Goal: Transaction & Acquisition: Purchase product/service

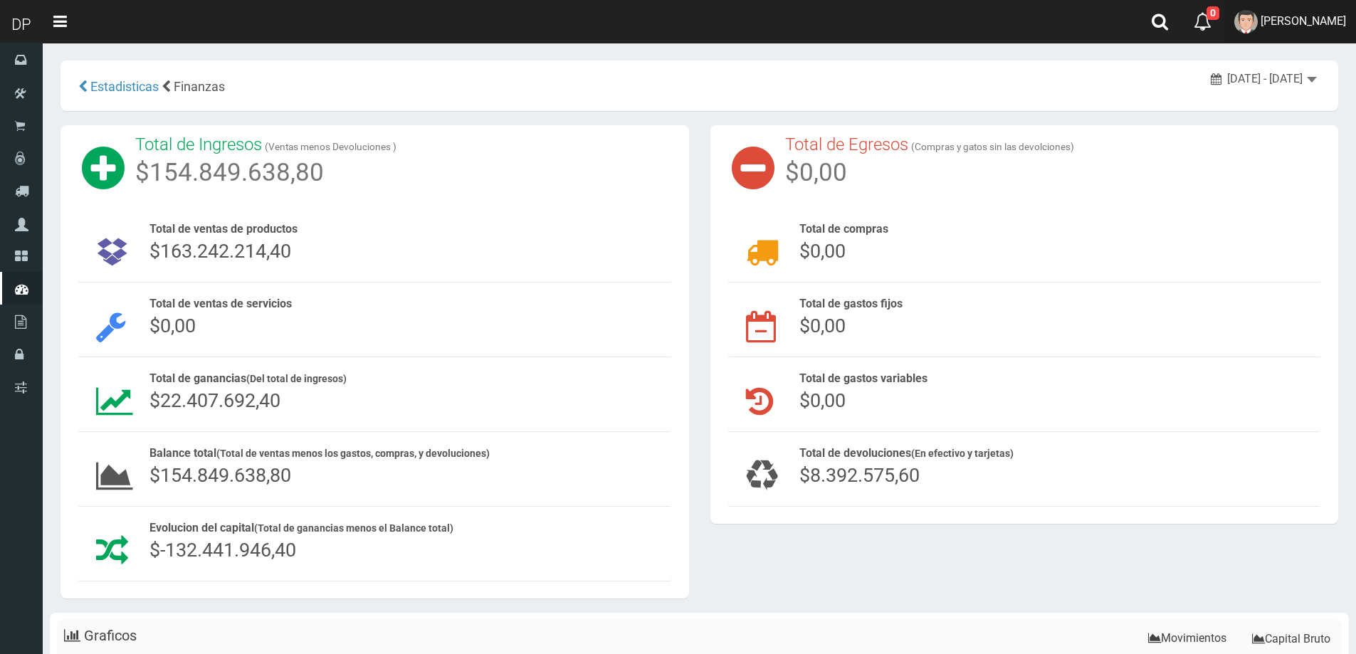
click at [1295, 5] on link "DAIANA PECHMANN" at bounding box center [1290, 21] width 132 height 43
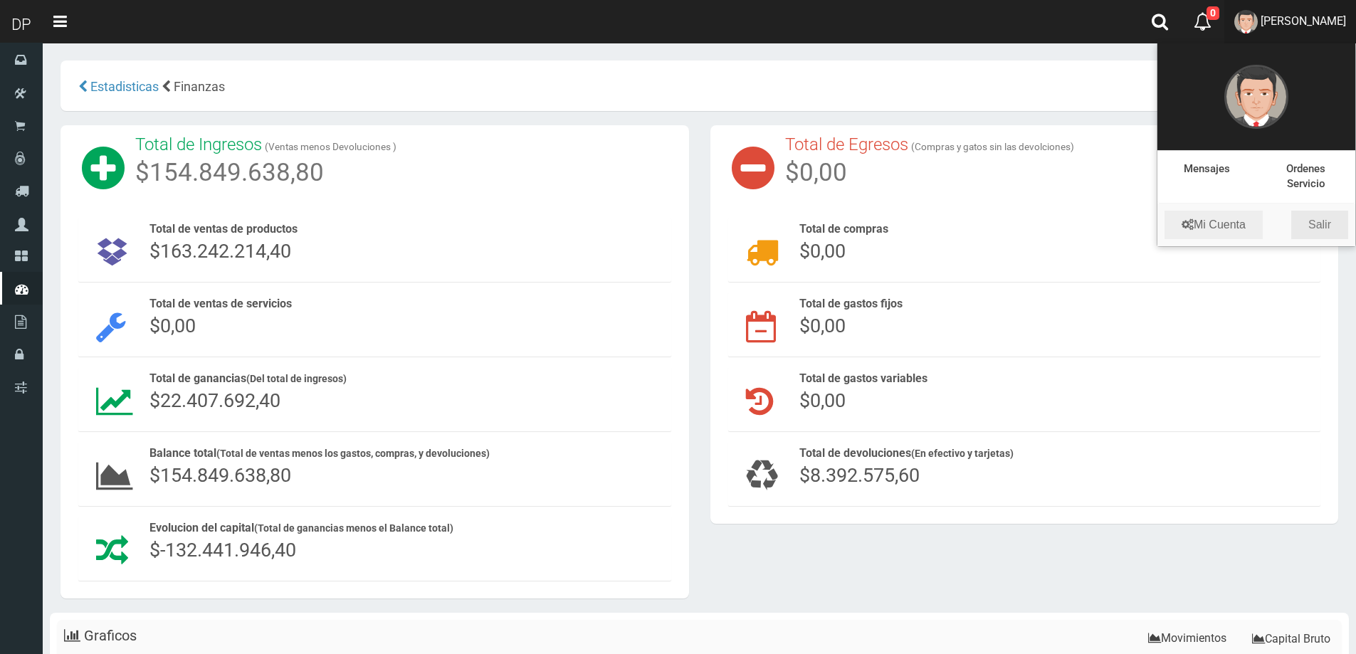
click at [1334, 229] on link "Salir" at bounding box center [1319, 225] width 57 height 28
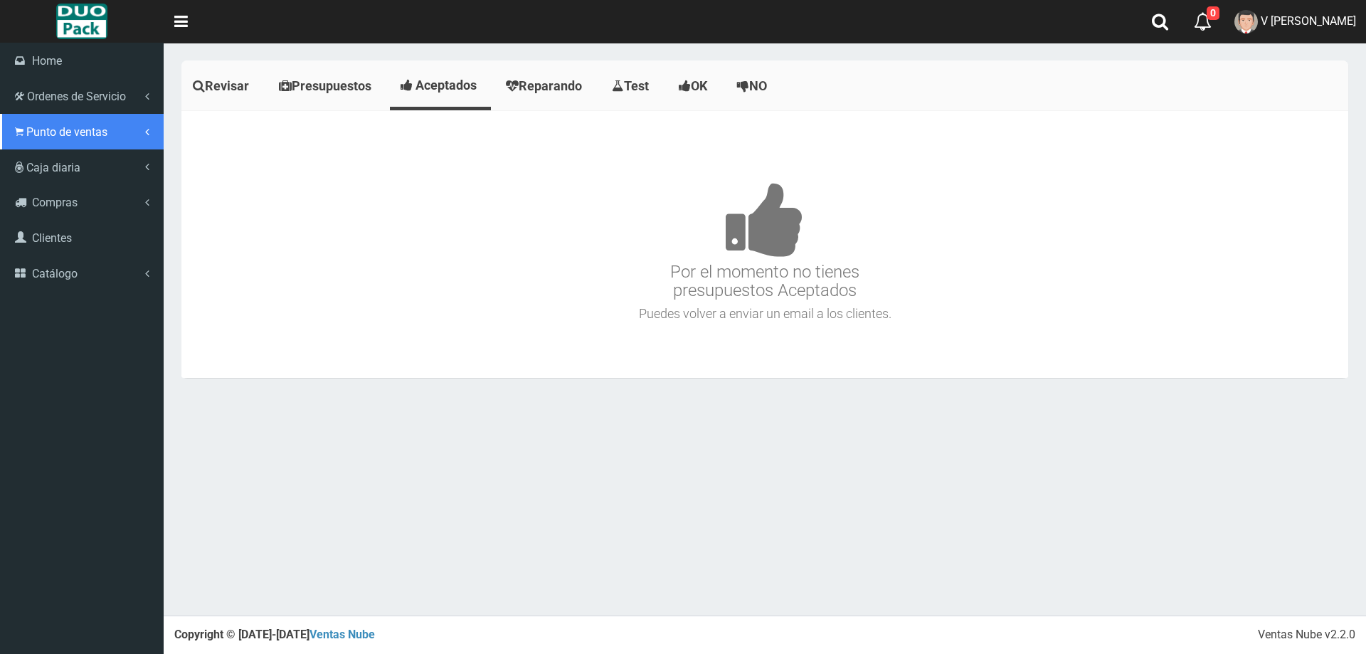
click at [23, 133] on icon at bounding box center [19, 132] width 9 height 14
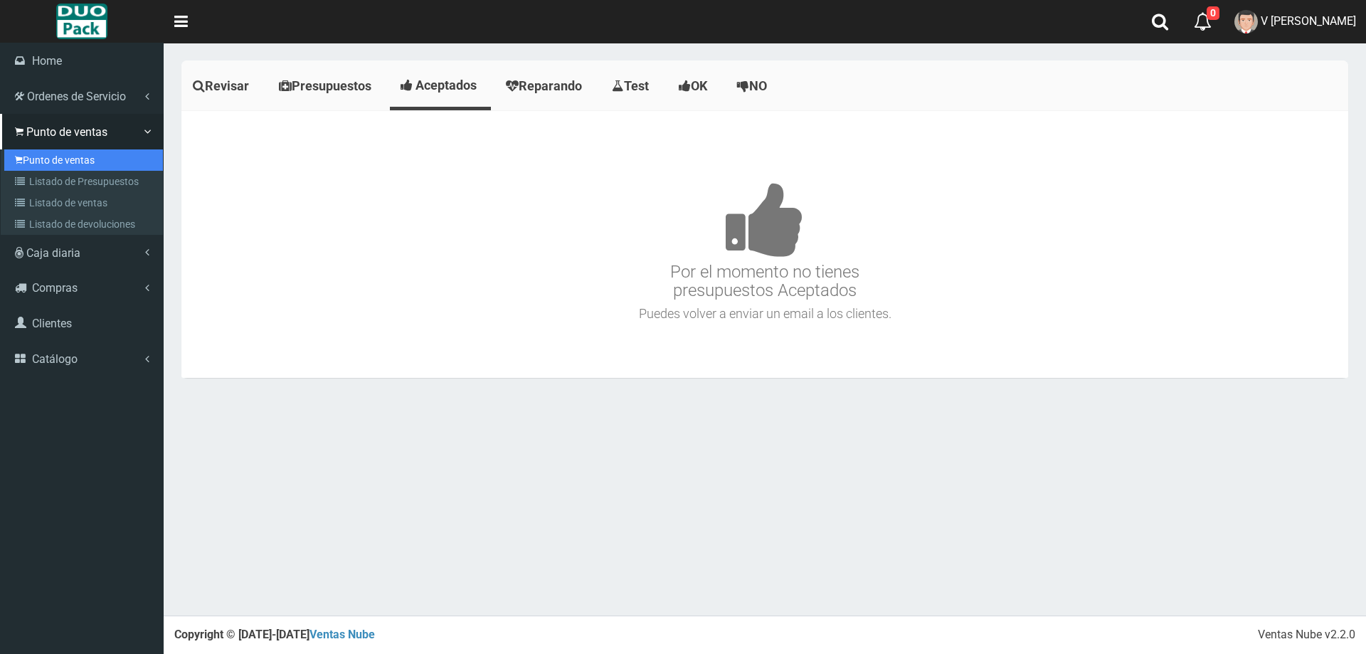
click at [88, 149] on link "Punto de ventas" at bounding box center [83, 159] width 159 height 21
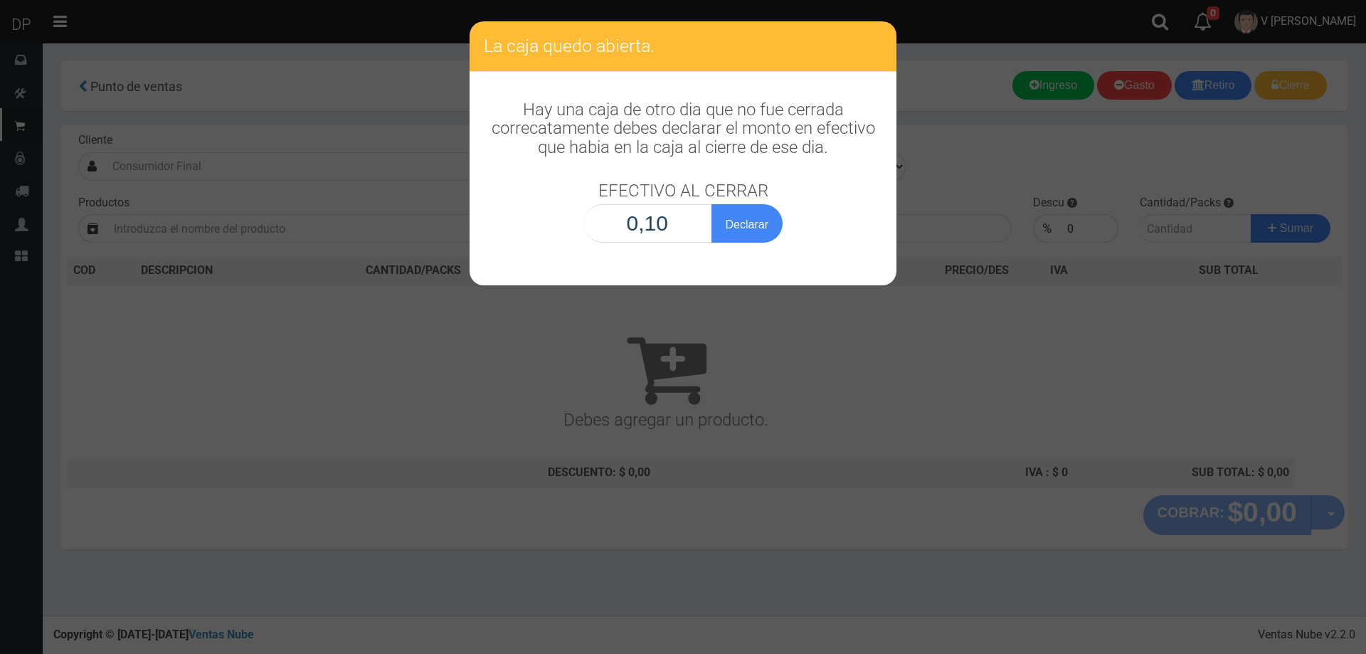
type input "1,00"
click at [712, 204] on button "Declarar" at bounding box center [747, 223] width 71 height 38
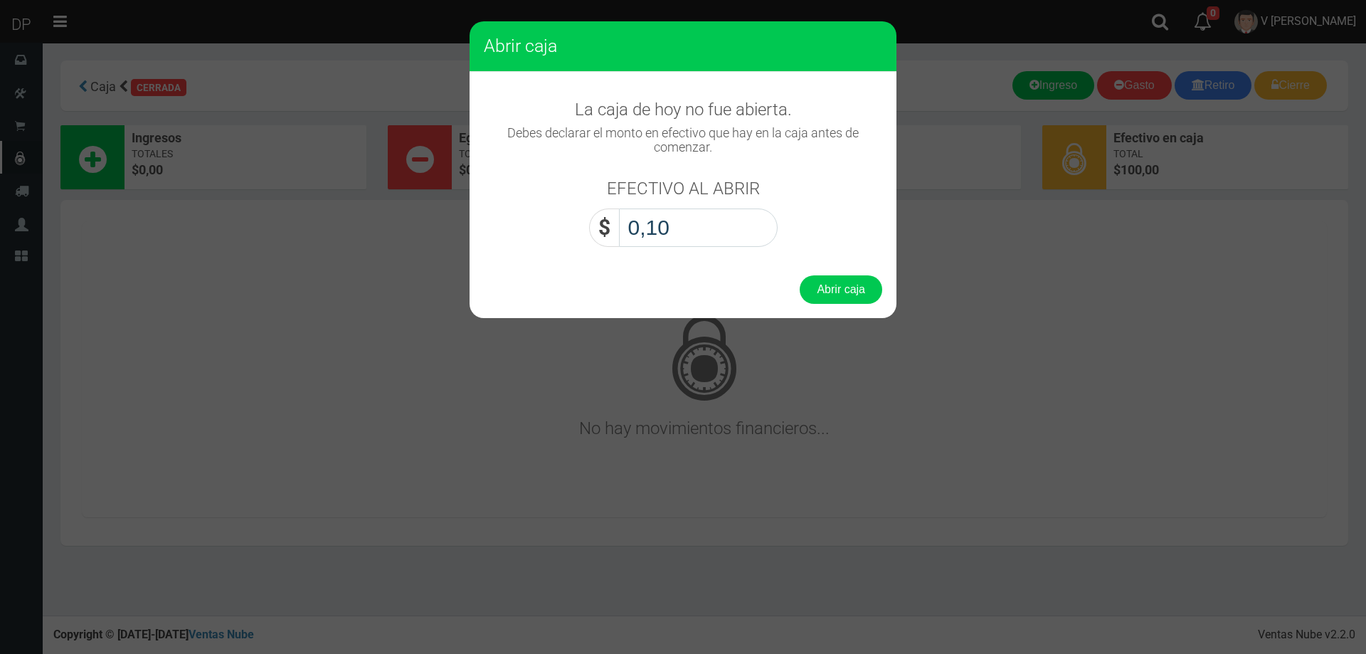
type input "1,00"
click at [800, 275] on button "Abrir caja" at bounding box center [841, 289] width 83 height 28
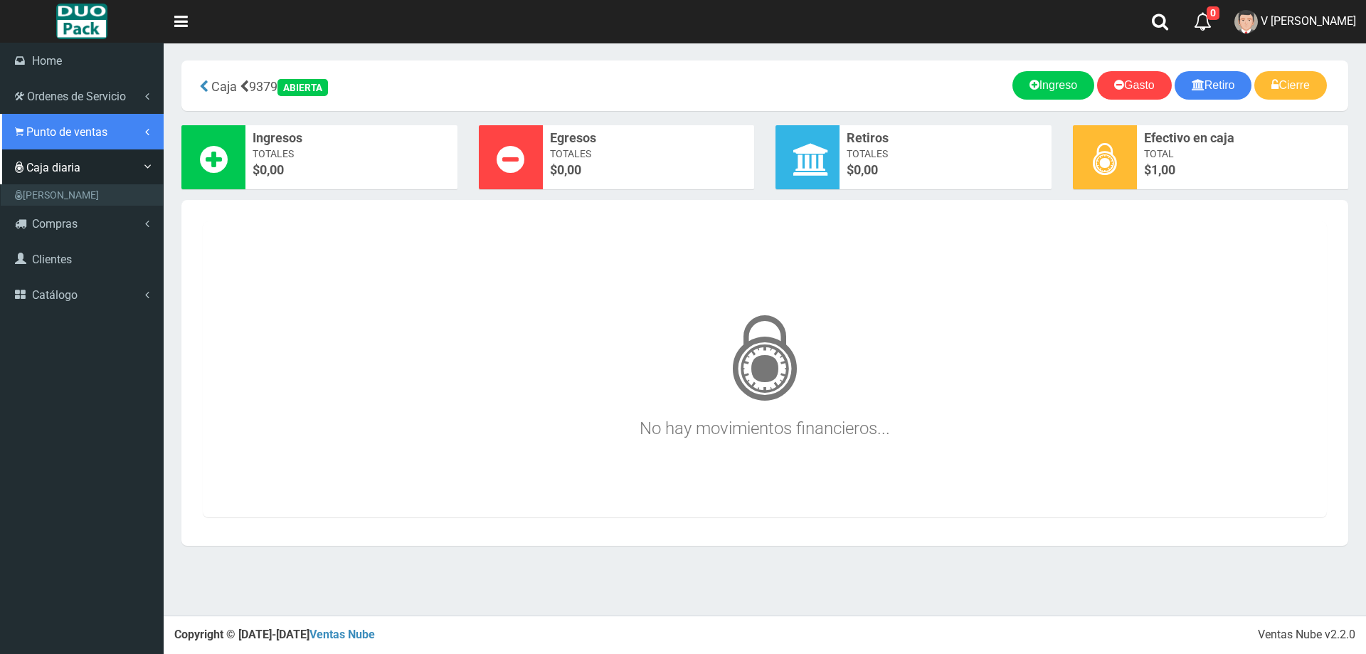
click at [81, 128] on span "Punto de ventas" at bounding box center [66, 132] width 81 height 14
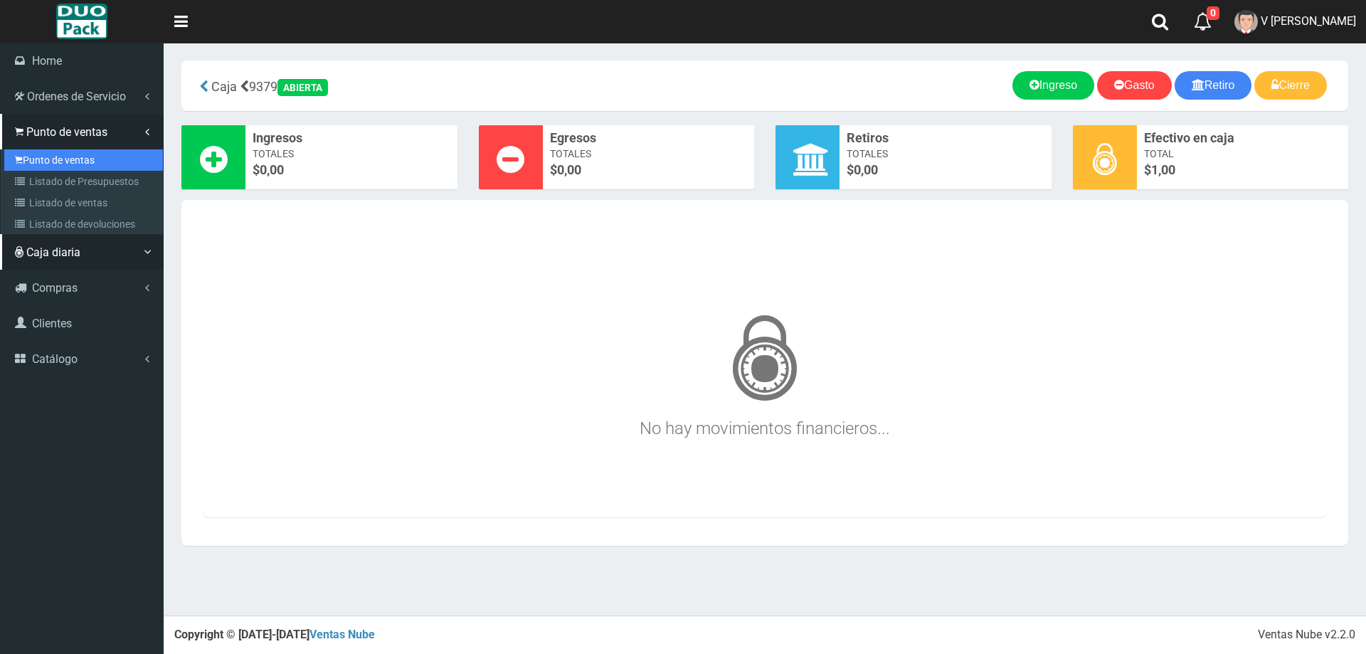
click at [88, 159] on link "Punto de ventas" at bounding box center [83, 159] width 159 height 21
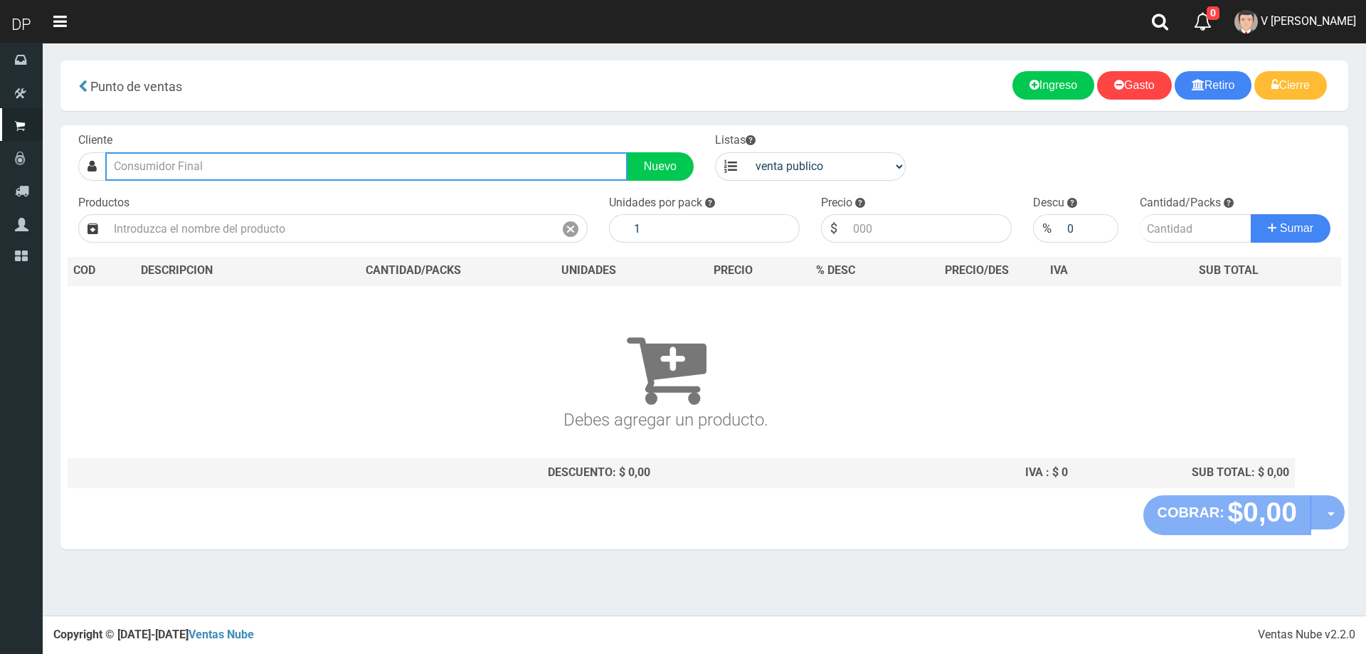
click at [232, 171] on input "text" at bounding box center [366, 166] width 522 height 28
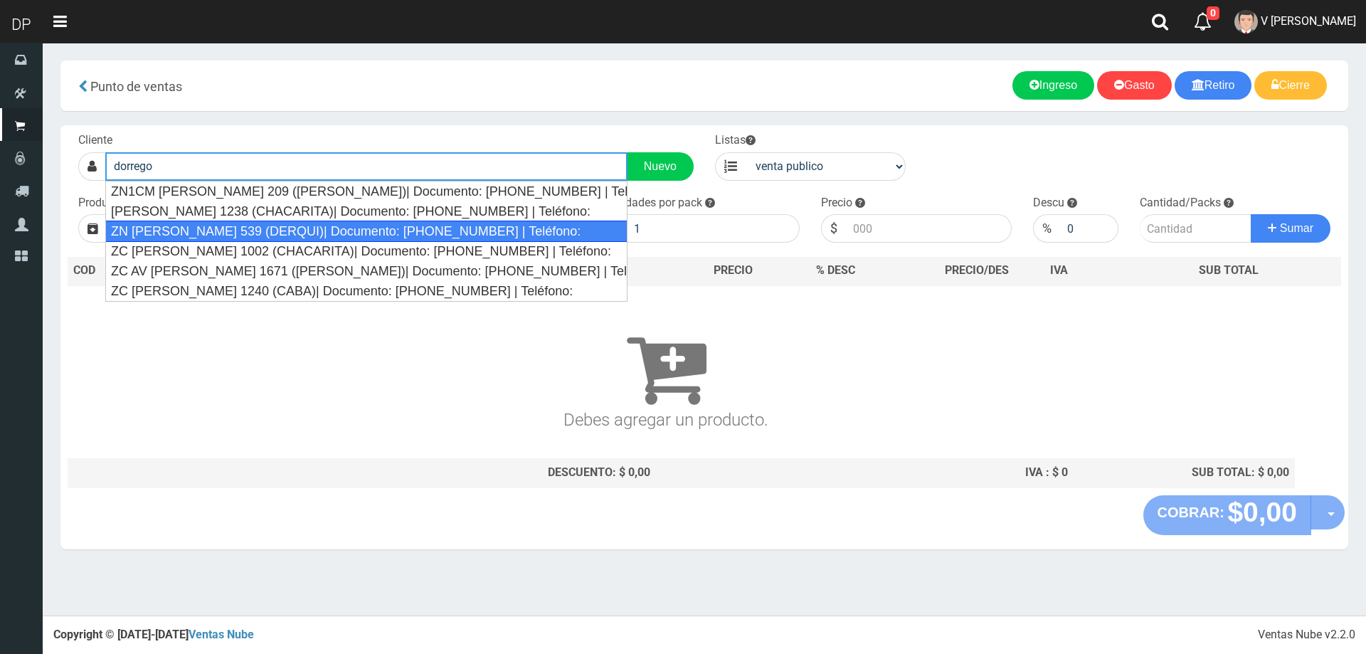
click at [248, 236] on div "ZN DORREGO 539 (DERQUI)| Documento: 1001355555 | Teléfono:" at bounding box center [366, 231] width 522 height 21
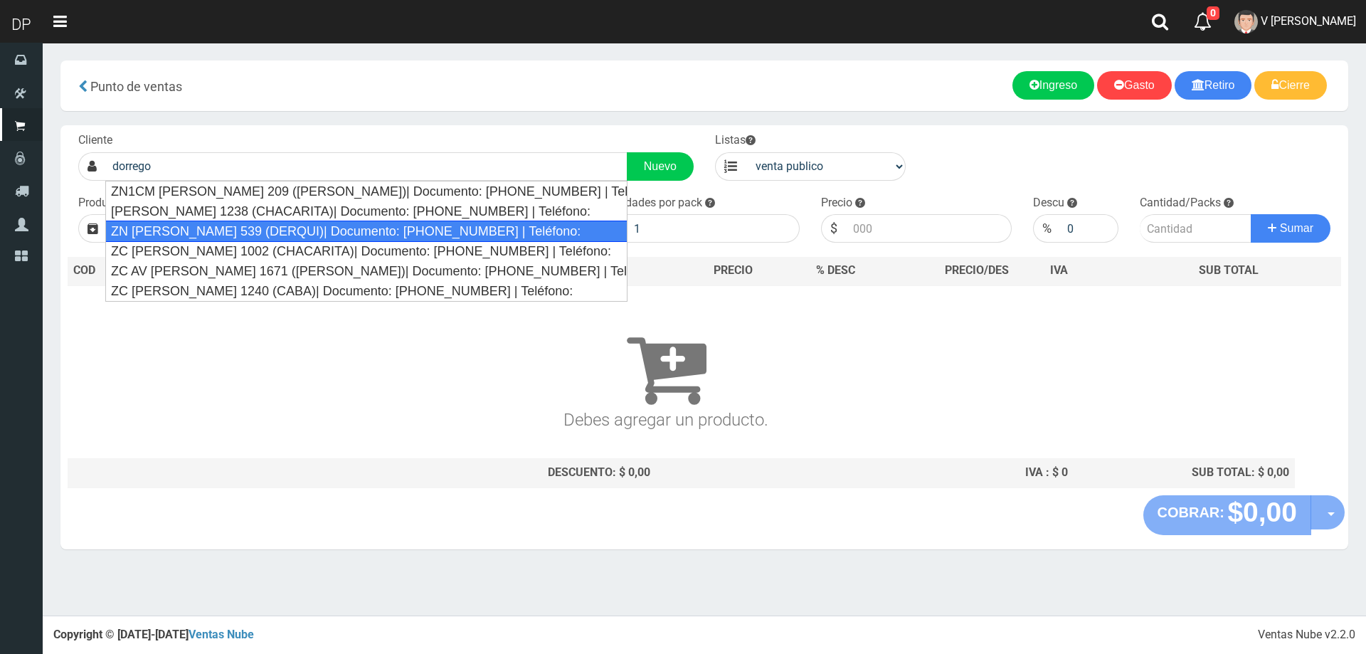
type input "ZN DORREGO 539 (DERQUI)| Documento: 1001355555 | Teléfono:"
select select "2"
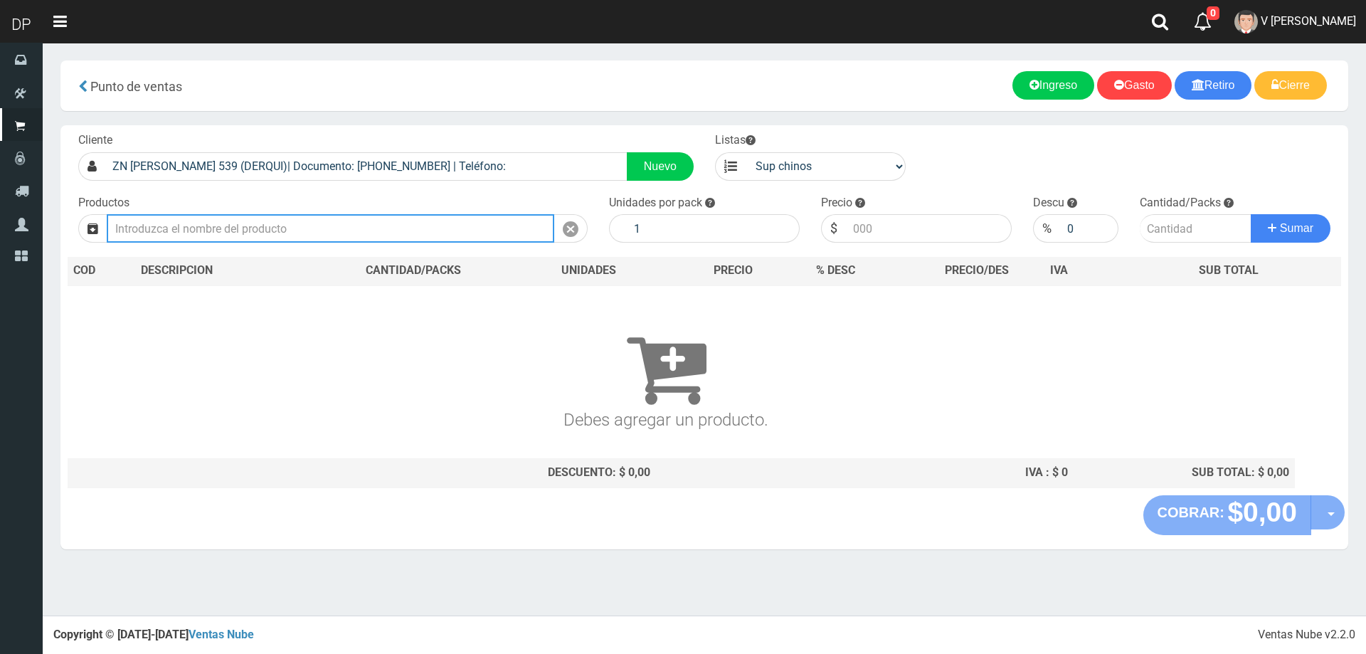
click at [245, 233] on input "text" at bounding box center [331, 228] width 448 height 28
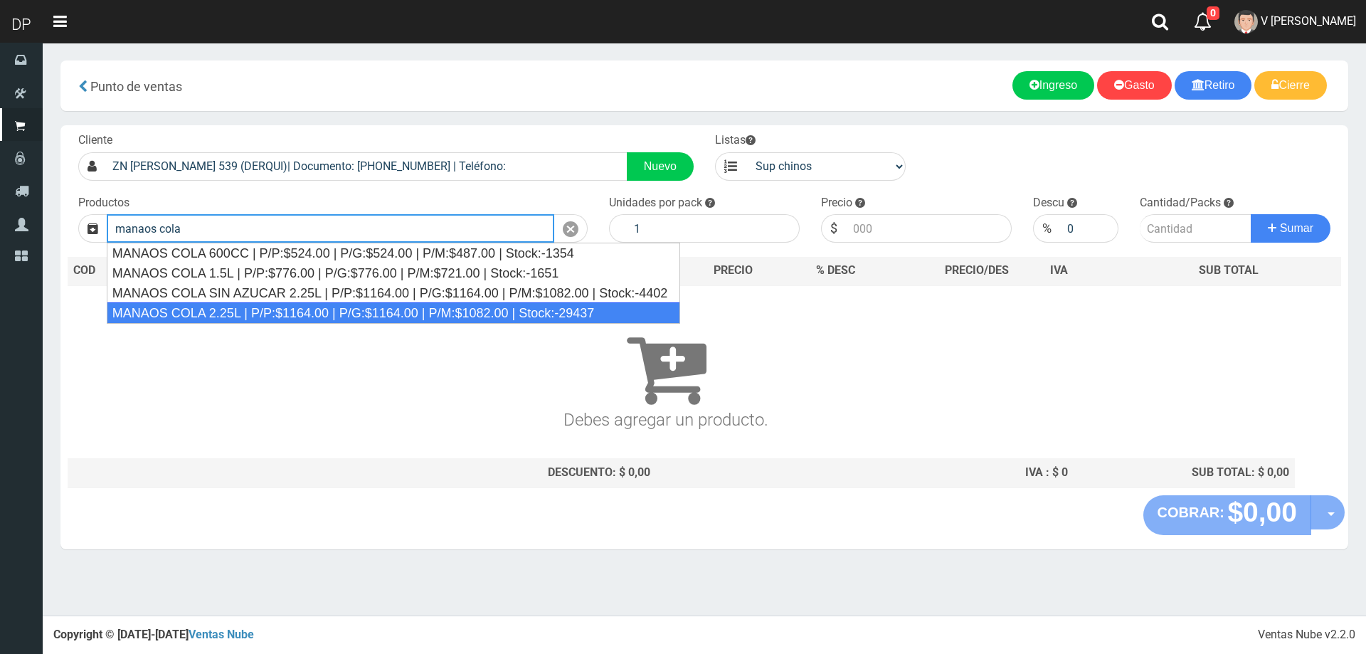
click at [245, 315] on div "MANAOS COLA 2.25L | P/P:$1164.00 | P/G:$1164.00 | P/M:$1082.00 | Stock:-29437" at bounding box center [394, 312] width 574 height 21
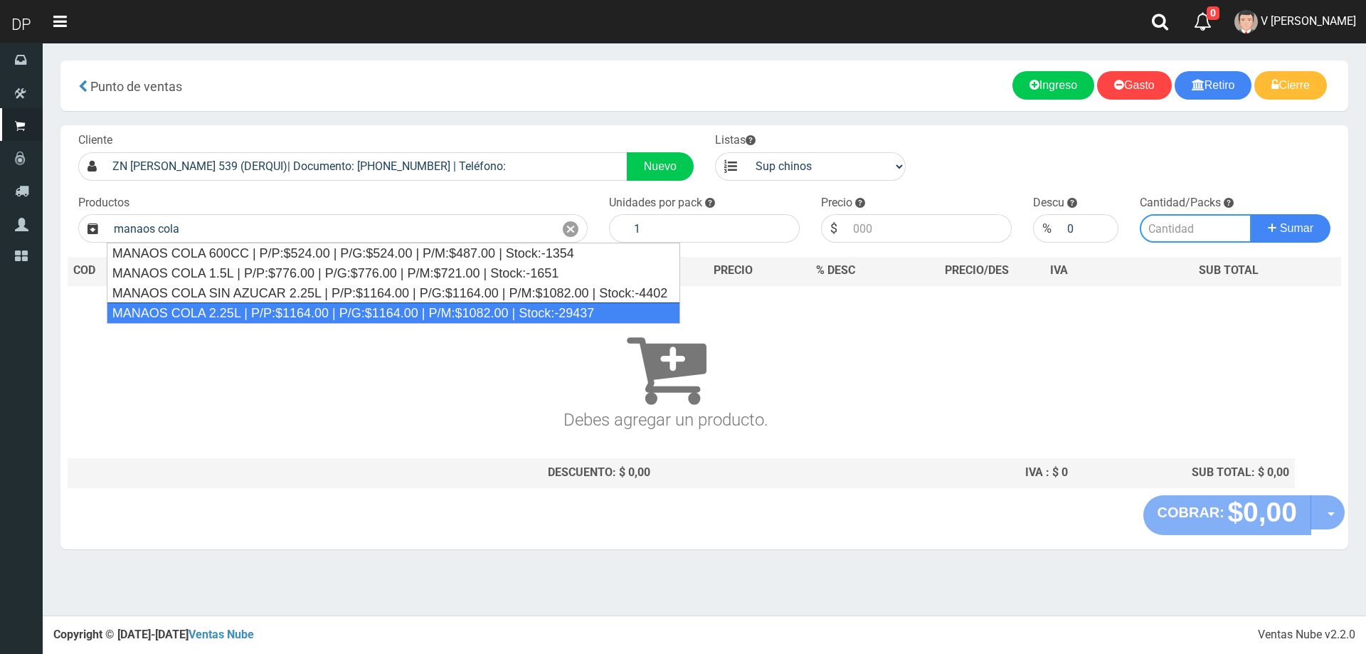
type input "MANAOS COLA 2.25L | P/P:$1164.00 | P/G:$1164.00 | P/M:$1082.00 | Stock:-29437"
type input "6"
type input "1164.00"
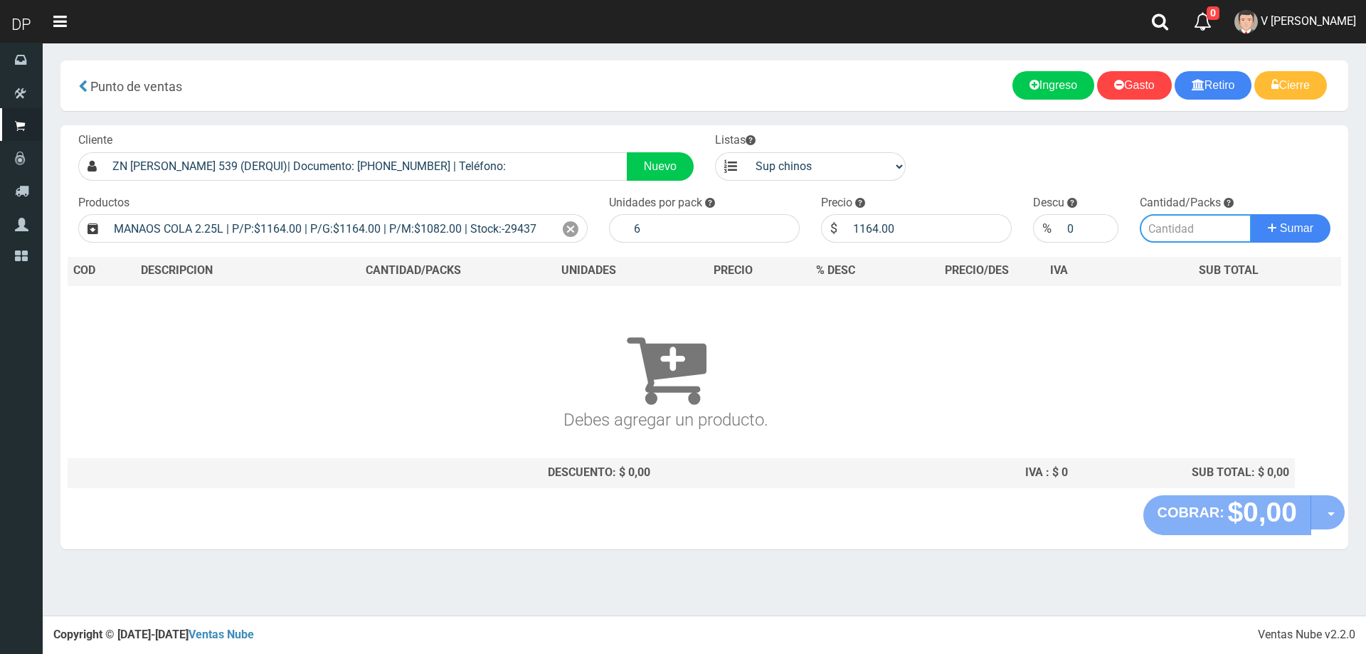
click at [1205, 226] on input "number" at bounding box center [1196, 228] width 112 height 28
type input "15"
click at [1251, 214] on button "Sumar" at bounding box center [1291, 228] width 80 height 28
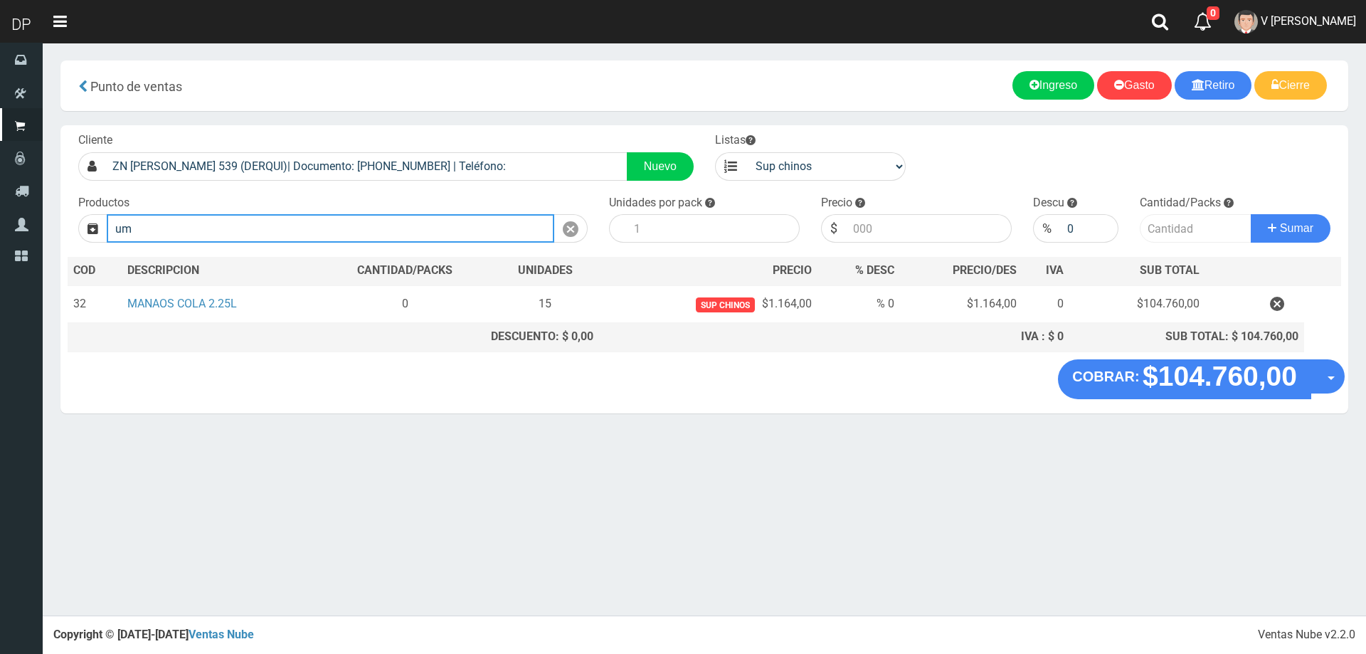
type input "u"
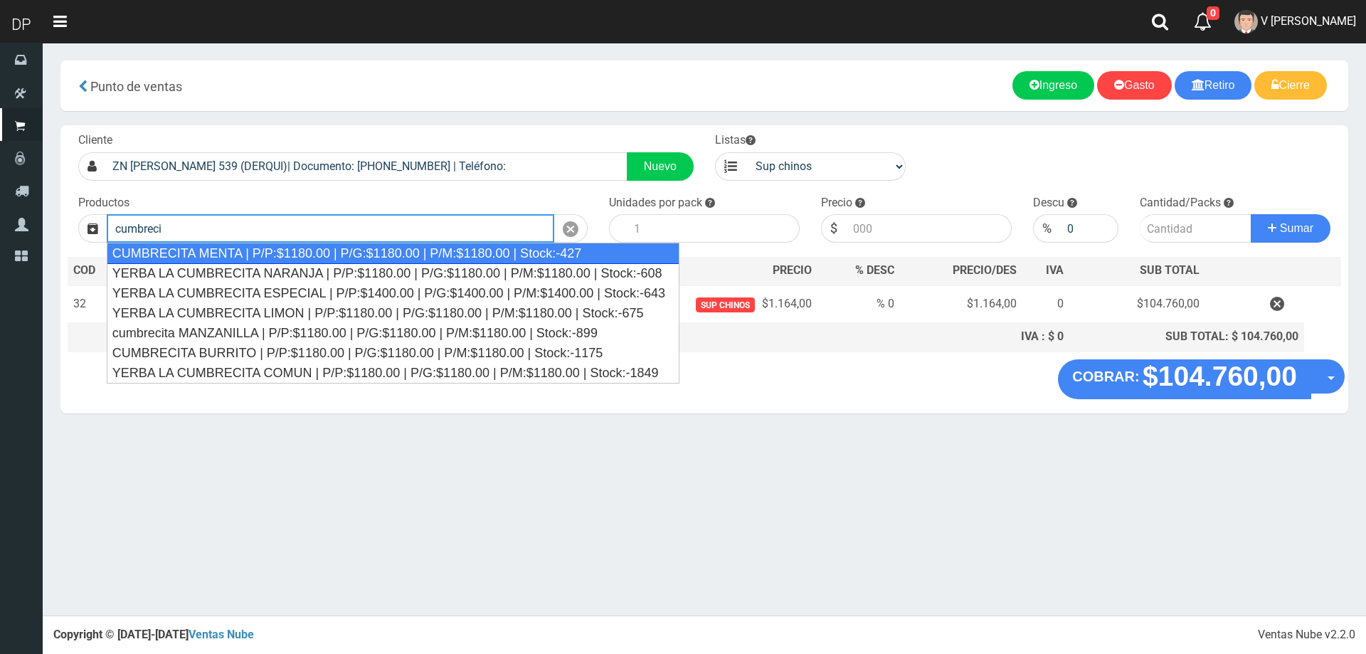
click at [278, 254] on div "CUMBRECITA MENTA | P/P:$1180.00 | P/G:$1180.00 | P/M:$1180.00 | Stock:-427" at bounding box center [393, 253] width 573 height 21
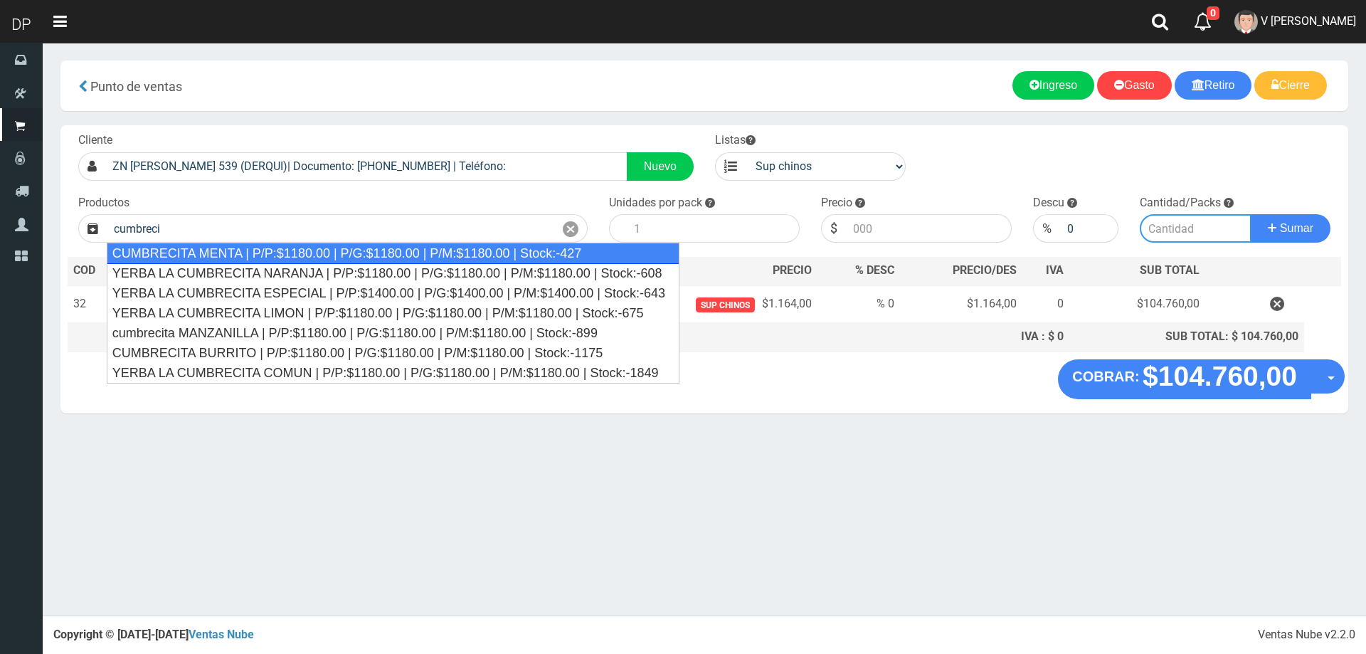
type input "CUMBRECITA MENTA | P/P:$1180.00 | P/G:$1180.00 | P/M:$1180.00 | Stock:-427"
type input "10"
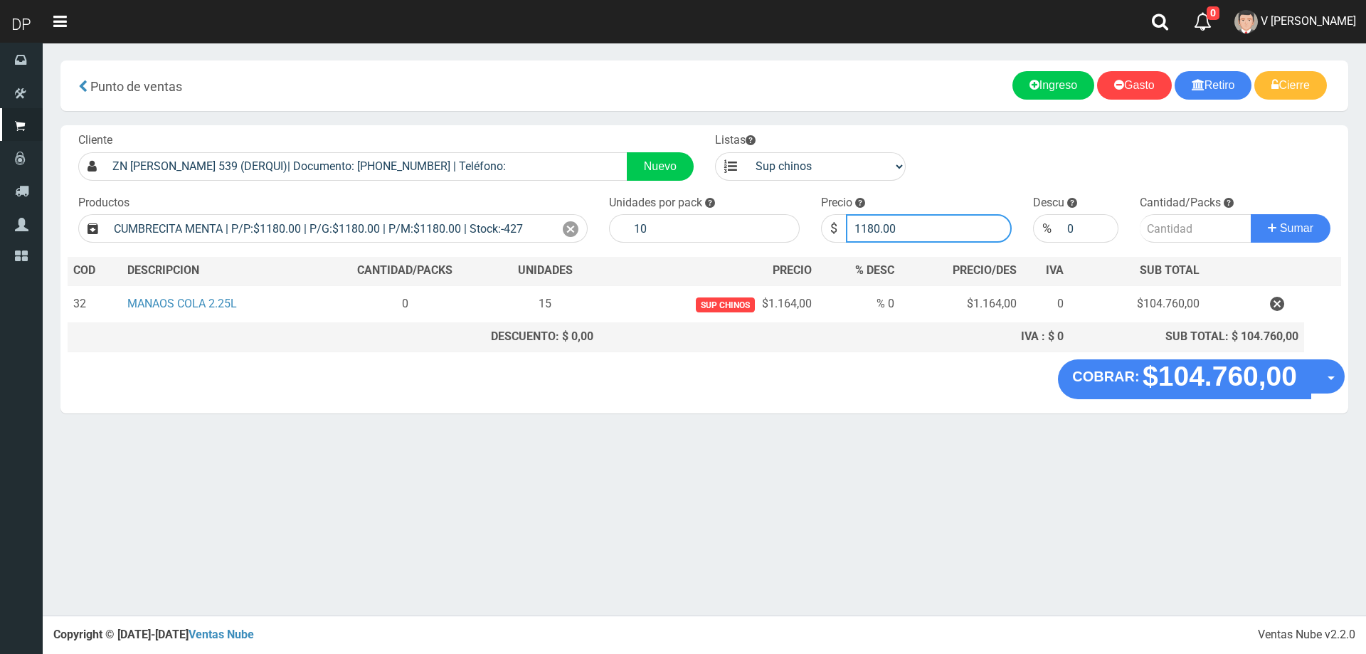
click at [887, 233] on input "1180.00" at bounding box center [929, 228] width 166 height 28
type input "1115"
drag, startPoint x: 1180, startPoint y: 244, endPoint x: 1183, endPoint y: 236, distance: 9.0
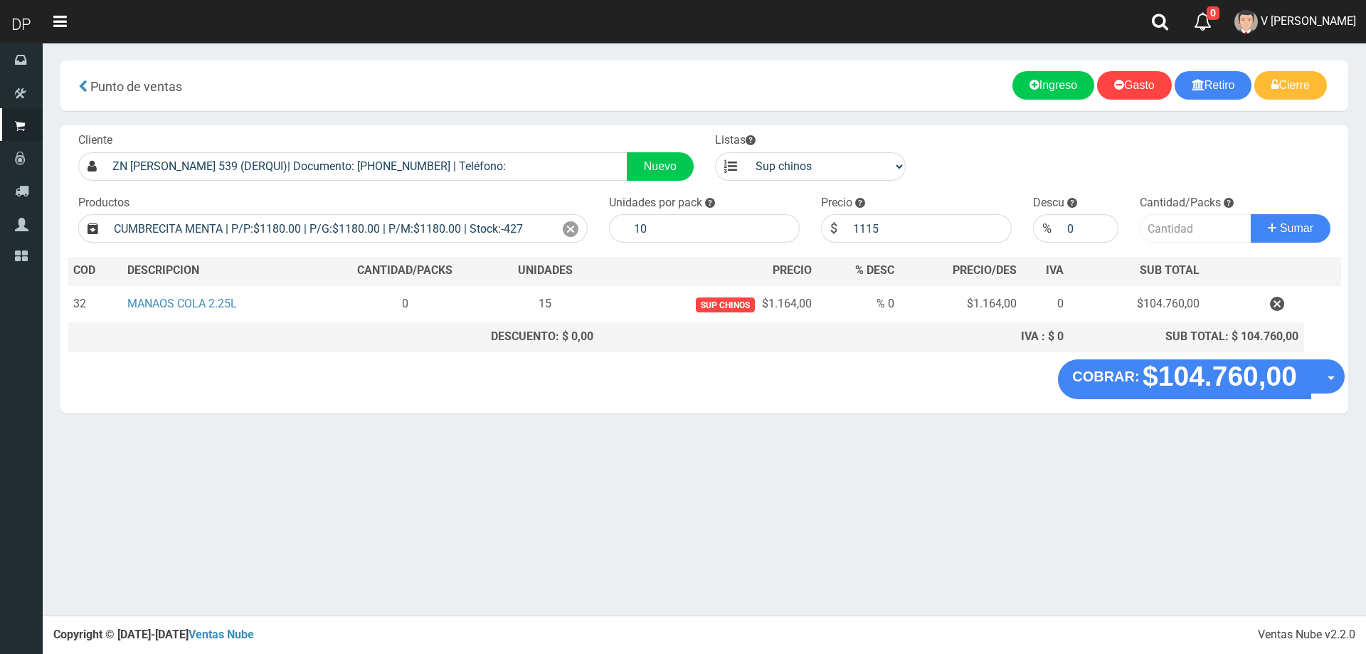
click at [1183, 238] on div "Cliente ZN DORREGO 539 (DERQUI)| Documento: 1001355555 | Teléfono: Nuevo Listas…" at bounding box center [704, 242] width 1288 height 234
click at [1187, 222] on input "number" at bounding box center [1196, 228] width 112 height 28
type input "1"
click at [1251, 214] on button "Sumar" at bounding box center [1291, 228] width 80 height 28
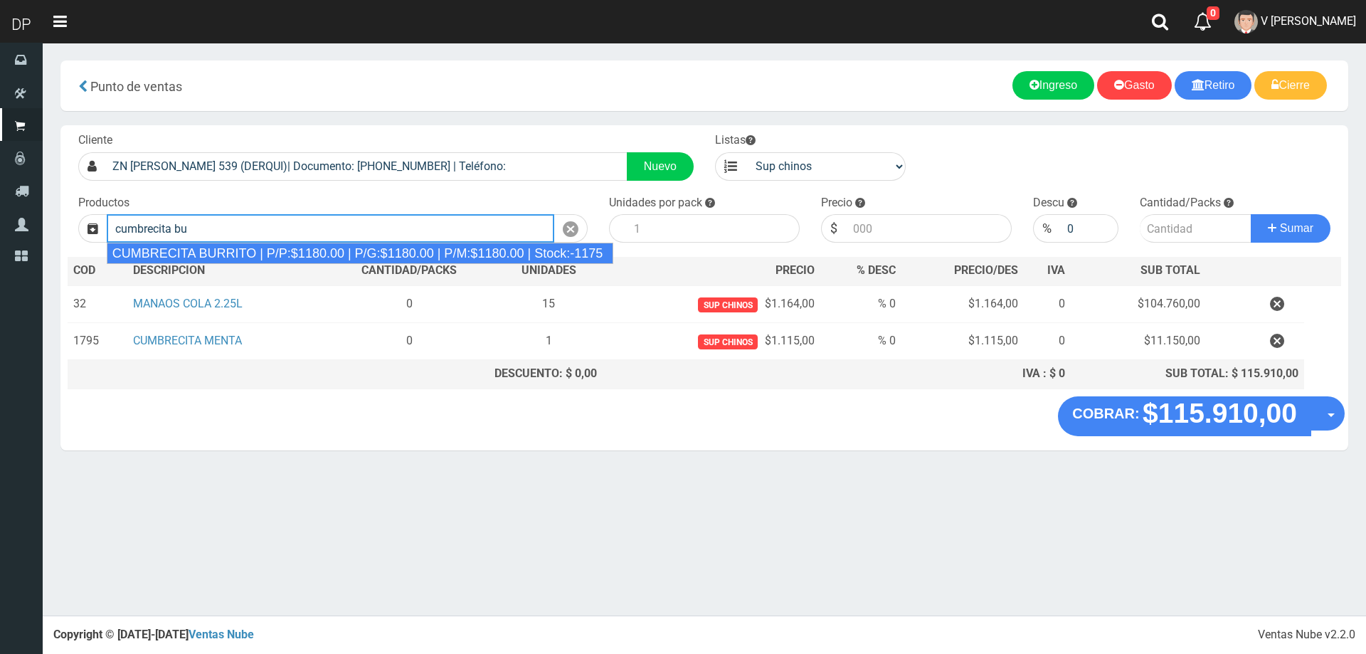
click at [402, 250] on div "CUMBRECITA BURRITO | P/P:$1180.00 | P/G:$1180.00 | P/M:$1180.00 | Stock:-1175" at bounding box center [360, 253] width 507 height 21
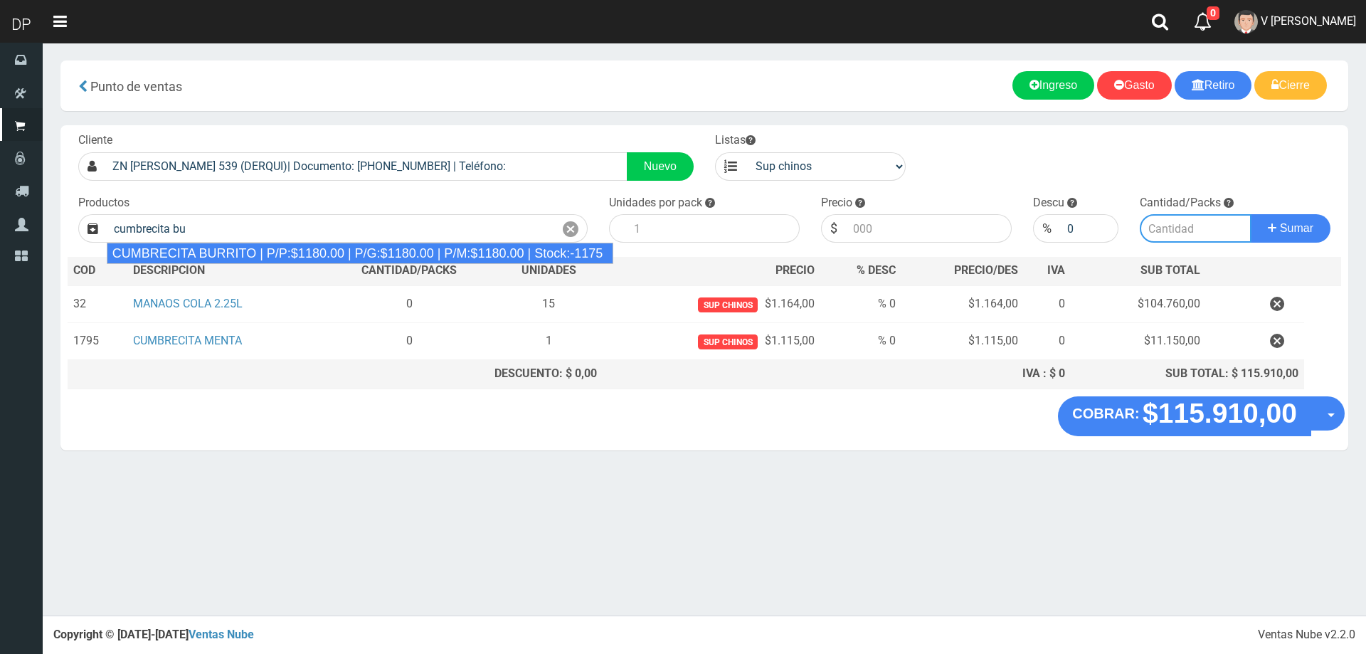
type input "CUMBRECITA BURRITO | P/P:$1180.00 | P/G:$1180.00 | P/M:$1180.00 | Stock:-1175"
type input "10"
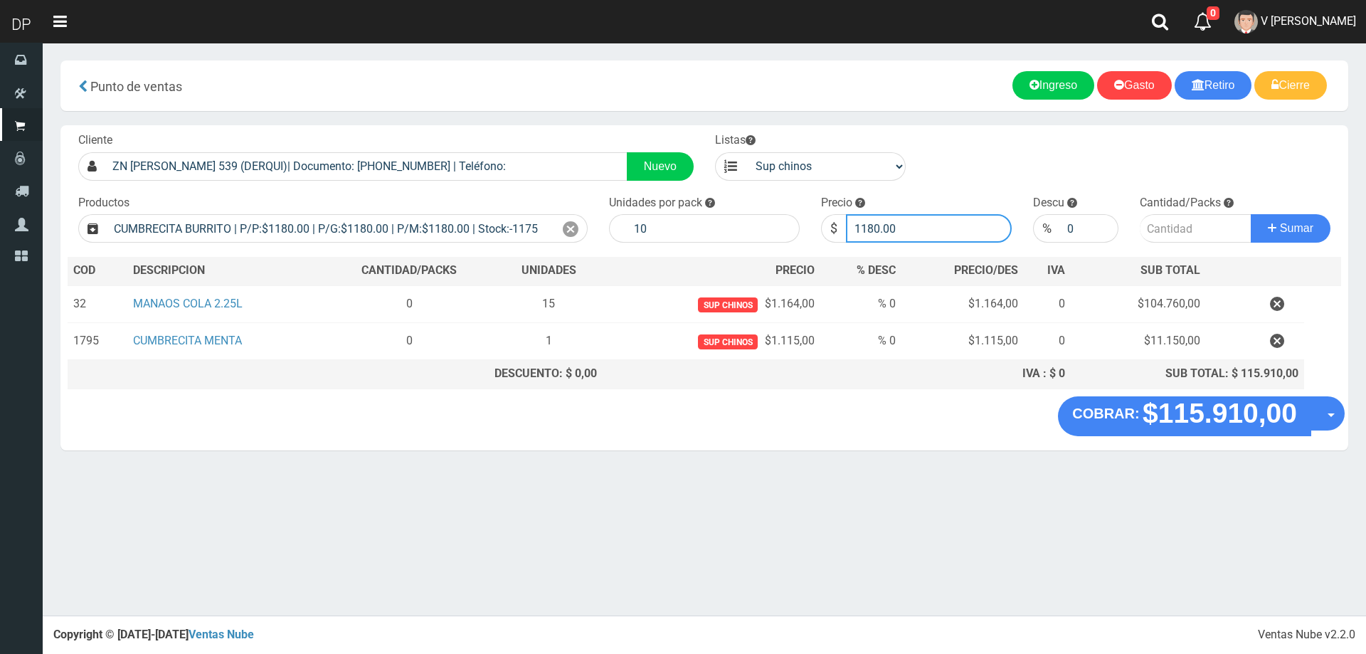
click at [895, 227] on input "1180.00" at bounding box center [929, 228] width 166 height 28
type input "1115"
type input "2"
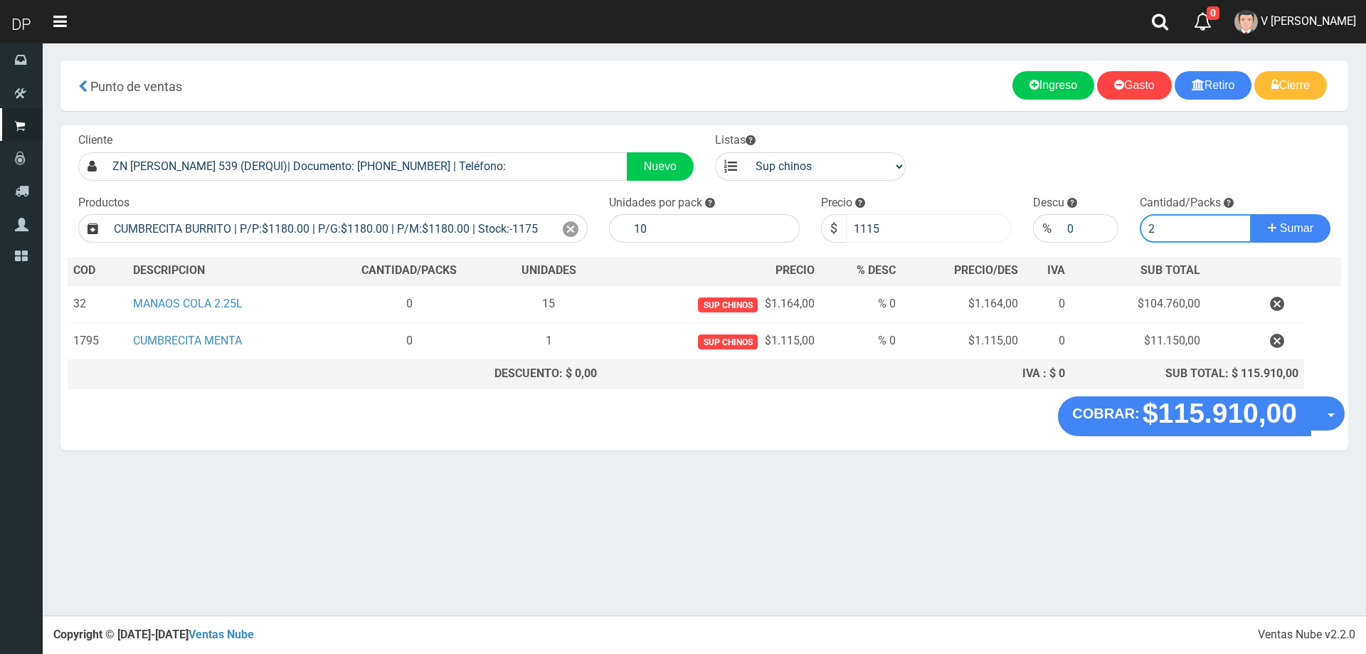
click at [1251, 214] on button "Sumar" at bounding box center [1291, 228] width 80 height 28
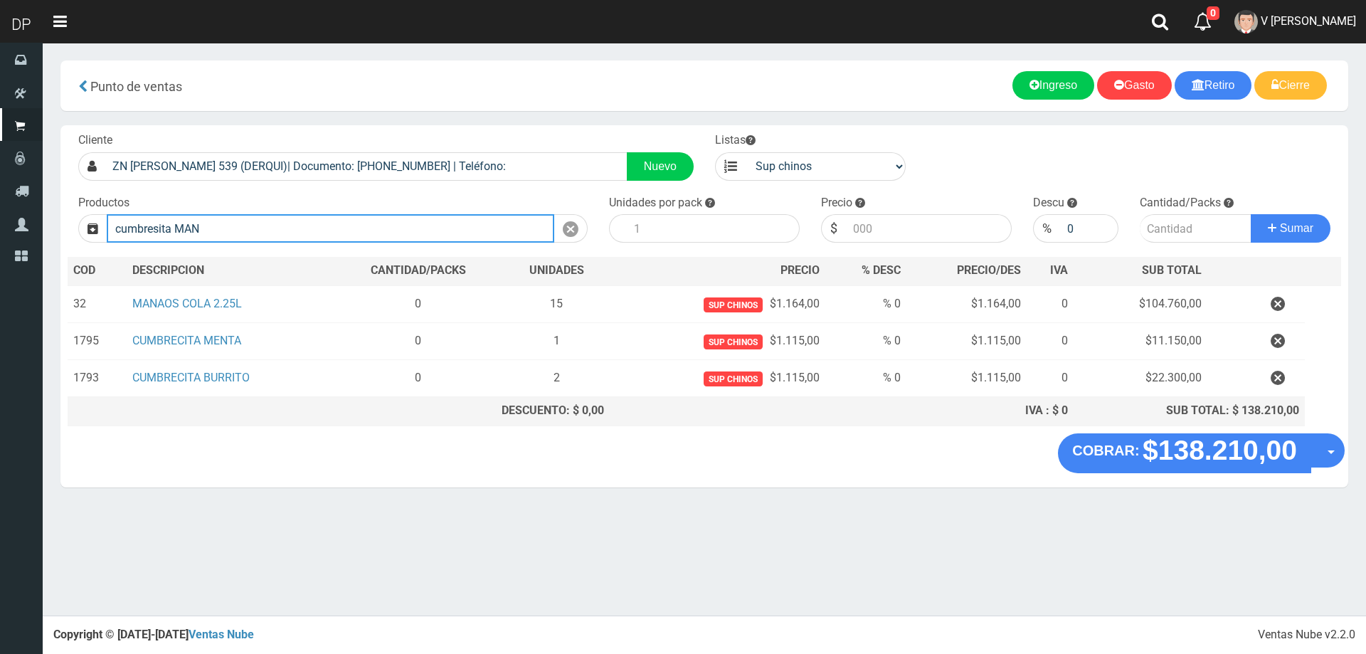
click at [161, 230] on input "cumbresita MAN" at bounding box center [331, 228] width 448 height 28
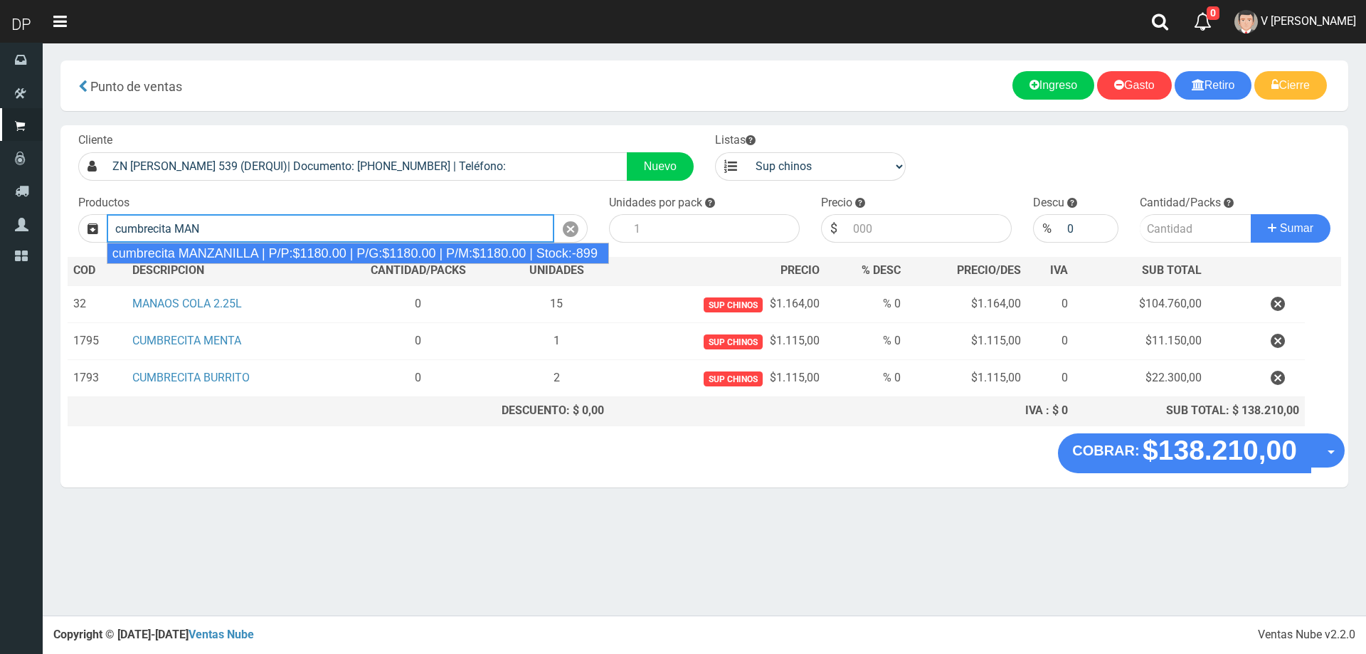
click at [254, 250] on div "cumbrecita MANZANILLA | P/P:$1180.00 | P/G:$1180.00 | P/M:$1180.00 | Stock:-899" at bounding box center [358, 253] width 502 height 21
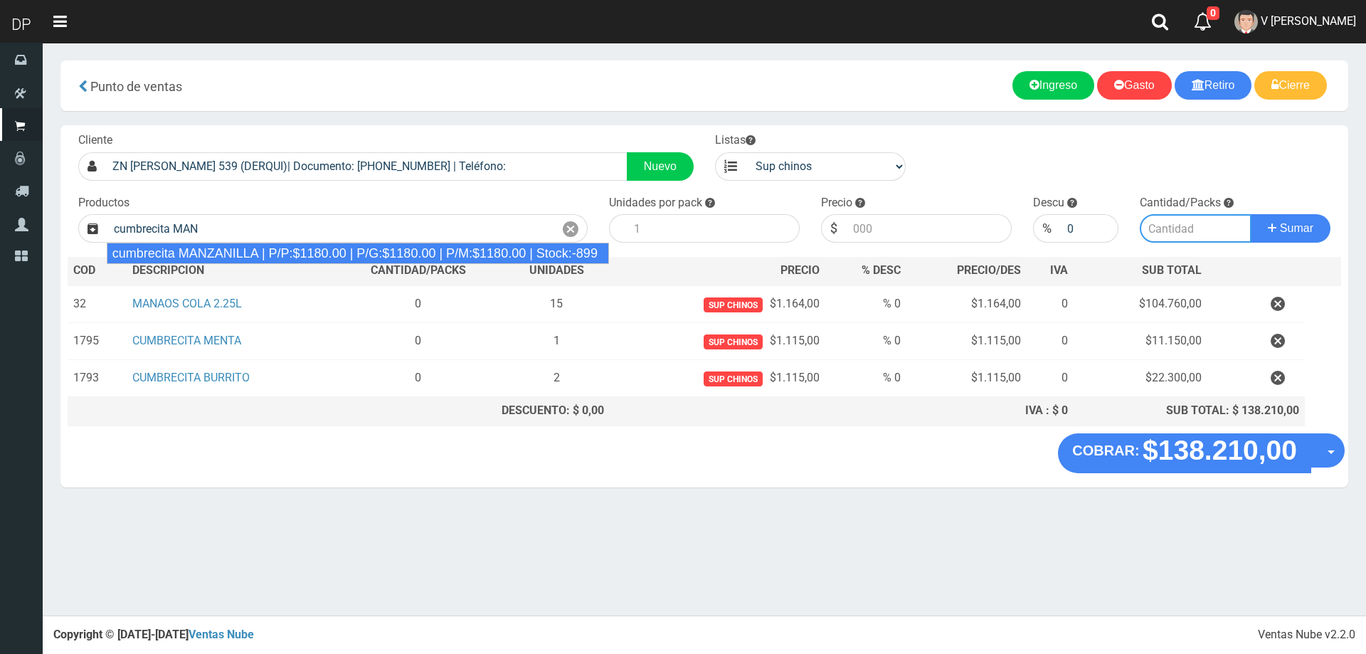
type input "cumbrecita MANZANILLA | P/P:$1180.00 | P/G:$1180.00 | P/M:$1180.00 | Stock:-899"
type input "10"
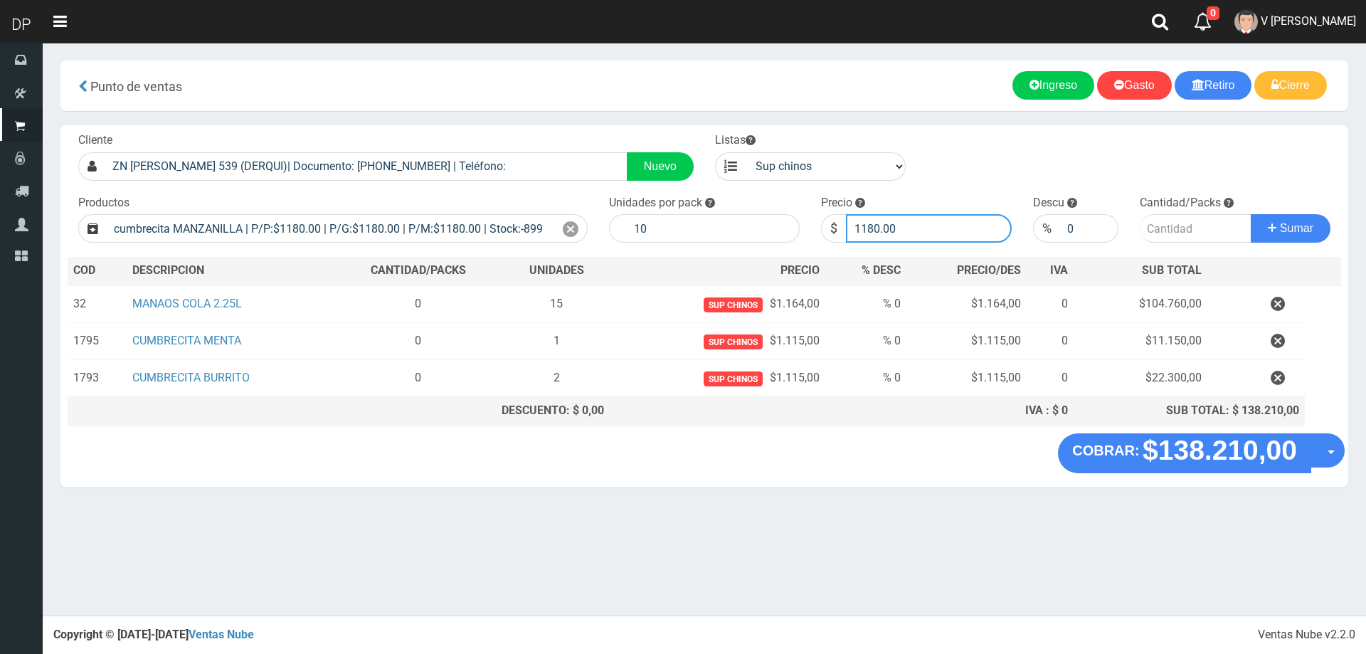
click at [884, 236] on input "1180.00" at bounding box center [929, 228] width 166 height 28
type input "1115"
type input "1"
click at [1251, 214] on button "Sumar" at bounding box center [1291, 228] width 80 height 28
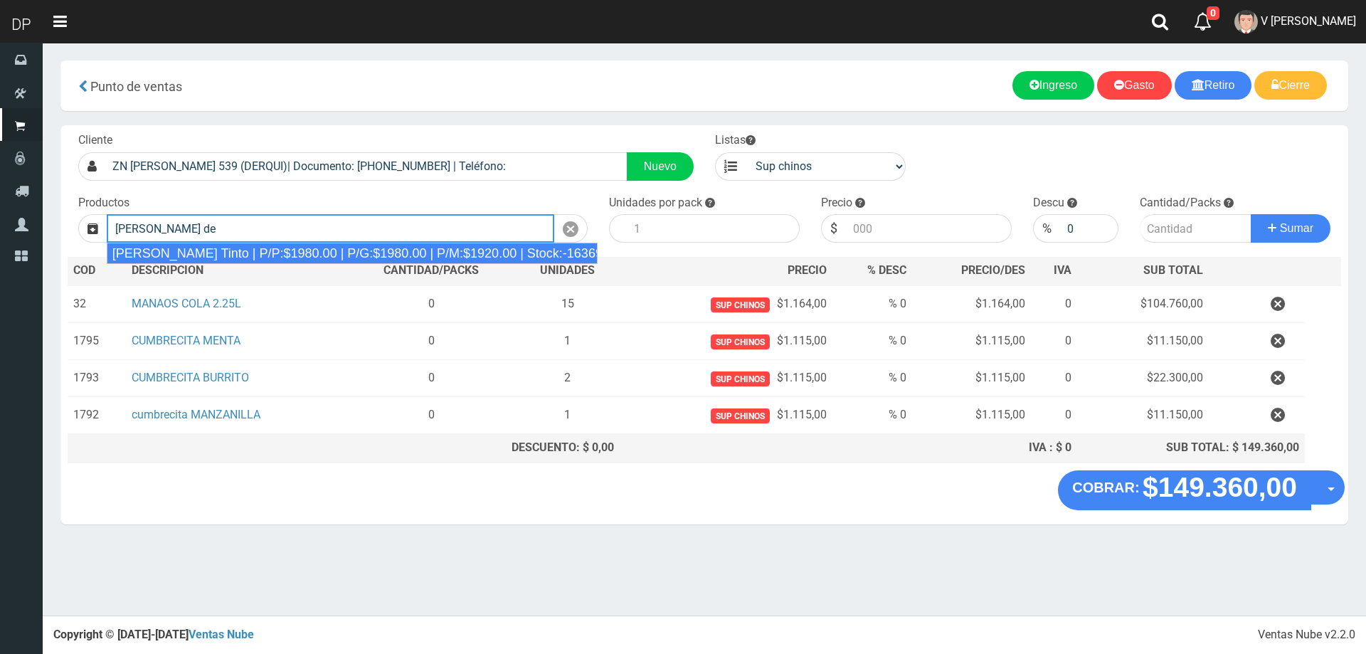
click at [510, 248] on div "Viñas de Balbo Tinto | P/P:$1980.00 | P/G:$1980.00 | P/M:$1920.00 | Stock:-16369" at bounding box center [352, 253] width 491 height 21
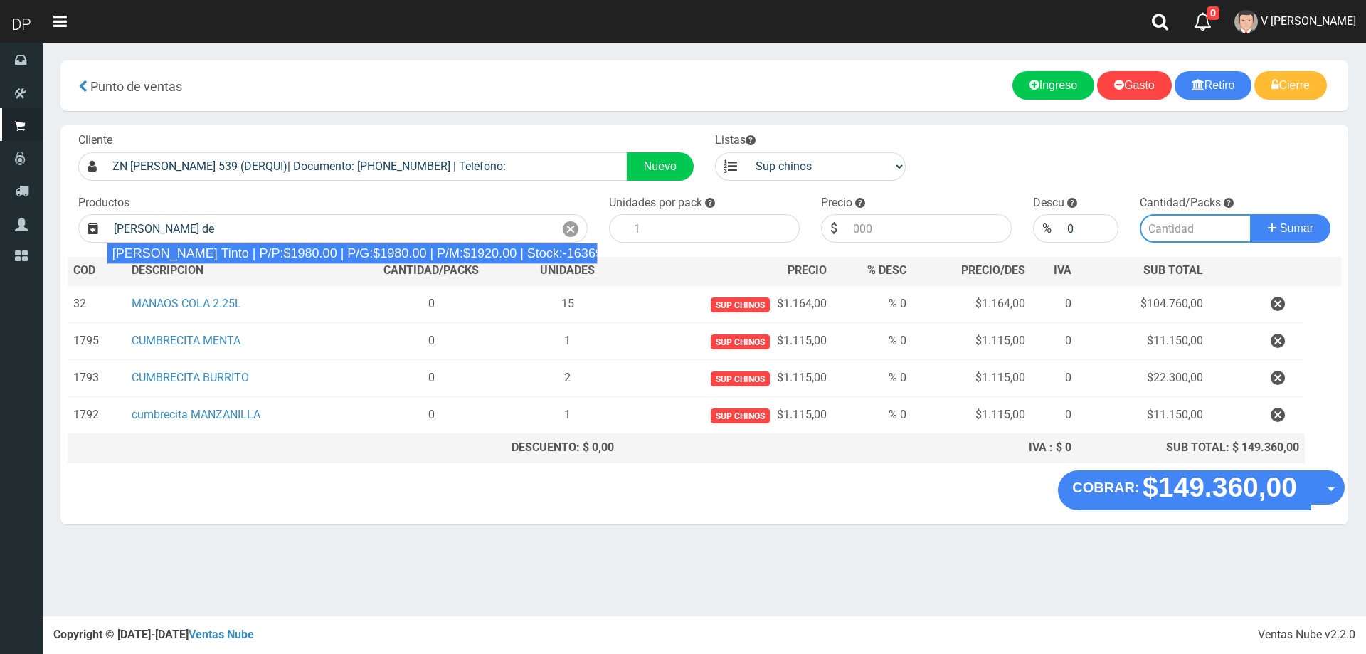
type input "Viñas de Balbo Tinto | P/P:$1980.00 | P/G:$1980.00 | P/M:$1920.00 | Stock:-16369"
type input "6"
type input "1980.00"
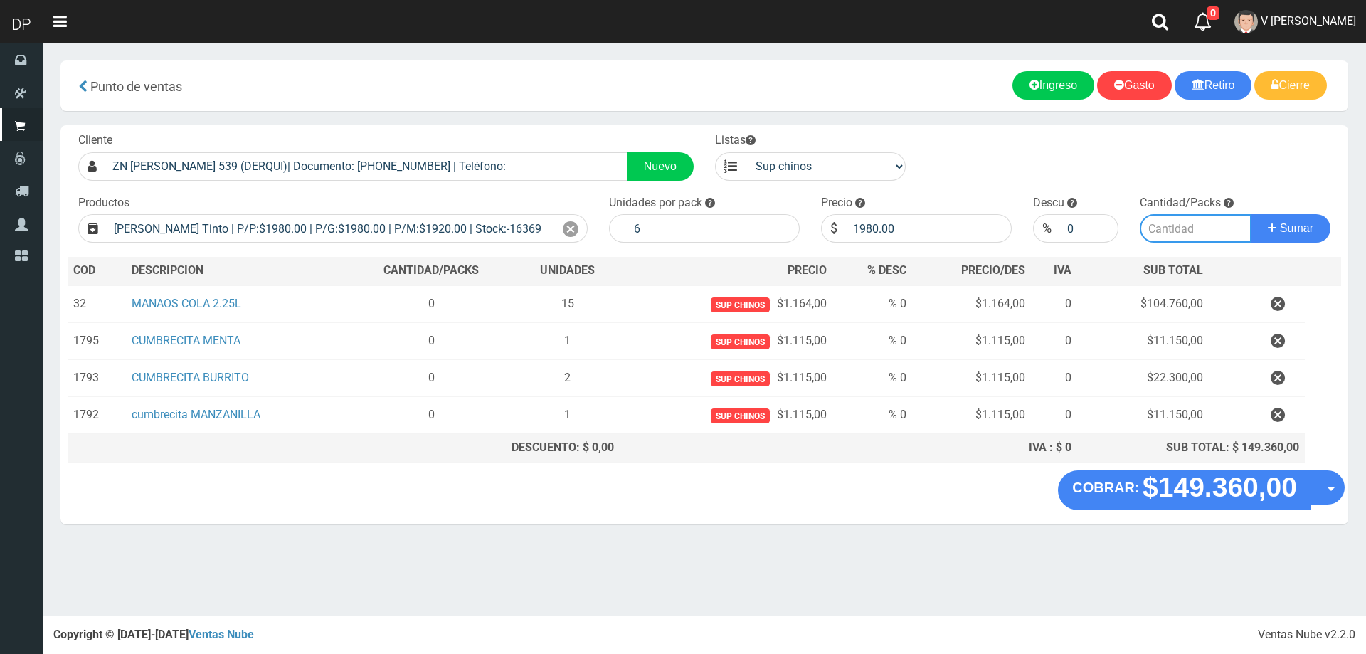
click at [1158, 226] on input "number" at bounding box center [1196, 228] width 112 height 28
type input "20"
click at [1251, 214] on button "Sumar" at bounding box center [1291, 228] width 80 height 28
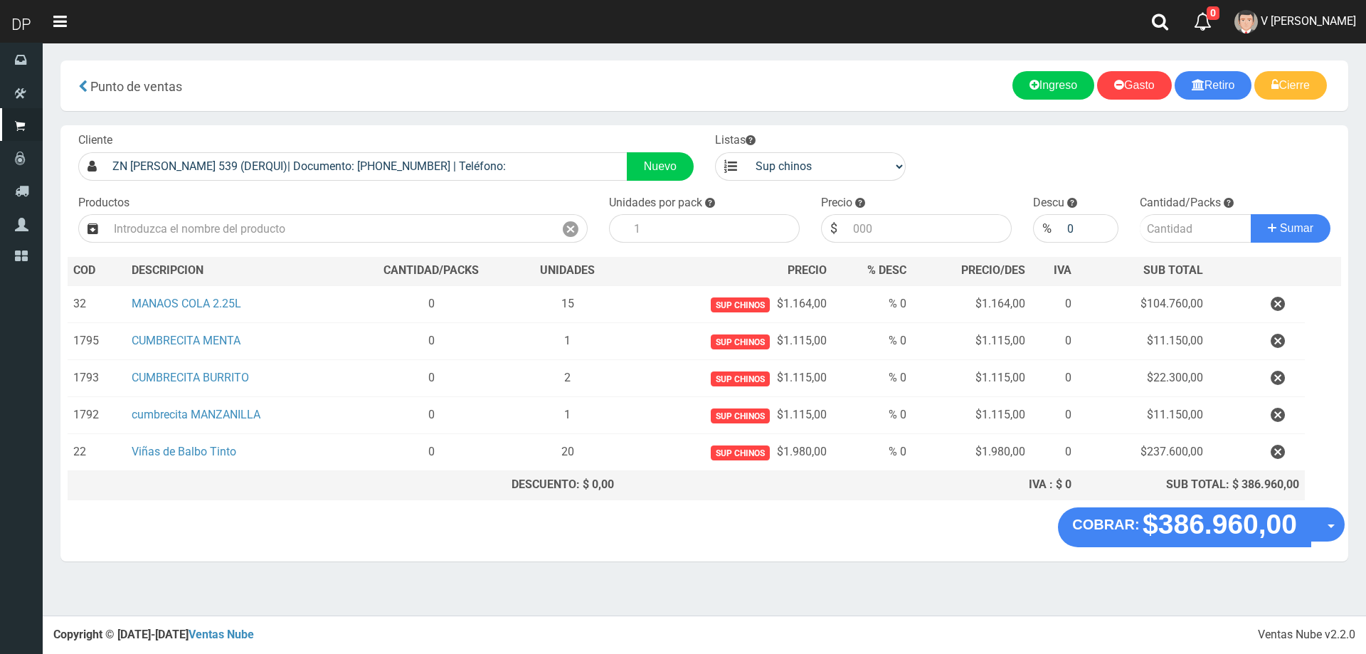
click at [1359, 506] on section "× Titulo del Msj texto Mas Texto Cancelar Aceptar Punto de ventas Ingreso" at bounding box center [705, 318] width 1324 height 551
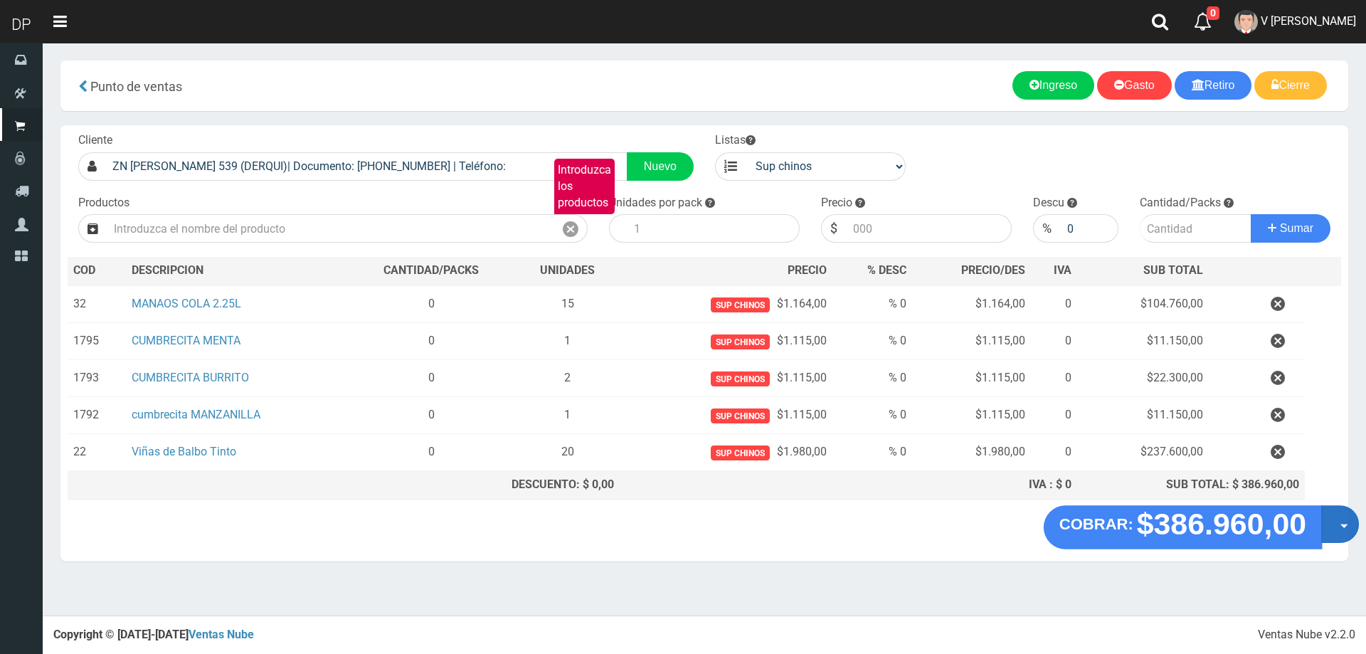
click at [1330, 522] on button "Opciones" at bounding box center [1340, 524] width 38 height 38
click at [1326, 528] on link "Hacer Devolucion" at bounding box center [1294, 528] width 127 height 33
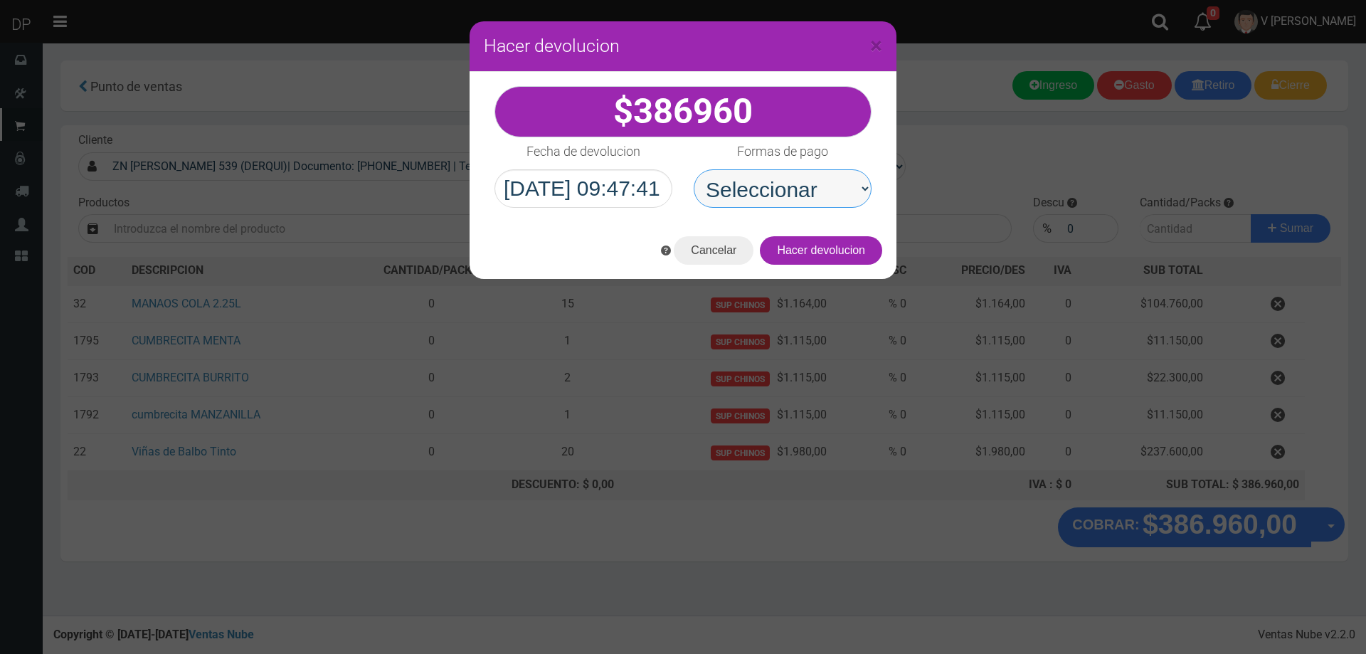
drag, startPoint x: 778, startPoint y: 188, endPoint x: 783, endPoint y: 205, distance: 17.8
click at [778, 188] on select "Seleccionar Efectivo Tarjeta de Crédito Depósito Débito" at bounding box center [783, 188] width 178 height 38
select select "Efectivo"
click at [694, 169] on select "Seleccionar Efectivo Tarjeta de Crédito Depósito Débito" at bounding box center [783, 188] width 178 height 38
click at [847, 247] on button "Hacer devolucion" at bounding box center [821, 250] width 122 height 28
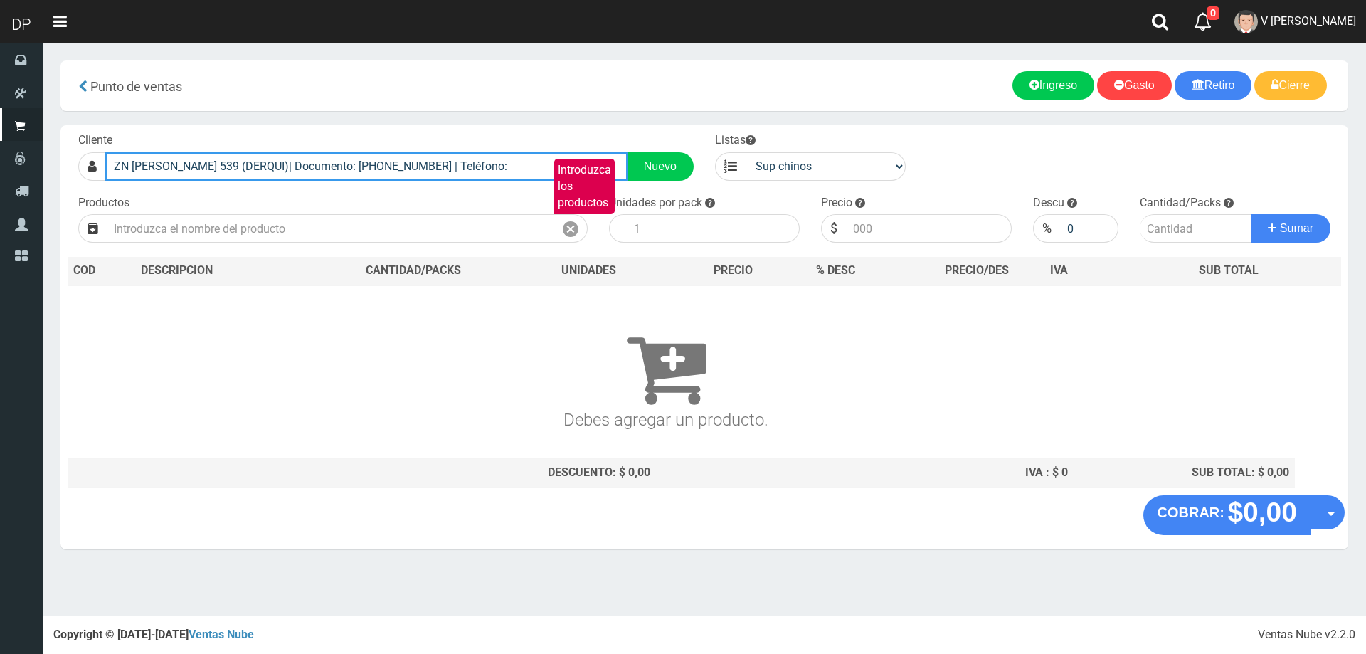
click at [411, 178] on input "ZN DORREGO 539 (DERQUI)| Documento: 1001355555 | Teléfono:" at bounding box center [366, 166] width 522 height 28
click at [412, 174] on input "ZN DORREGO 539 (DERQUI)| Documento: 1001355555 | Teléfono:" at bounding box center [366, 166] width 522 height 28
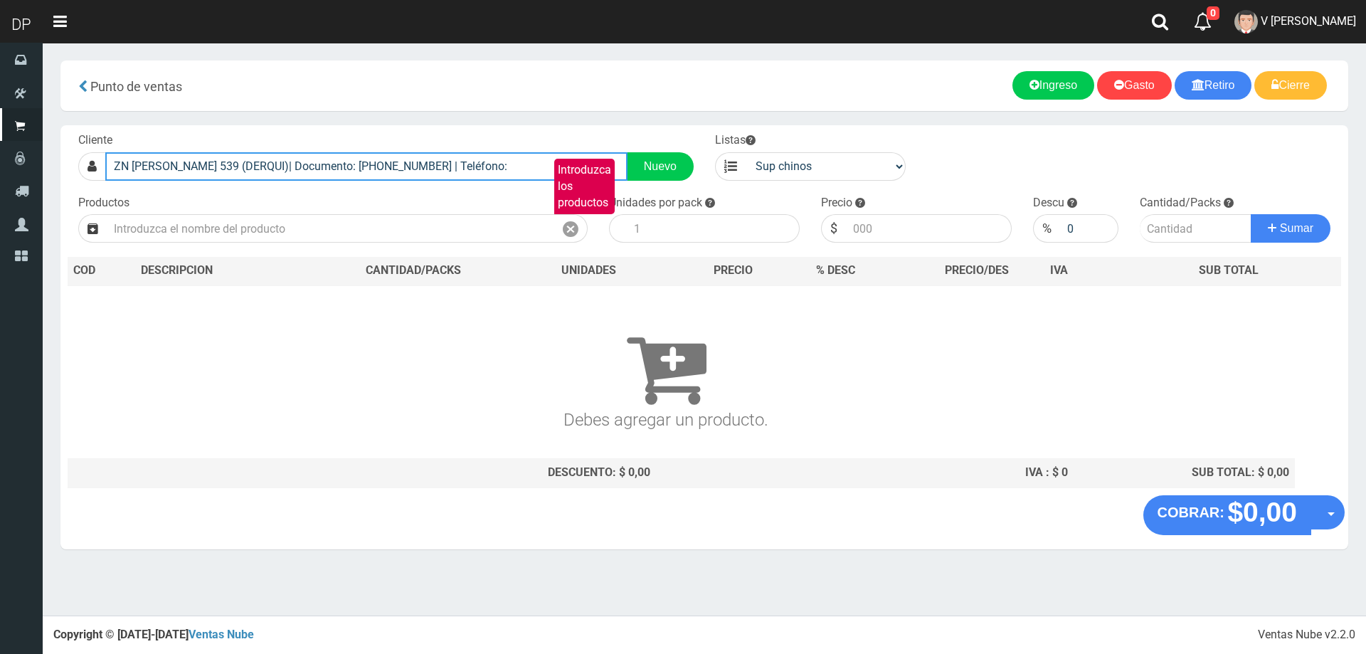
click at [412, 174] on input "ZN DORREGO 539 (DERQUI)| Documento: 1001355555 | Teléfono:" at bounding box center [366, 166] width 522 height 28
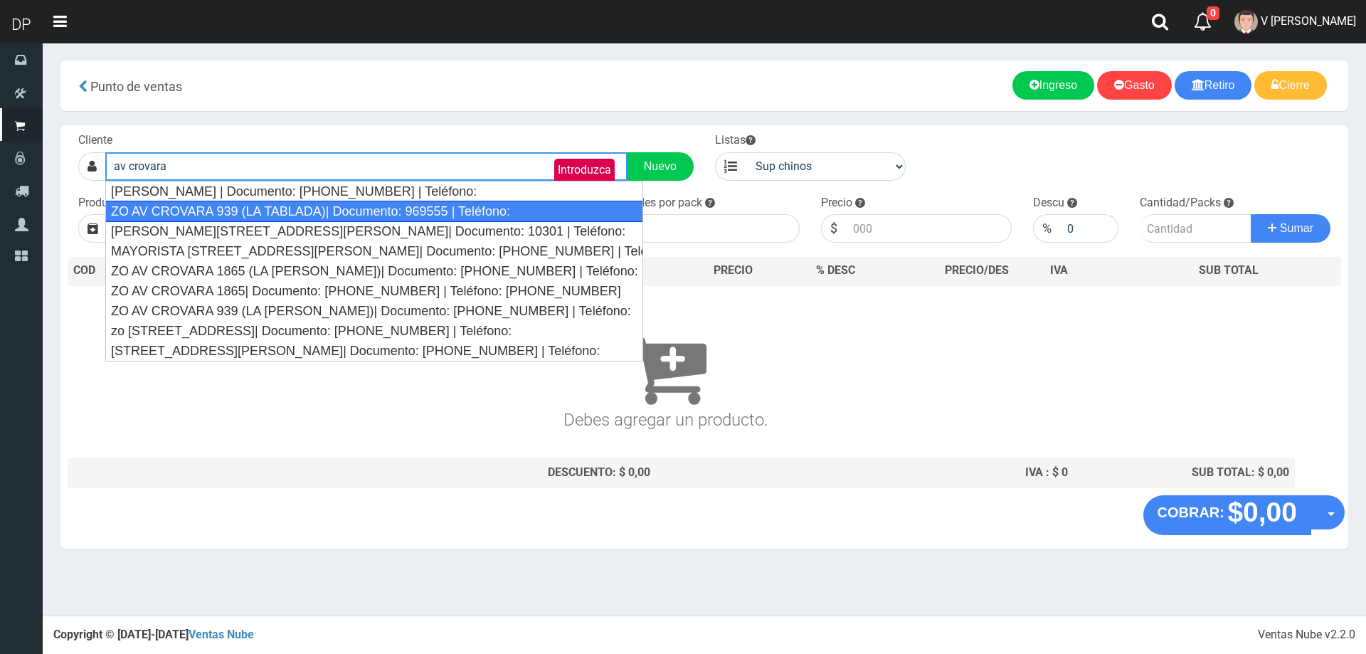
click at [360, 209] on div "ZO AV CROVARA 939 (LA TABLADA)| Documento: 969555 | Teléfono:" at bounding box center [374, 211] width 538 height 21
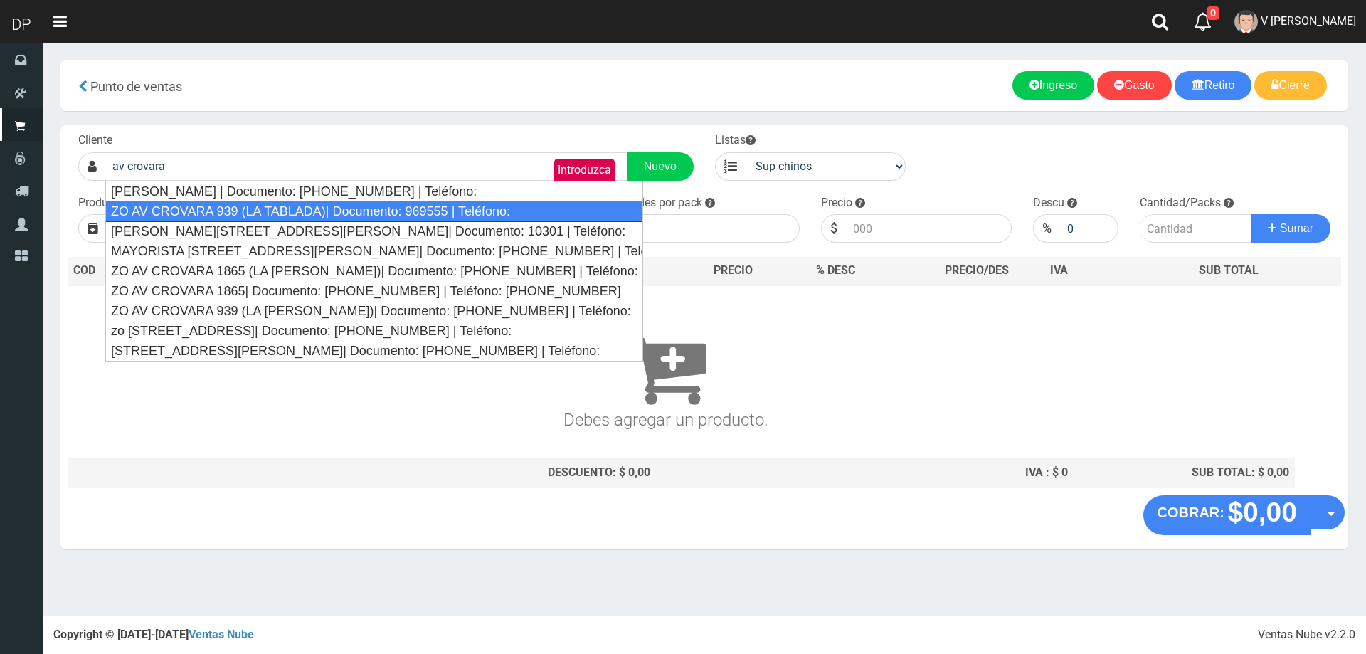
type input "ZO AV CROVARA 939 (LA TABLADA)| Documento: 969555 | Teléfono:"
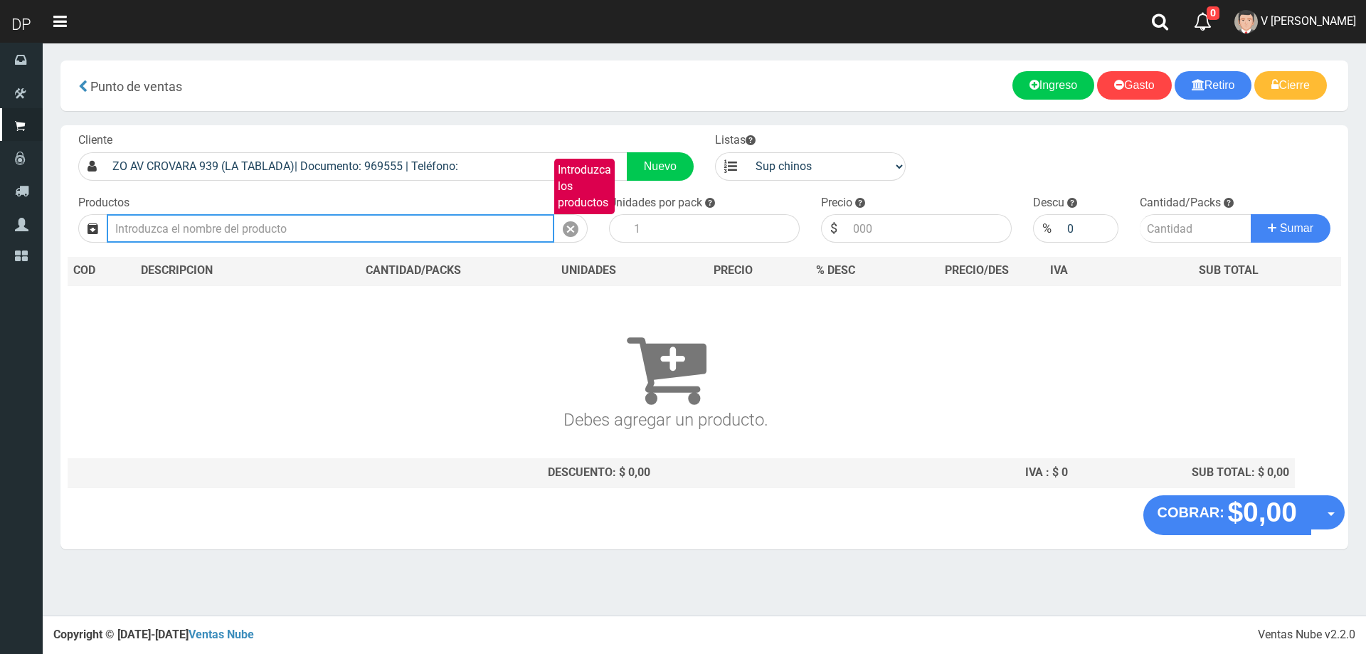
click at [303, 227] on input "Introduzca los productos" at bounding box center [331, 228] width 448 height 28
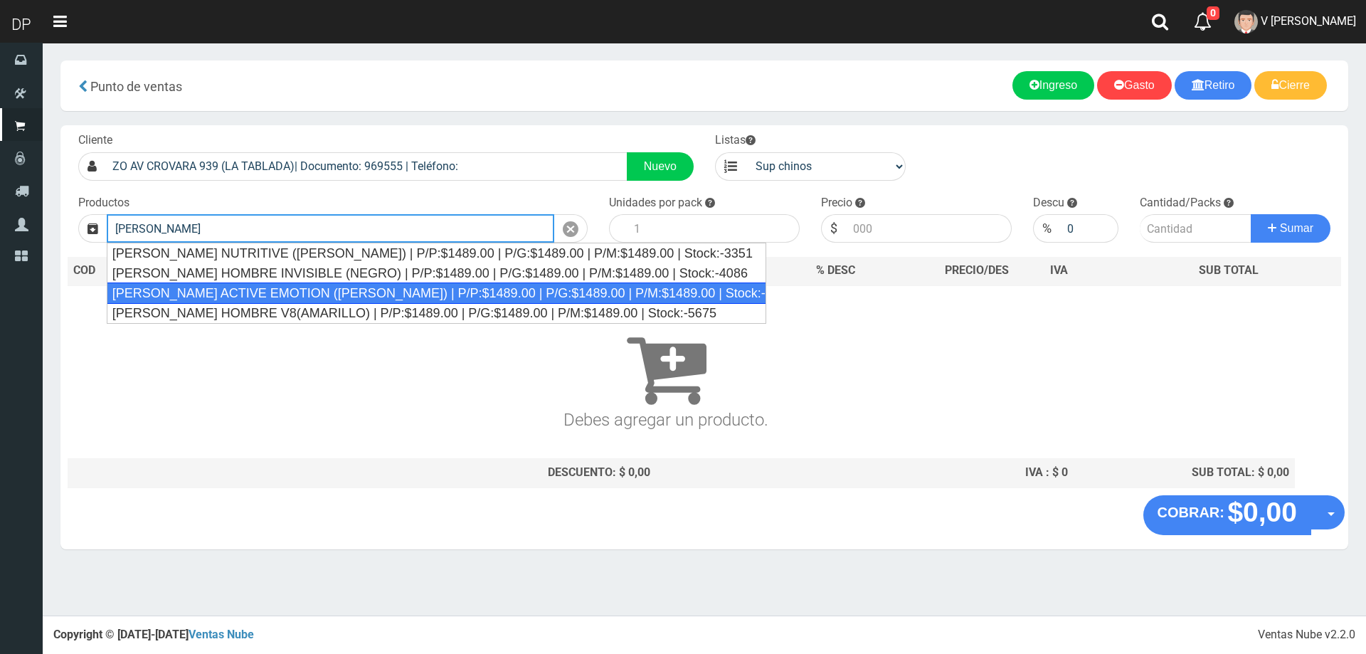
click at [275, 293] on div "REXONA ROLLON ACTIVE EMOTION (LILA) | P/P:$1489.00 | P/G:$1489.00 | P/M:$1489.0…" at bounding box center [437, 292] width 660 height 21
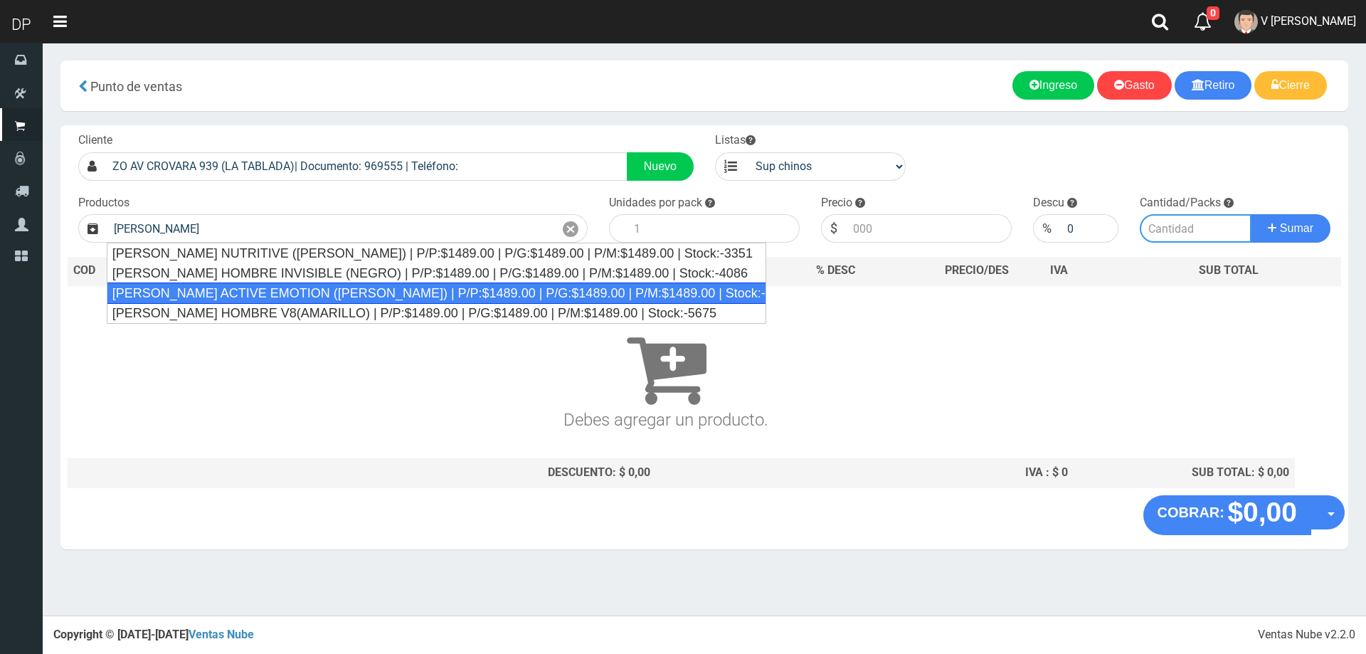
type input "REXONA ROLLON ACTIVE EMOTION (LILA) | P/P:$1489.00 | P/G:$1489.00 | P/M:$1489.0…"
type input "12"
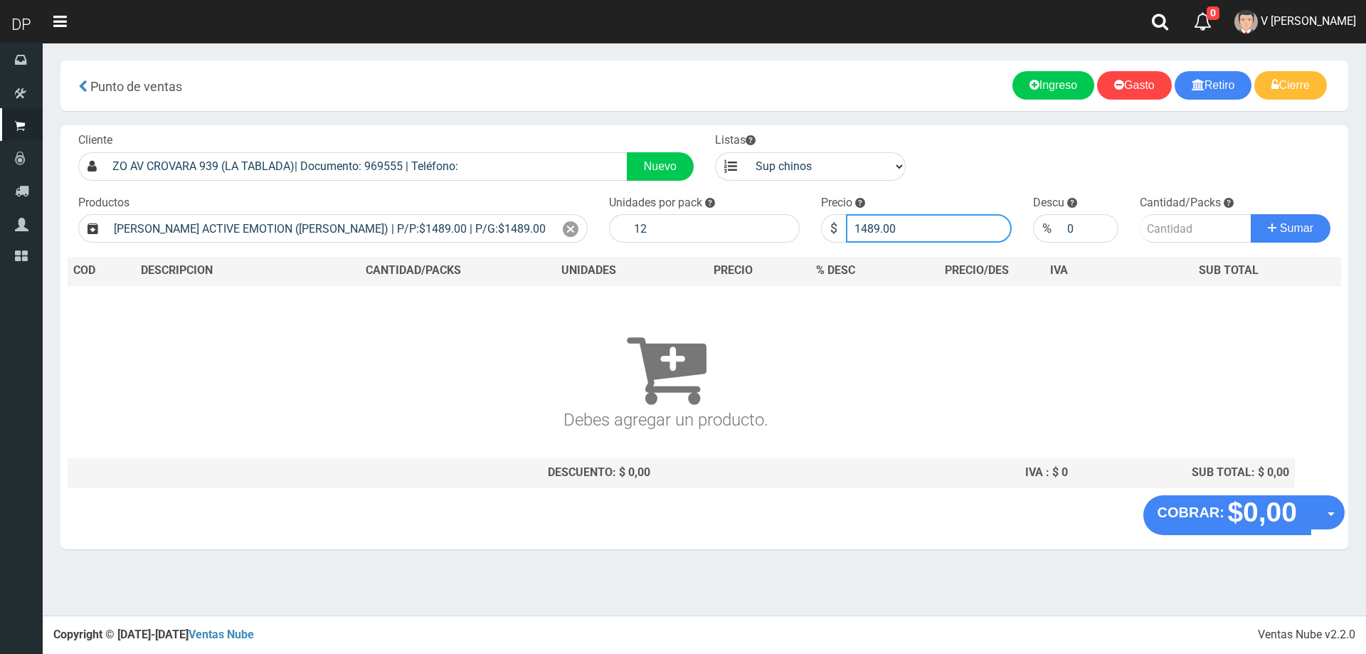
click at [919, 228] on input "1489.00" at bounding box center [929, 228] width 166 height 28
type input "1415"
type input "1415.55"
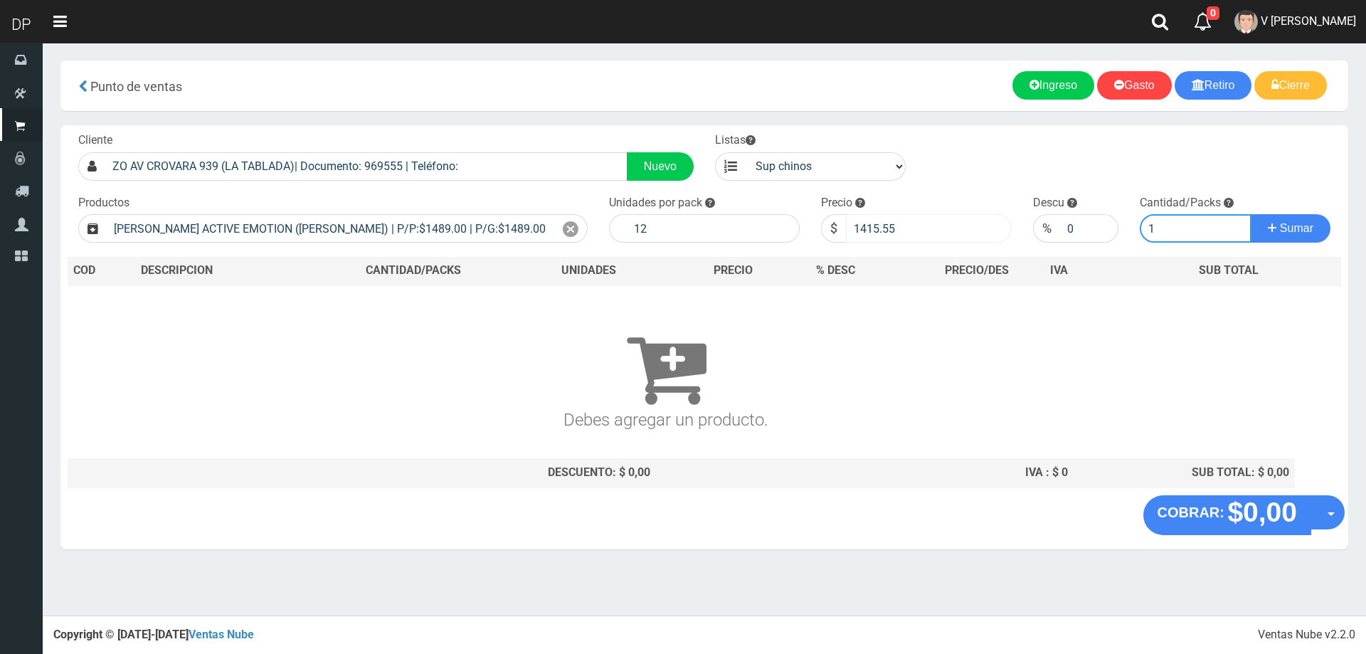
type input "1"
click at [1251, 214] on button "Sumar" at bounding box center [1291, 228] width 80 height 28
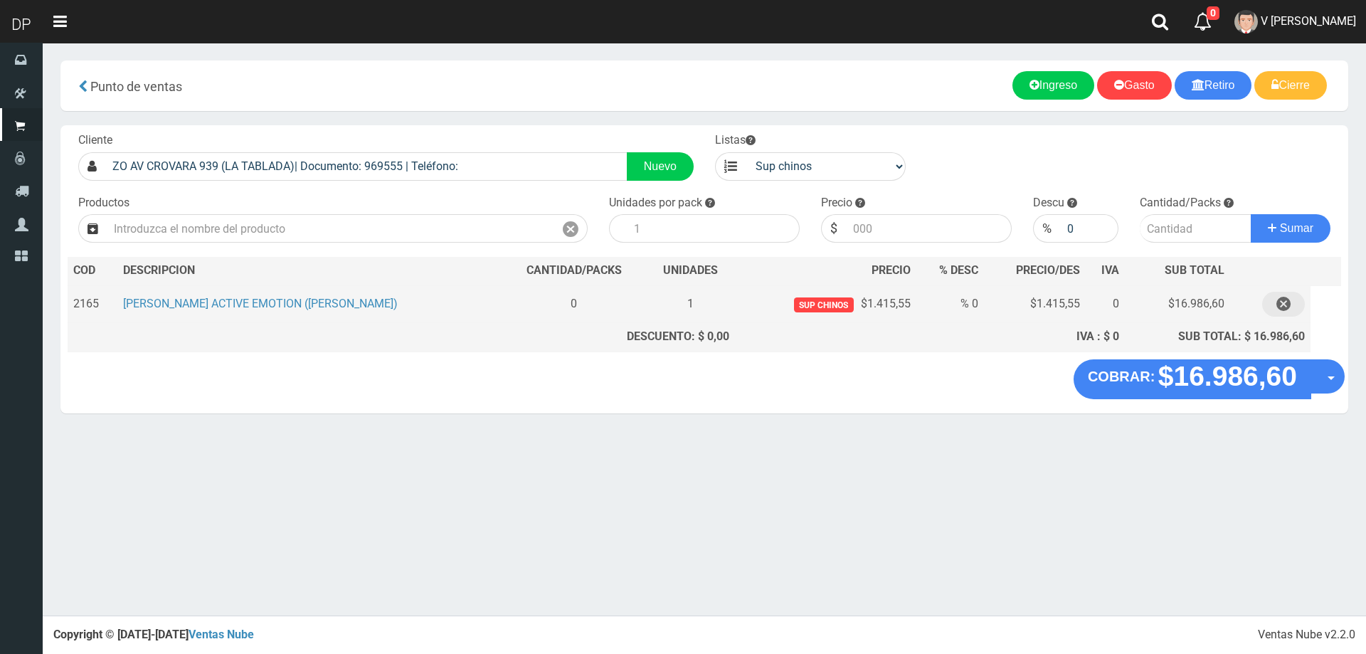
click at [1277, 302] on icon "button" at bounding box center [1284, 304] width 14 height 25
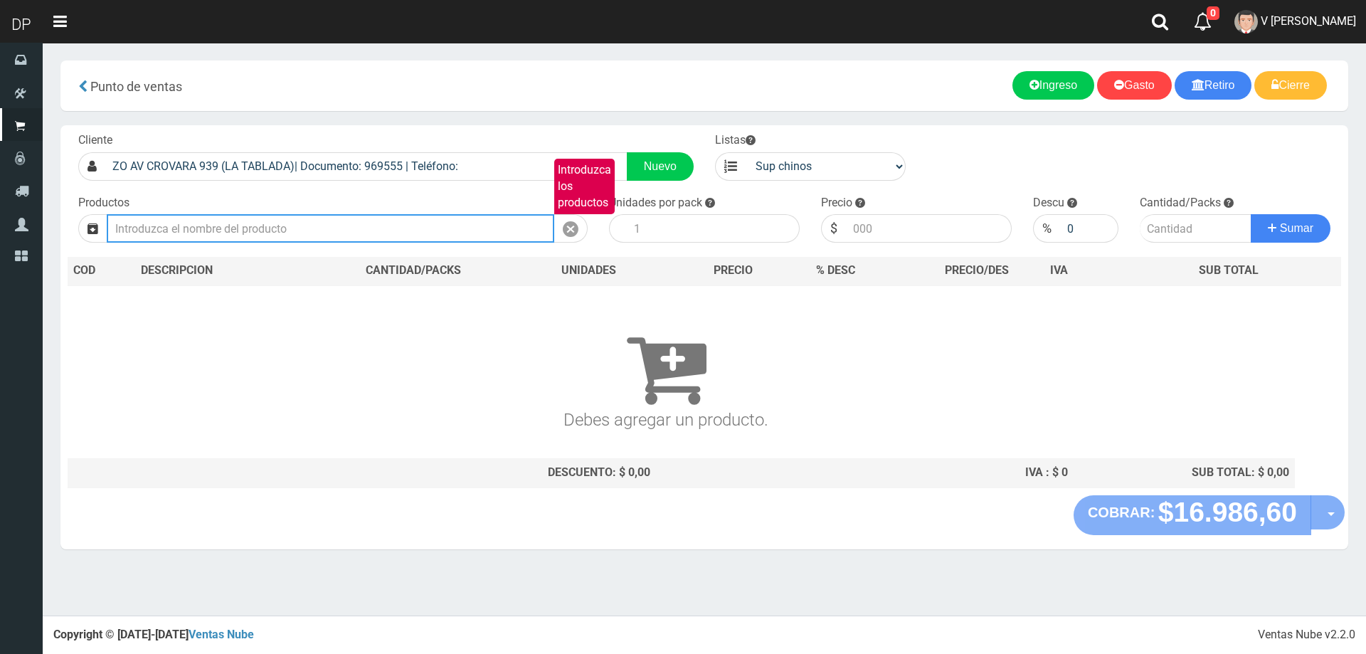
click at [446, 221] on input "Introduzca los productos" at bounding box center [331, 228] width 448 height 28
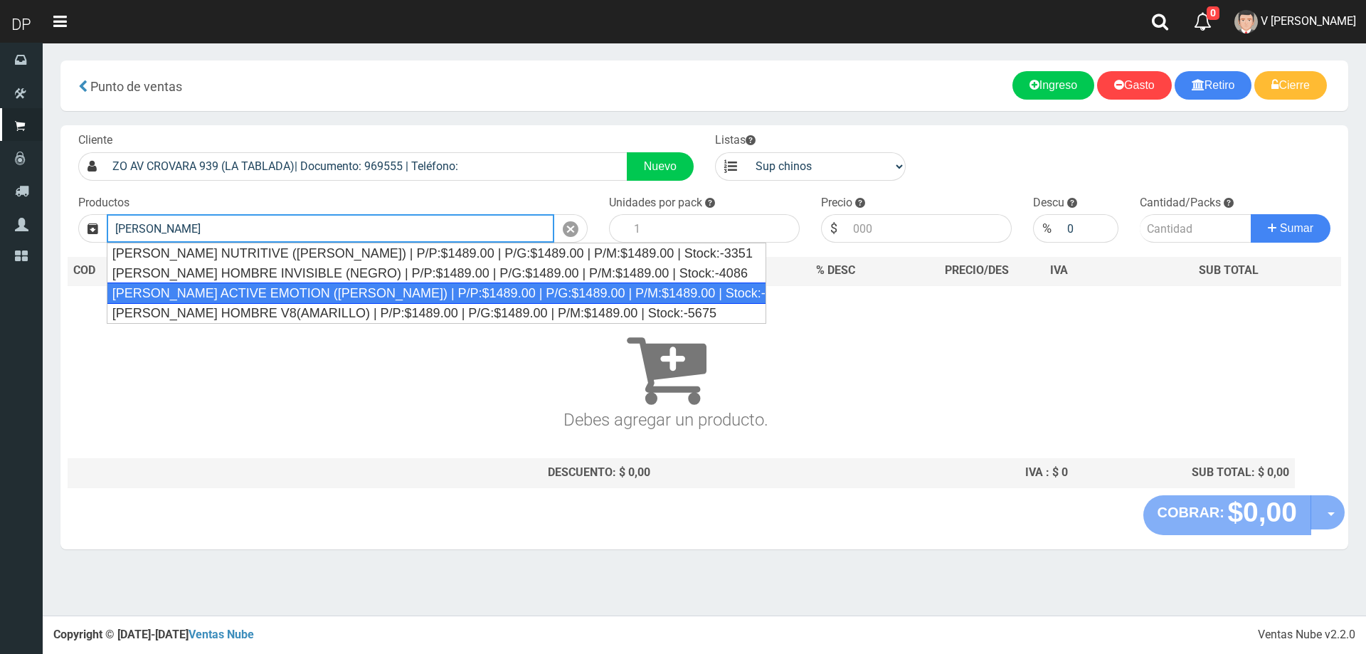
click at [352, 293] on div "REXONA ROLLON ACTIVE EMOTION (LILA) | P/P:$1489.00 | P/G:$1489.00 | P/M:$1489.0…" at bounding box center [437, 292] width 660 height 21
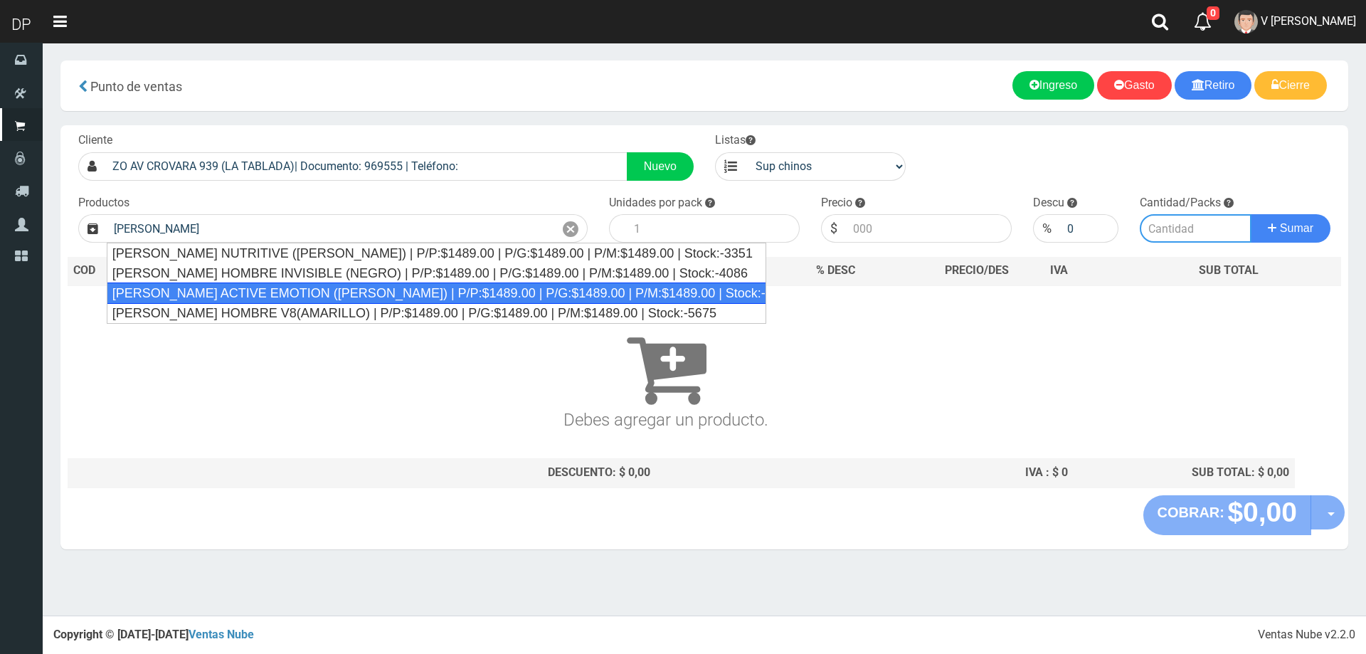
type input "REXONA ROLLON ACTIVE EMOTION (LILA) | P/P:$1489.00 | P/G:$1489.00 | P/M:$1489.0…"
type input "12"
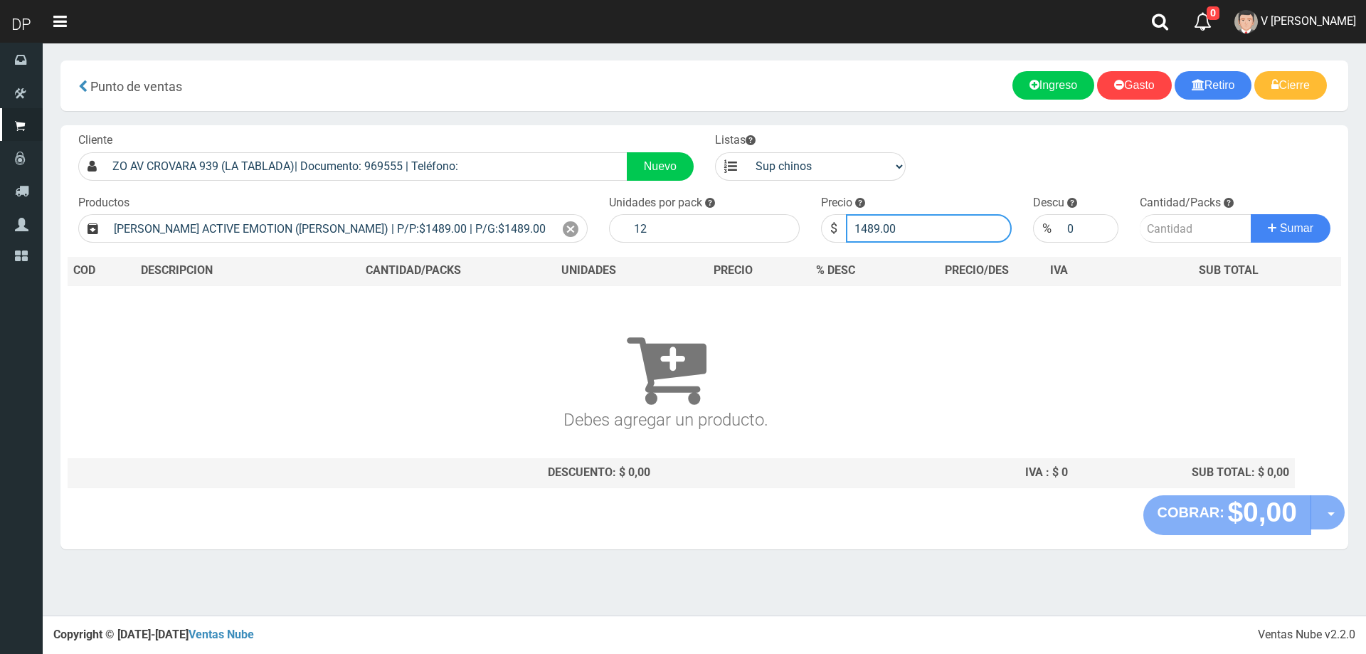
click at [896, 234] on input "1489.00" at bounding box center [929, 228] width 166 height 28
type input "1414"
type input "1414.55"
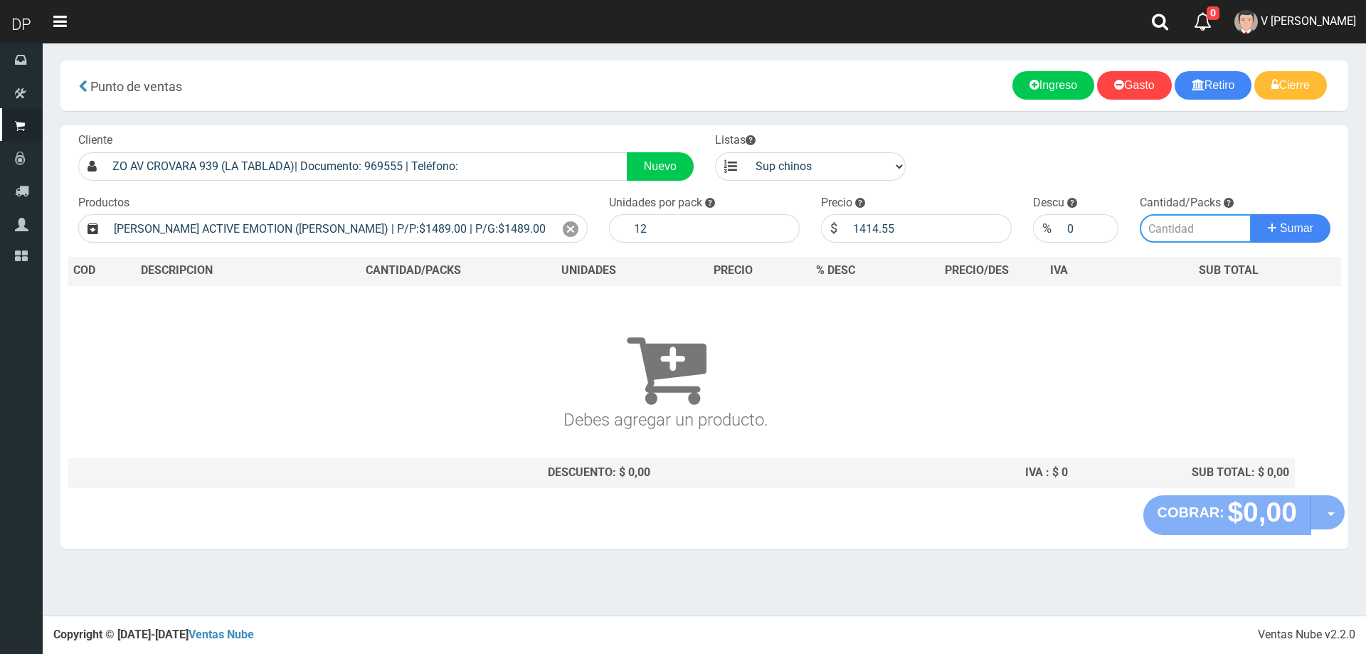
click at [1162, 230] on input "number" at bounding box center [1196, 228] width 112 height 28
type input "1"
click at [1251, 214] on button "Sumar" at bounding box center [1291, 228] width 80 height 28
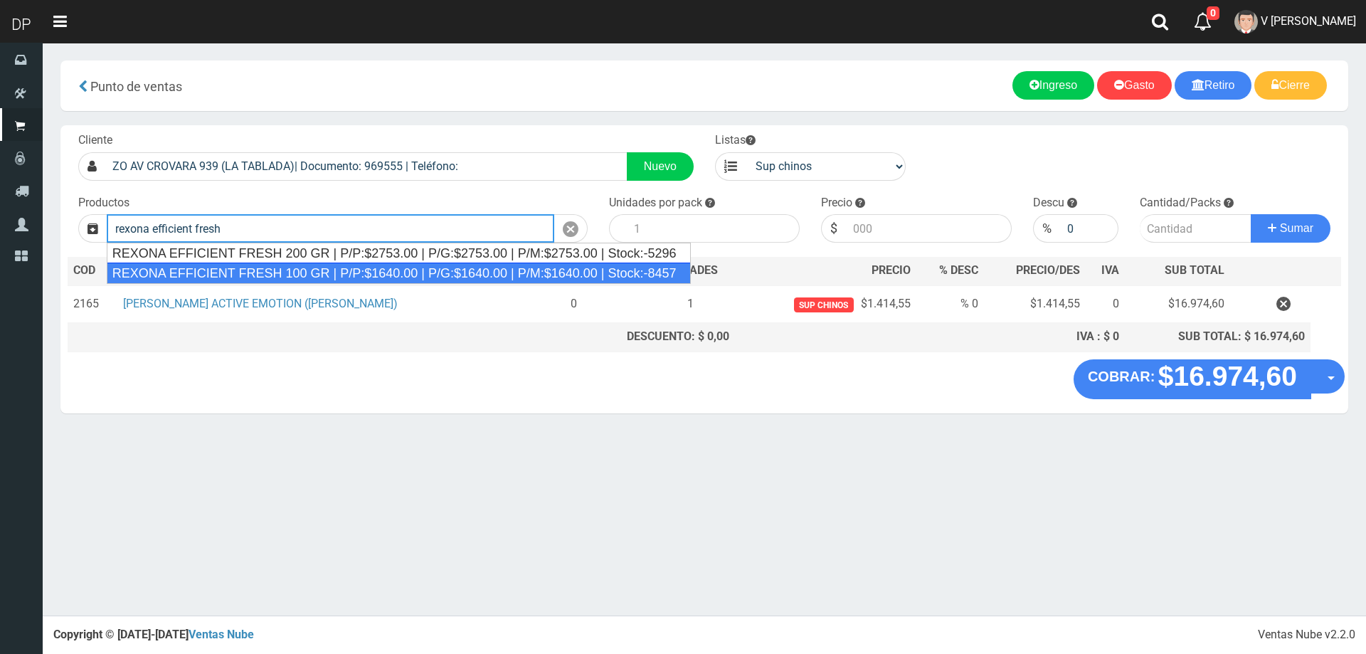
click at [490, 270] on div "REXONA EFFICIENT FRESH 100 GR | P/P:$1640.00 | P/G:$1640.00 | P/M:$1640.00 | St…" at bounding box center [399, 273] width 584 height 21
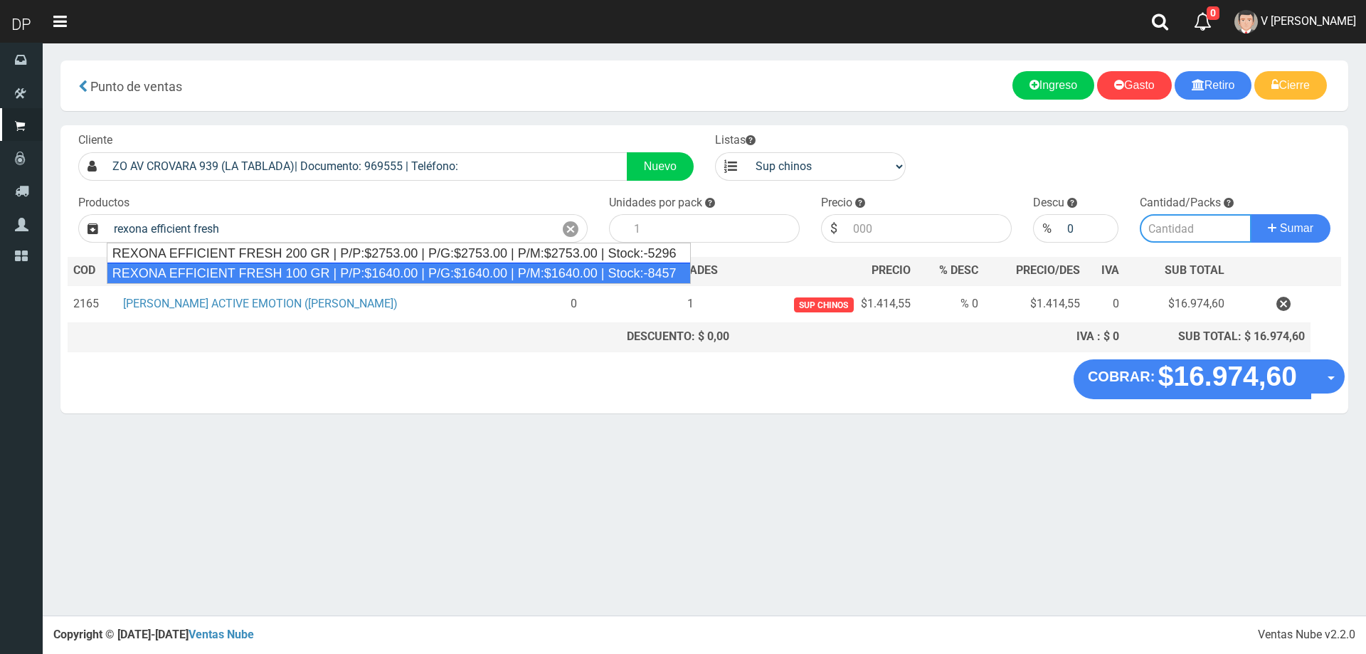
type input "REXONA EFFICIENT FRESH 100 GR | P/P:$1640.00 | P/G:$1640.00 | P/M:$1640.00 | St…"
type input "12"
type input "1640.00"
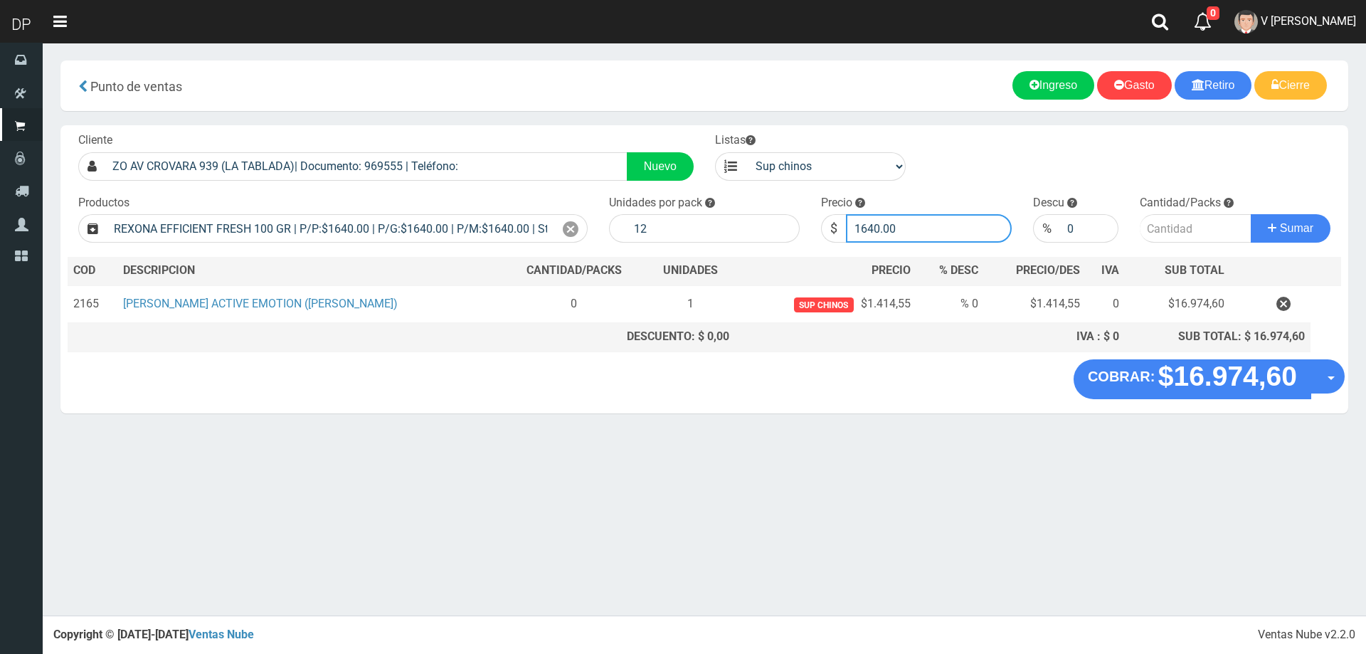
click at [930, 229] on input "1640.00" at bounding box center [929, 228] width 166 height 28
type input "1558"
type input "1558.00"
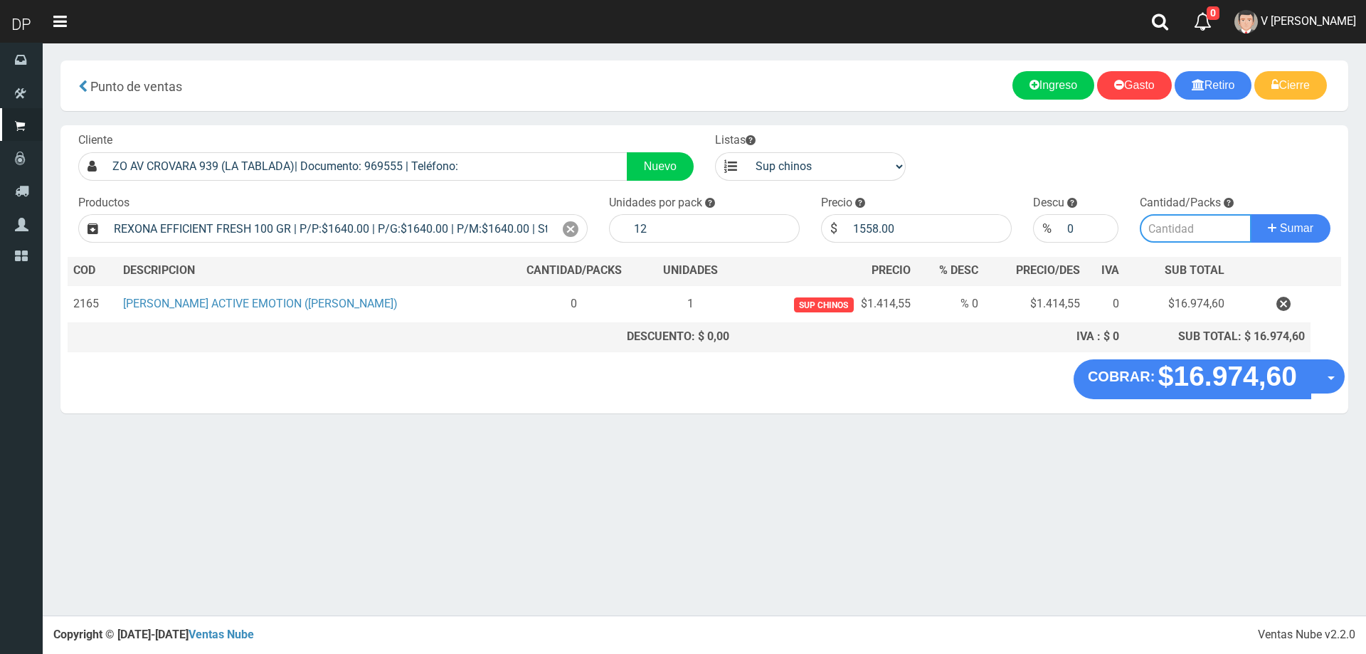
click at [1185, 218] on input "number" at bounding box center [1196, 228] width 112 height 28
type input "1"
click at [1251, 214] on button "Sumar" at bounding box center [1291, 228] width 80 height 28
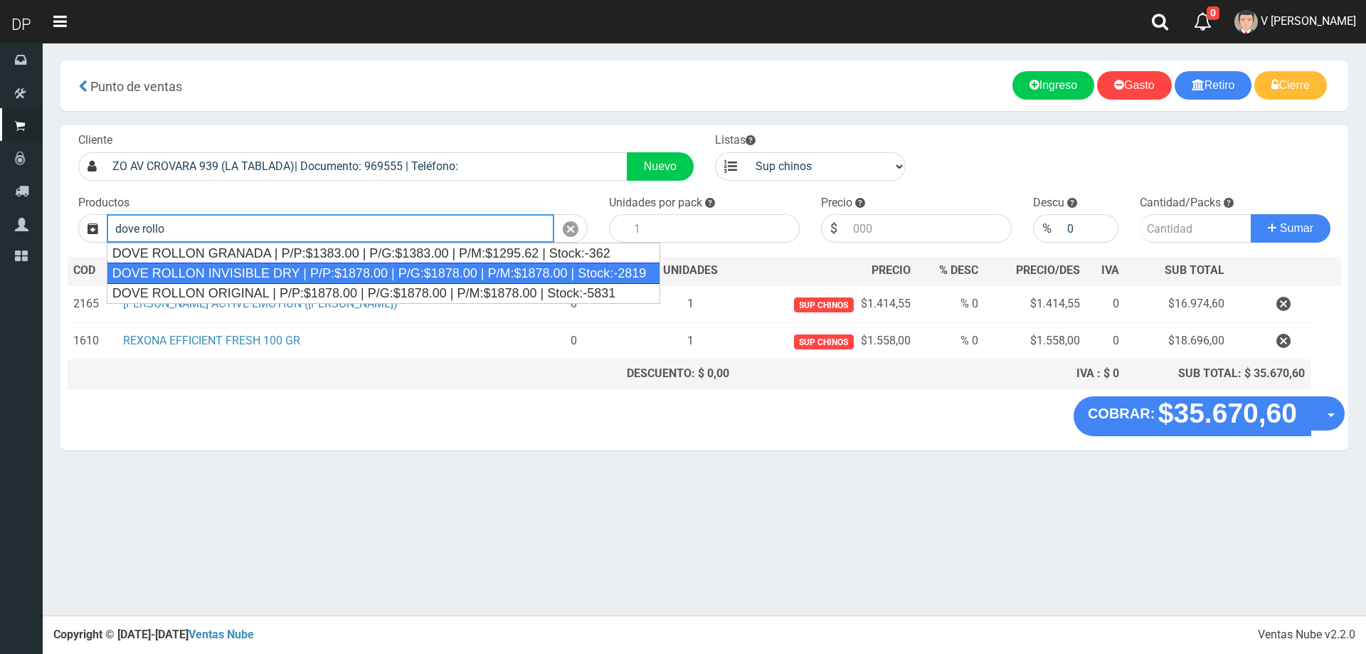
click at [382, 282] on div "DOVE ROLLON INVISIBLE DRY | P/P:$1878.00 | P/G:$1878.00 | P/M:$1878.00 | Stock:…" at bounding box center [384, 273] width 554 height 21
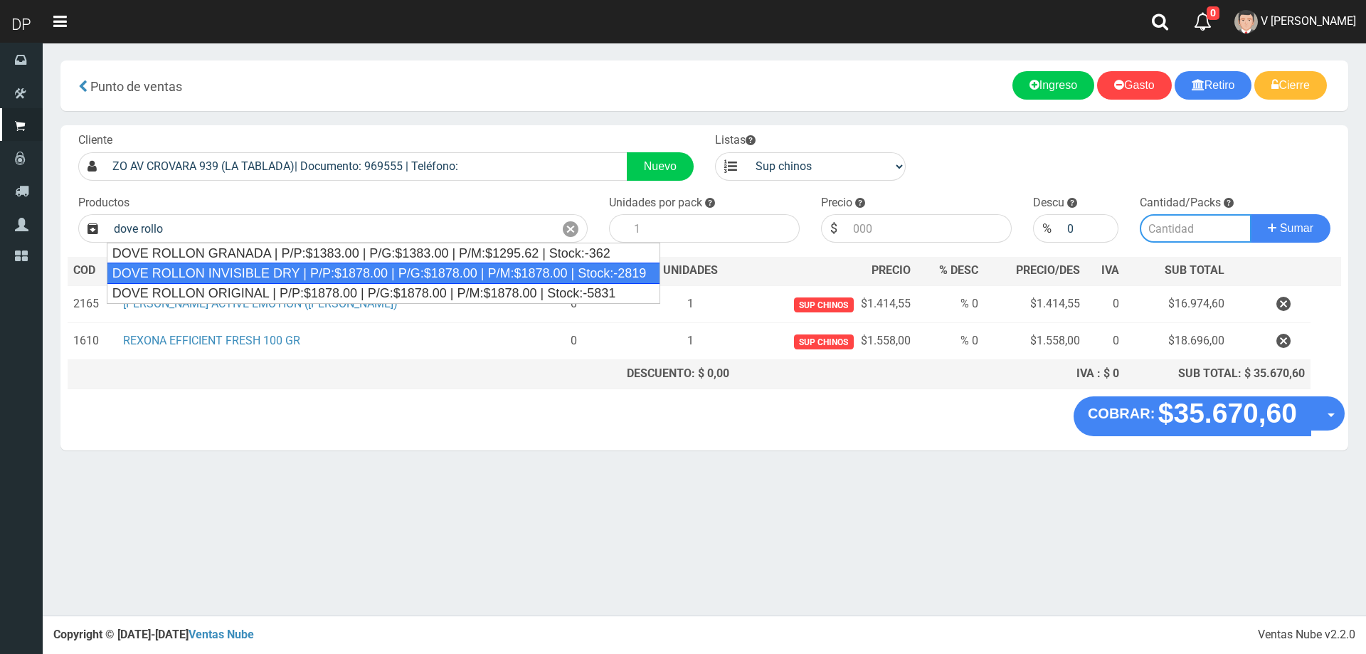
type input "DOVE ROLLON INVISIBLE DRY | P/P:$1878.00 | P/G:$1878.00 | P/M:$1878.00 | Stock:…"
type input "12"
type input "1878.00"
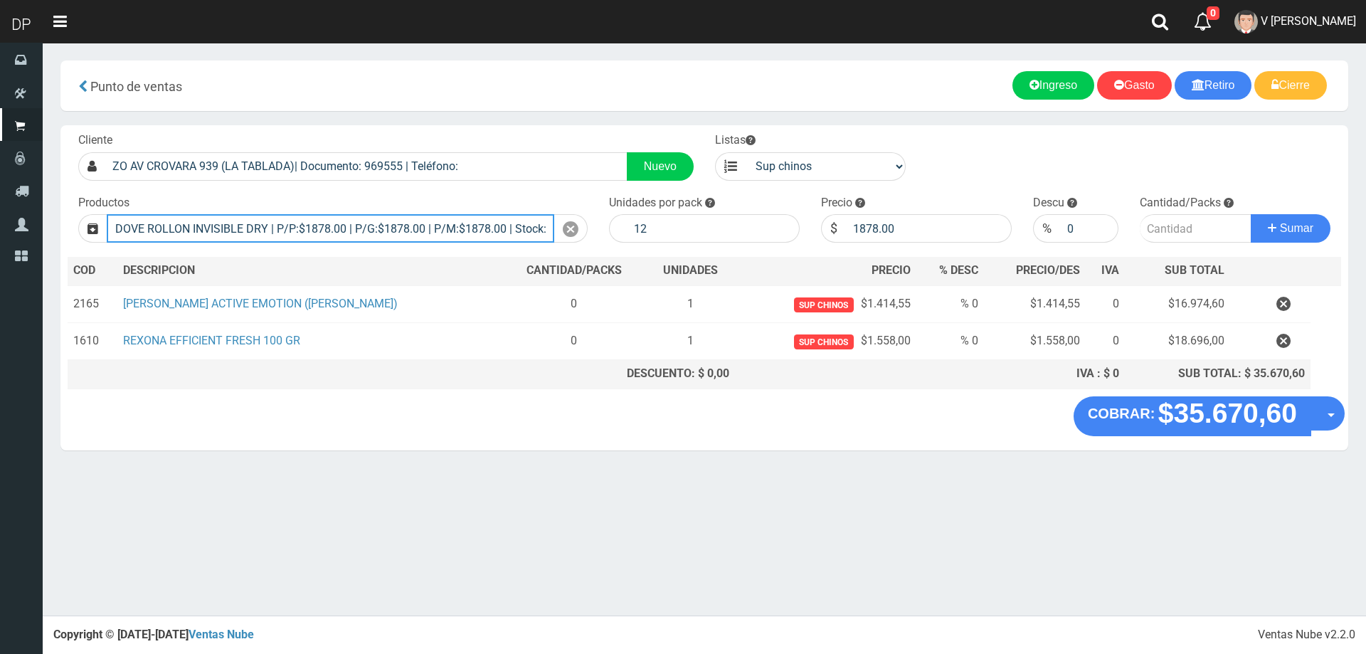
click at [345, 230] on input "DOVE ROLLON INVISIBLE DRY | P/P:$1878.00 | P/G:$1878.00 | P/M:$1878.00 | Stock:…" at bounding box center [331, 228] width 448 height 28
click at [569, 231] on icon at bounding box center [571, 229] width 16 height 21
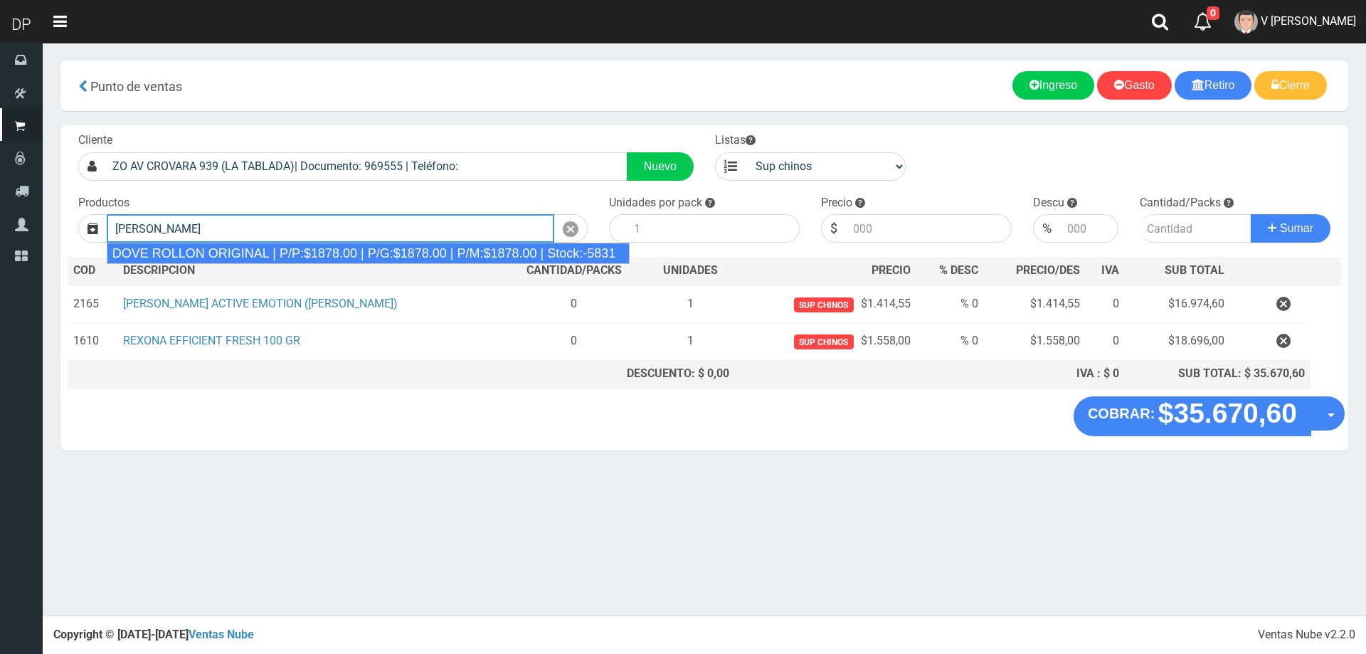
click at [329, 250] on div "DOVE ROLLON ORIGINAL | P/P:$1878.00 | P/G:$1878.00 | P/M:$1878.00 | Stock:-5831" at bounding box center [369, 253] width 524 height 21
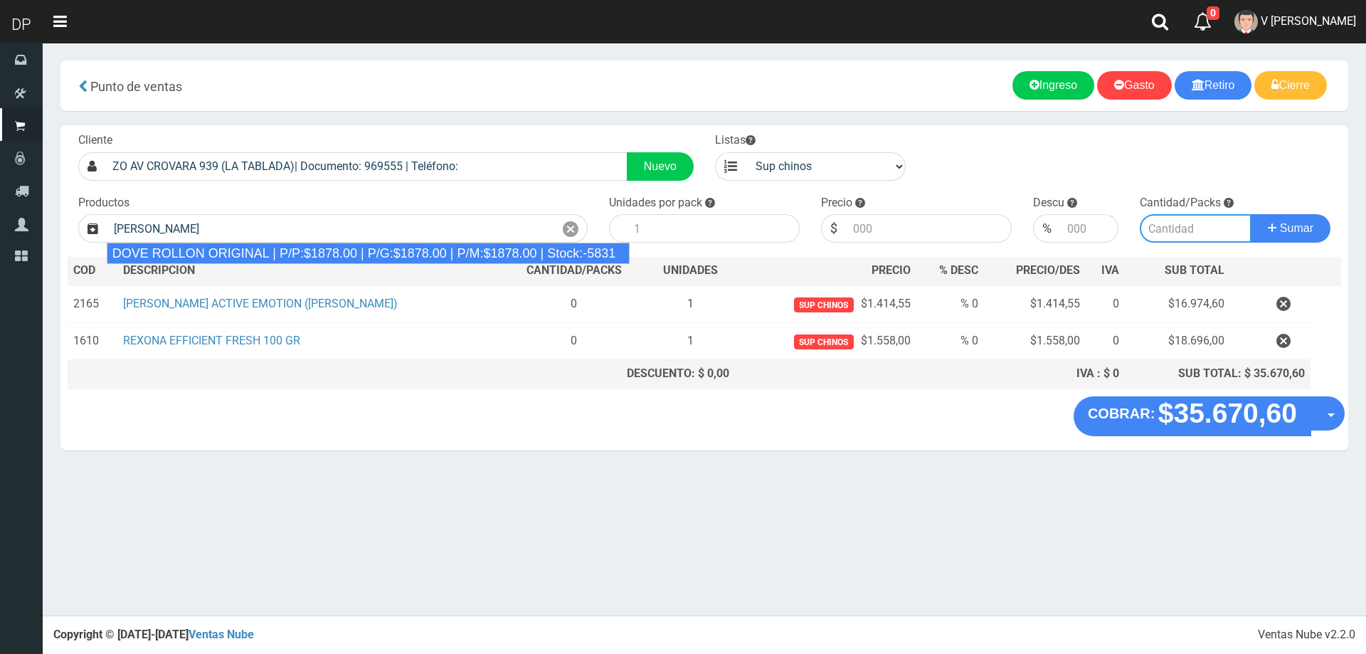
type input "DOVE ROLLON ORIGINAL | P/P:$1878.00 | P/G:$1878.00 | P/M:$1878.00 | Stock:-5831"
type input "12"
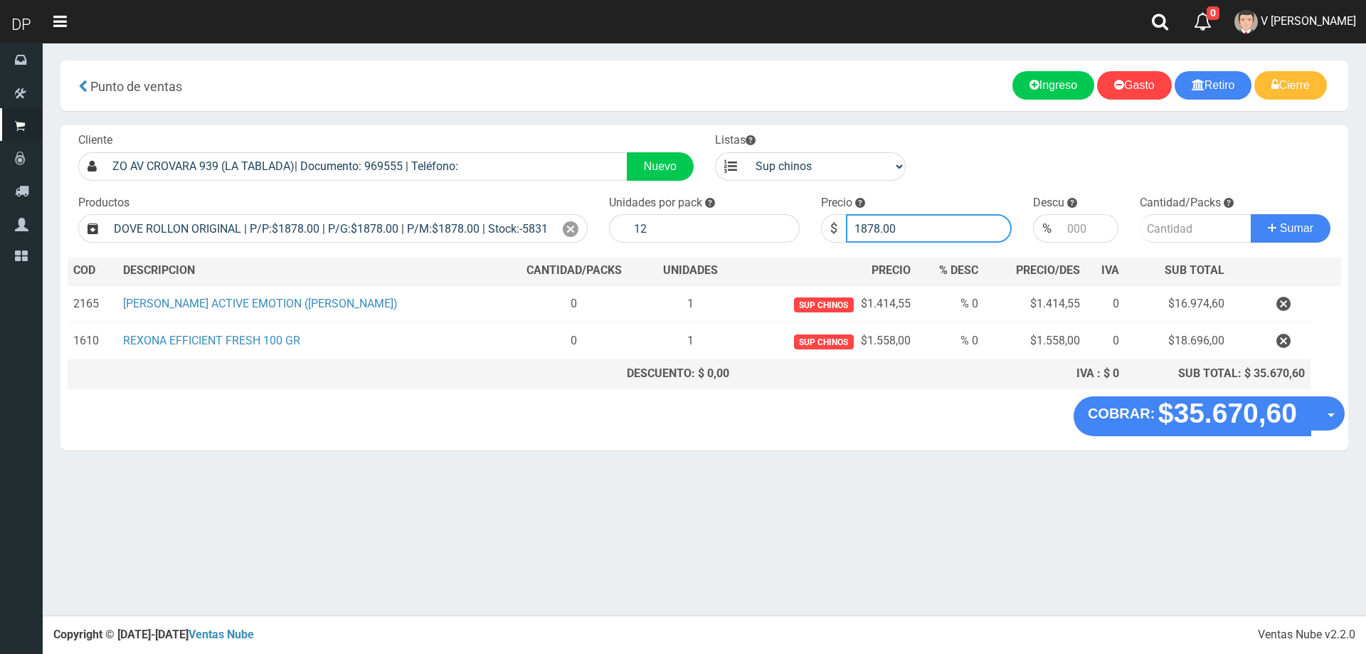
click at [896, 231] on input "1878.00" at bounding box center [929, 228] width 166 height 28
type input "1690"
type input "1690.20"
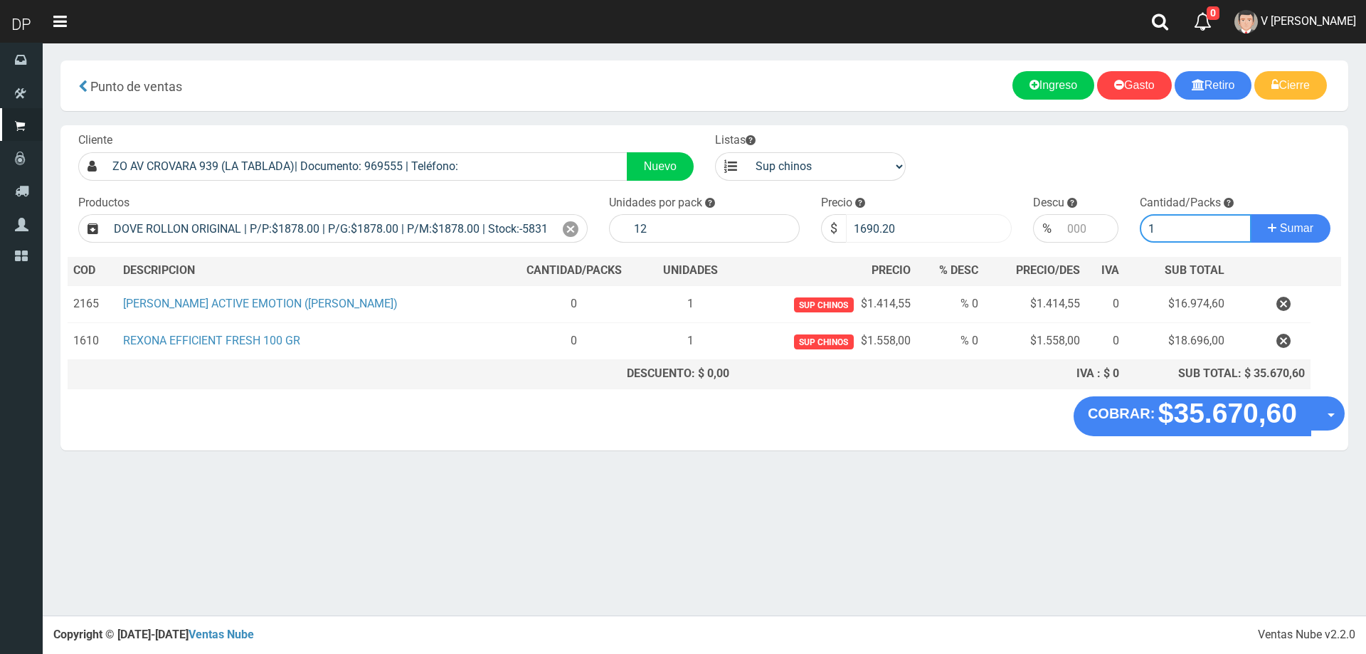
type input "1"
click at [1251, 214] on button "Sumar" at bounding box center [1291, 228] width 80 height 28
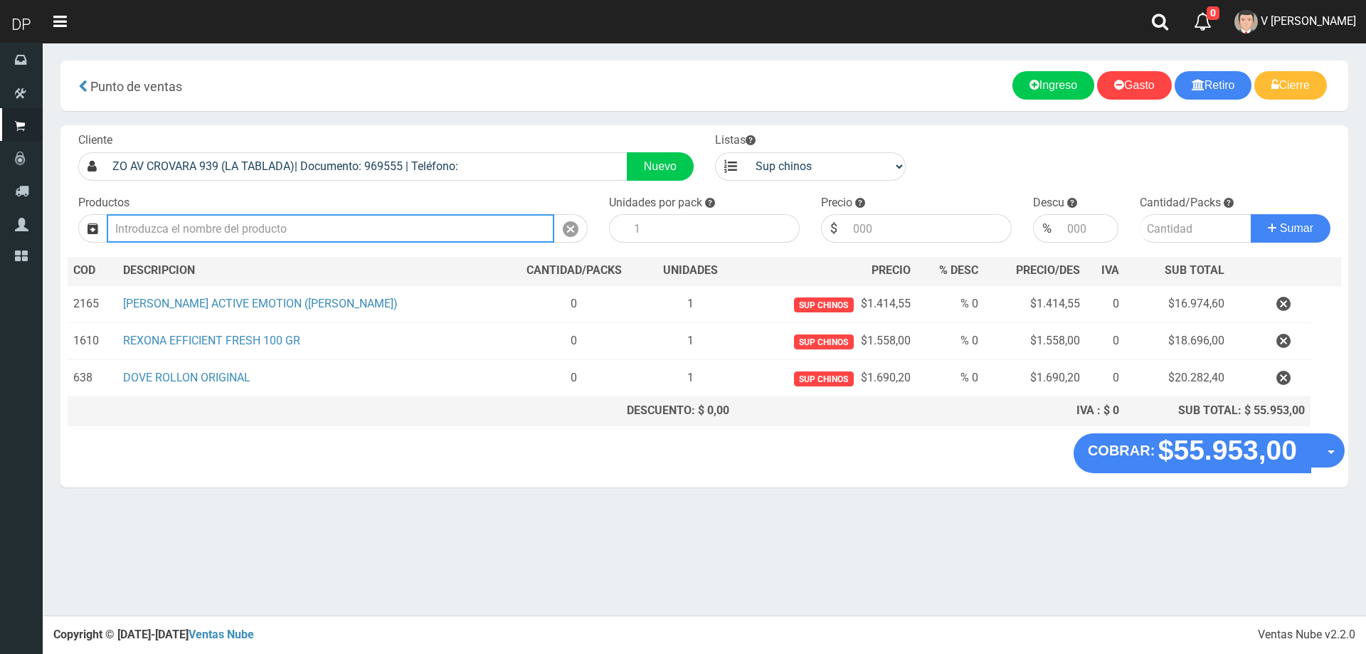
click at [327, 235] on input "Introduzca los productos" at bounding box center [331, 228] width 448 height 28
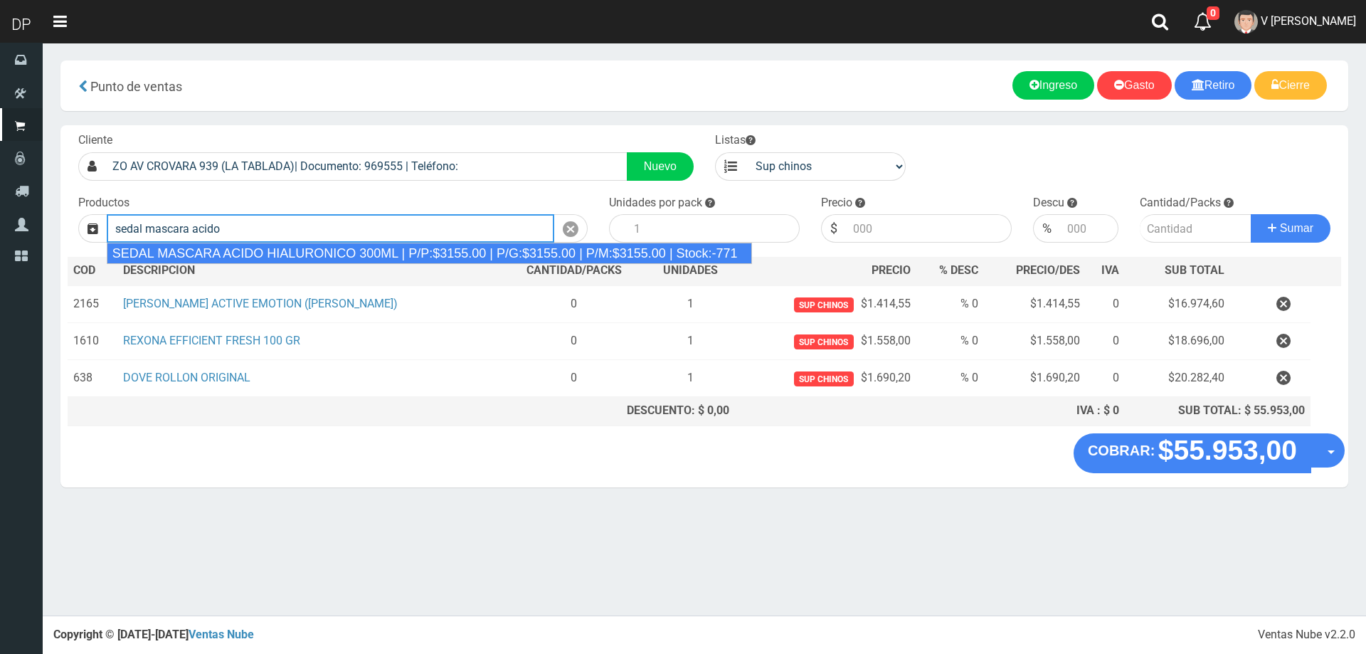
click at [331, 248] on div "SEDAL MASCARA ACIDO HIALURONICO 300ML | P/P:$3155.00 | P/G:$3155.00 | P/M:$3155…" at bounding box center [429, 253] width 645 height 21
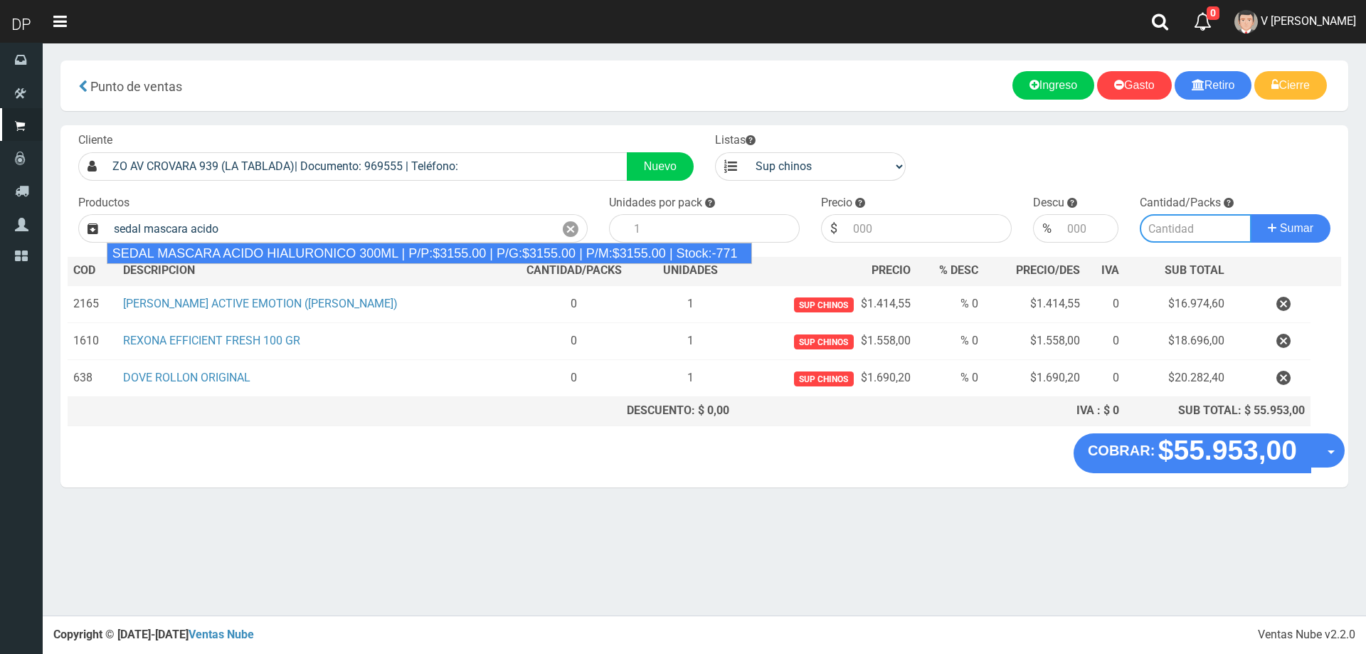
type input "SEDAL MASCARA ACIDO HIALURONICO 300ML | P/P:$3155.00 | P/G:$3155.00 | P/M:$3155…"
type input "6"
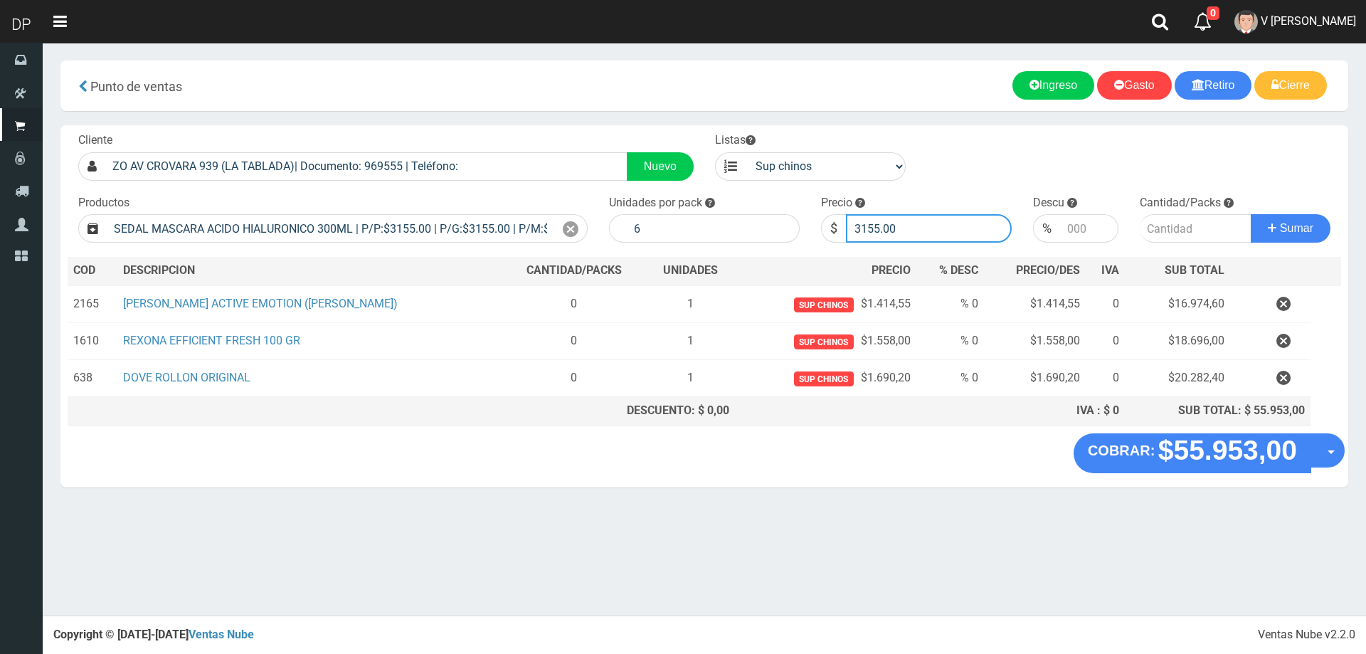
click at [903, 233] on input "3155.00" at bounding box center [929, 228] width 166 height 28
type input "2839"
type input "2839.50"
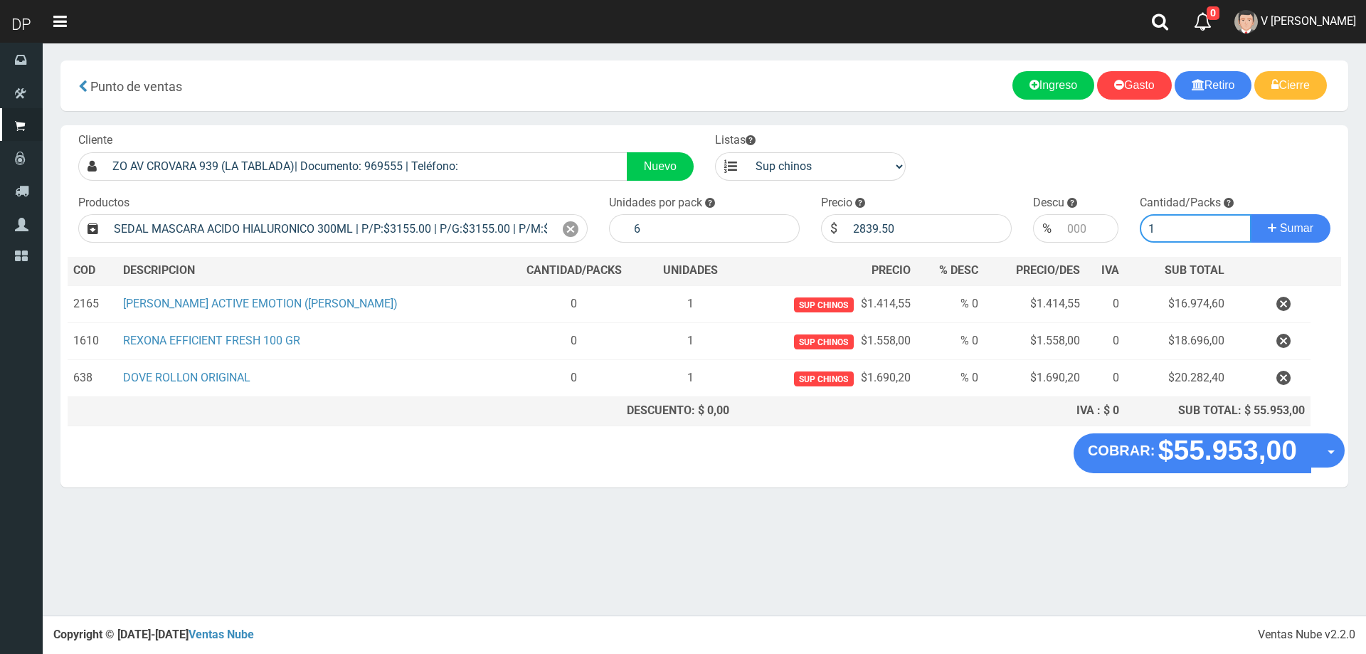
type input "1"
click at [1251, 214] on button "Sumar" at bounding box center [1291, 228] width 80 height 28
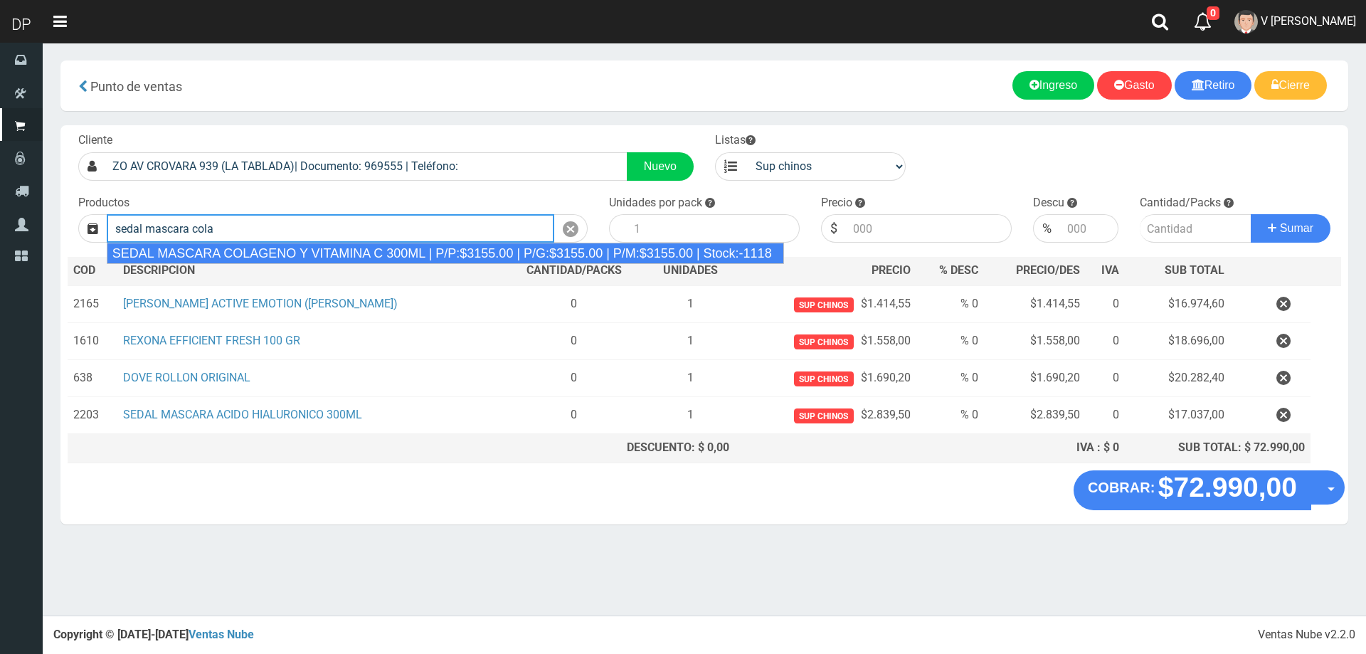
click at [317, 253] on div "SEDAL MASCARA COLAGENO Y VITAMINA C 300ML | P/P:$3155.00 | P/G:$3155.00 | P/M:$…" at bounding box center [445, 253] width 677 height 21
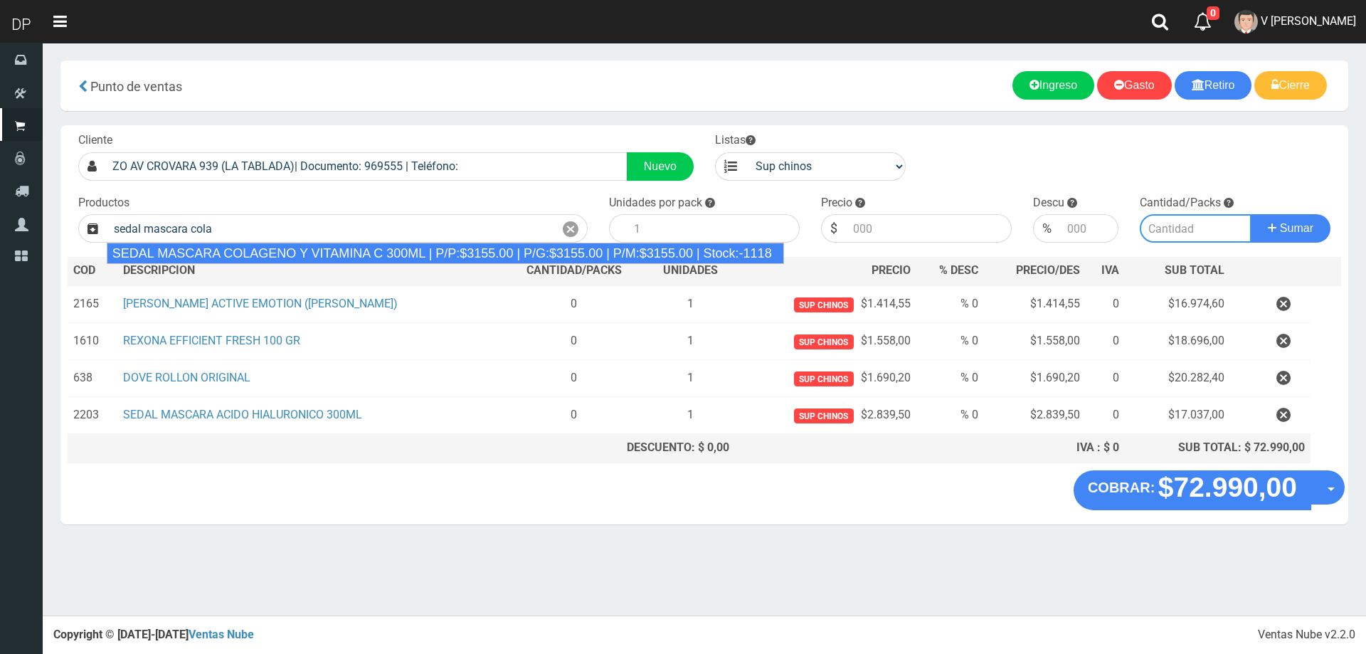
type input "SEDAL MASCARA COLAGENO Y VITAMINA C 300ML | P/P:$3155.00 | P/G:$3155.00 | P/M:$…"
type input "6"
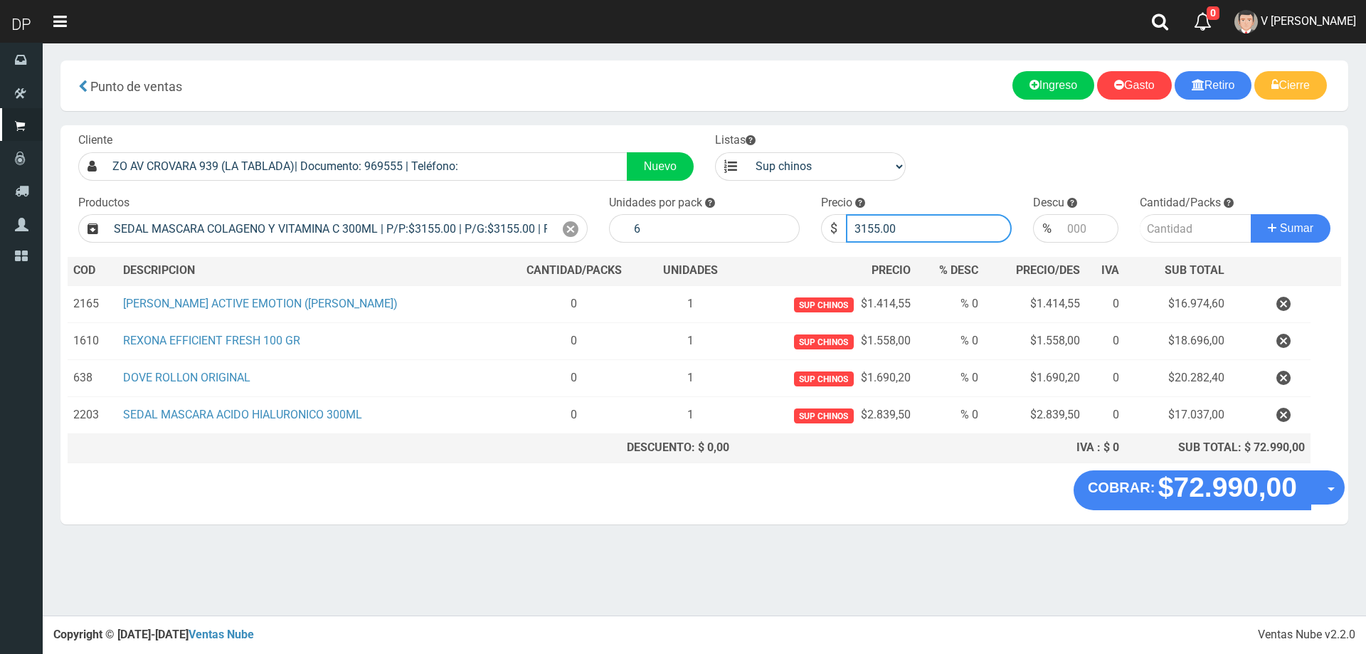
click at [923, 224] on input "3155.00" at bounding box center [929, 228] width 166 height 28
type input "2839"
type input "2839.50"
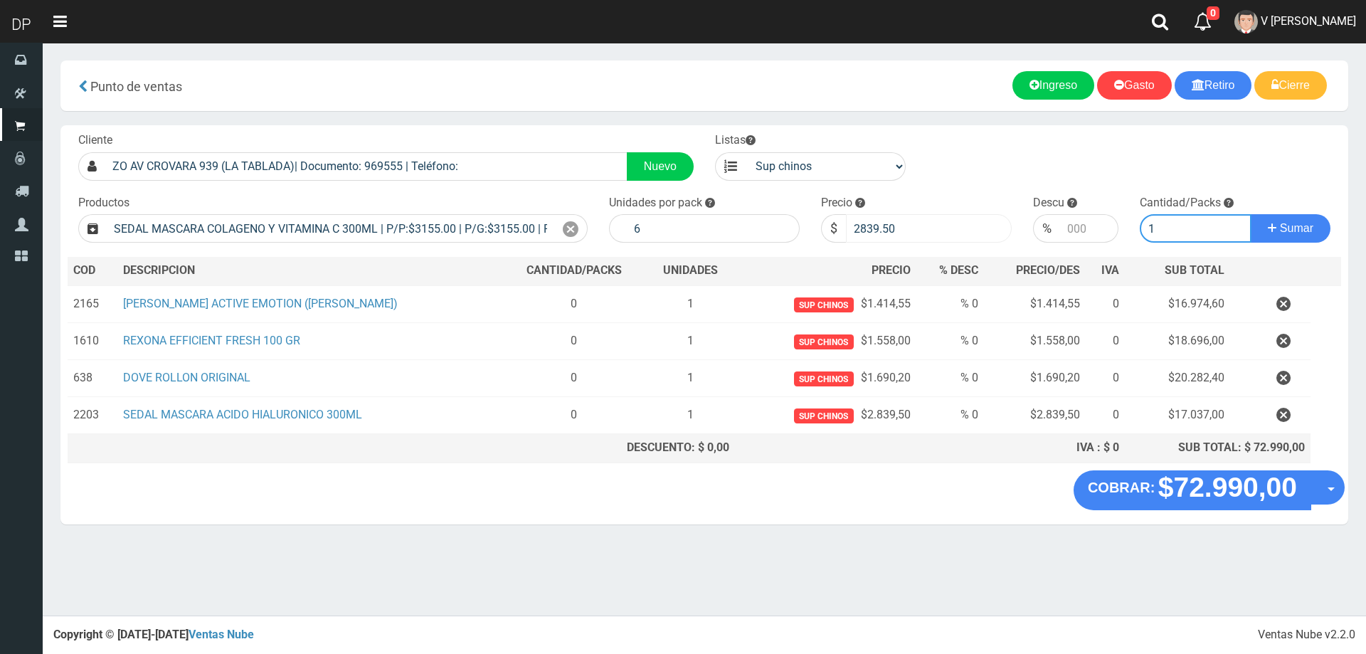
type input "1"
click at [1251, 214] on button "Sumar" at bounding box center [1291, 228] width 80 height 28
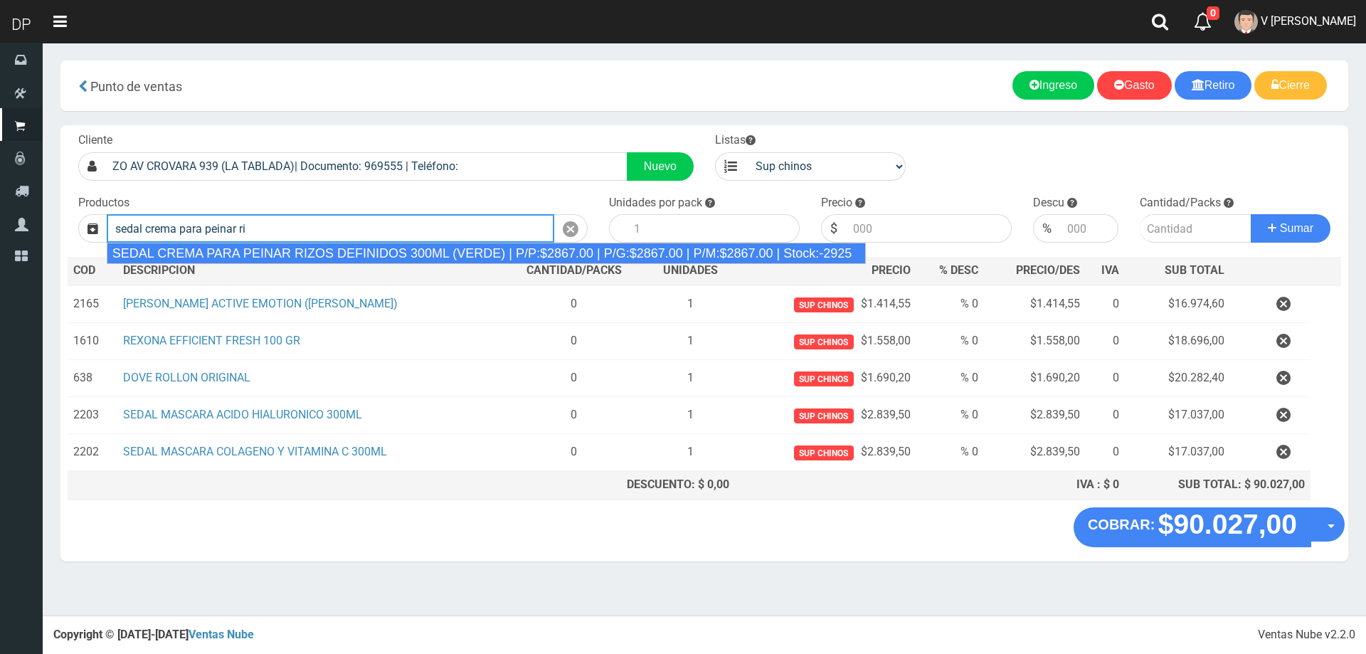
click at [474, 256] on div "SEDAL CREMA PARA PEINAR RIZOS DEFINIDOS 300ML (VERDE) | P/P:$2867.00 | P/G:$286…" at bounding box center [487, 253] width 760 height 21
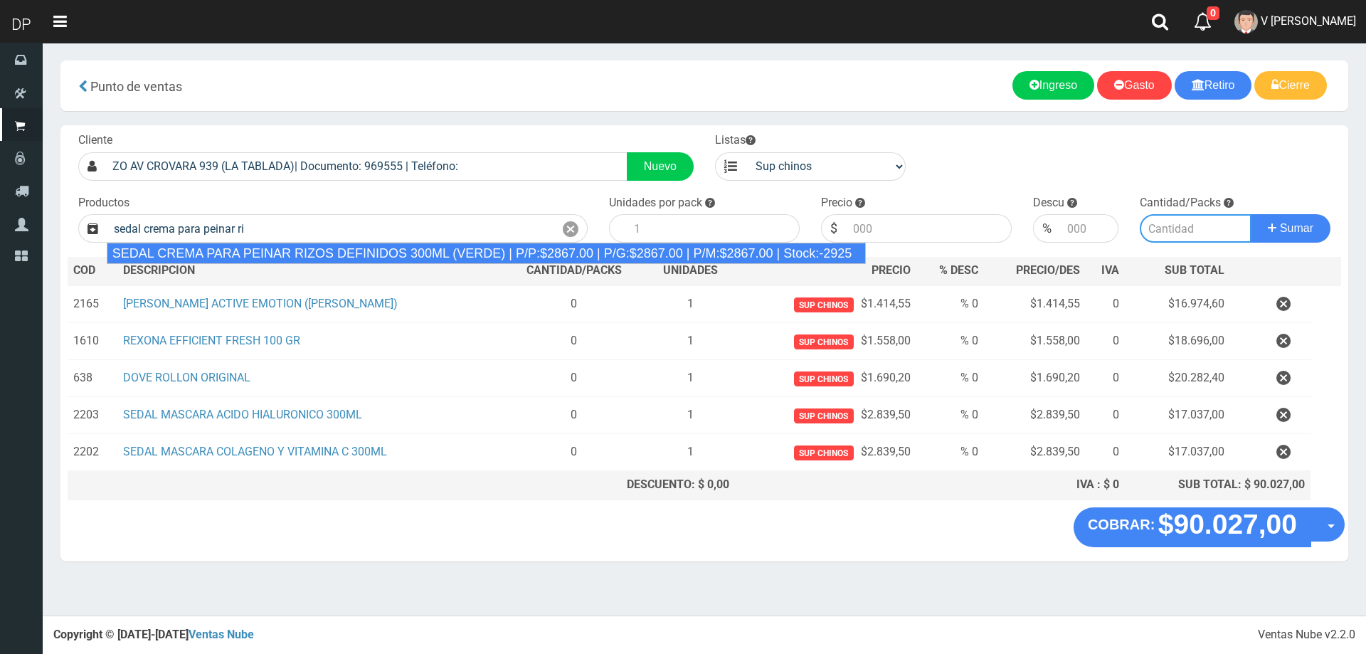
type input "SEDAL CREMA PARA PEINAR RIZOS DEFINIDOS 300ML (VERDE) | P/P:$2867.00 | P/G:$286…"
type input "12"
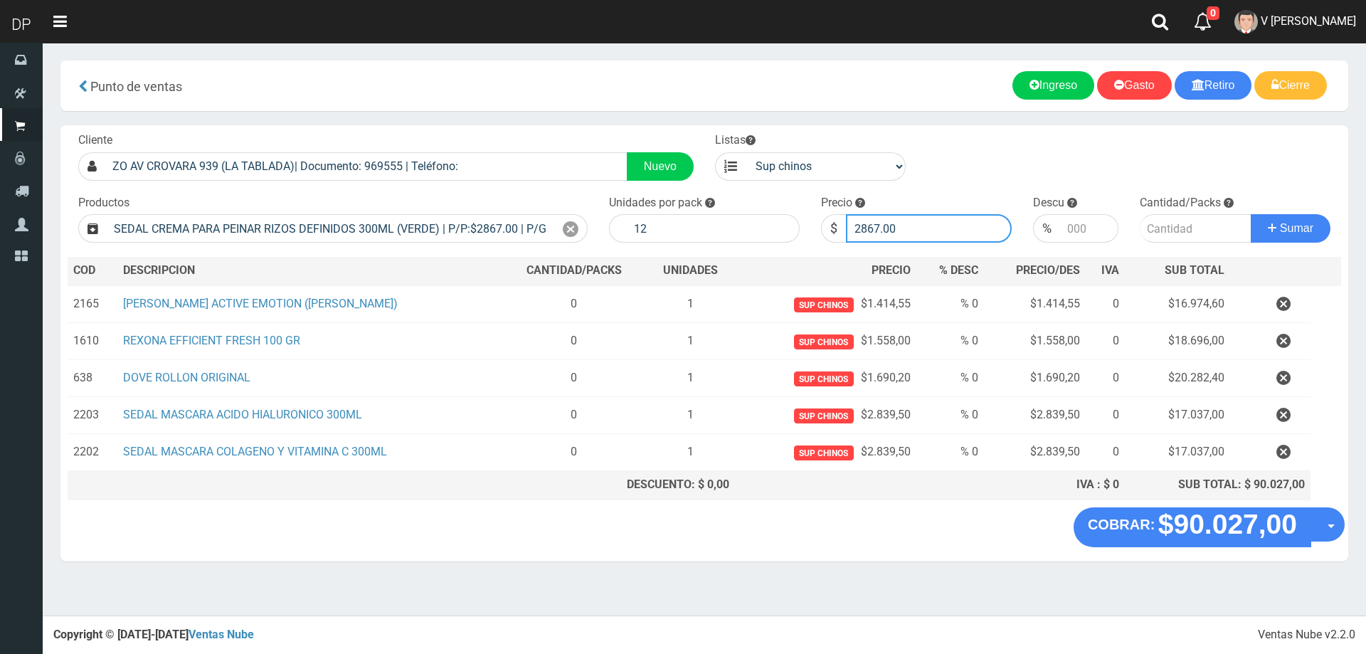
click at [890, 230] on input "2867.00" at bounding box center [929, 228] width 166 height 28
type input "2723"
type input "2723.65"
type input "1"
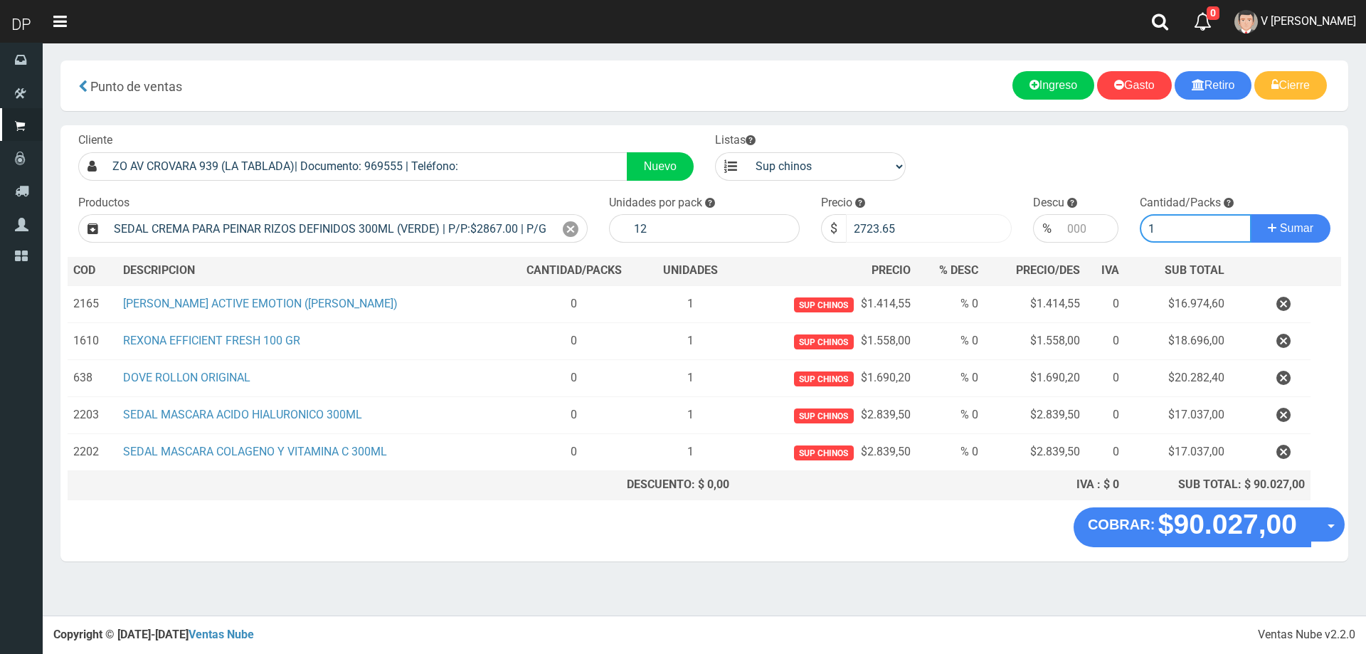
click at [1251, 214] on button "Sumar" at bounding box center [1291, 228] width 80 height 28
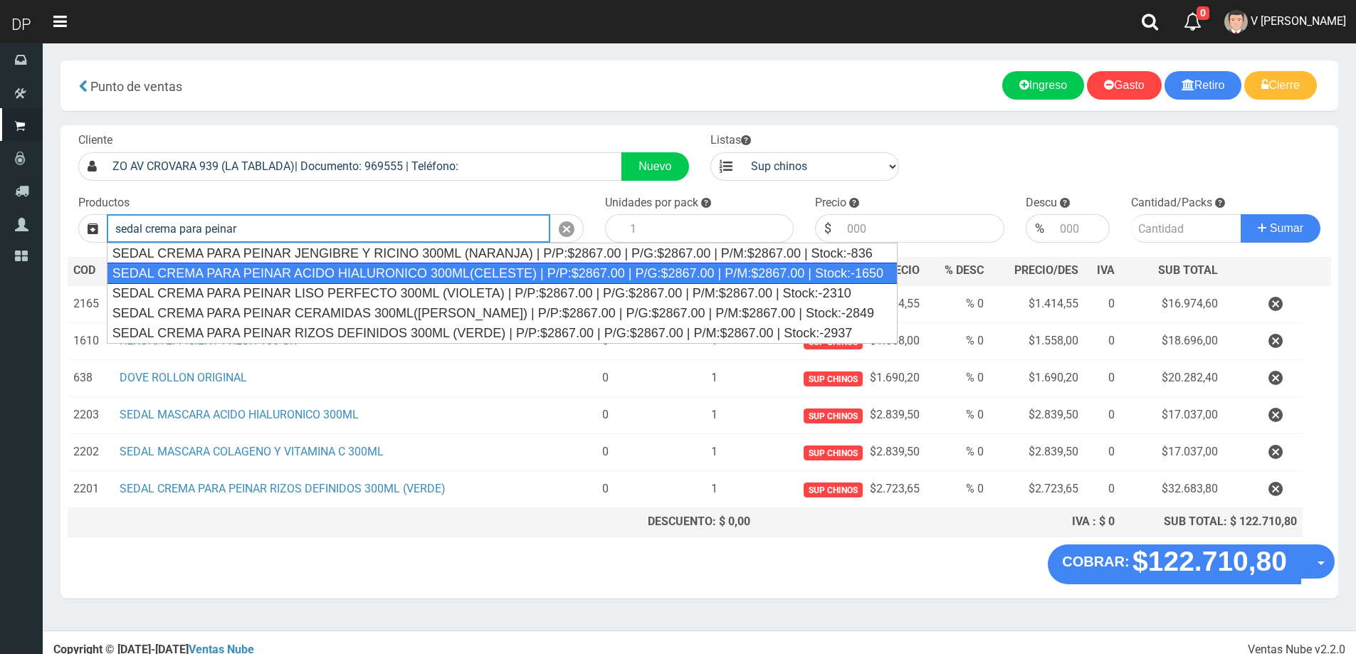
click at [539, 270] on div "SEDAL CREMA PARA PEINAR ACIDO HIALURONICO 300ML(CELESTE) | P/P:$2867.00 | P/G:$…" at bounding box center [502, 273] width 791 height 21
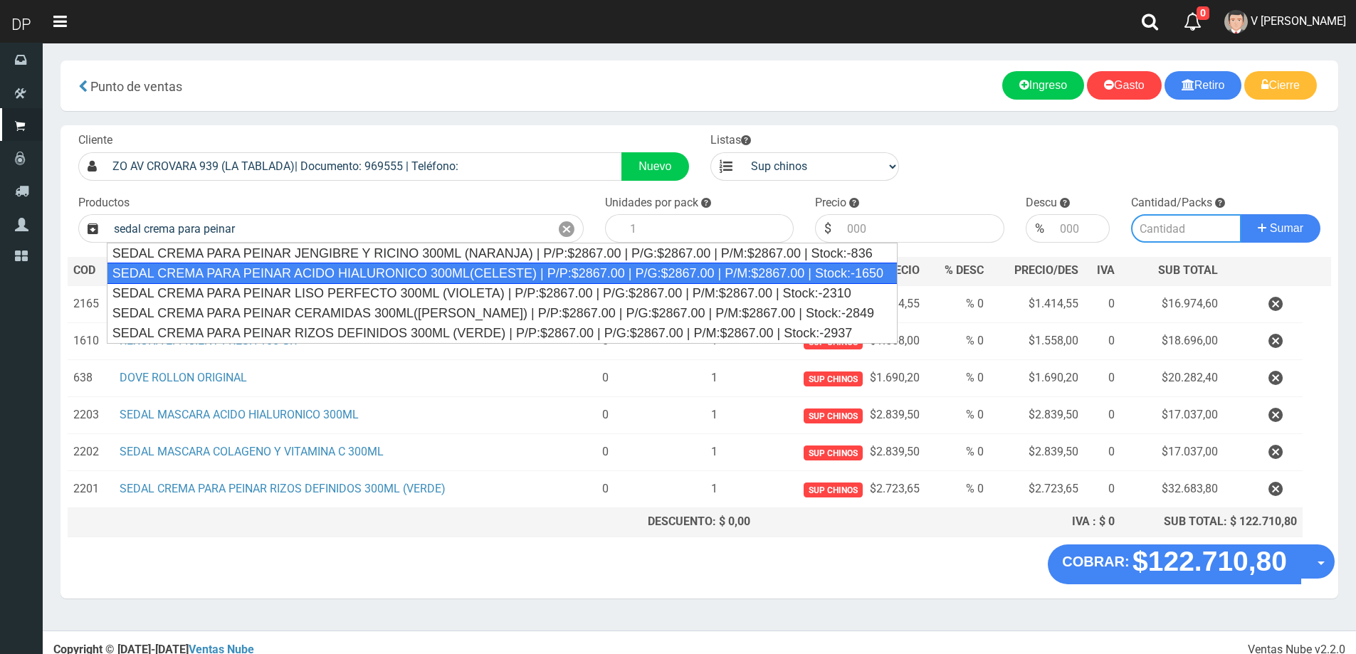
type input "SEDAL CREMA PARA PEINAR ACIDO HIALURONICO 300ML(CELESTE) | P/P:$2867.00 | P/G:$…"
type input "12"
type input "2867.00"
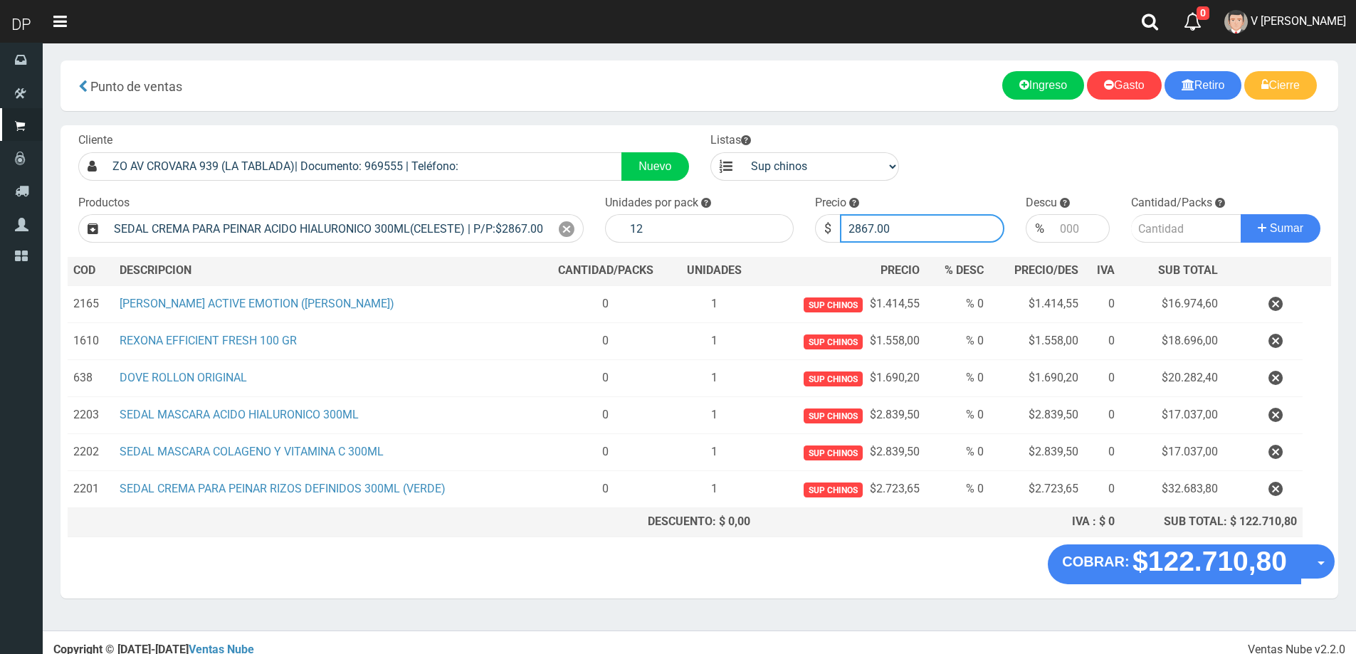
click at [887, 233] on input "2867.00" at bounding box center [922, 228] width 164 height 28
type input "2723"
type input "2723.65"
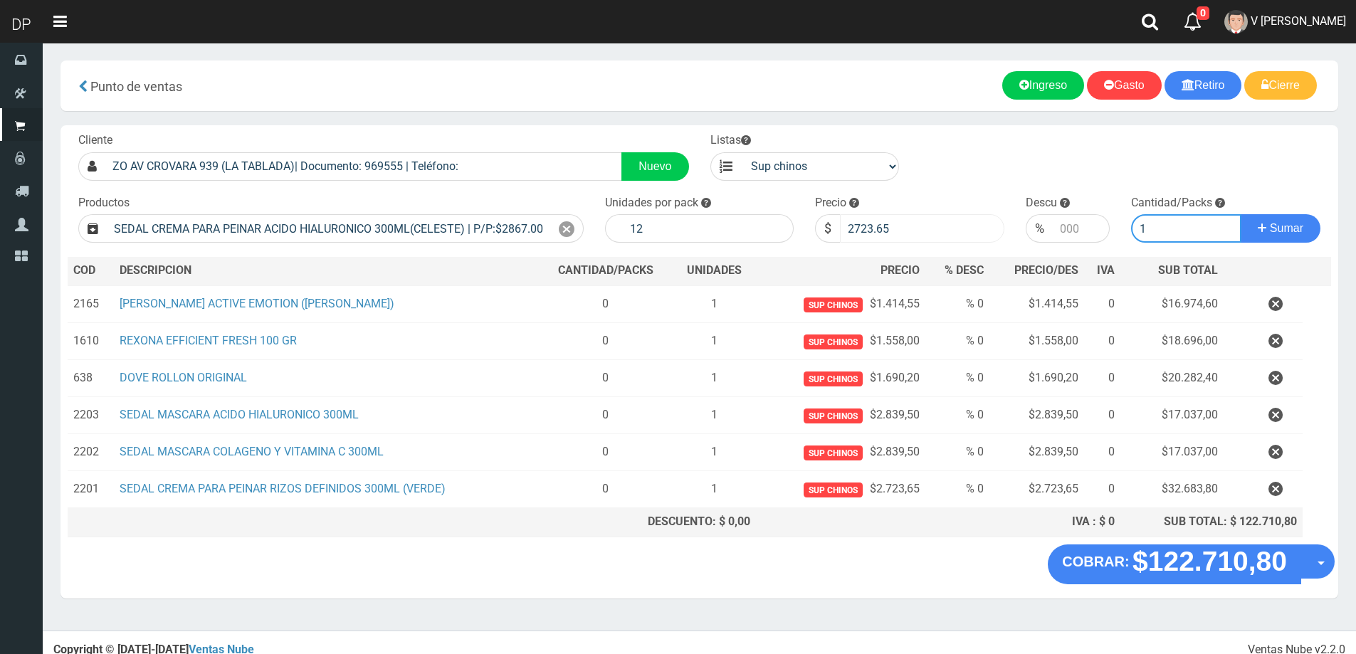
type input "1"
click at [1240, 214] on button "Sumar" at bounding box center [1280, 228] width 80 height 28
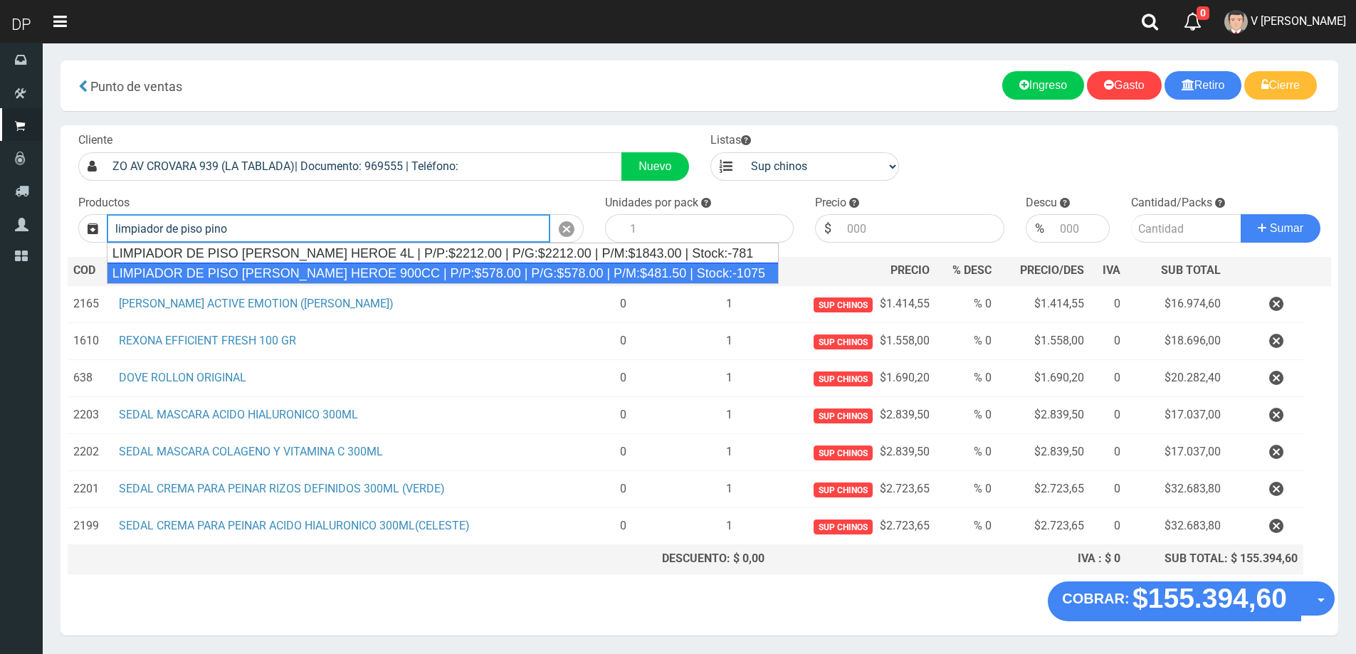
drag, startPoint x: 388, startPoint y: 262, endPoint x: 389, endPoint y: 273, distance: 11.4
click at [389, 273] on ul "LIMPIADOR DE PISO PINO SILVESTRE HEROE 4L | P/P:$2212.00 | P/G:$2212.00 | P/M:$…" at bounding box center [443, 263] width 672 height 41
click at [389, 274] on div "LIMPIADOR DE PISO PINO SILVESTRE HEROE 900CC | P/P:$578.00 | P/G:$578.00 | P/M:…" at bounding box center [443, 273] width 672 height 21
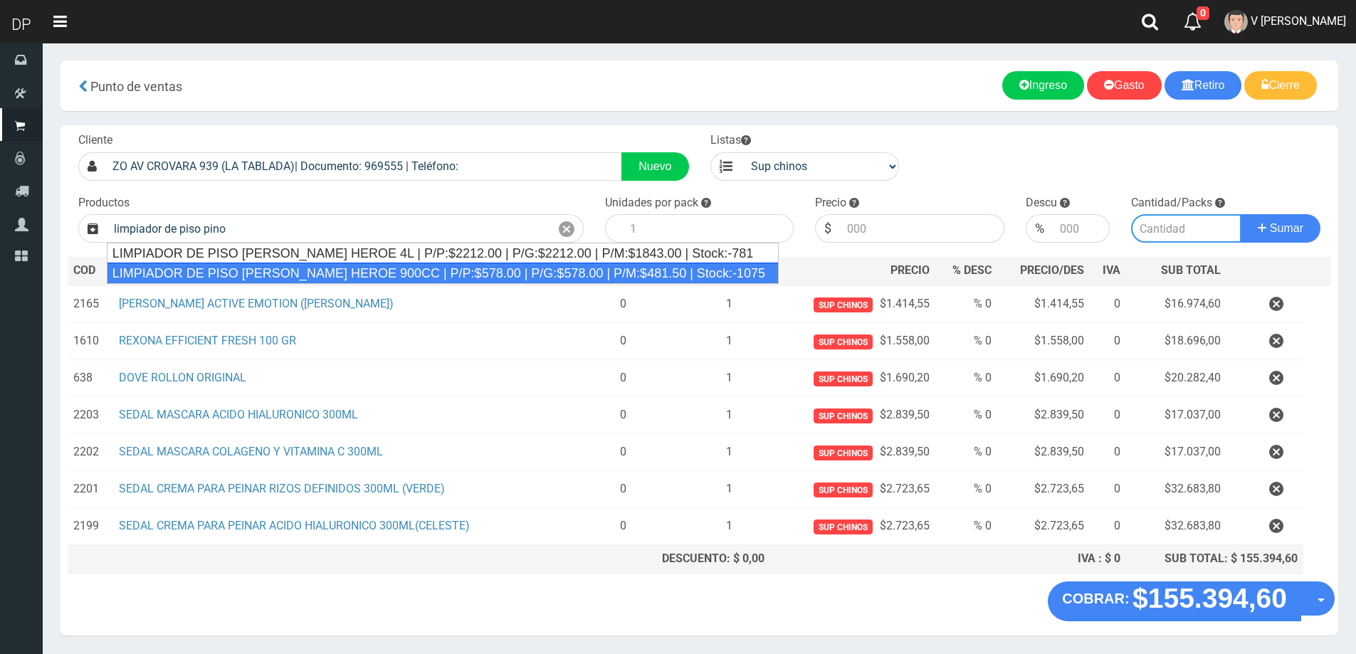
type input "LIMPIADOR DE PISO PINO SILVESTRE HEROE 900CC | P/P:$578.00 | P/G:$578.00 | P/M:…"
type input "12"
type input "578.00"
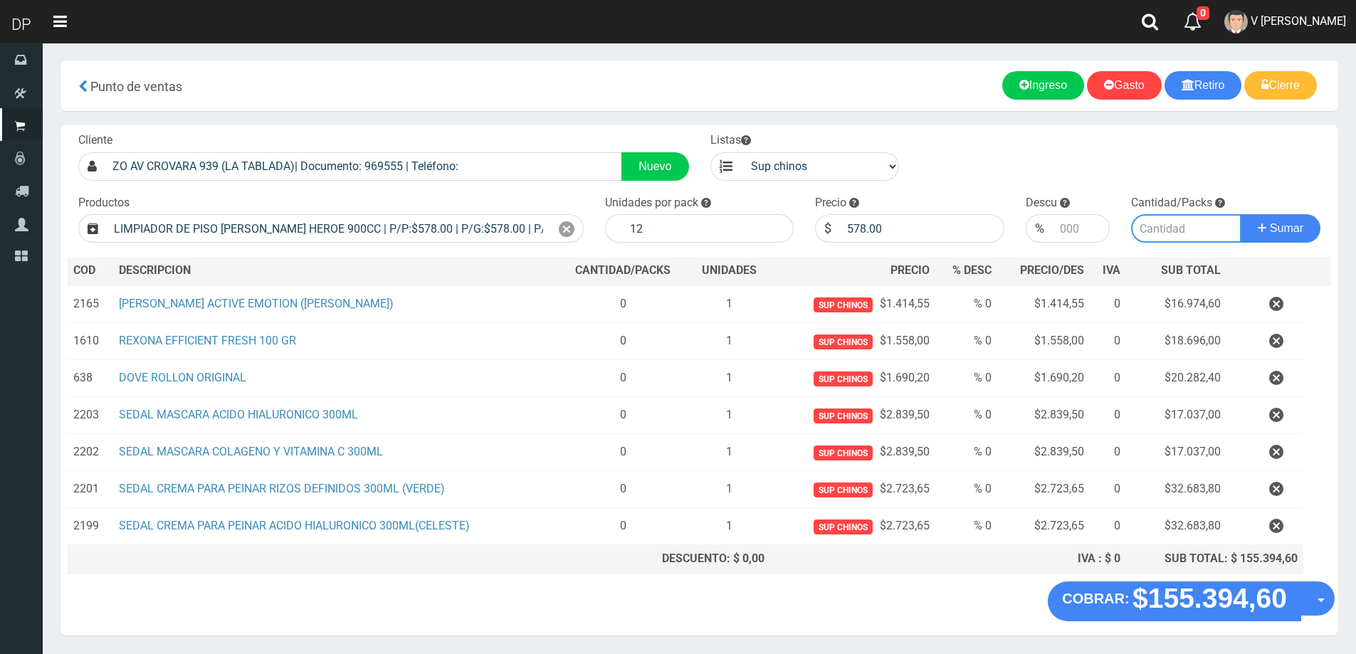
click at [1178, 232] on input "number" at bounding box center [1186, 228] width 110 height 28
type input "1"
click at [1240, 214] on button "Sumar" at bounding box center [1280, 228] width 80 height 28
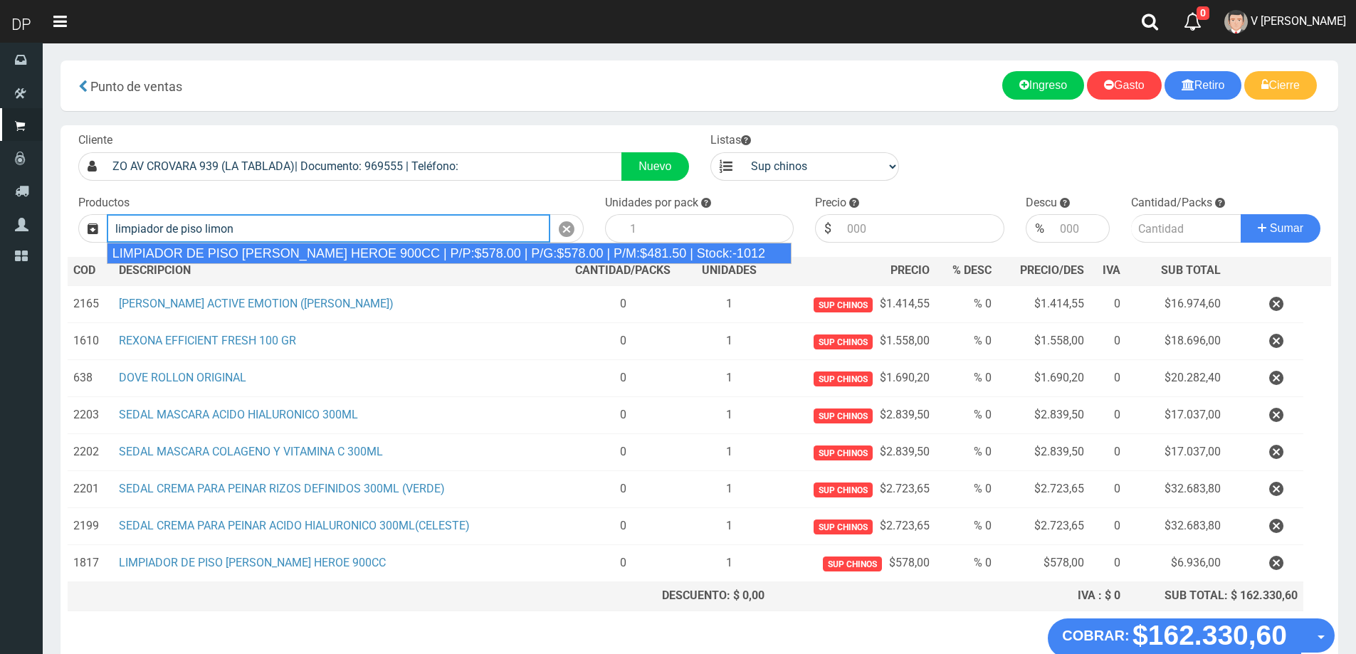
click at [416, 252] on div "LIMPIADOR DE PISO LIMON DEL PRADO HEROE 900CC | P/P:$578.00 | P/G:$578.00 | P/M…" at bounding box center [449, 253] width 685 height 21
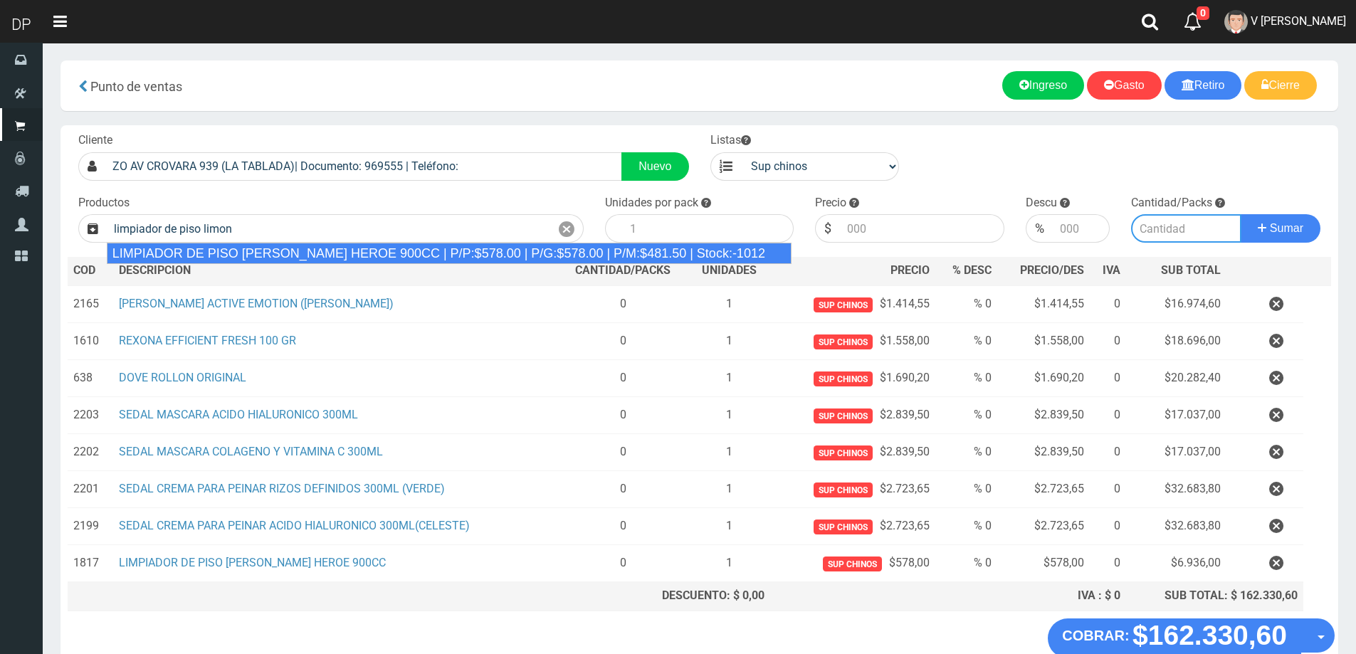
type input "LIMPIADOR DE PISO LIMON DEL PRADO HEROE 900CC | P/P:$578.00 | P/G:$578.00 | P/M…"
type input "12"
type input "578.00"
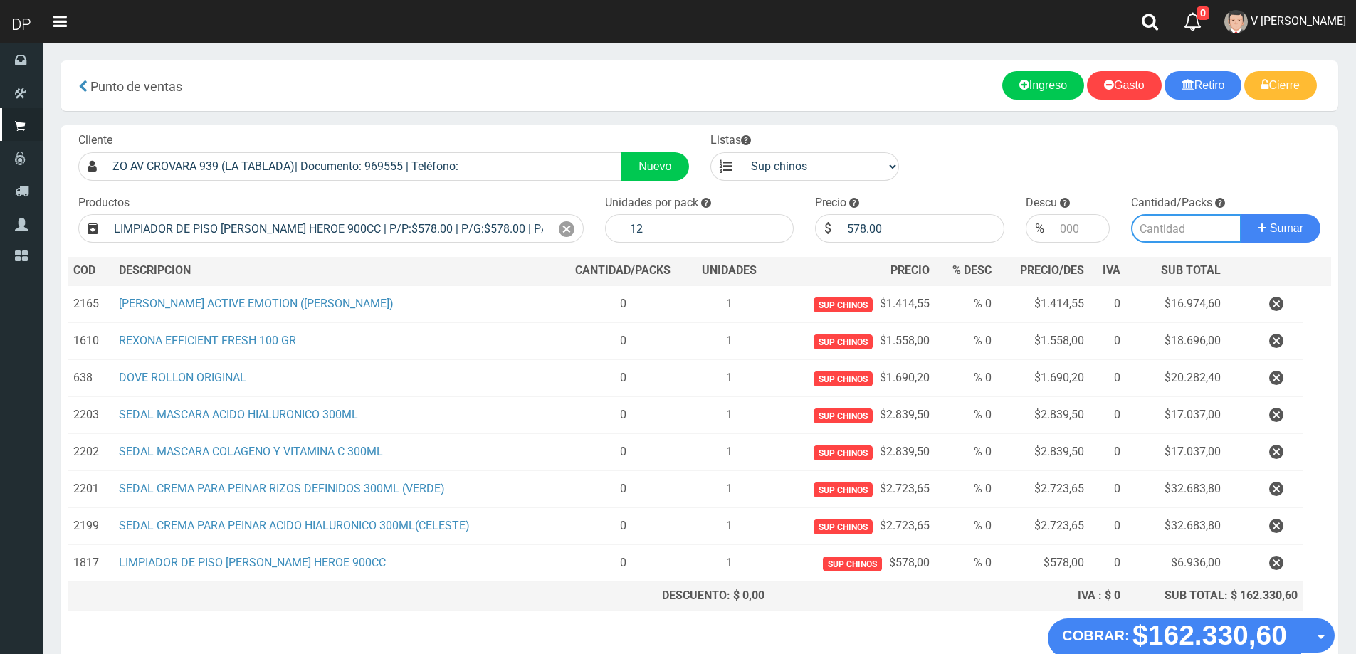
click at [1145, 233] on input "number" at bounding box center [1186, 228] width 110 height 28
type input "1"
click at [1240, 214] on button "Sumar" at bounding box center [1280, 228] width 80 height 28
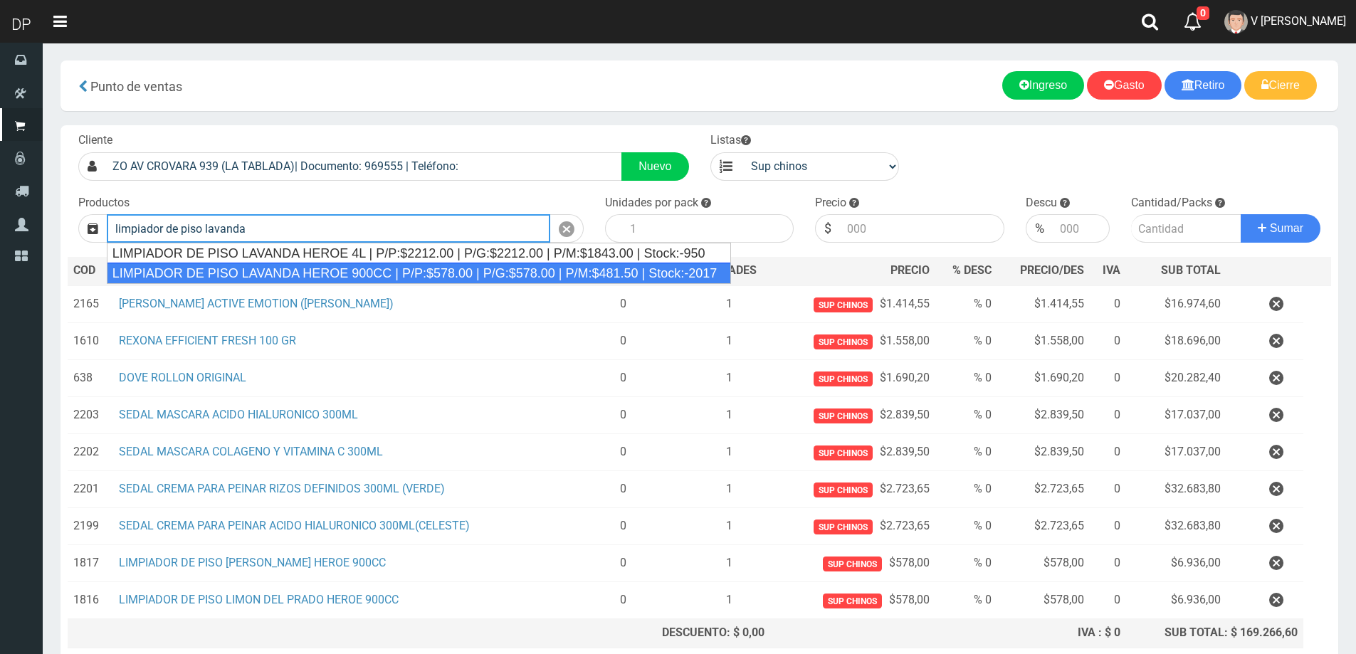
click at [529, 267] on div "LIMPIADOR DE PISO LAVANDA HEROE 900CC | P/P:$578.00 | P/G:$578.00 | P/M:$481.50…" at bounding box center [419, 273] width 625 height 21
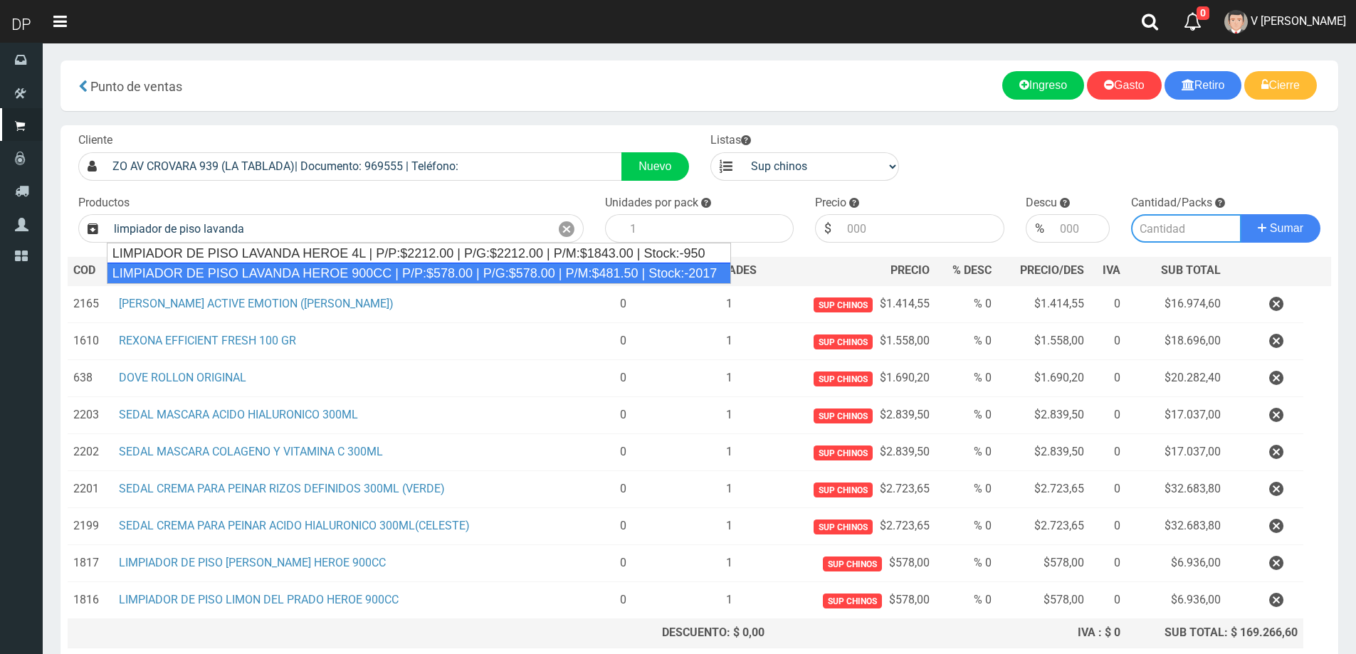
type input "LIMPIADOR DE PISO LAVANDA HEROE 900CC | P/P:$578.00 | P/G:$578.00 | P/M:$481.50…"
type input "12"
type input "578.00"
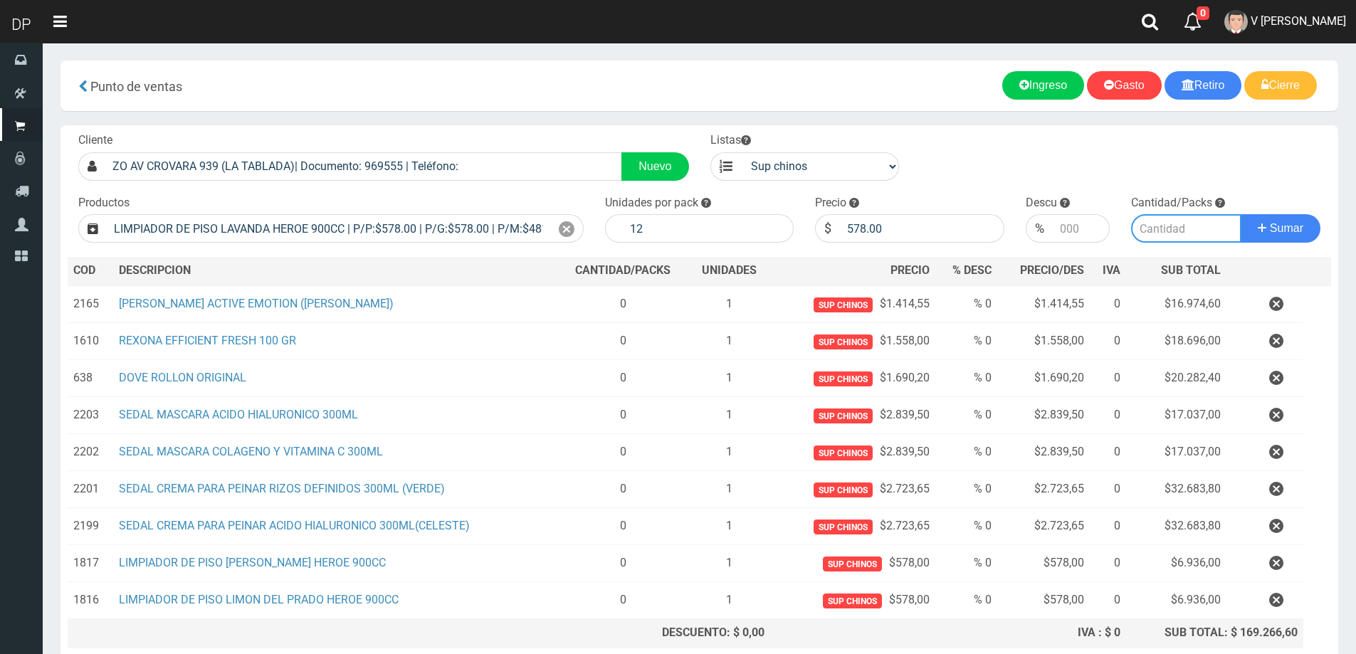
click at [1157, 221] on input "number" at bounding box center [1186, 228] width 110 height 28
type input "1"
click at [1240, 214] on button "Sumar" at bounding box center [1280, 228] width 80 height 28
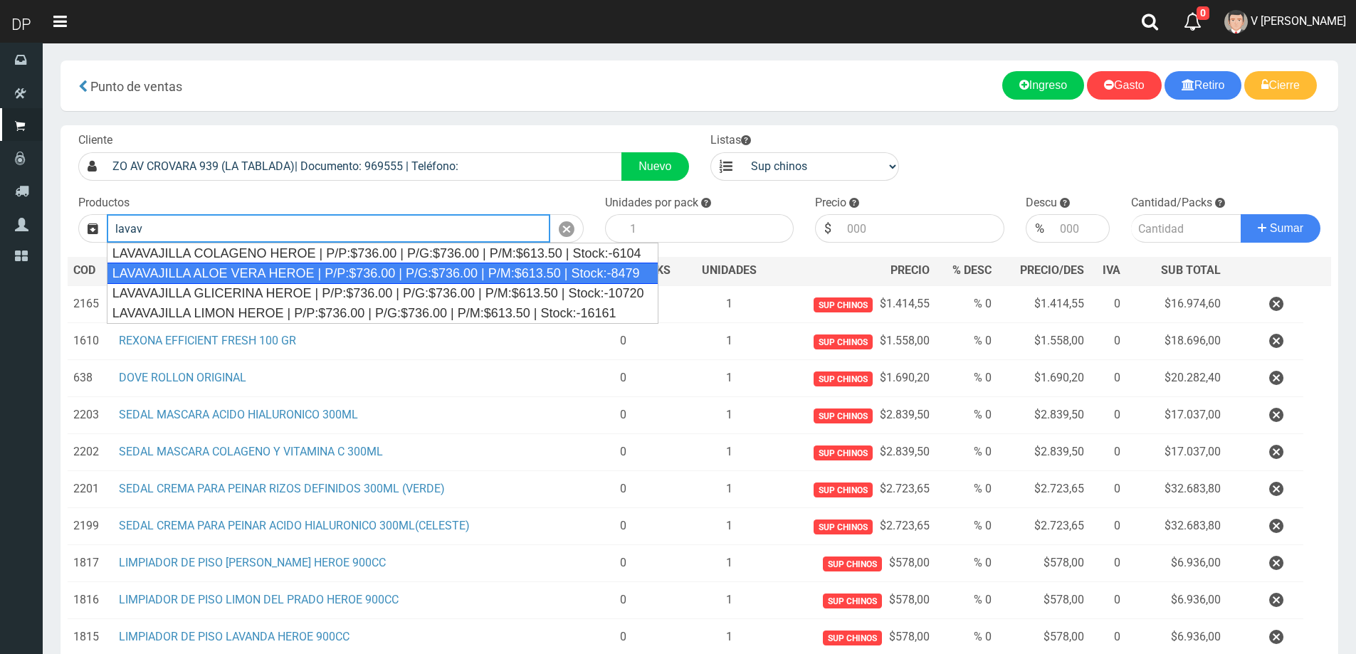
click at [427, 265] on div "LAVAVAJILLA ALOE VERA HEROE | P/P:$736.00 | P/G:$736.00 | P/M:$613.50 | Stock:-…" at bounding box center [382, 273] width 551 height 21
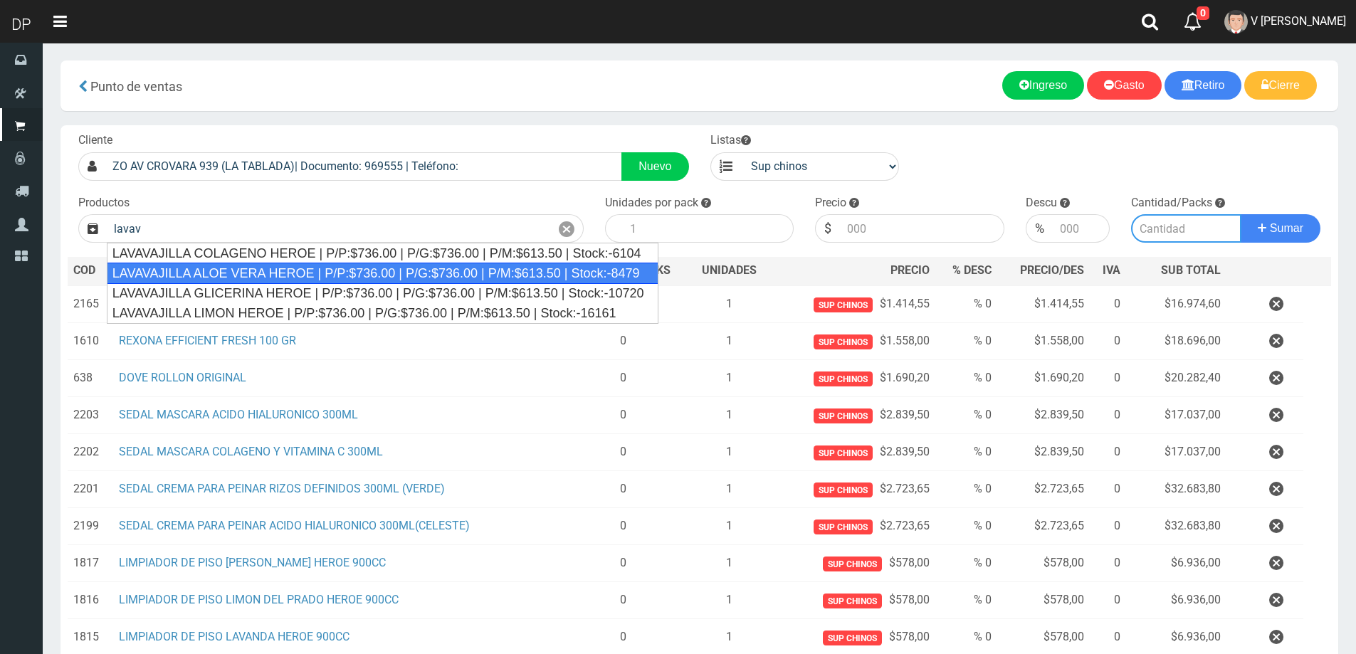
type input "LAVAVAJILLA ALOE VERA HEROE | P/P:$736.00 | P/G:$736.00 | P/M:$613.50 | Stock:-…"
type input "15"
type input "736.00"
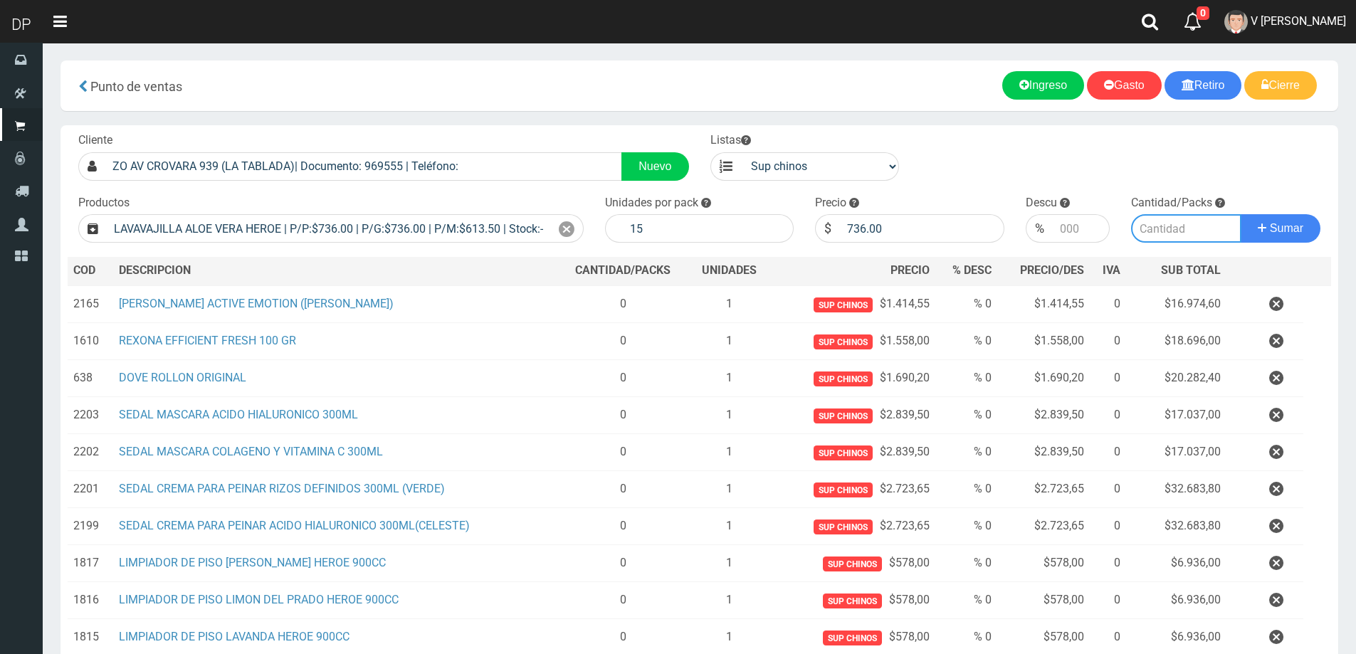
click at [1180, 239] on input "number" at bounding box center [1186, 228] width 110 height 28
type input "2"
click at [1240, 214] on button "Sumar" at bounding box center [1280, 228] width 80 height 28
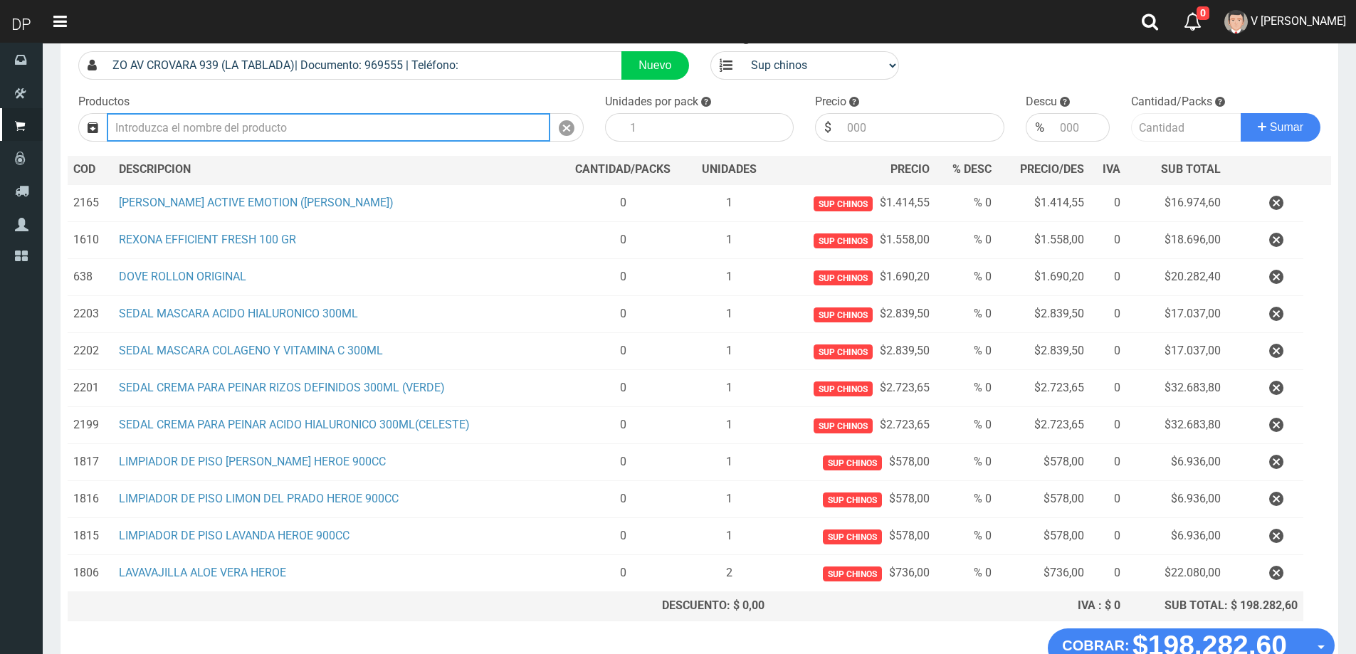
scroll to position [194, 0]
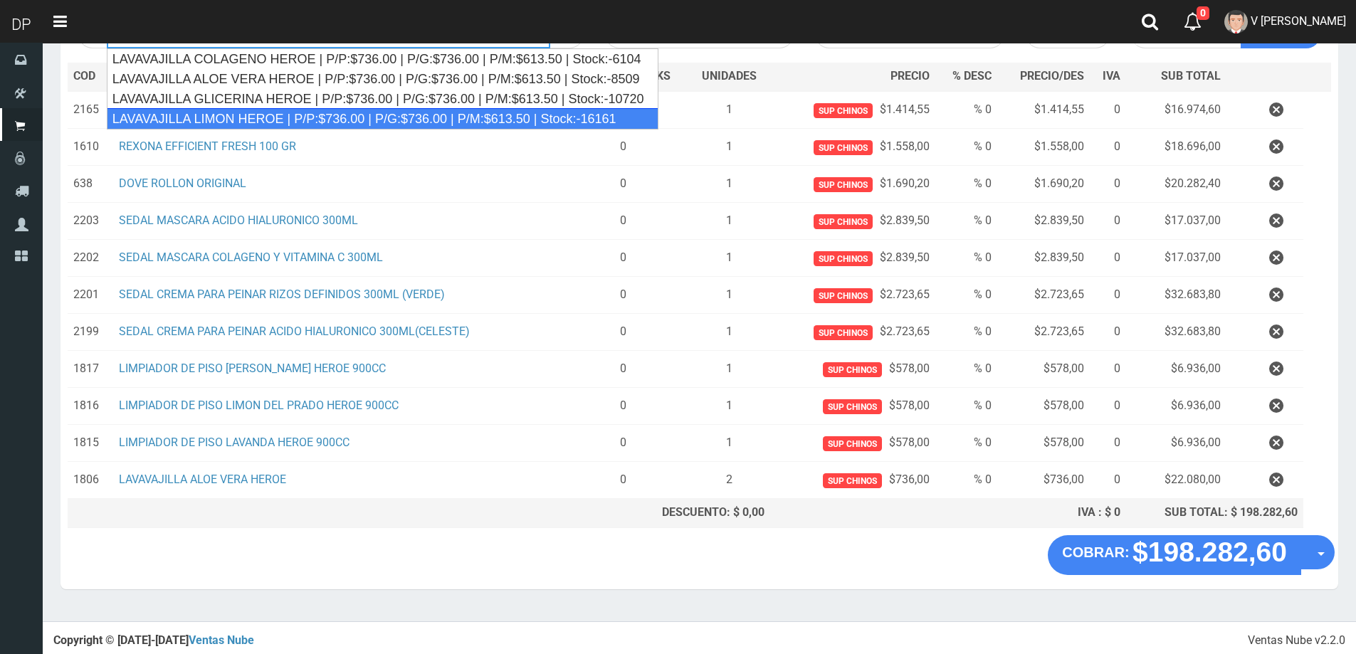
click at [312, 117] on div "LAVAVAJILLA LIMON HEROE | P/P:$736.00 | P/G:$736.00 | P/M:$613.50 | Stock:-16161" at bounding box center [382, 118] width 551 height 21
type input "LAVAVAJILLA LIMON HEROE | P/P:$736.00 | P/G:$736.00 | P/M:$613.50 | Stock:-16161"
type input "15"
type input "736.00"
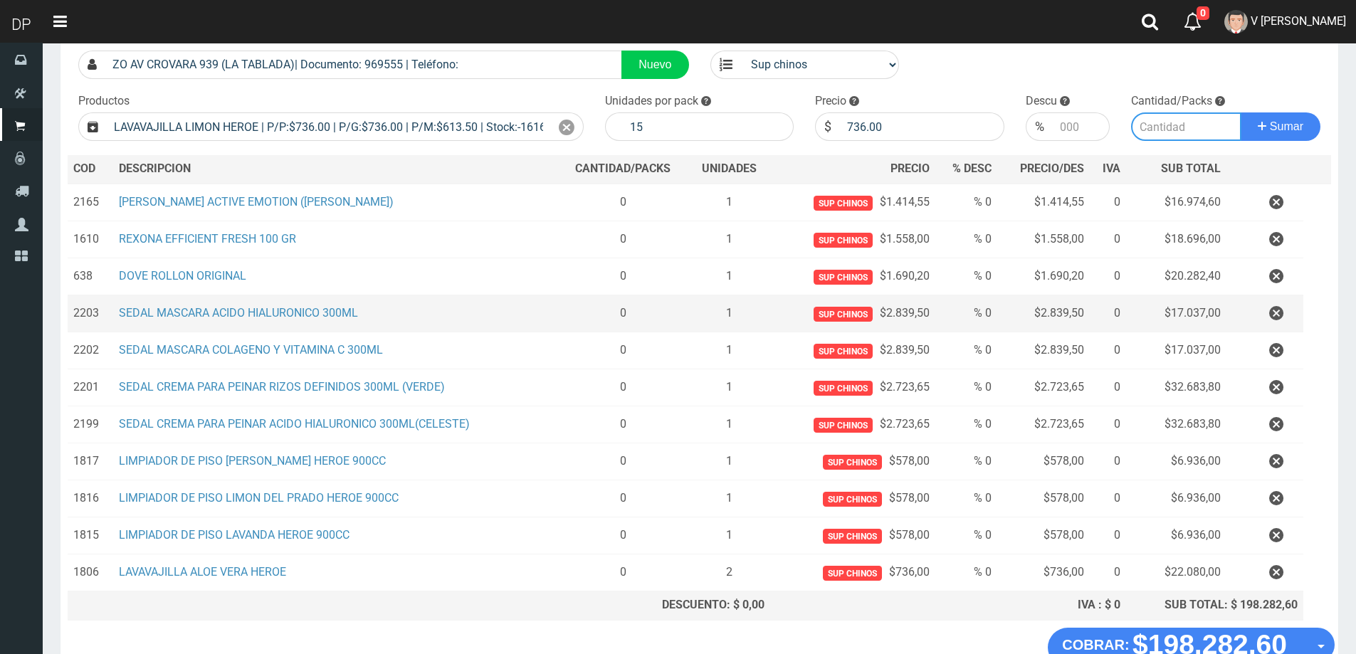
scroll to position [0, 0]
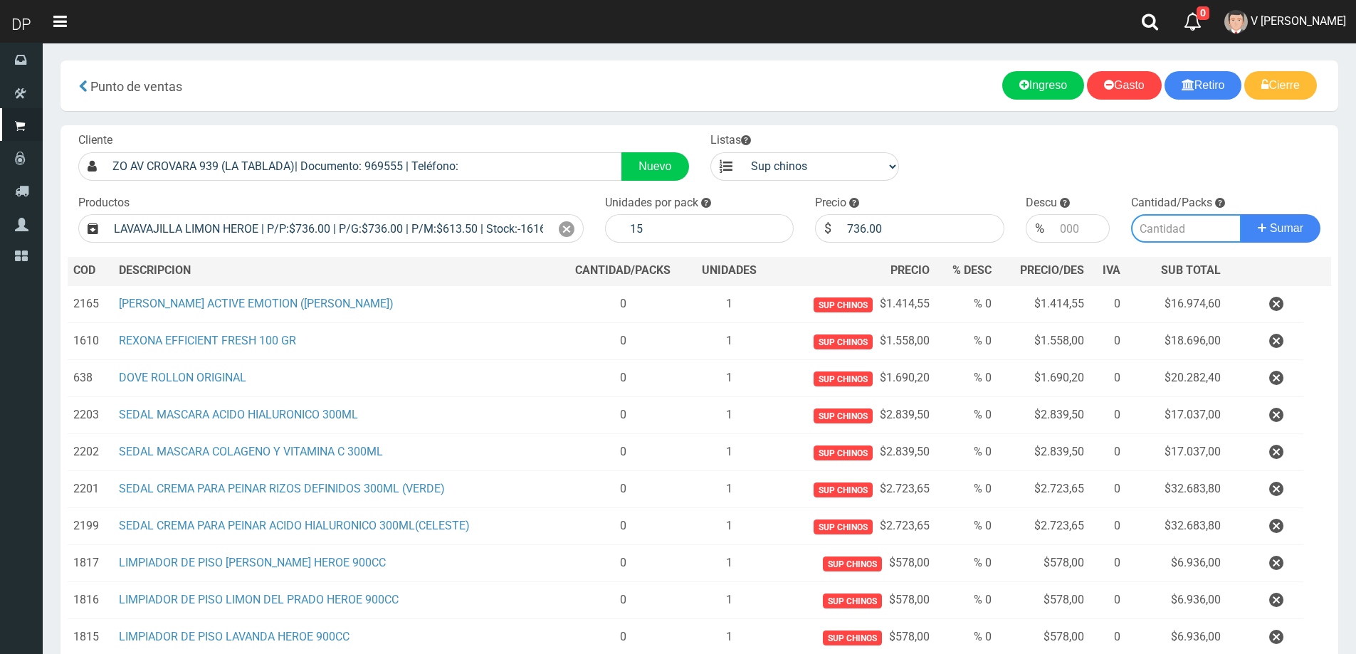
click at [1184, 230] on input "number" at bounding box center [1186, 228] width 110 height 28
type input "2"
click at [1240, 214] on button "Sumar" at bounding box center [1280, 228] width 80 height 28
click at [189, 230] on input "Introduzca los productos" at bounding box center [328, 228] width 443 height 28
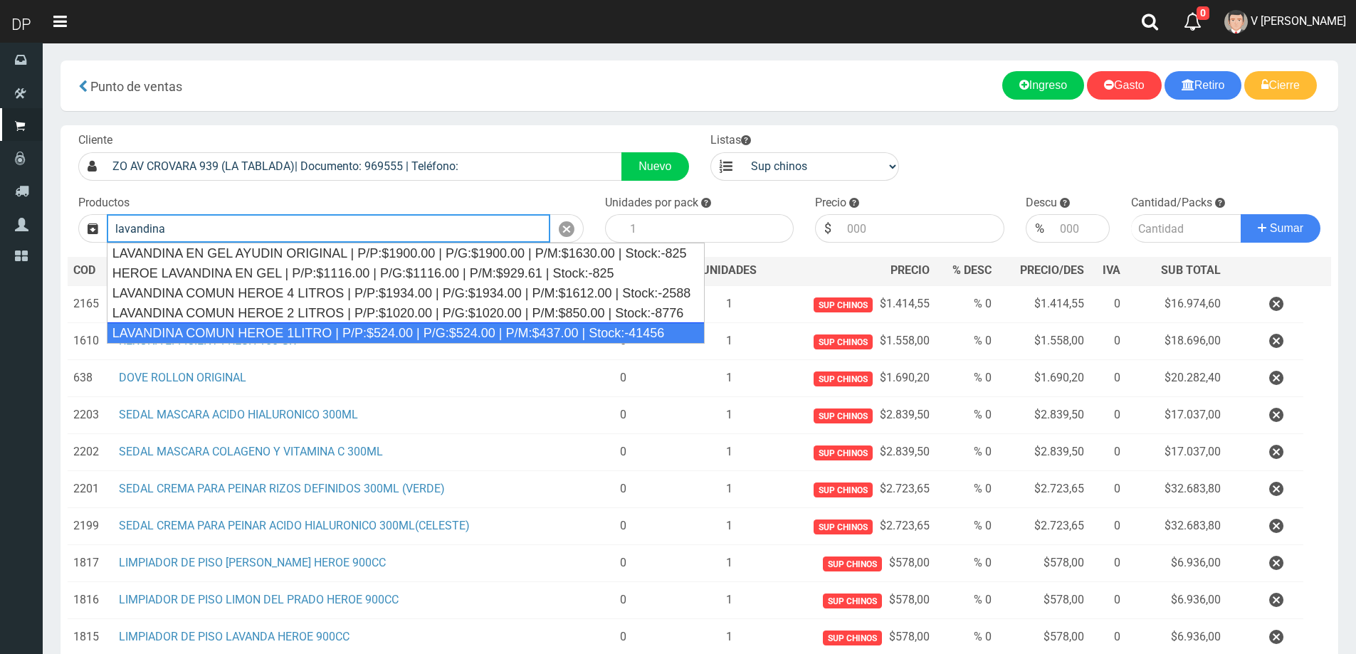
click at [245, 329] on div "LAVANDINA COMUN HEROE 1LITRO | P/P:$524.00 | P/G:$524.00 | P/M:$437.00 | Stock:…" at bounding box center [406, 332] width 598 height 21
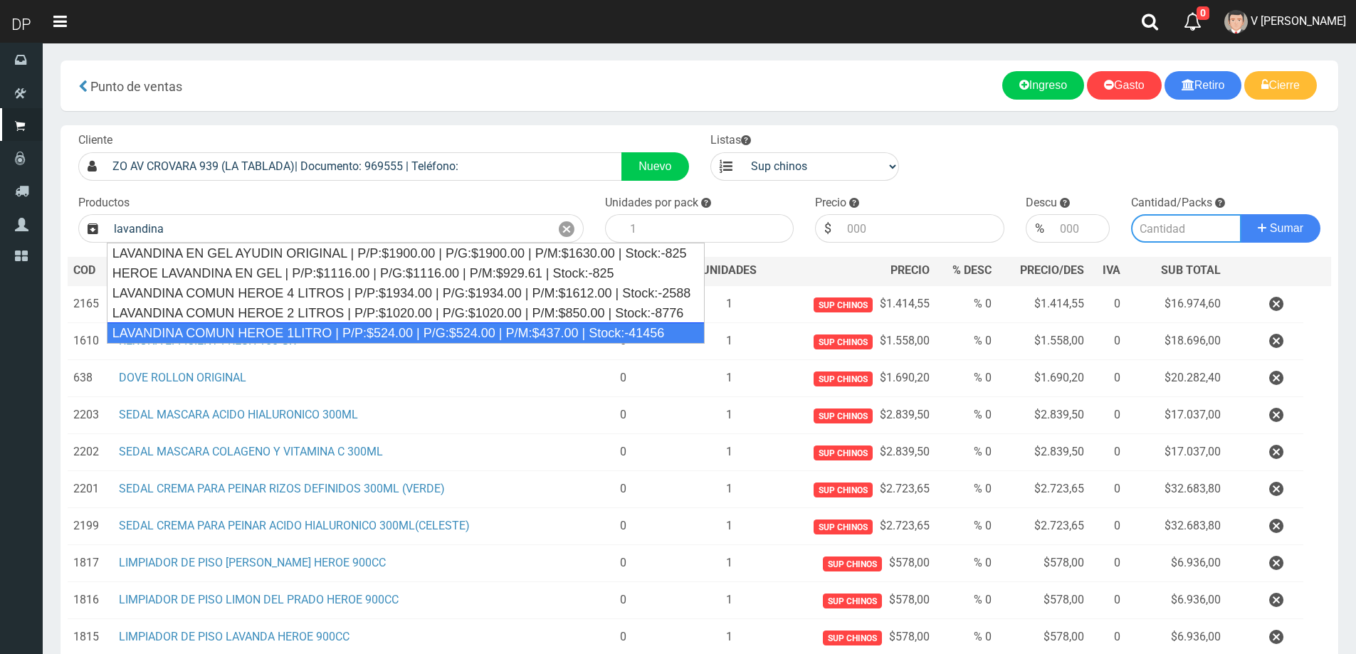
type input "LAVANDINA COMUN HEROE 1LITRO | P/P:$524.00 | P/G:$524.00 | P/M:$437.00 | Stock:…"
type input "15"
type input "524.00"
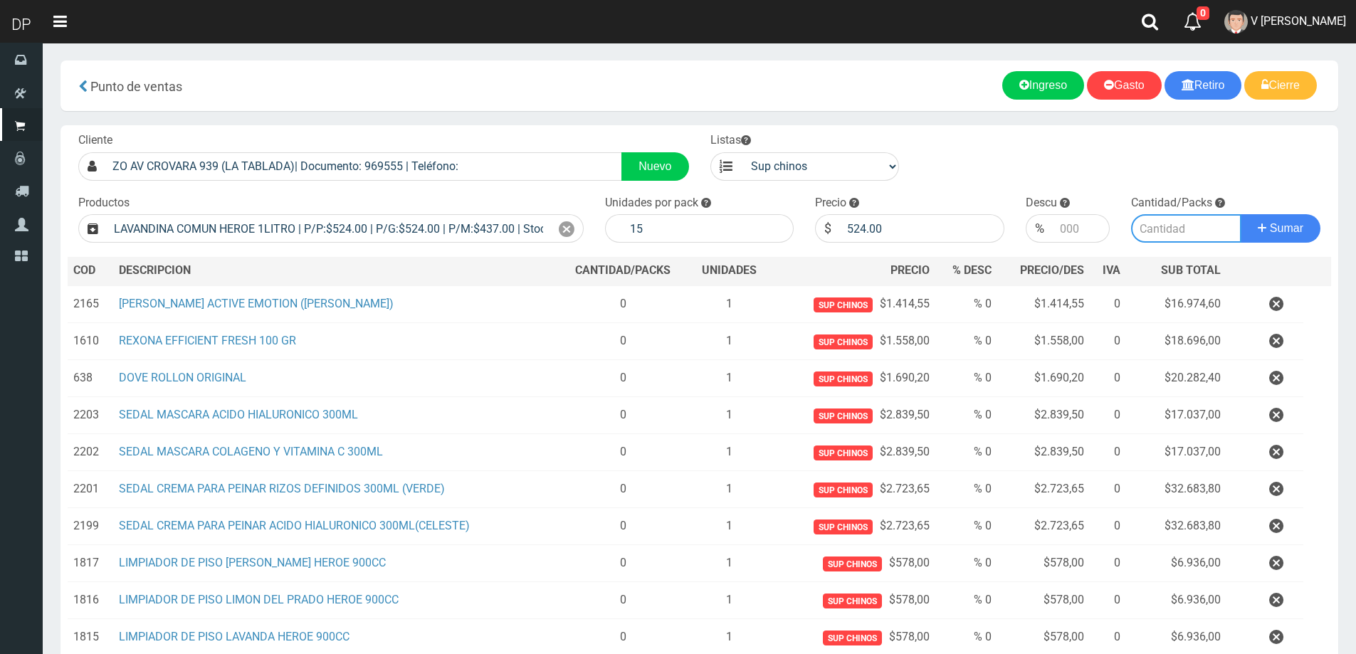
click at [1150, 232] on input "number" at bounding box center [1186, 228] width 110 height 28
type input "5"
click at [1240, 214] on button "Sumar" at bounding box center [1280, 228] width 80 height 28
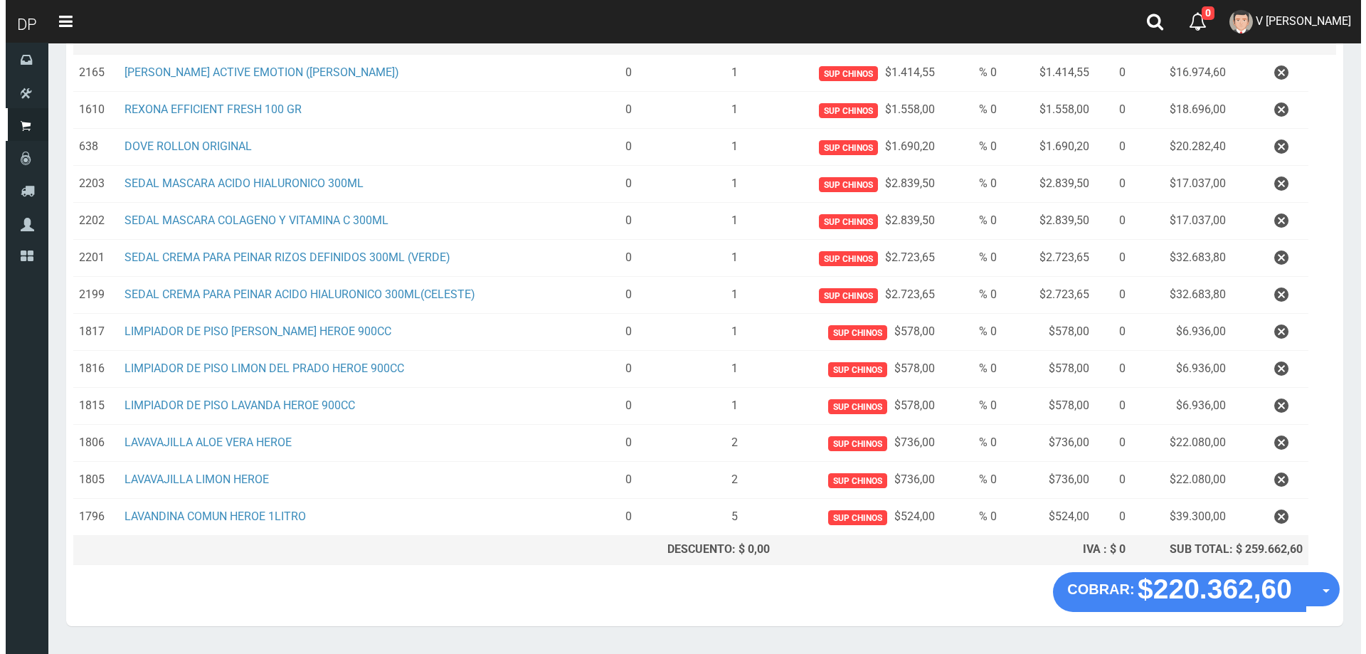
scroll to position [268, 0]
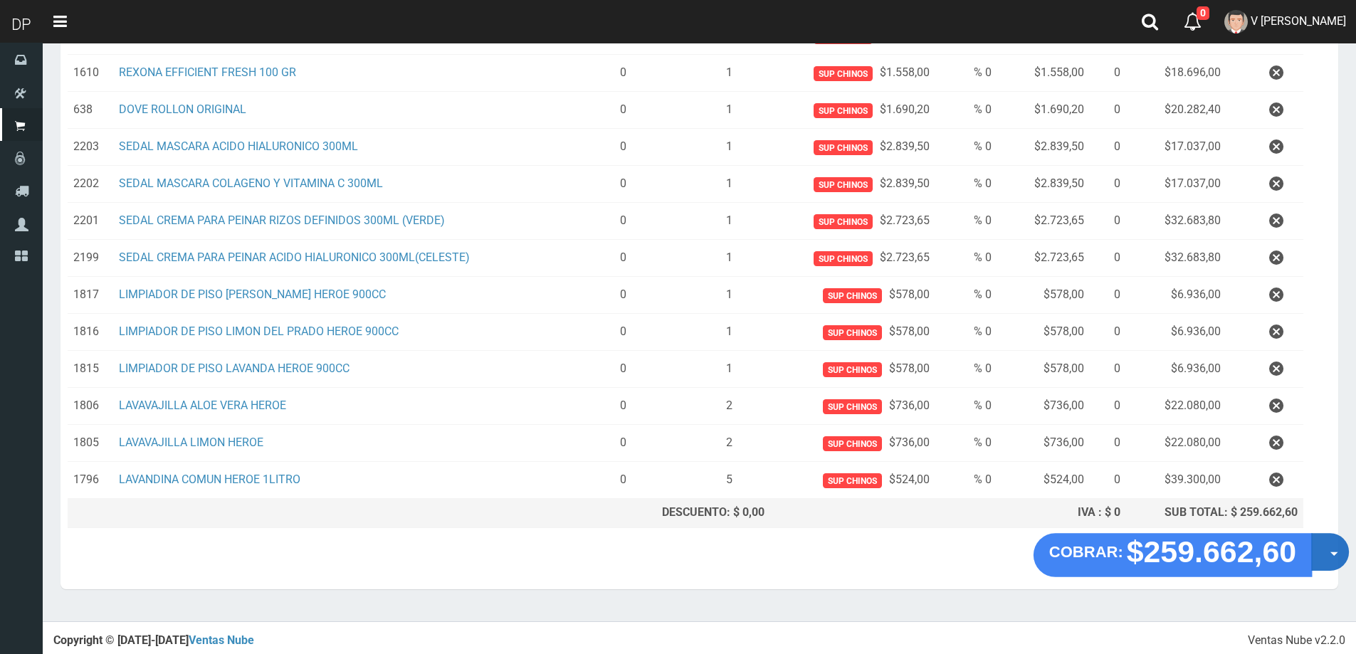
click at [1324, 549] on button "Opciones" at bounding box center [1330, 552] width 38 height 38
click at [1300, 553] on link "Hacer Devolucion" at bounding box center [1283, 556] width 127 height 33
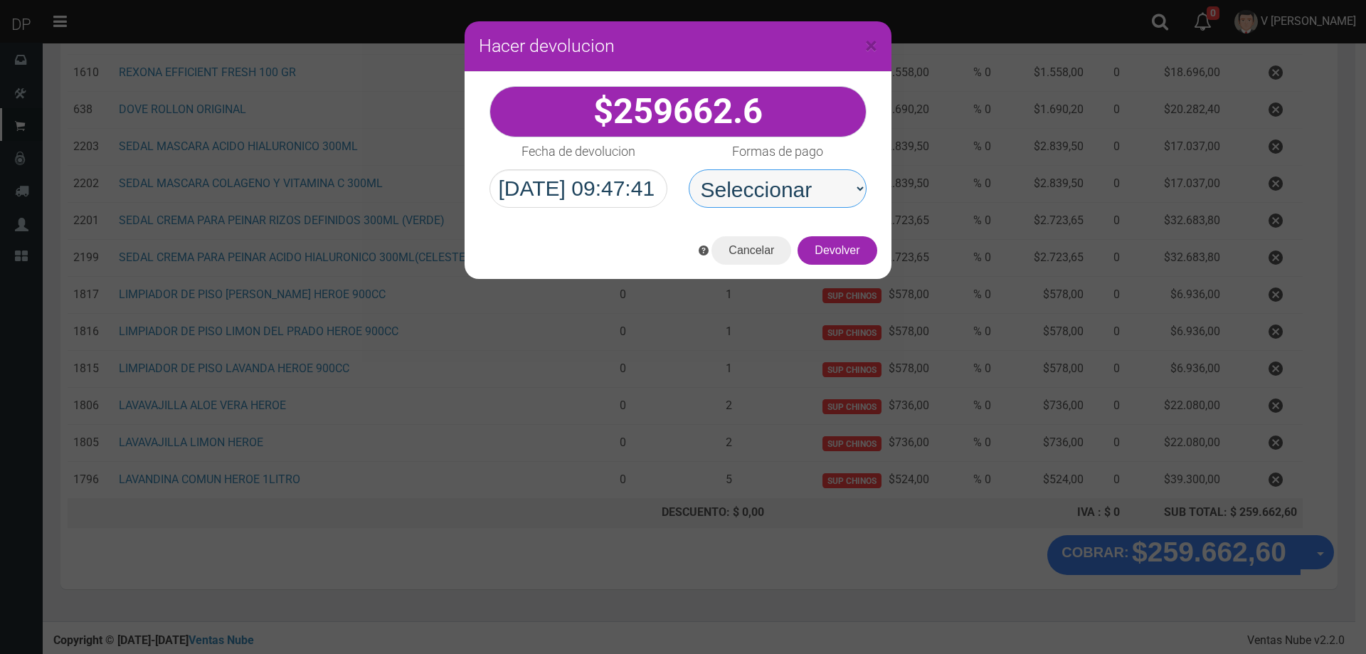
drag, startPoint x: 801, startPoint y: 190, endPoint x: 808, endPoint y: 207, distance: 18.8
click at [801, 190] on select "Seleccionar Efectivo Tarjeta de Crédito Depósito Débito" at bounding box center [778, 188] width 178 height 38
select select "Efectivo"
click at [689, 169] on select "Seleccionar Efectivo Tarjeta de Crédito Depósito Débito" at bounding box center [778, 188] width 178 height 38
click at [832, 254] on button "Devolver" at bounding box center [837, 250] width 79 height 28
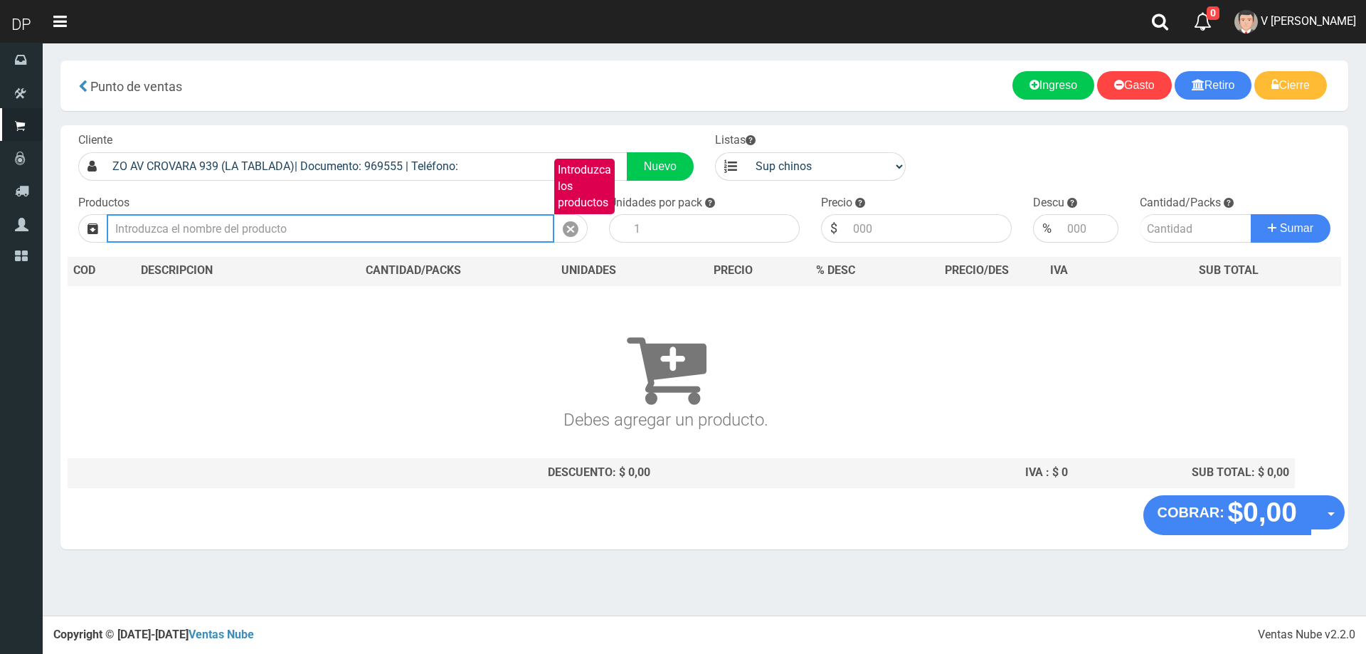
scroll to position [0, 0]
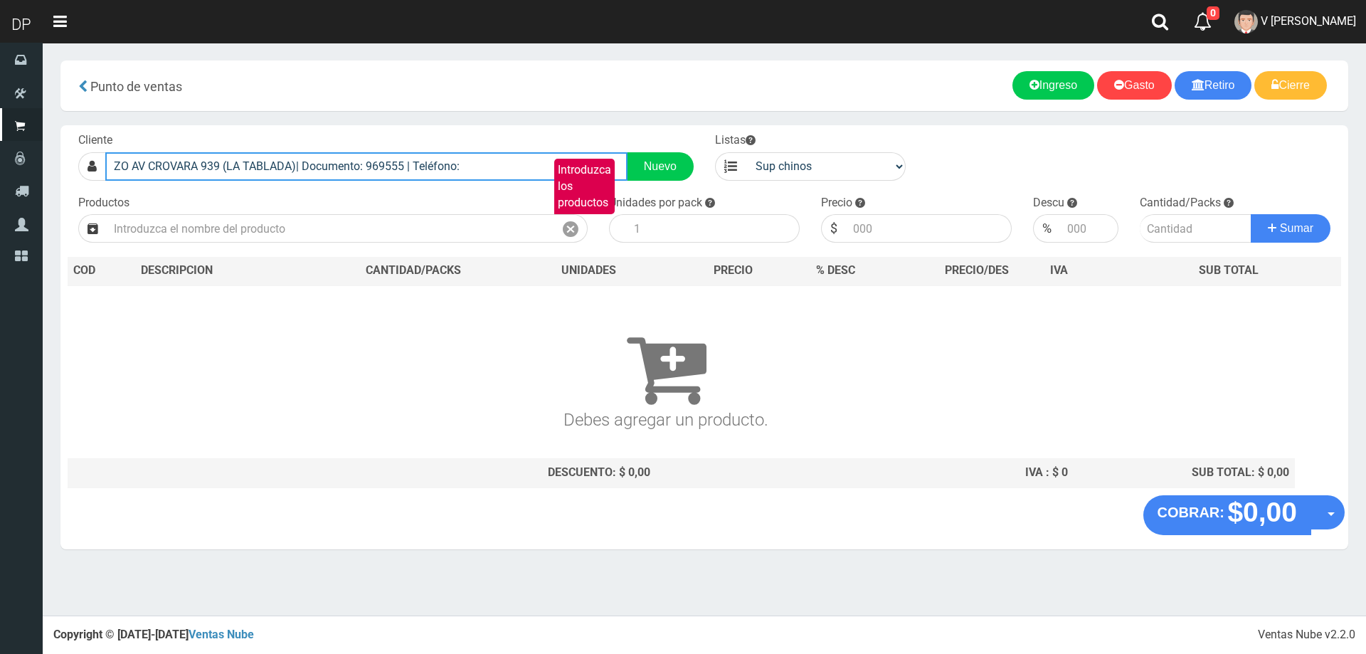
click at [478, 174] on input "ZO AV CROVARA 939 (LA TABLADA)| Documento: 969555 | Teléfono:" at bounding box center [366, 166] width 522 height 28
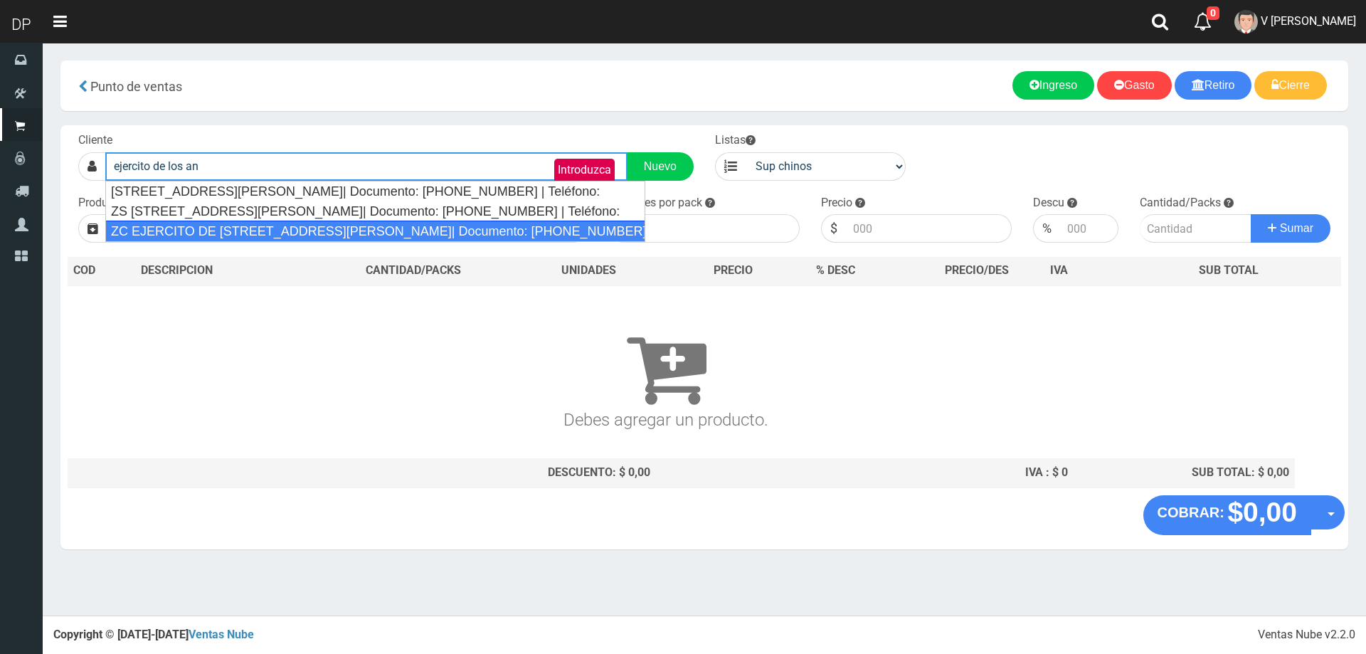
click at [376, 231] on div "ZC EJERCITO DE LOS ANDES 160 (VILLA FIORITO)| Documento: 48749646 | Teléfono:" at bounding box center [375, 231] width 540 height 21
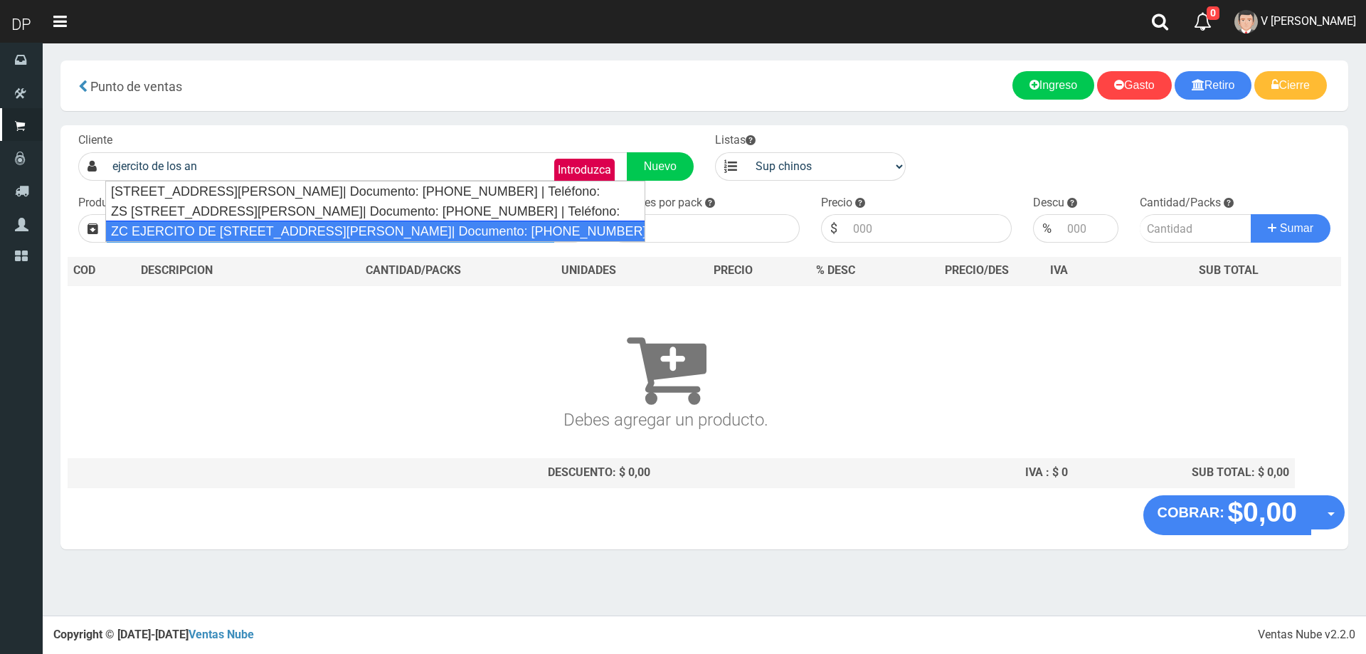
type input "ZC EJERCITO DE LOS ANDES 160 (VILLA FIORITO)| Documento: 48749646 | Teléfono:"
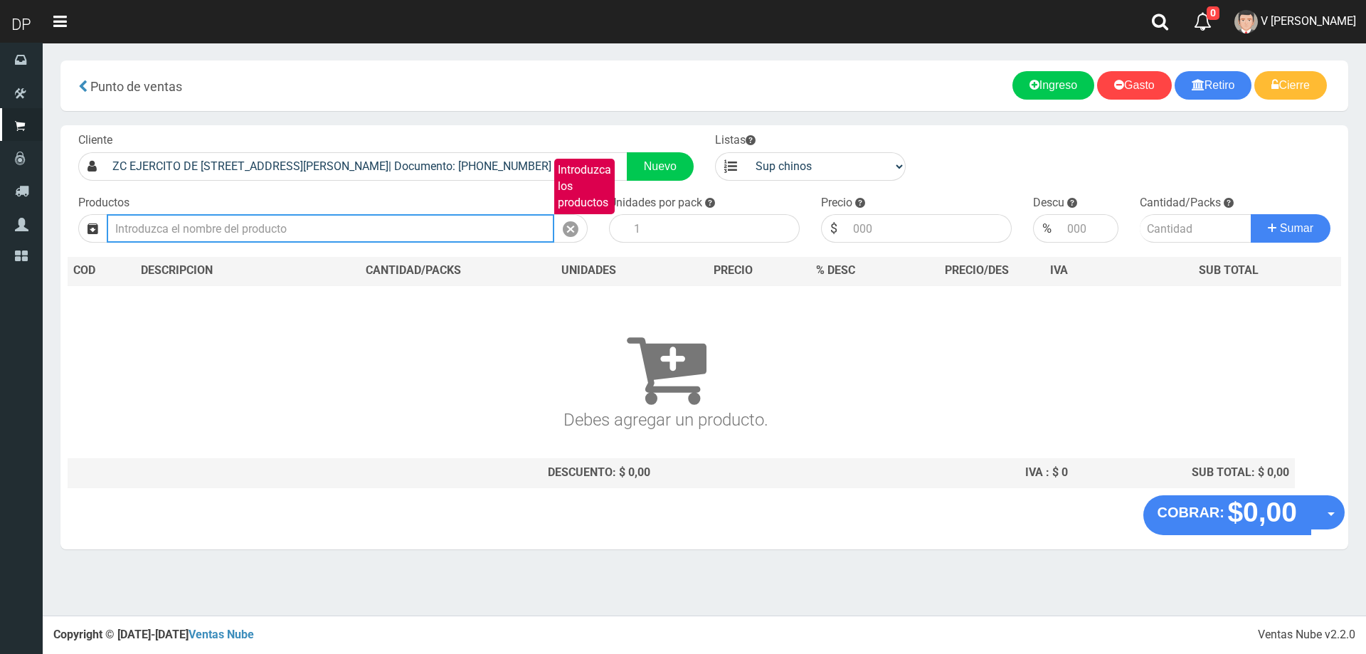
click at [353, 223] on input "Introduzca los productos" at bounding box center [331, 228] width 448 height 28
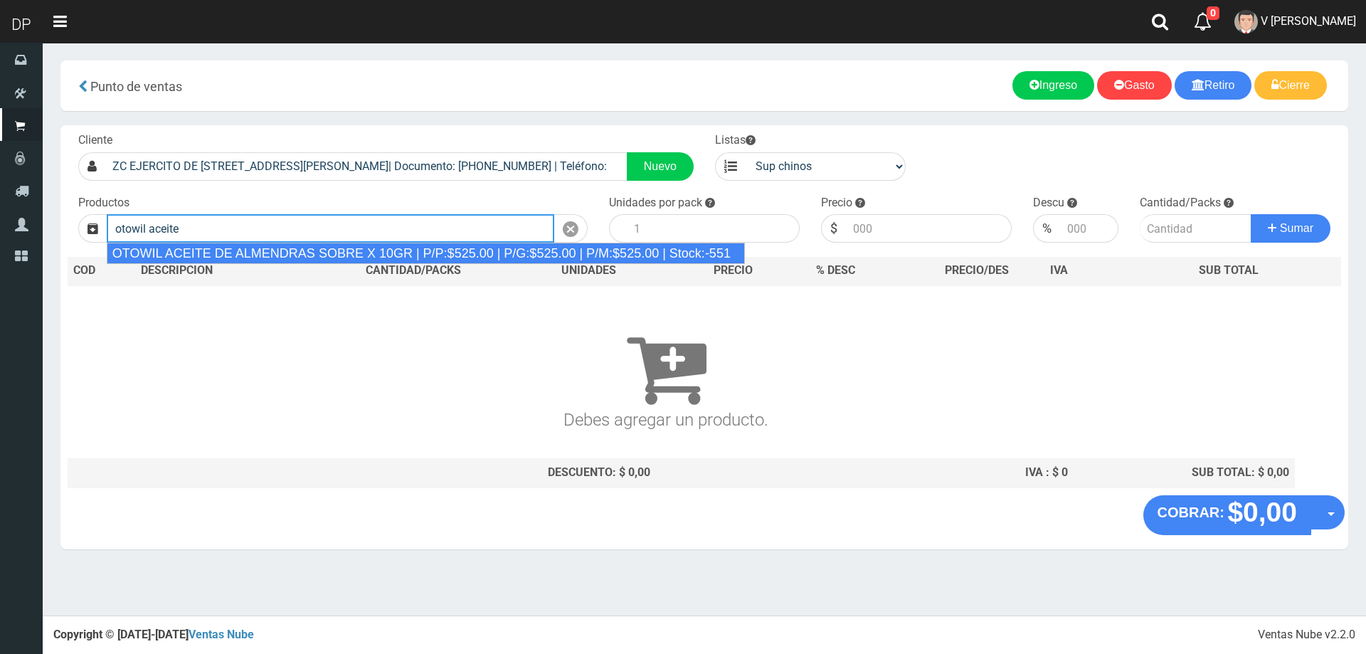
click at [344, 251] on div "OTOWIL ACEITE DE ALMENDRAS SOBRE X 10GR | P/P:$525.00 | P/G:$525.00 | P/M:$525.…" at bounding box center [426, 253] width 638 height 21
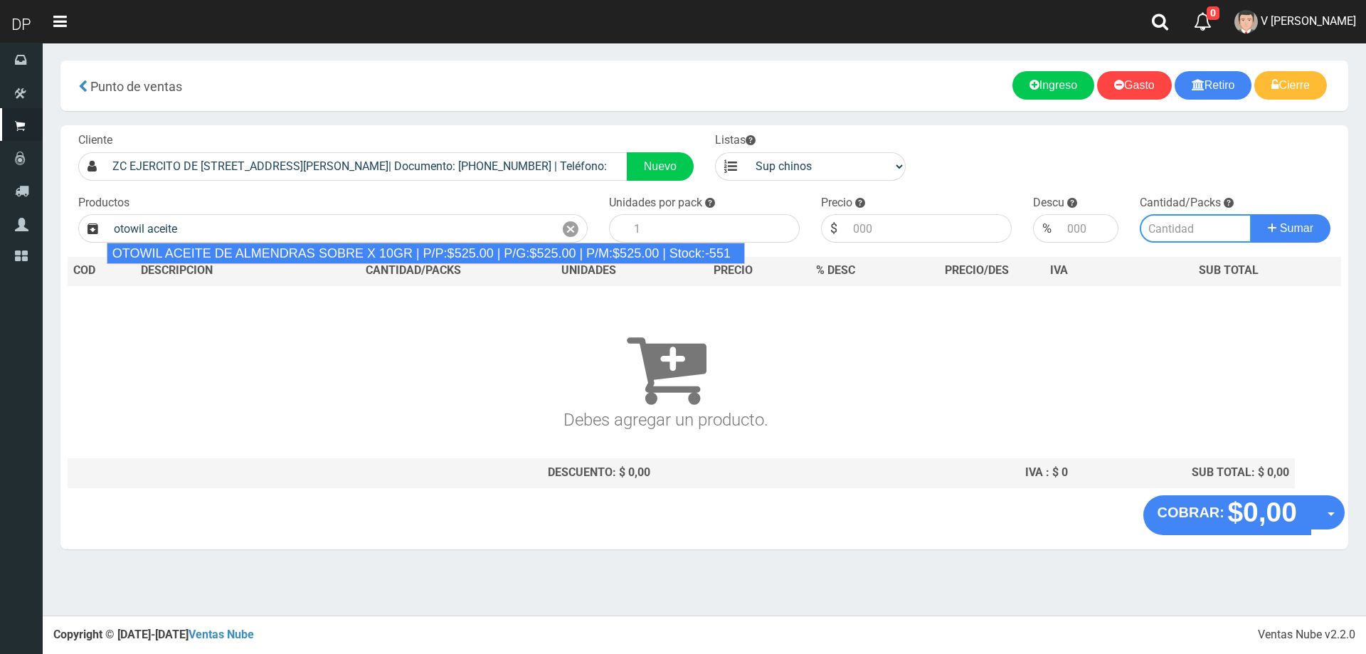
type input "OTOWIL ACEITE DE ALMENDRAS SOBRE X 10GR | P/P:$525.00 | P/G:$525.00 | P/M:$525.…"
type input "48"
type input "525.00"
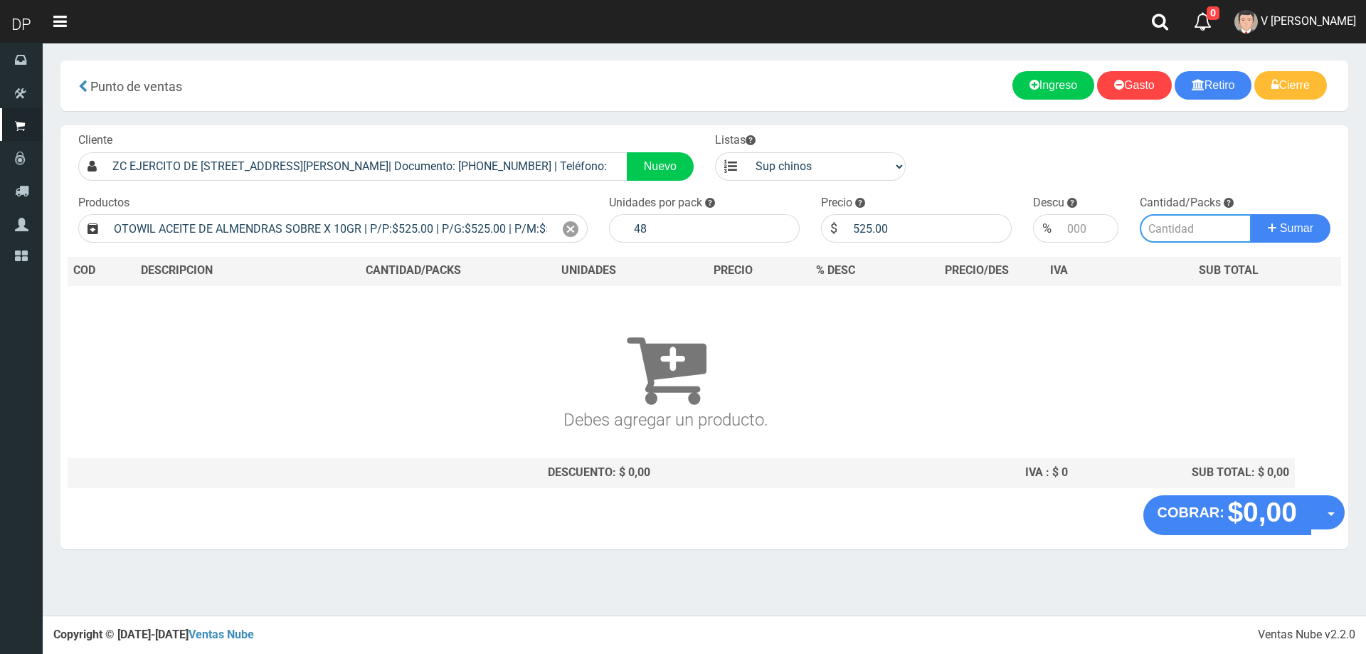
click at [1164, 227] on input "number" at bounding box center [1196, 228] width 112 height 28
type input "1"
click at [1251, 214] on button "Sumar" at bounding box center [1291, 228] width 80 height 28
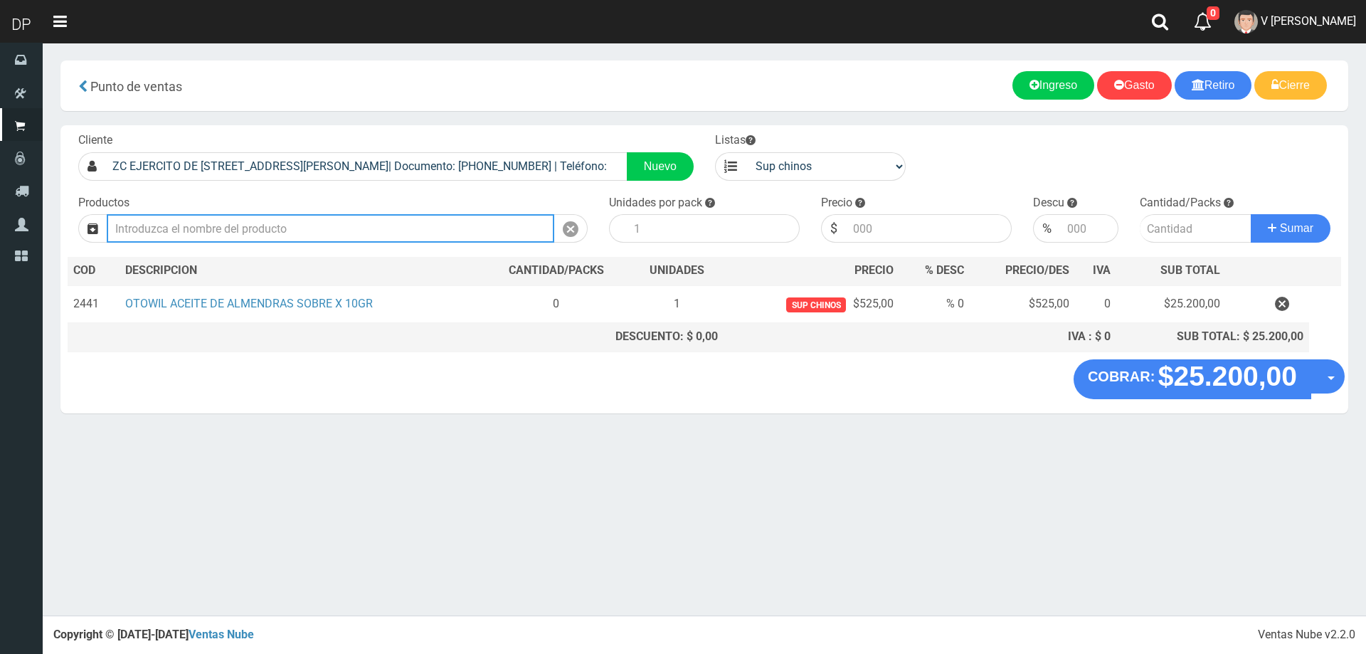
click at [362, 236] on input "Introduzca los productos" at bounding box center [331, 228] width 448 height 28
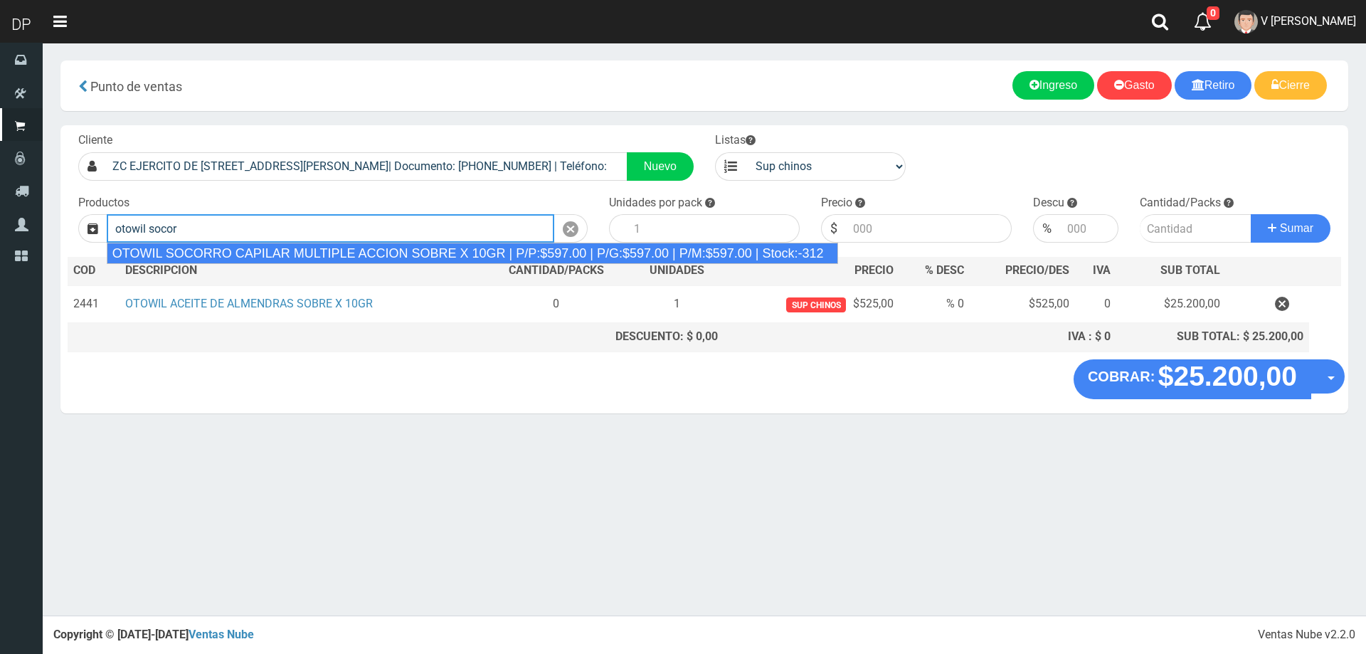
click at [375, 249] on div "OTOWIL SOCORRO CAPILAR MULTIPLE ACCION SOBRE X 10GR | P/P:$597.00 | P/G:$597.00…" at bounding box center [472, 253] width 731 height 21
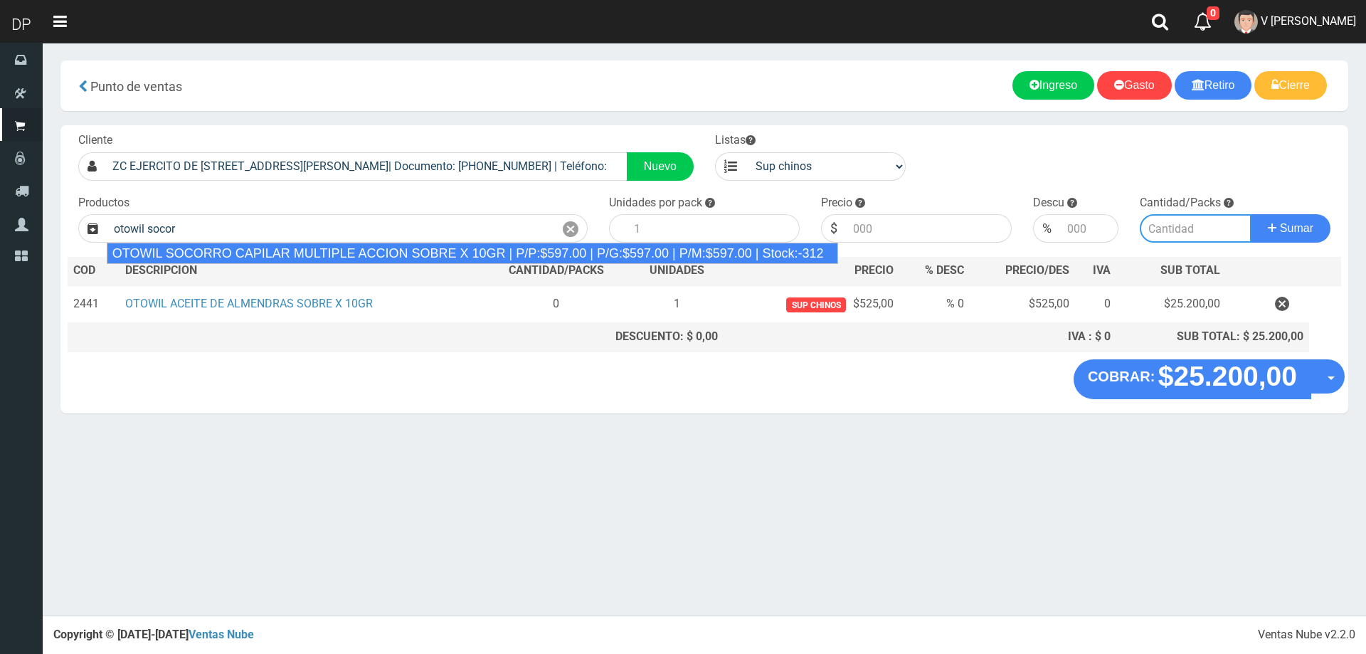
type input "OTOWIL SOCORRO CAPILAR MULTIPLE ACCION SOBRE X 10GR | P/P:$597.00 | P/G:$597.00…"
type input "48"
type input "597.00"
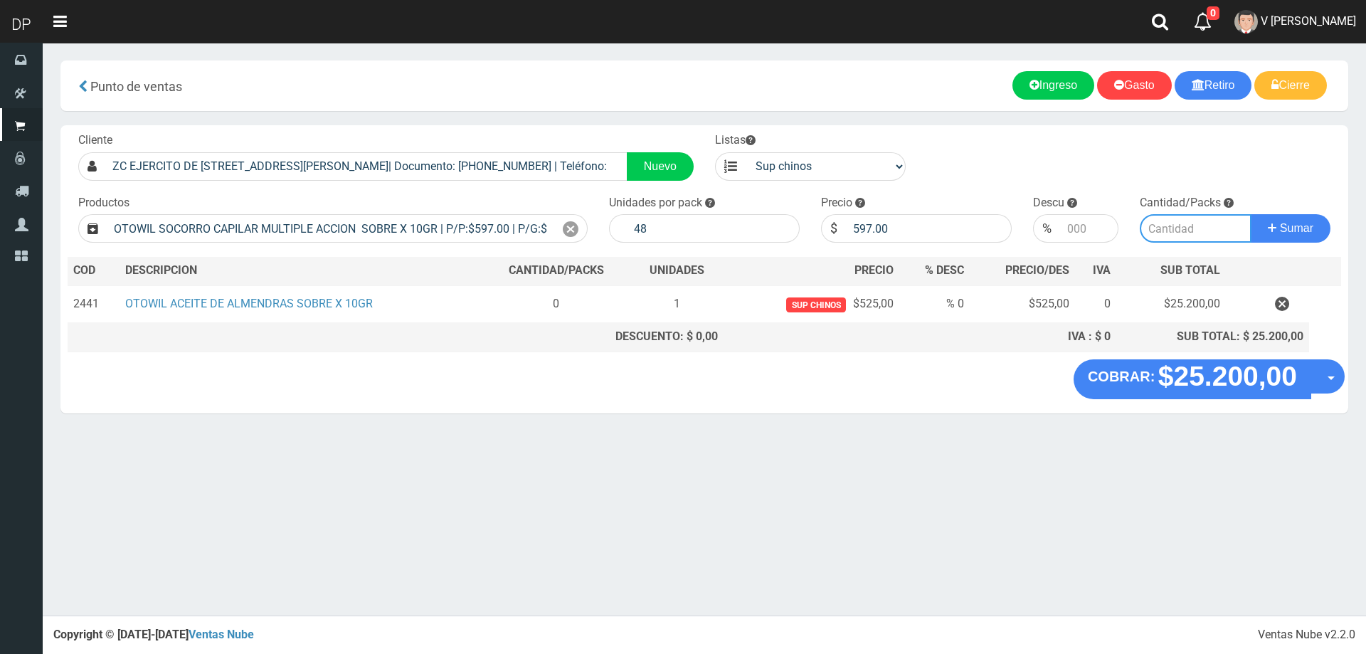
click at [1166, 227] on input "number" at bounding box center [1196, 228] width 112 height 28
type input "1"
click at [1251, 214] on button "Sumar" at bounding box center [1291, 228] width 80 height 28
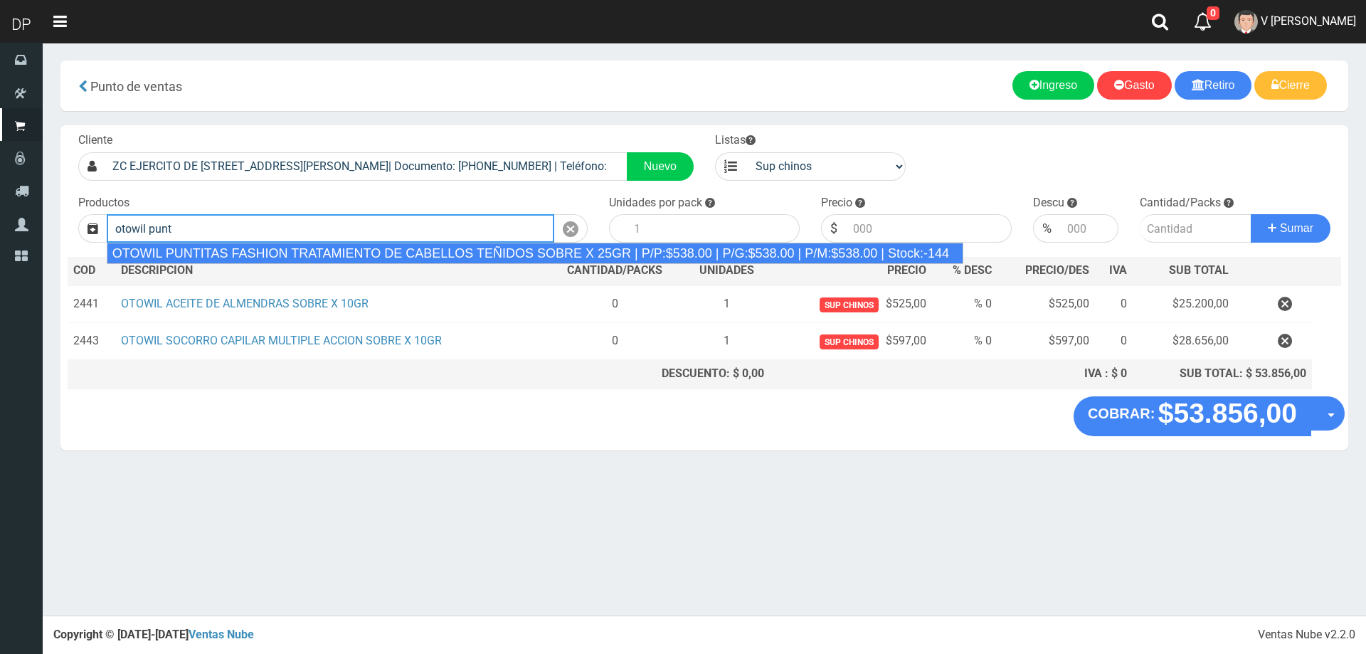
click at [676, 251] on div "OTOWIL PUNTITAS FASHION TRATAMIENTO DE CABELLOS TEÑIDOS SOBRE X 25GR | P/P:$538…" at bounding box center [535, 253] width 857 height 21
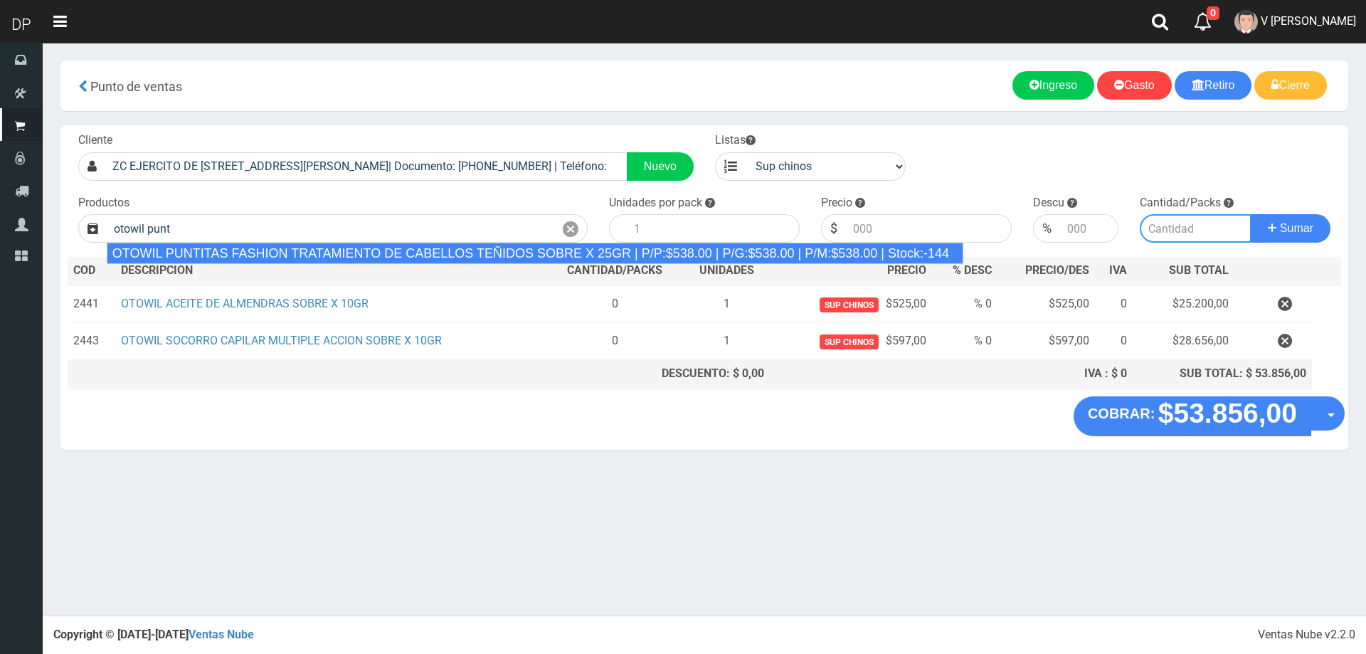
type input "OTOWIL PUNTITAS FASHION TRATAMIENTO DE CABELLOS TEÑIDOS SOBRE X 25GR | P/P:$538…"
type input "24"
type input "538.00"
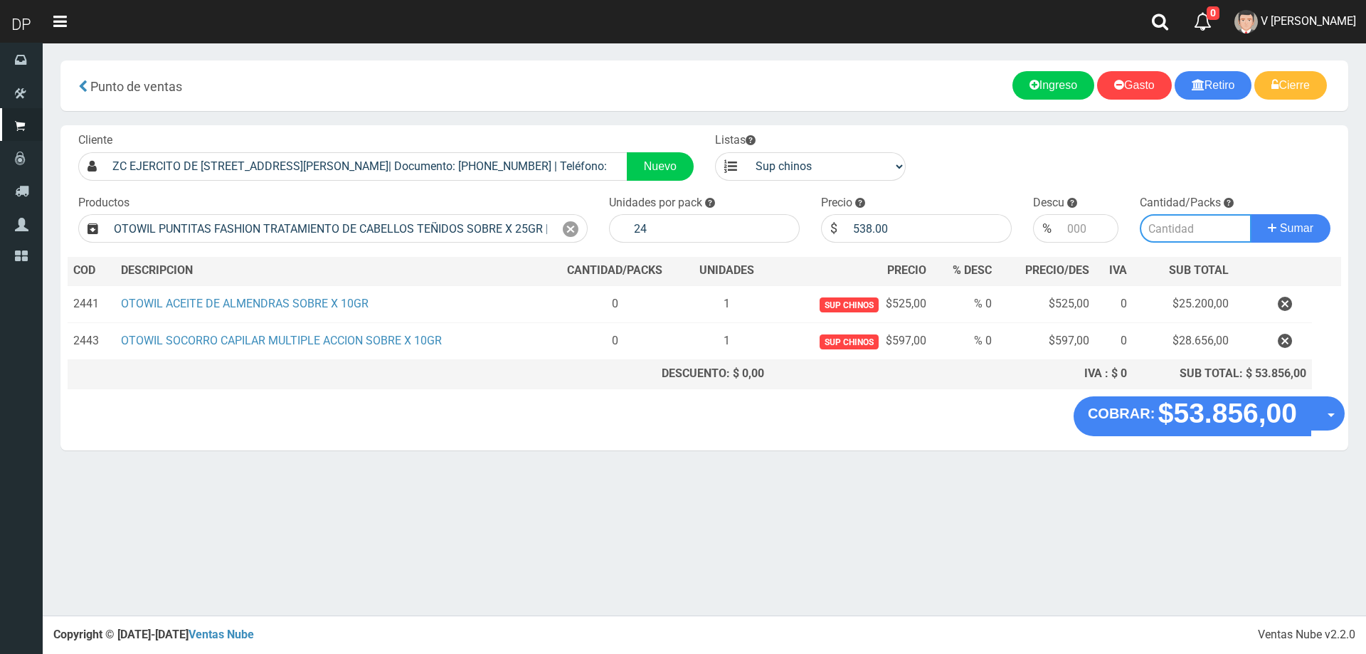
click at [1168, 233] on input "number" at bounding box center [1196, 228] width 112 height 28
type input "1"
click at [1251, 214] on button "Sumar" at bounding box center [1291, 228] width 80 height 28
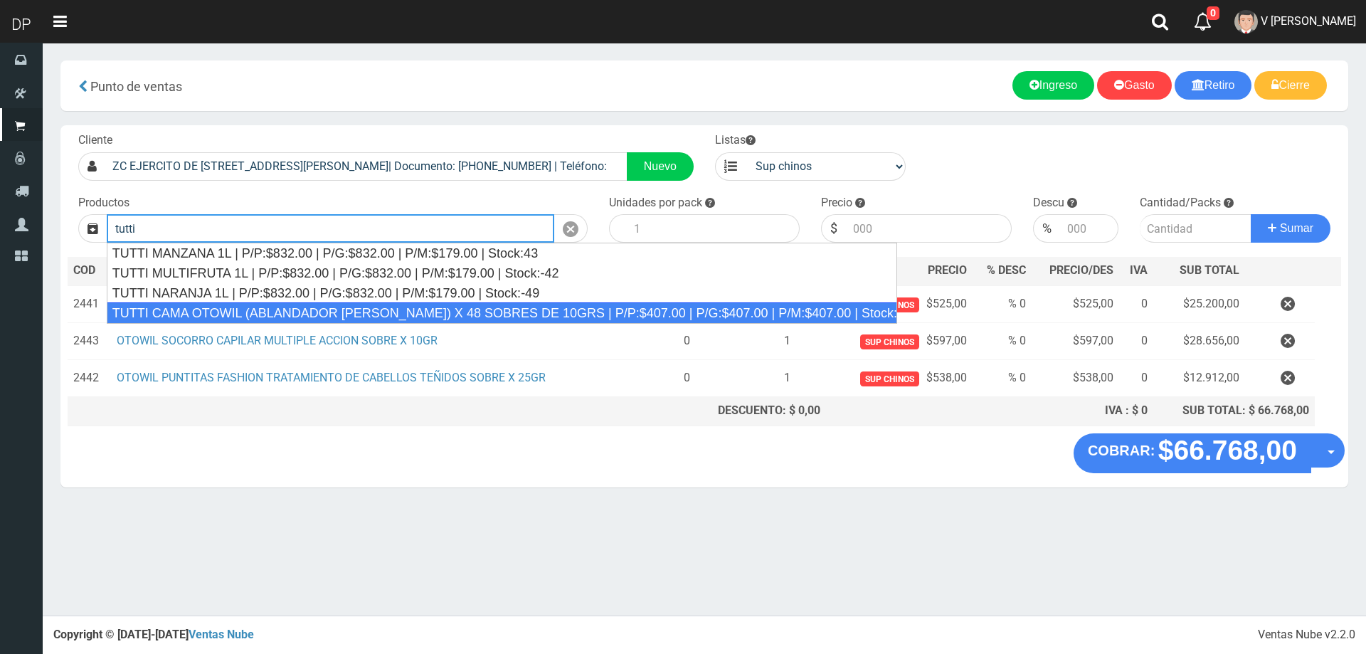
click at [444, 306] on div "TUTTI CAMA OTOWIL (ABLANDADOR DE CANAS) X 48 SOBRES DE 10GRS | P/P:$407.00 | P/…" at bounding box center [502, 312] width 791 height 21
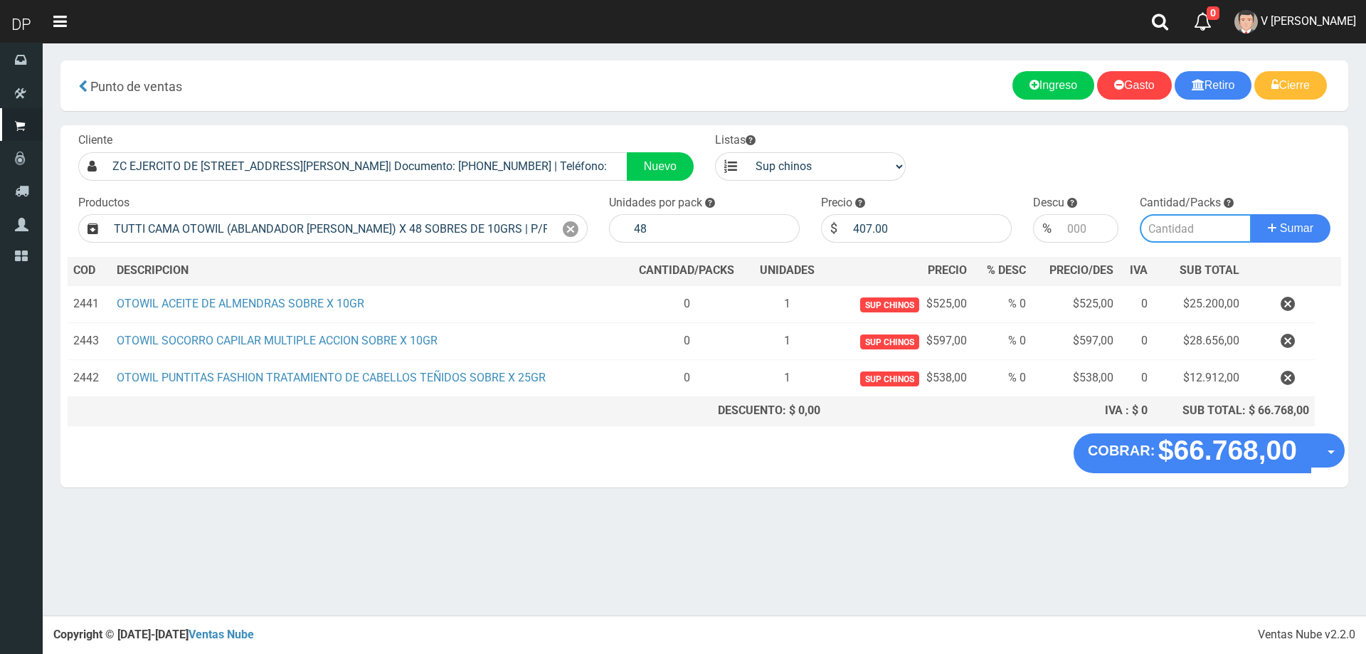
click at [1173, 239] on input "number" at bounding box center [1196, 228] width 112 height 28
click at [1251, 214] on button "Sumar" at bounding box center [1291, 228] width 80 height 28
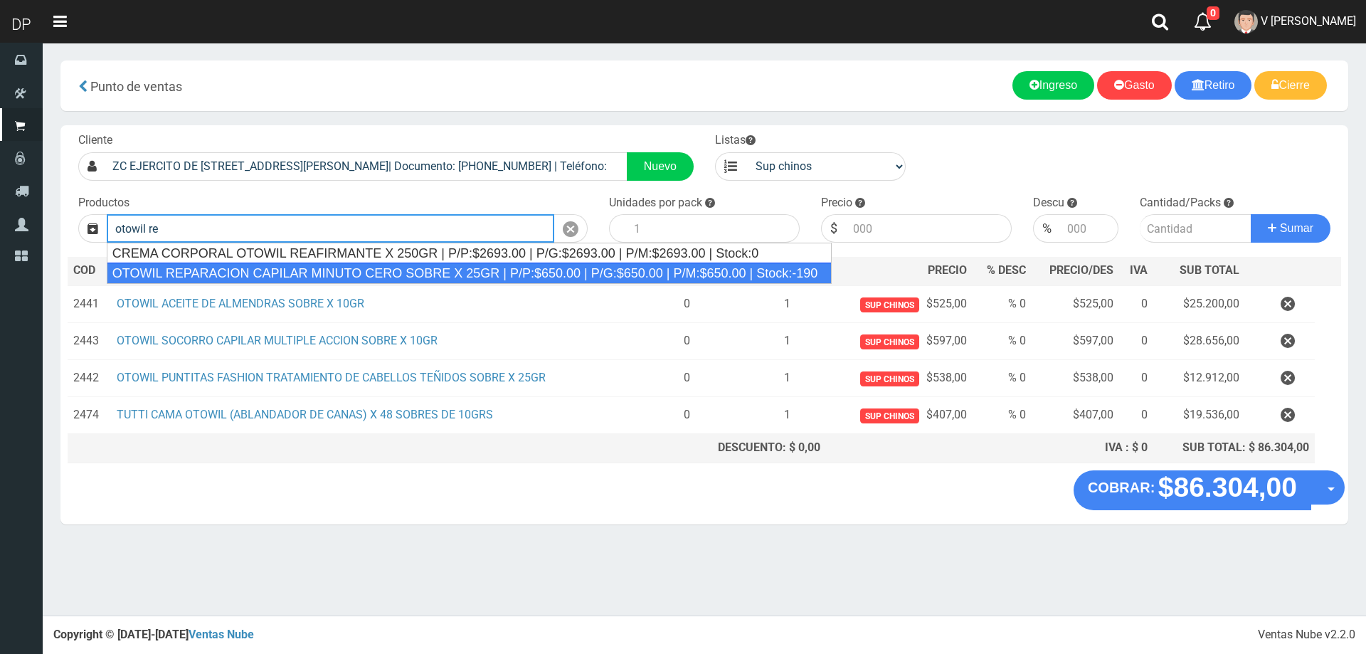
click at [445, 270] on div "OTOWIL REPARACION CAPILAR MINUTO CERO SOBRE X 25GR | P/P:$650.00 | P/G:$650.00 …" at bounding box center [470, 273] width 726 height 21
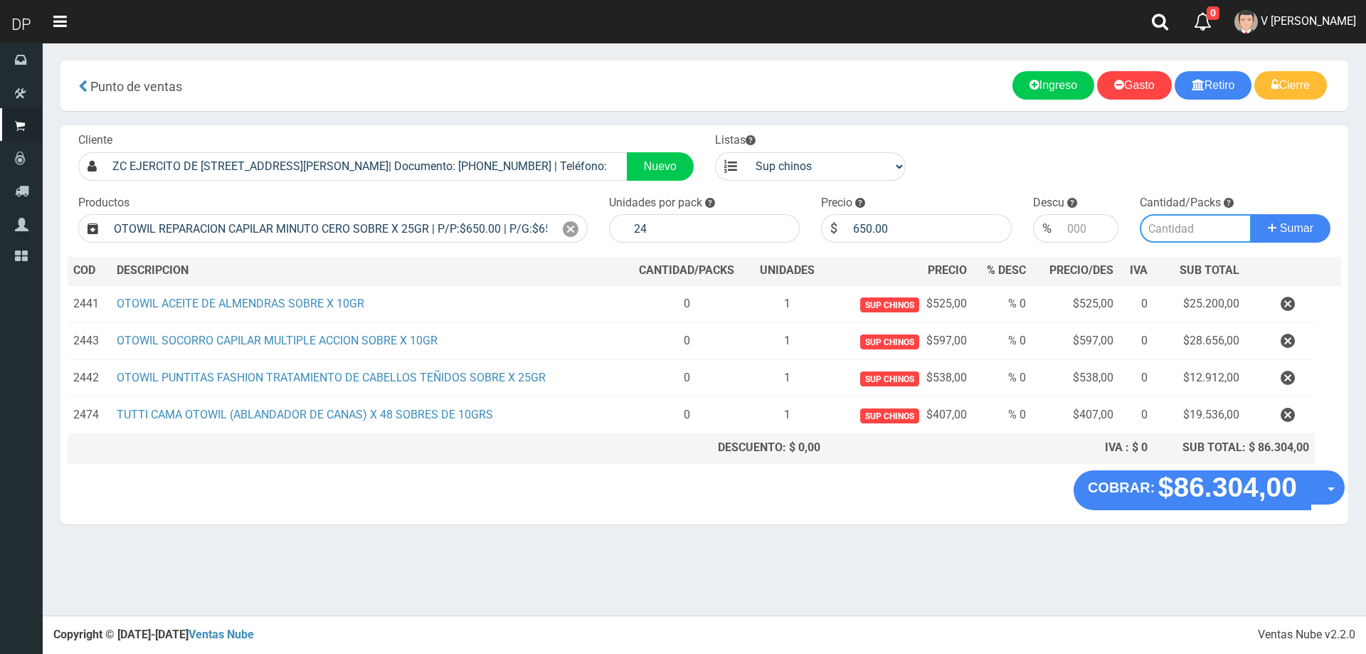
click at [1193, 228] on input "number" at bounding box center [1196, 228] width 112 height 28
click at [1251, 214] on button "Sumar" at bounding box center [1291, 228] width 80 height 28
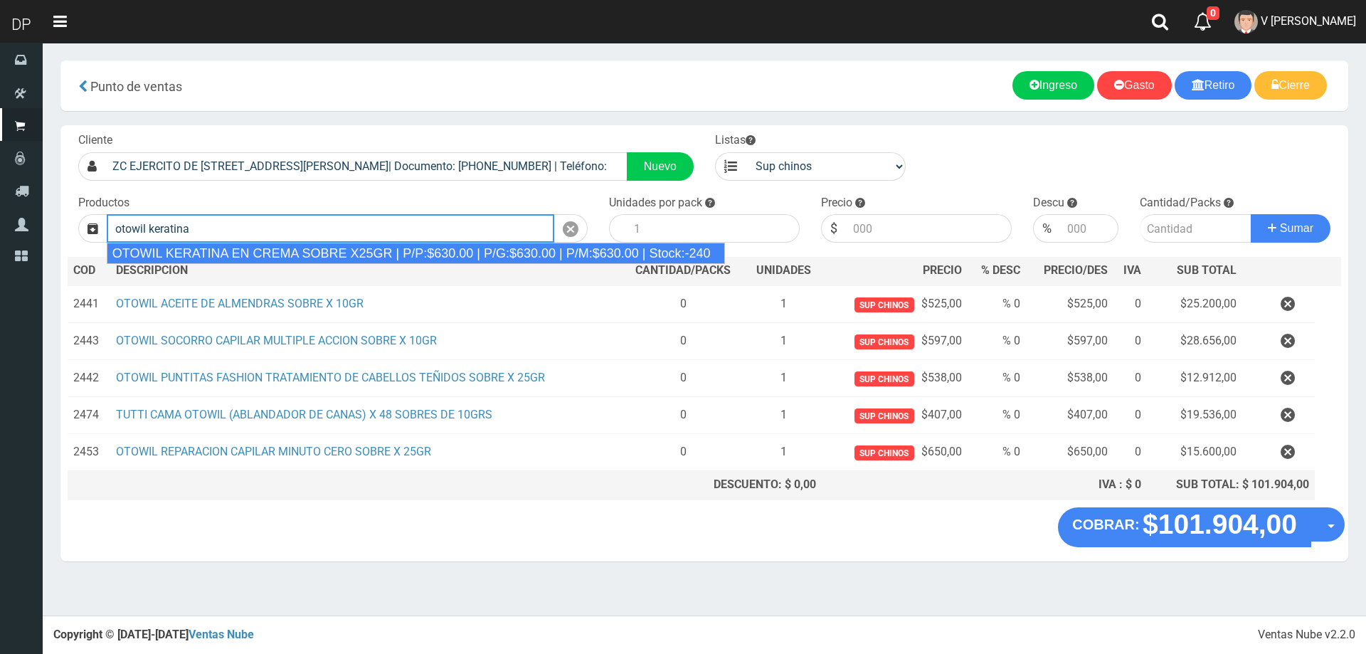
click at [632, 253] on div "OTOWIL KERATINA EN CREMA SOBRE X25GR | P/P:$630.00 | P/G:$630.00 | P/M:$630.00 …" at bounding box center [416, 253] width 618 height 21
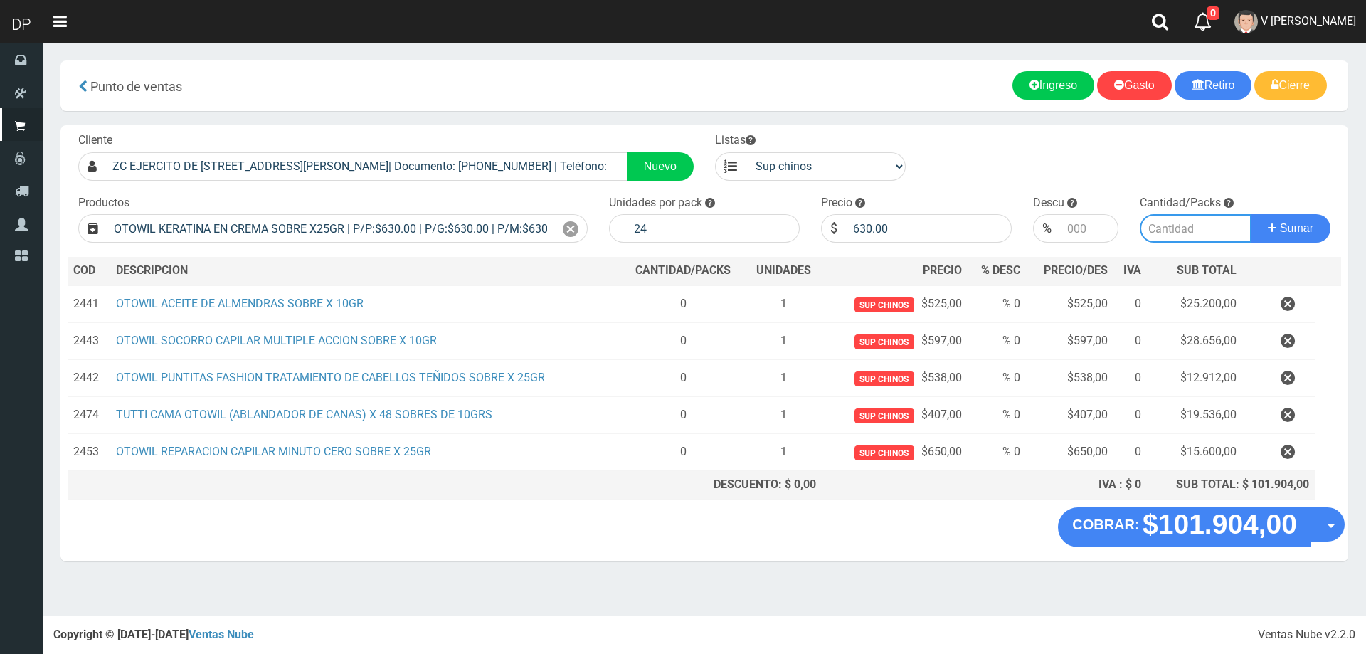
click at [1178, 230] on input "number" at bounding box center [1196, 228] width 112 height 28
click at [1251, 214] on button "Sumar" at bounding box center [1291, 228] width 80 height 28
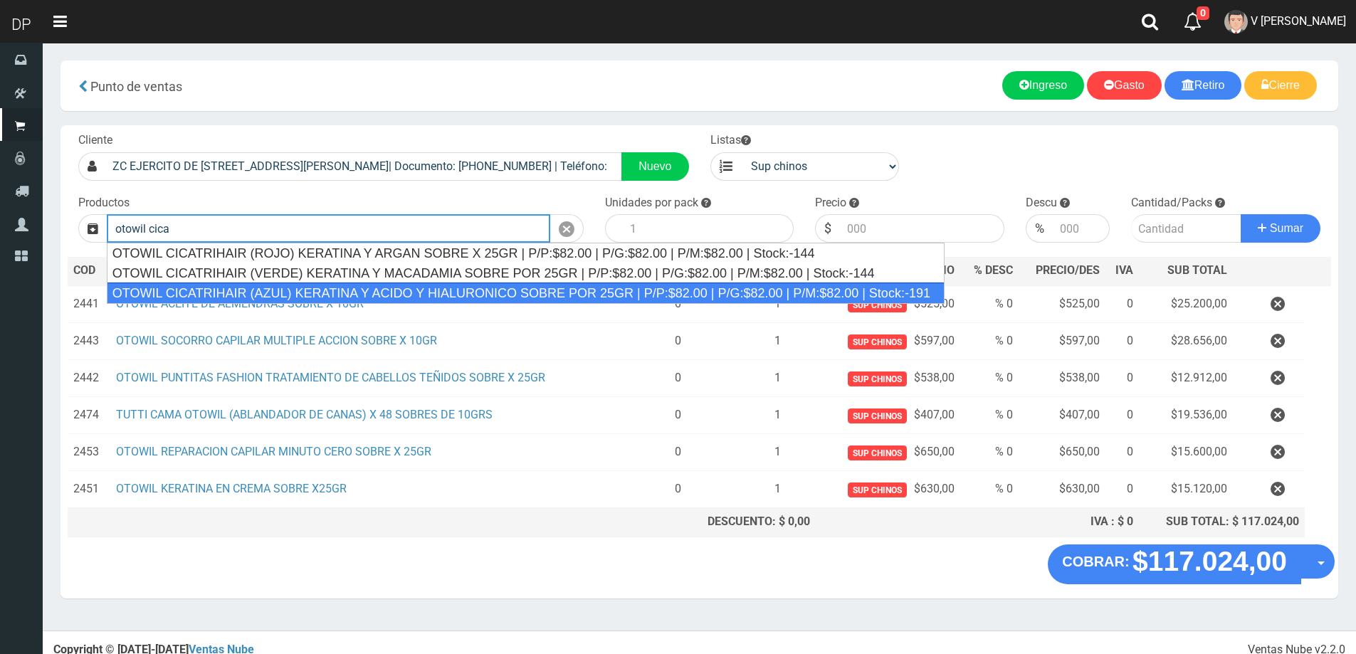
click at [382, 286] on div "OTOWIL CICATRIHAIR (AZUL) KERATINA Y ACIDO Y HIALURONICO SOBRE POR 25GR | P/P:$…" at bounding box center [526, 292] width 838 height 21
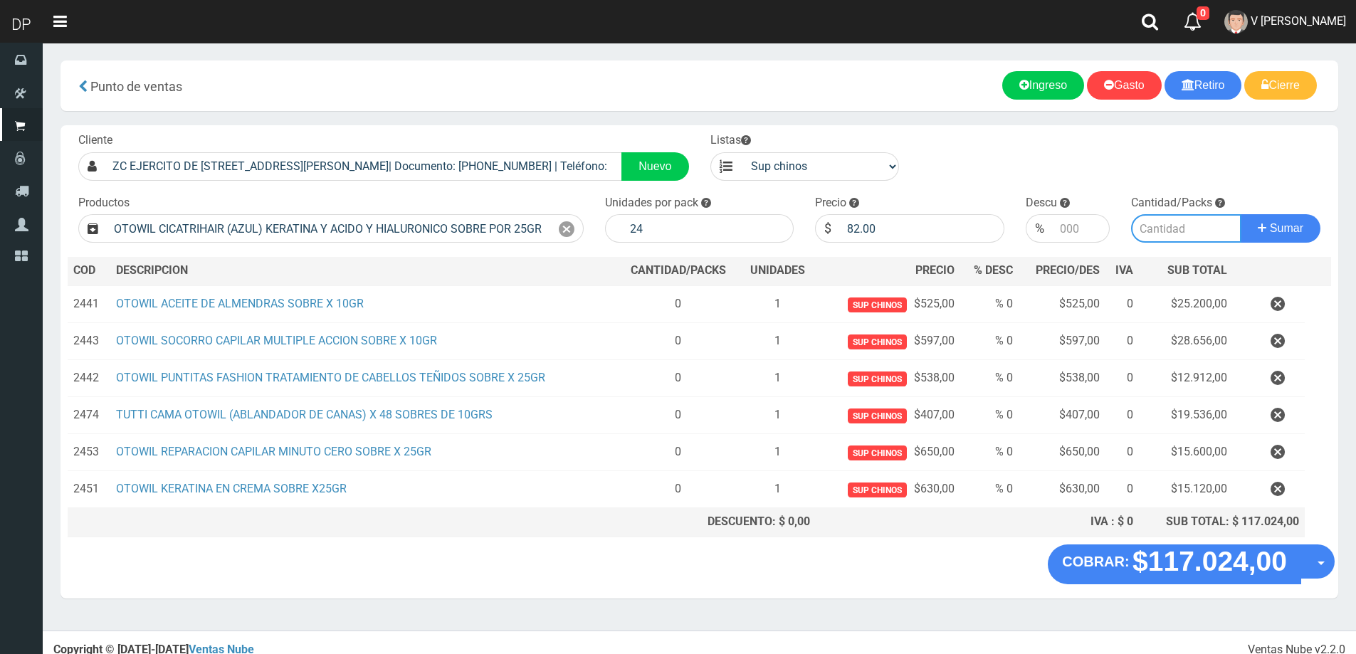
click at [1155, 229] on input "number" at bounding box center [1186, 228] width 110 height 28
click at [1240, 214] on button "Sumar" at bounding box center [1280, 228] width 80 height 28
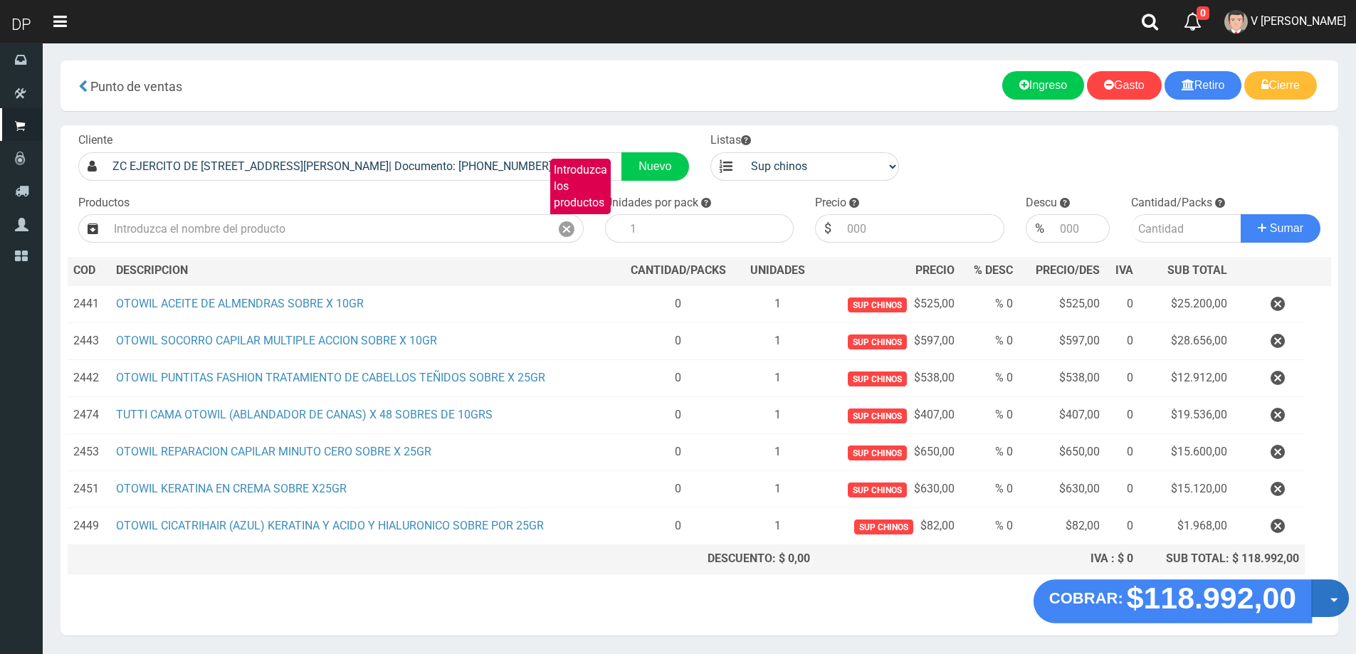
click at [1330, 599] on span "button" at bounding box center [1334, 600] width 8 height 4
click at [1311, 607] on link "Hacer Devolucion" at bounding box center [1283, 602] width 127 height 33
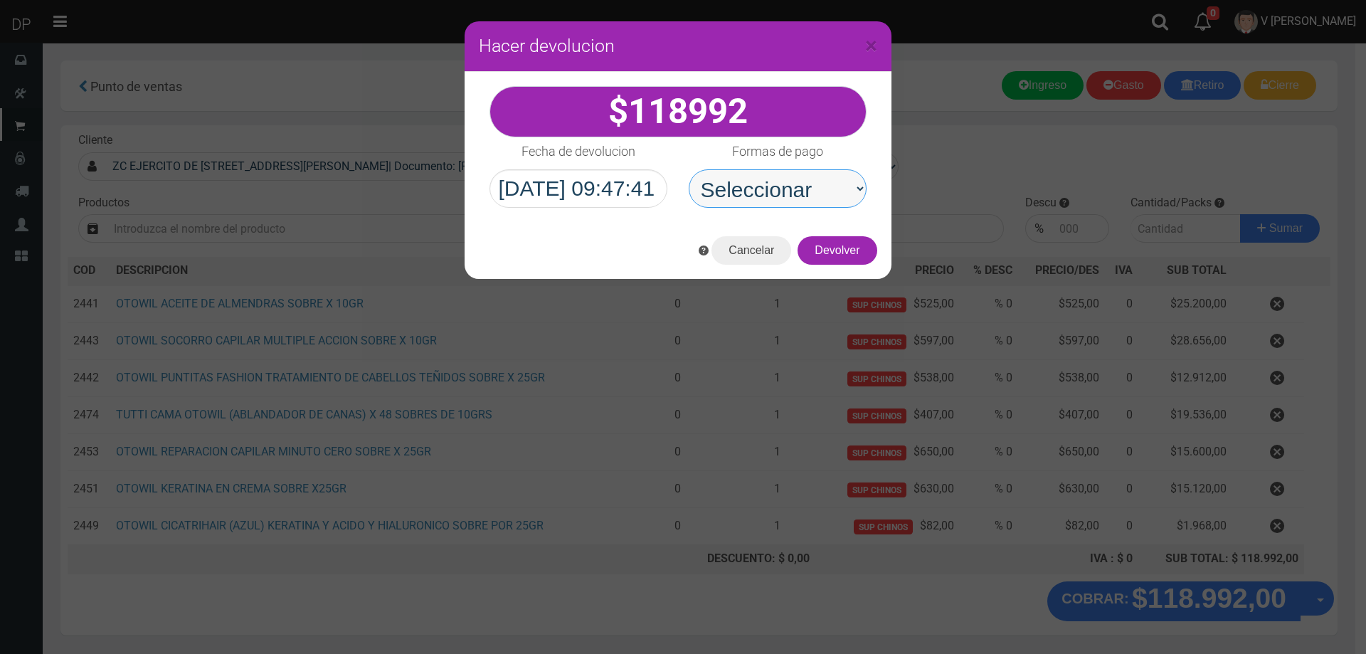
drag, startPoint x: 656, startPoint y: 221, endPoint x: 785, endPoint y: 204, distance: 129.8
click at [781, 191] on select "Seleccionar Efectivo Tarjeta de Crédito Depósito Débito" at bounding box center [778, 188] width 178 height 38
click at [689, 169] on select "Seleccionar Efectivo Tarjeta de Crédito Depósito Débito" at bounding box center [778, 188] width 178 height 38
click at [838, 250] on button "Devolver" at bounding box center [837, 250] width 79 height 28
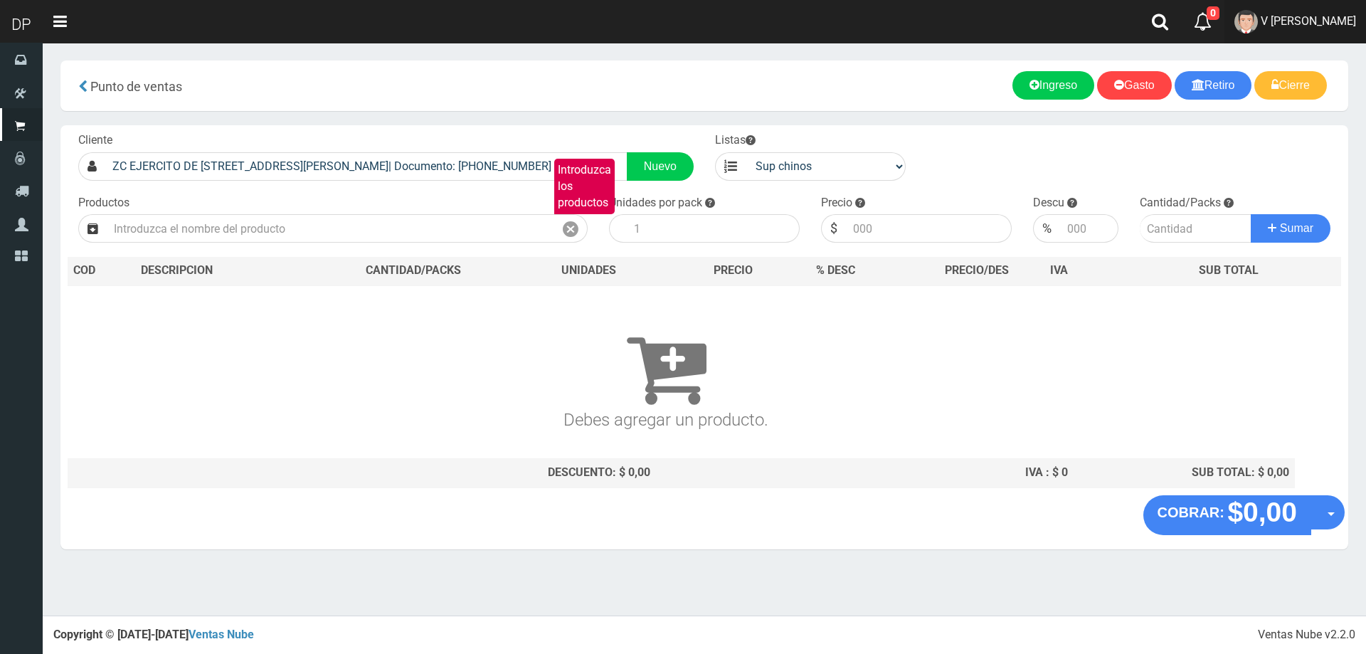
click at [1301, 22] on span "V [PERSON_NAME]" at bounding box center [1308, 21] width 95 height 14
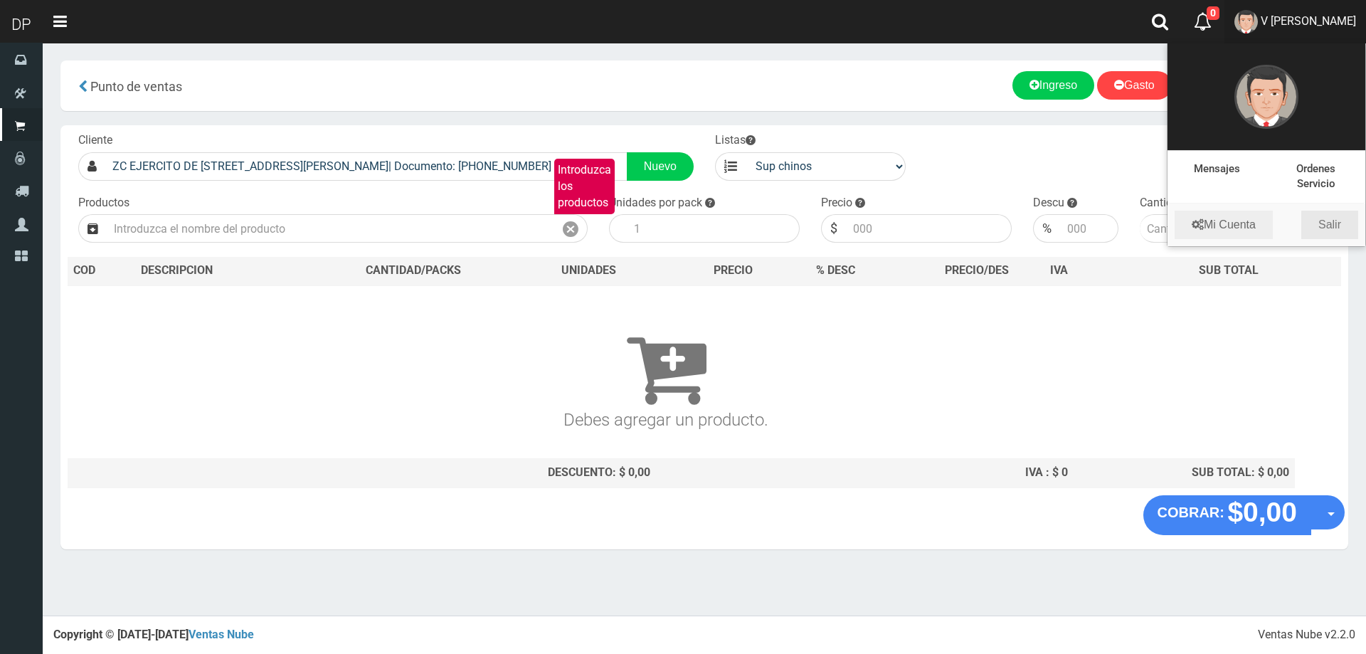
click at [1329, 226] on link "Salir" at bounding box center [1329, 225] width 57 height 28
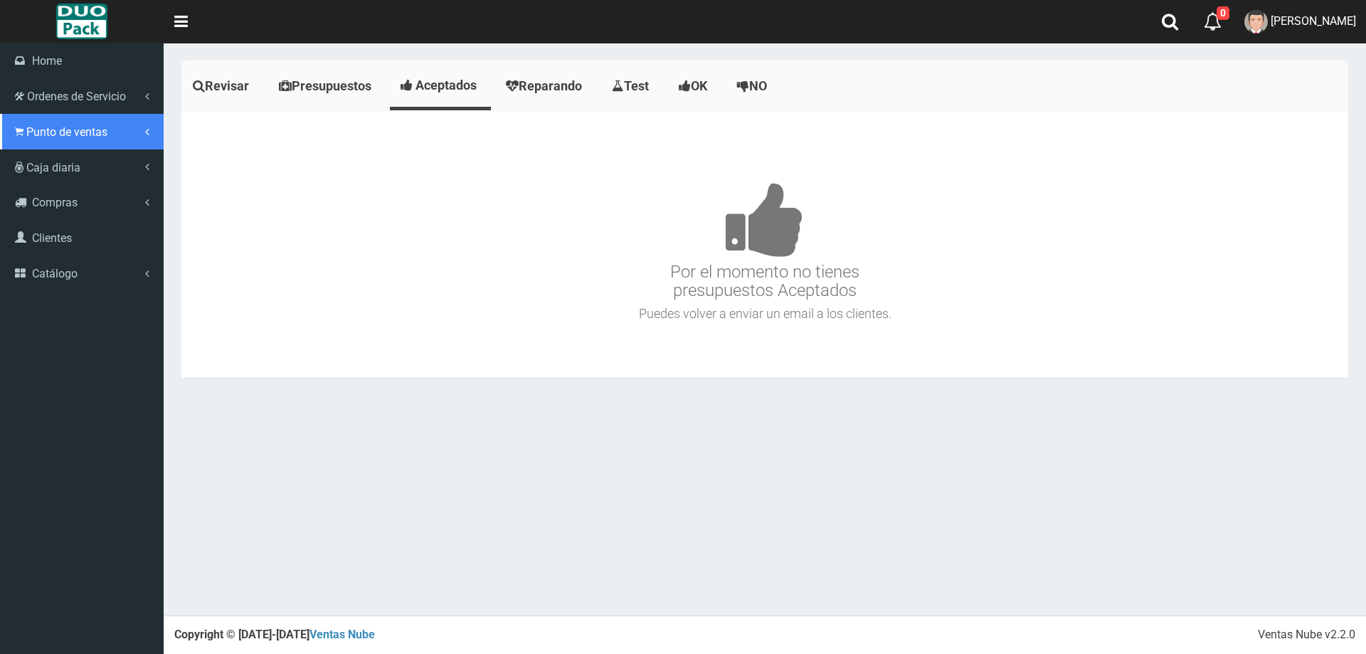
click at [58, 133] on span "Punto de ventas" at bounding box center [66, 132] width 81 height 14
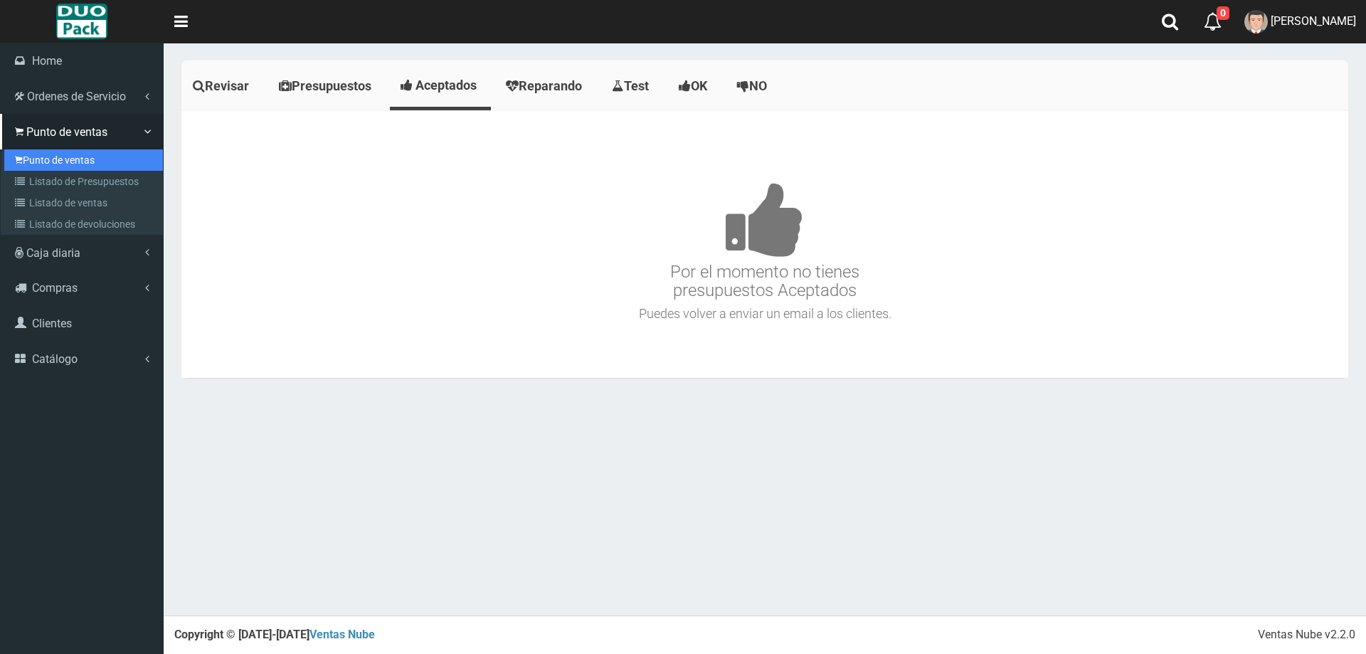
click at [48, 155] on link "Punto de ventas" at bounding box center [83, 159] width 159 height 21
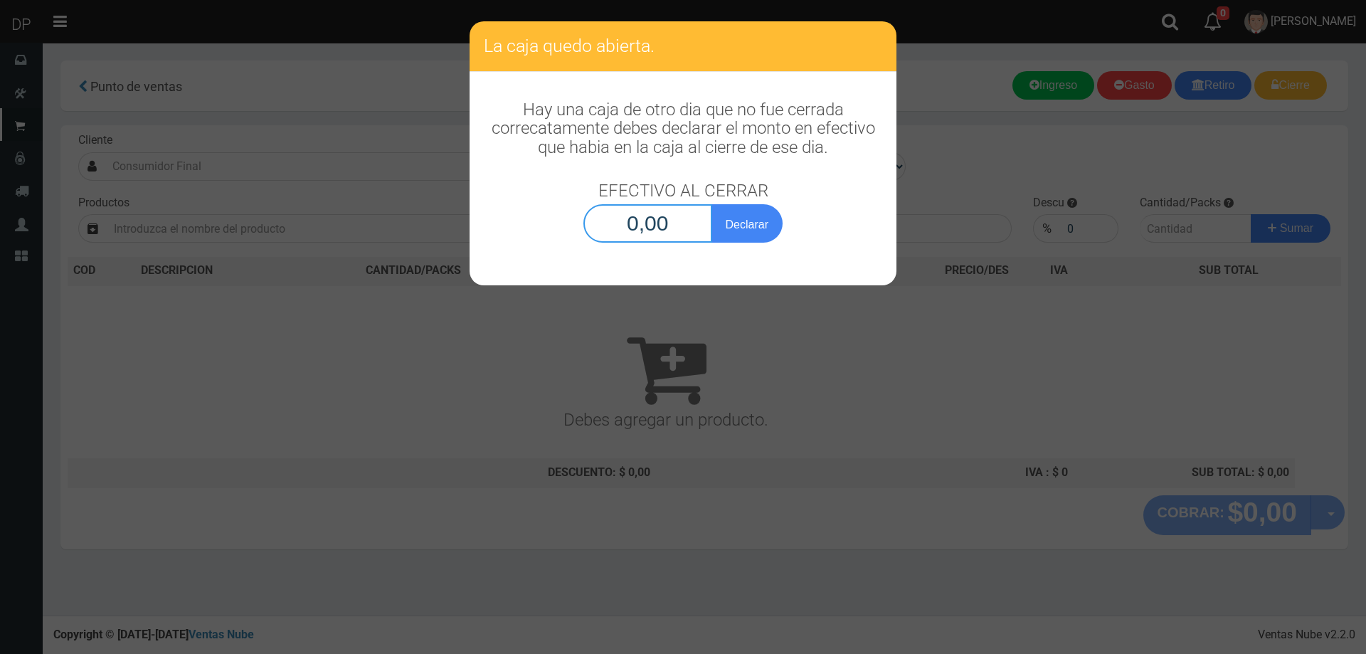
click at [625, 211] on input "0,00" at bounding box center [647, 223] width 129 height 38
type input "1,00"
click at [712, 204] on button "Declarar" at bounding box center [747, 223] width 71 height 38
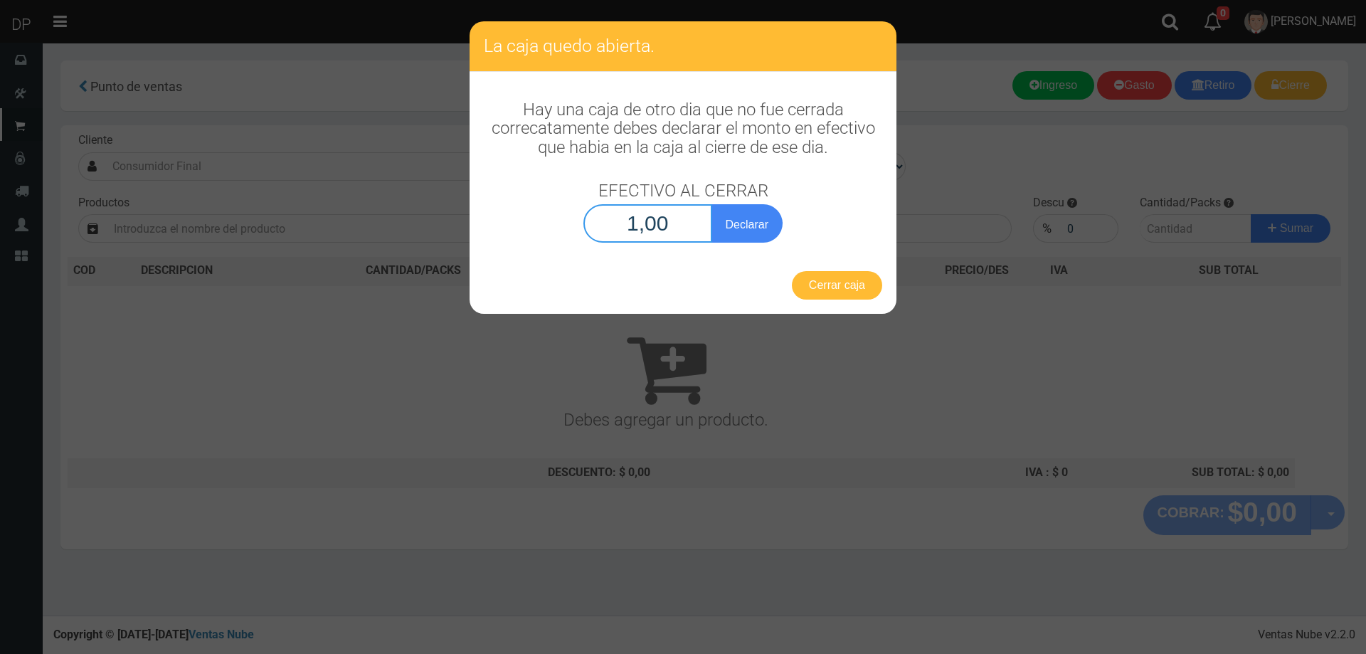
click at [712, 204] on button "Declarar" at bounding box center [747, 223] width 71 height 38
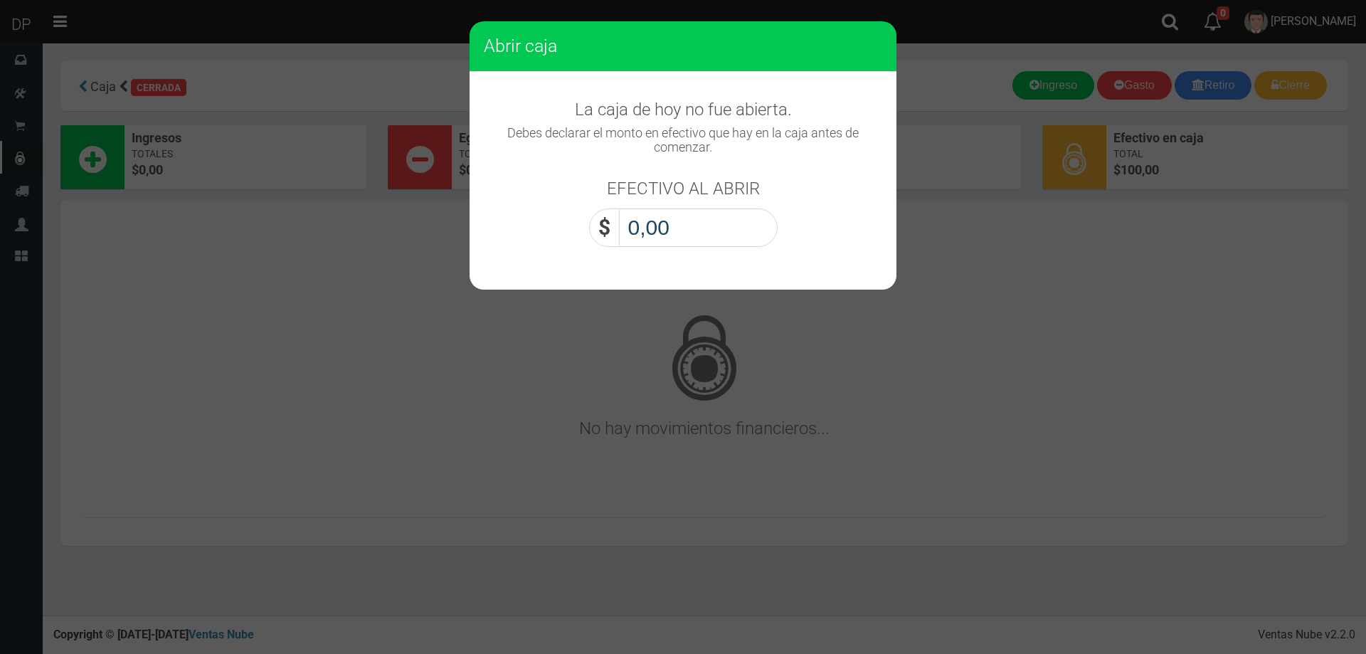
click at [650, 222] on input "0,00" at bounding box center [698, 227] width 159 height 38
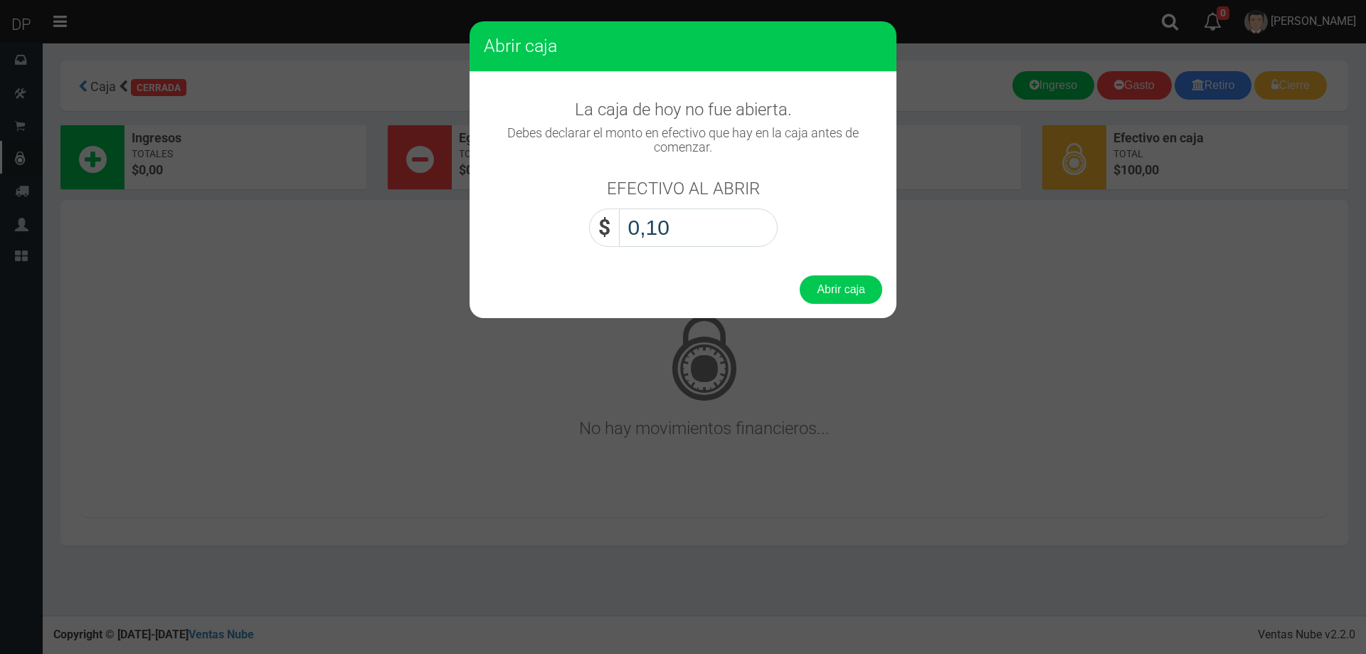
type input "1,00"
click at [800, 275] on button "Abrir caja" at bounding box center [841, 289] width 83 height 28
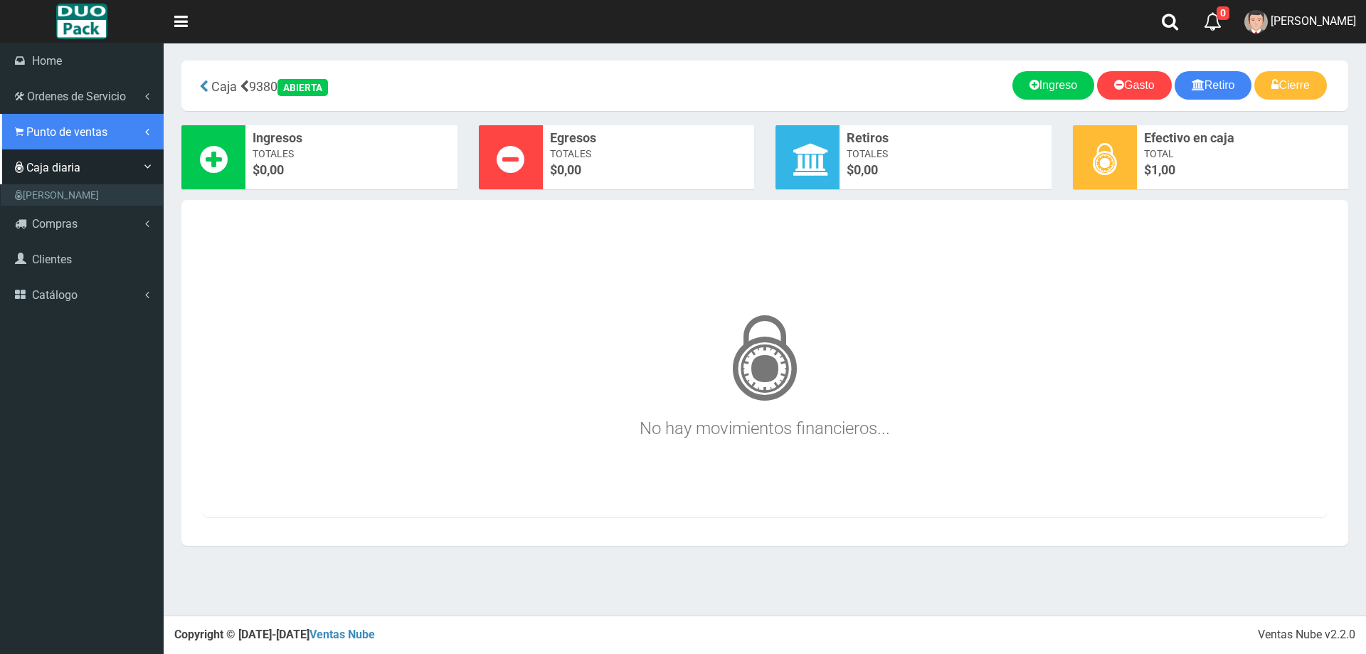
click at [45, 134] on span "Punto de ventas" at bounding box center [66, 132] width 81 height 14
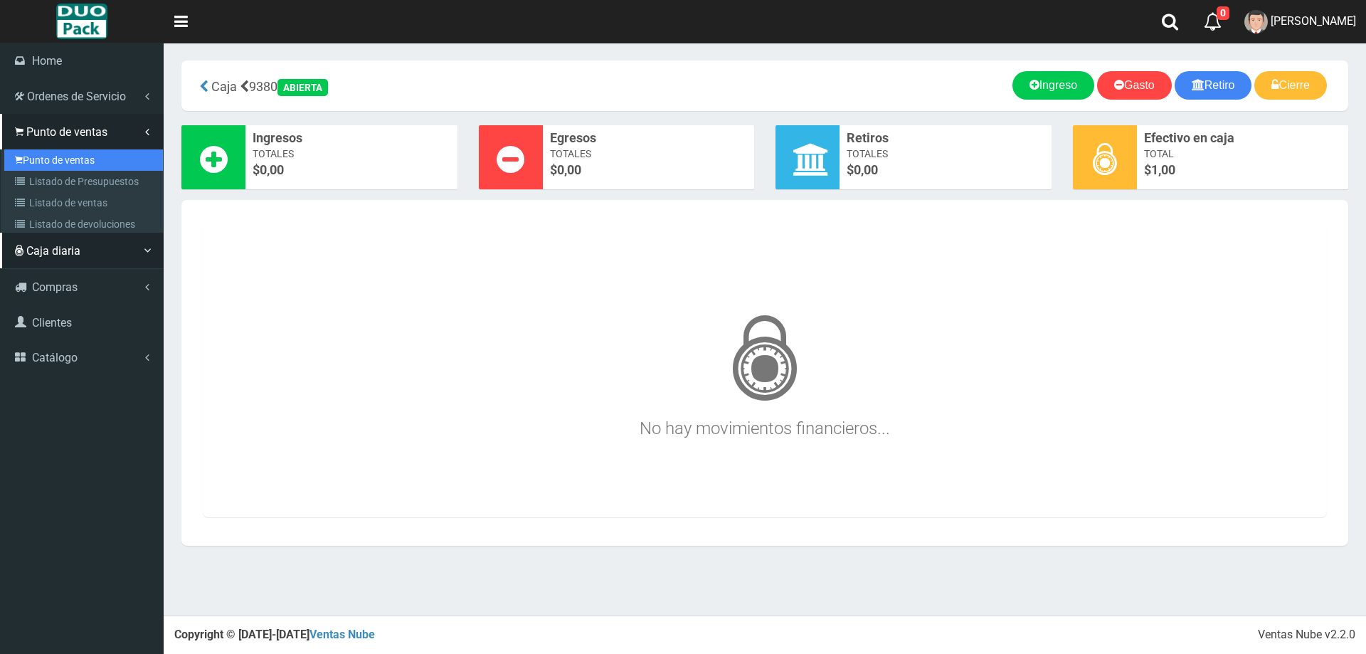
click at [82, 159] on link "Punto de ventas" at bounding box center [83, 159] width 159 height 21
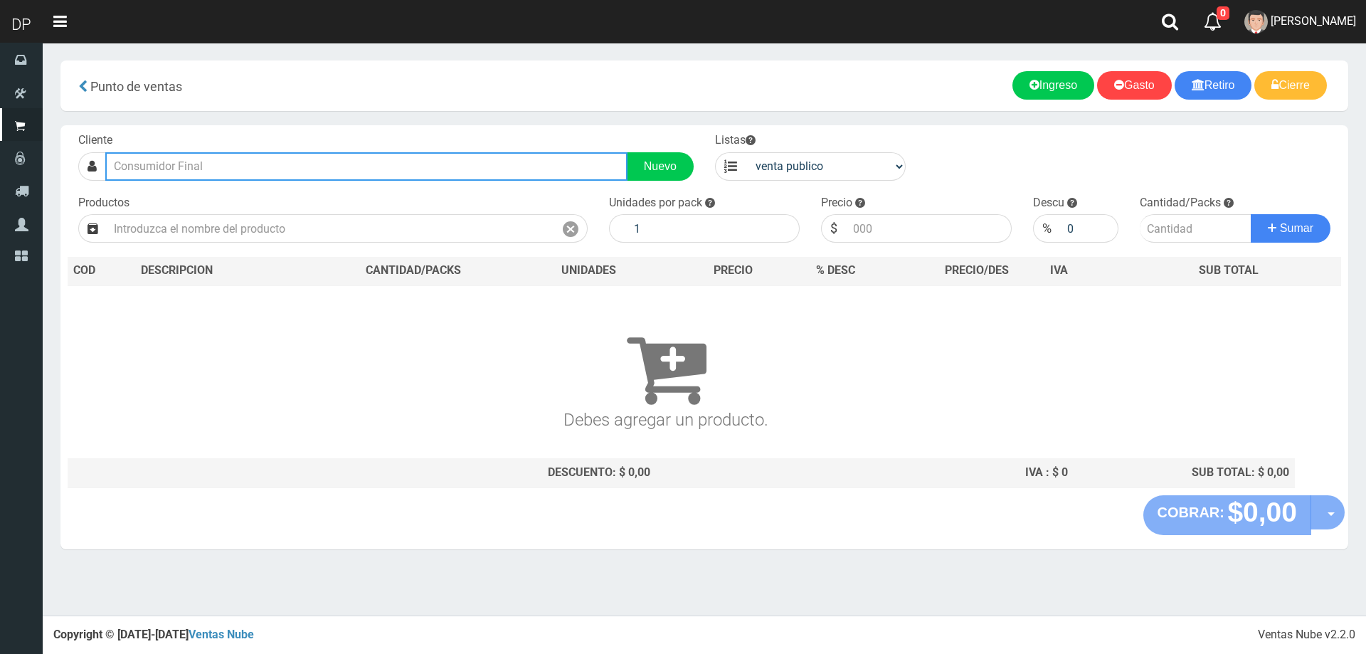
click at [197, 171] on input "text" at bounding box center [366, 166] width 522 height 28
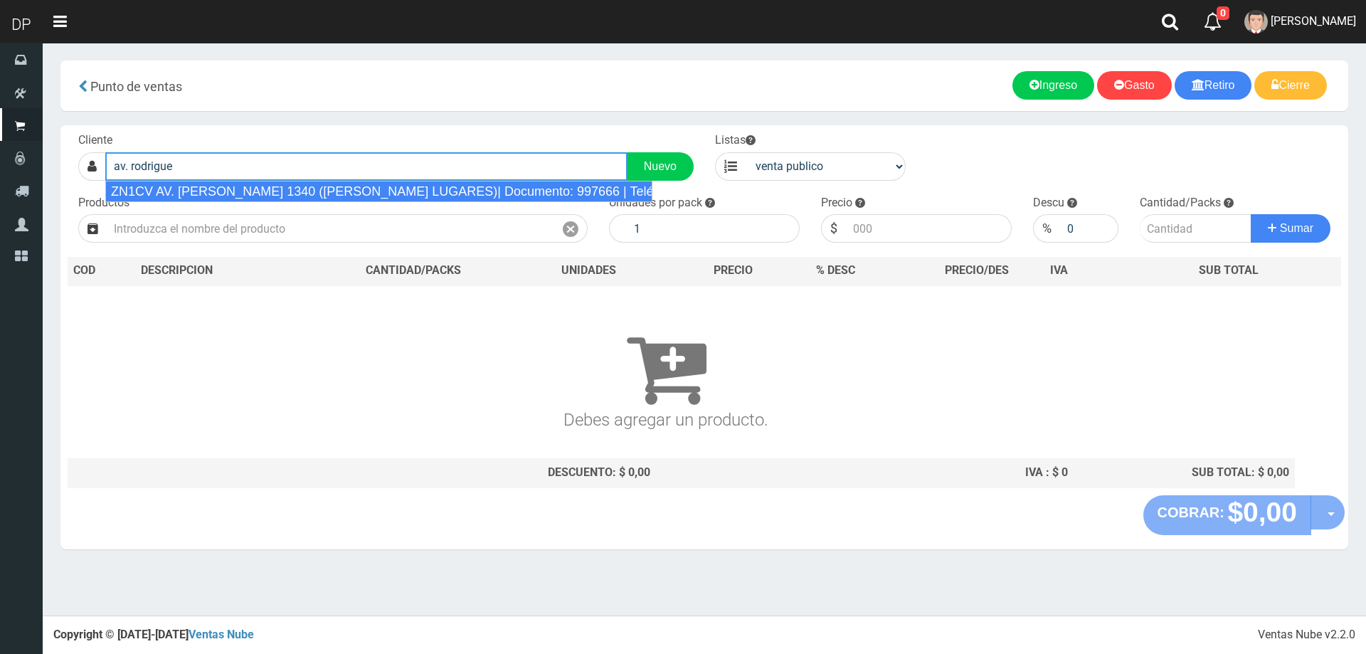
click at [423, 194] on div "ZN1CV AV. [PERSON_NAME] 1340 ([PERSON_NAME] LUGARES)| Documento: 997666 | Teléf…" at bounding box center [378, 191] width 547 height 21
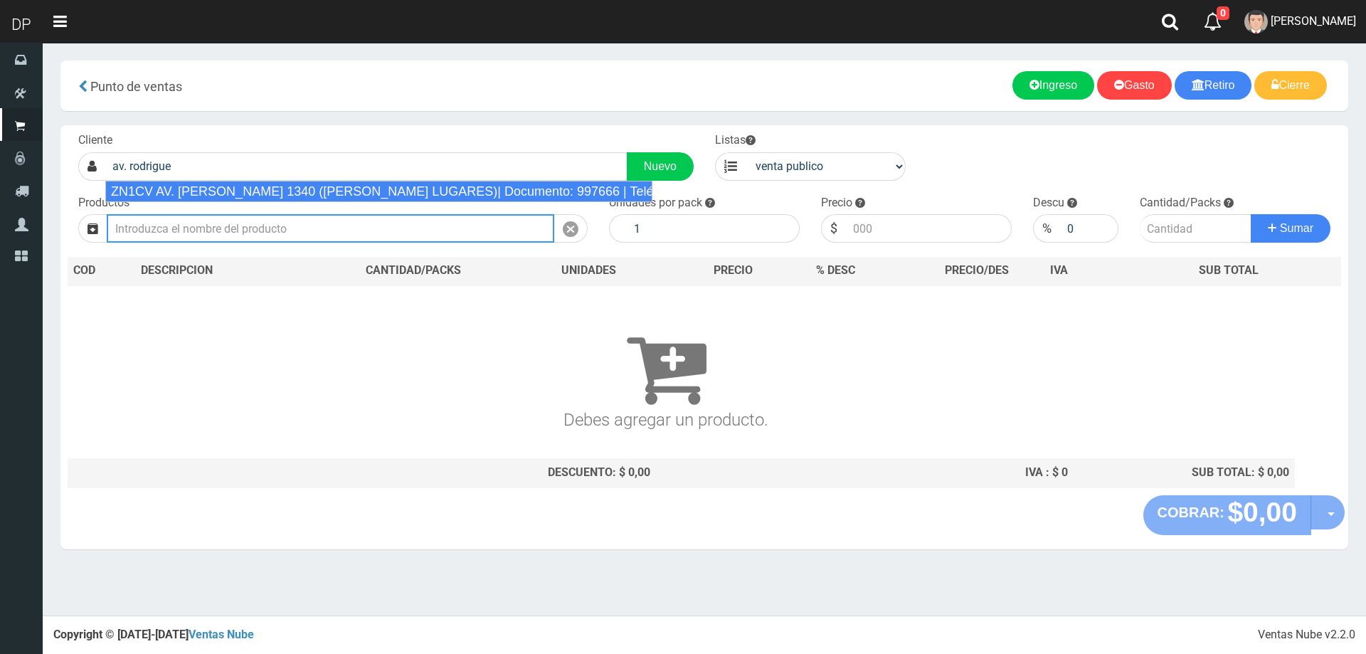
type input "ZN1CV AV. [PERSON_NAME] 1340 ([PERSON_NAME] LUGARES)| Documento: 997666 | Teléf…"
select select "2"
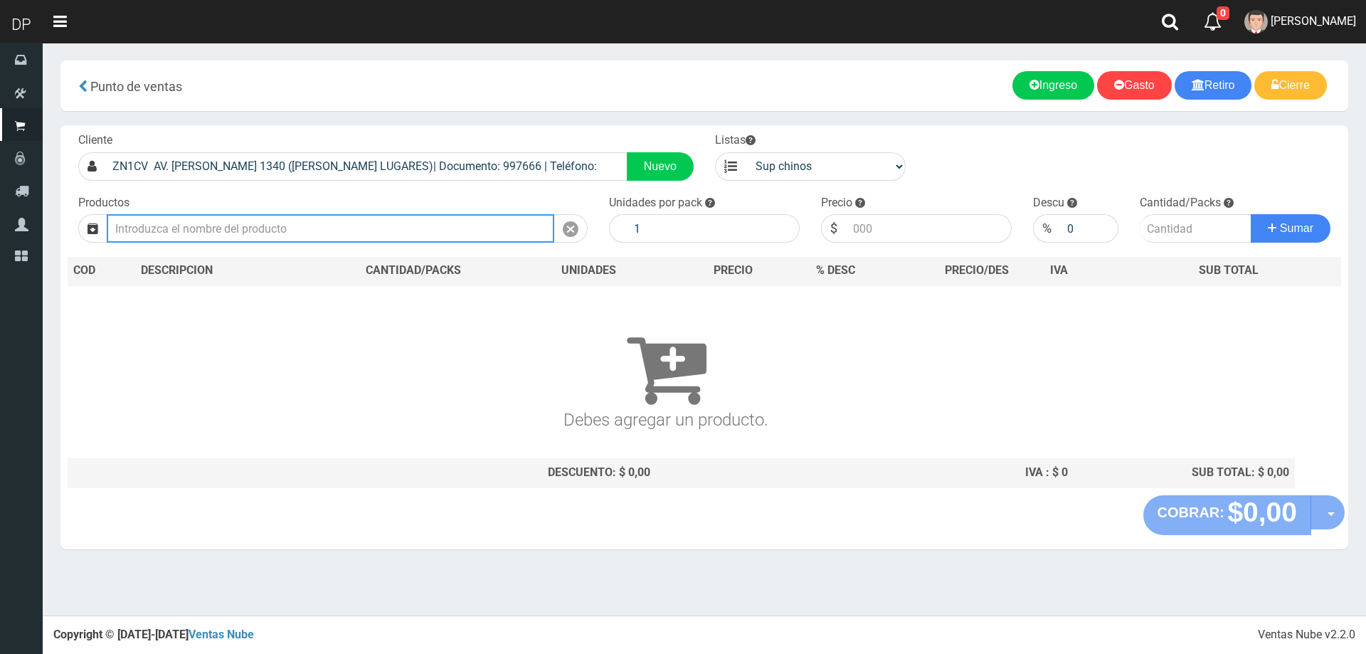
click at [400, 228] on input "text" at bounding box center [331, 228] width 448 height 28
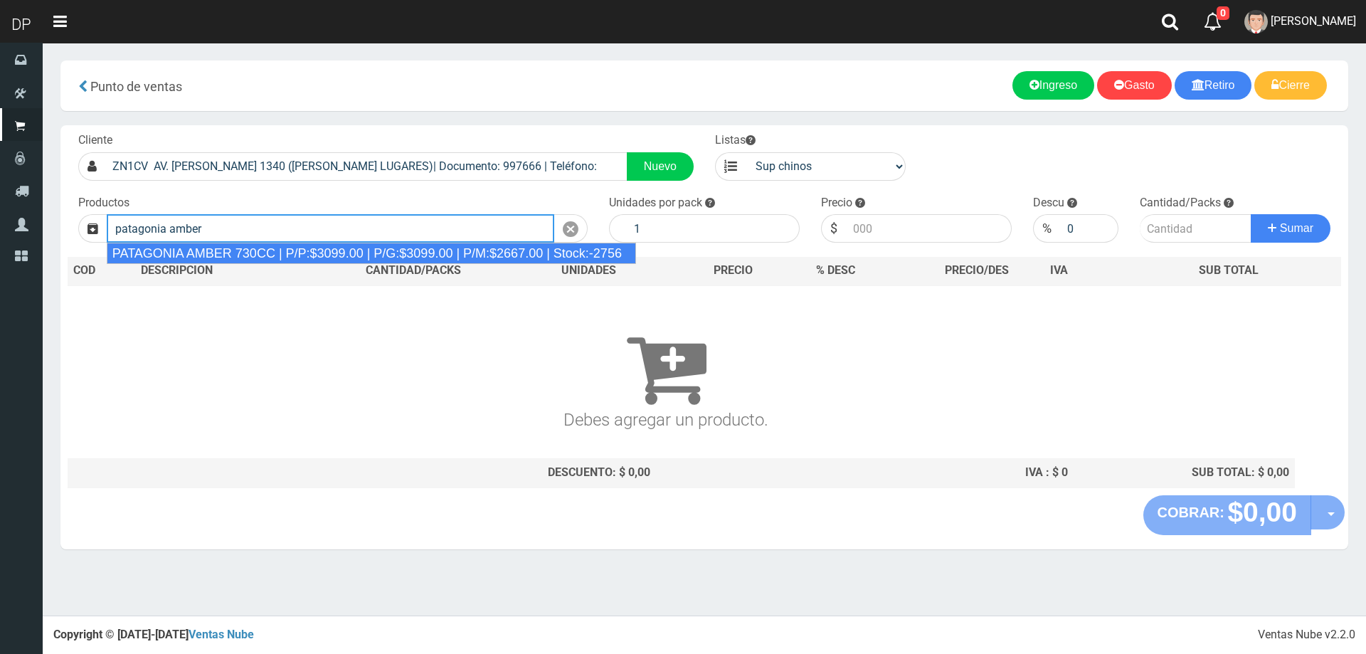
click at [391, 255] on div "PATAGONIA AMBER 730CC | P/P:$3099.00 | P/G:$3099.00 | P/M:$2667.00 | Stock:-2756" at bounding box center [371, 253] width 529 height 21
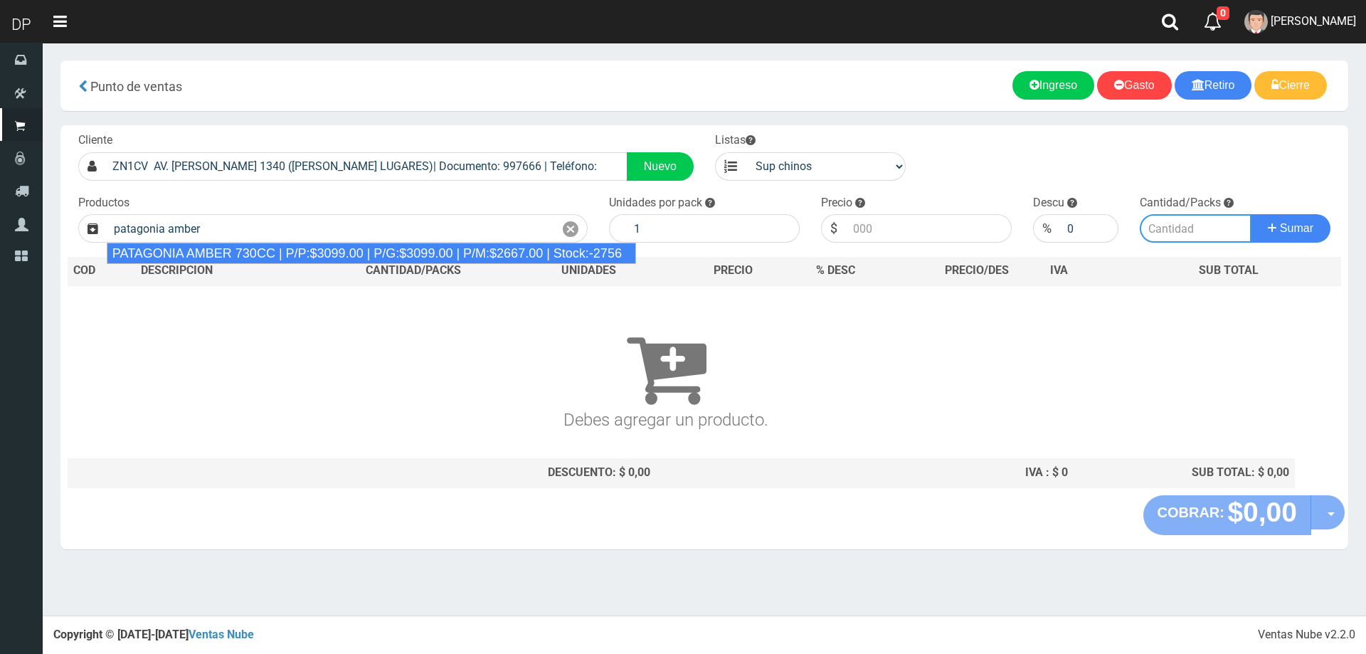
type input "PATAGONIA AMBER 730CC | P/P:$3099.00 | P/G:$3099.00 | P/M:$2667.00 | Stock:-2756"
type input "6"
type input "3099.00"
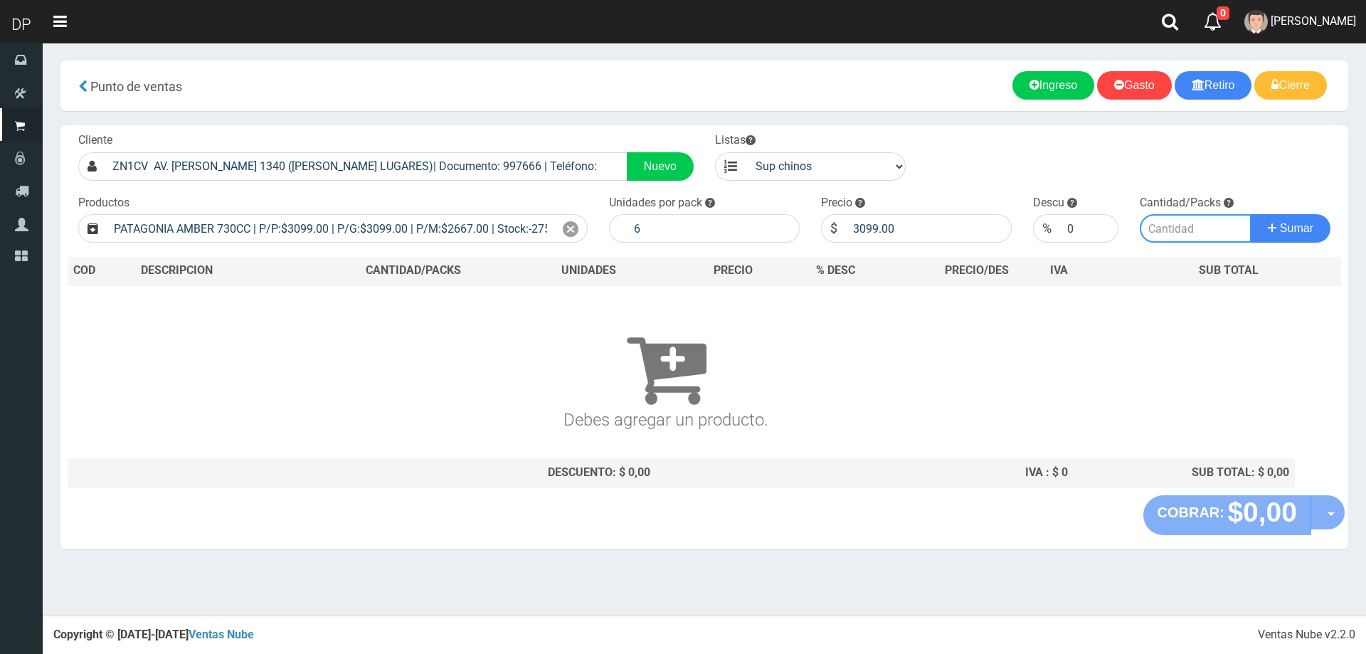
click at [1173, 227] on input "number" at bounding box center [1196, 228] width 112 height 28
type input "5"
click at [1251, 214] on button "Sumar" at bounding box center [1291, 228] width 80 height 28
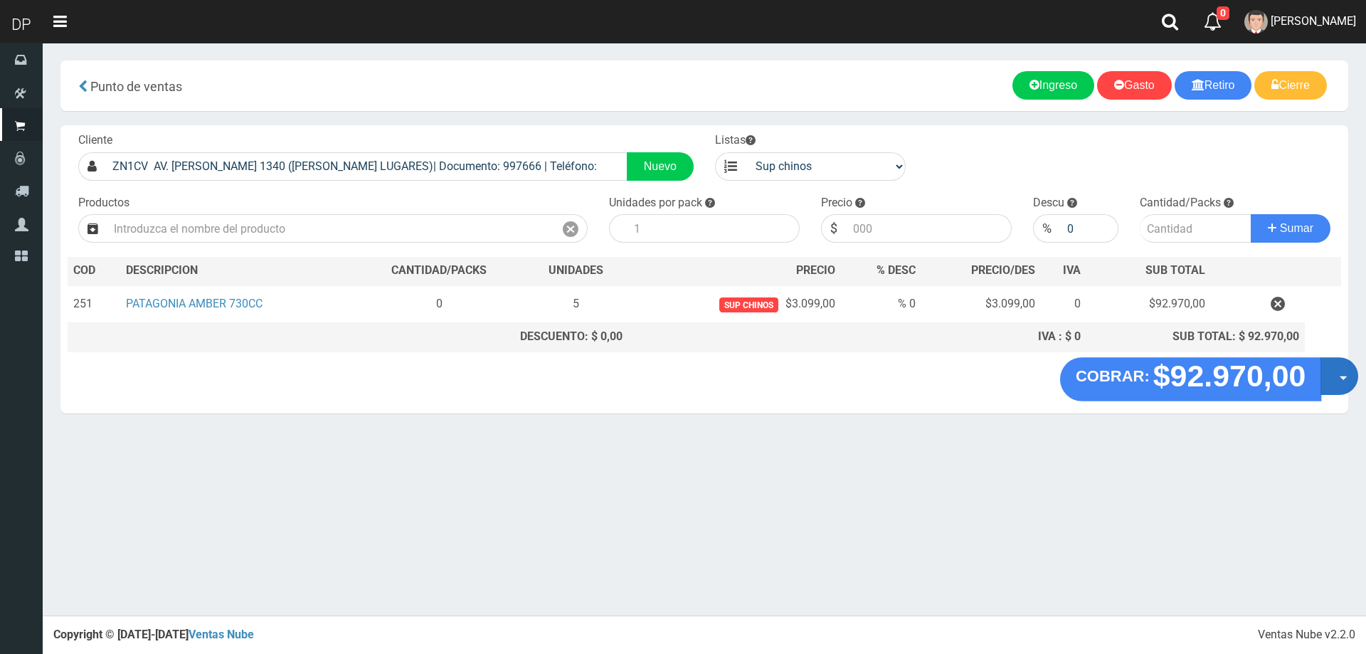
click at [1336, 369] on button "Opciones" at bounding box center [1340, 376] width 38 height 38
click at [1333, 388] on link "Hacer Devolucion" at bounding box center [1293, 380] width 127 height 33
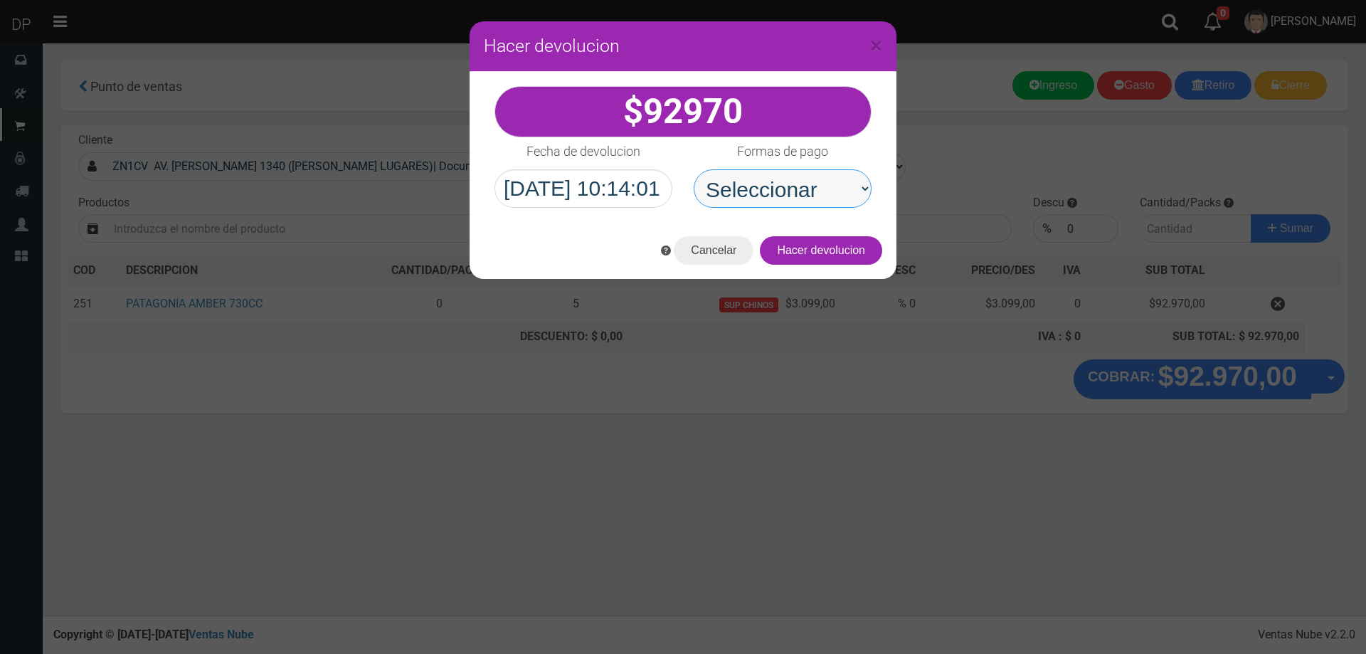
drag, startPoint x: 773, startPoint y: 186, endPoint x: 776, endPoint y: 204, distance: 17.9
click at [773, 186] on select "Seleccionar Efectivo Tarjeta de Crédito Depósito Débito" at bounding box center [783, 188] width 178 height 38
select select "Efectivo"
click at [694, 169] on select "Seleccionar Efectivo Tarjeta de Crédito Depósito Débito" at bounding box center [783, 188] width 178 height 38
click at [835, 250] on button "Hacer devolucion" at bounding box center [821, 250] width 122 height 28
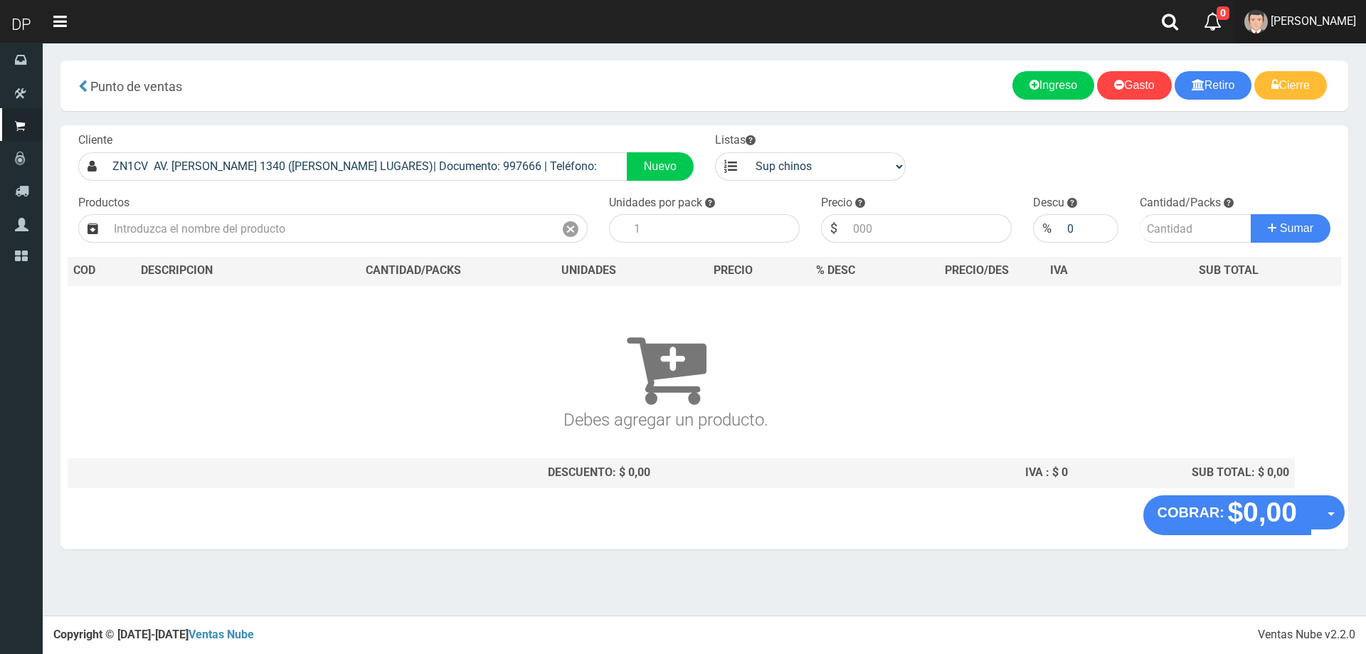
click at [1323, 24] on span "[PERSON_NAME]" at bounding box center [1313, 21] width 85 height 14
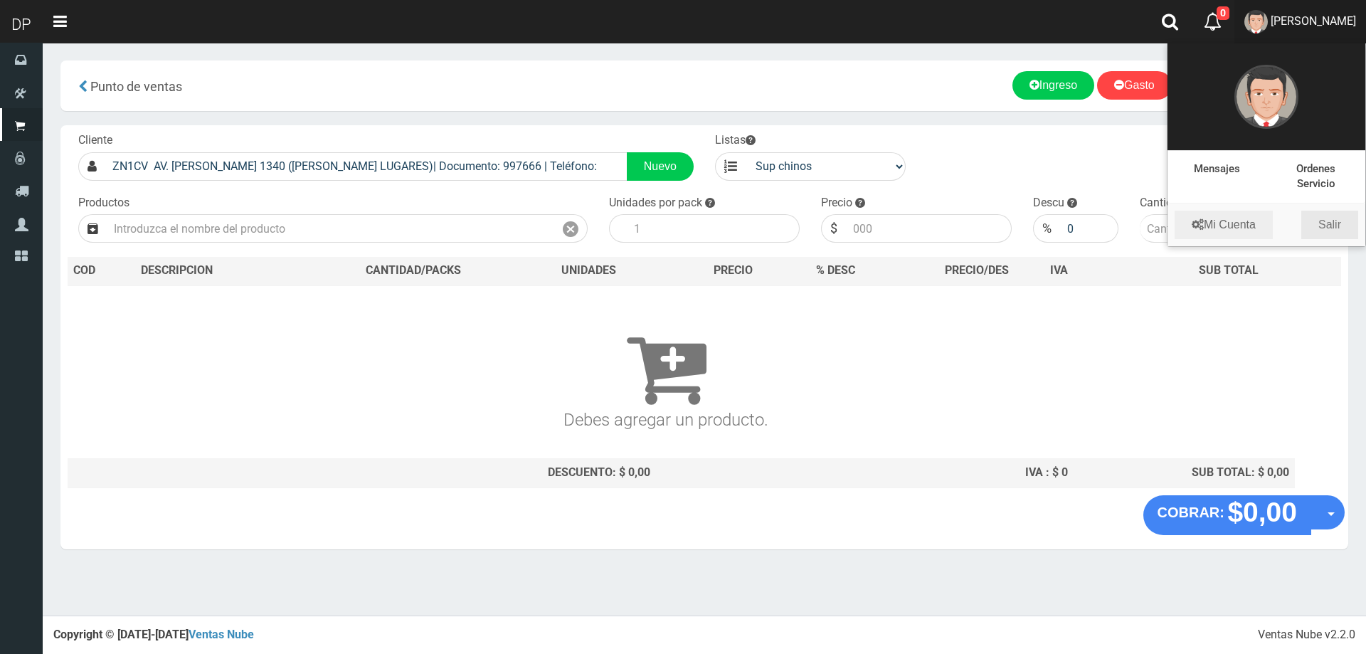
click at [1339, 234] on link "Salir" at bounding box center [1329, 225] width 57 height 28
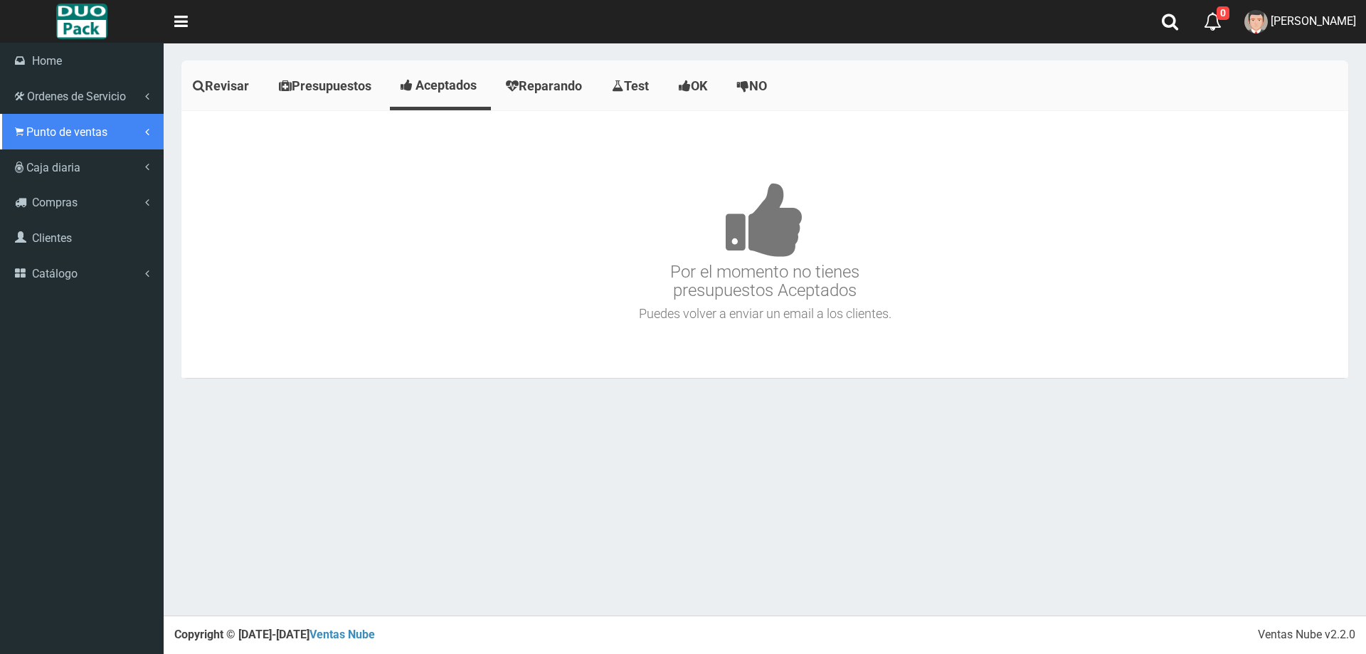
click at [36, 134] on span "Punto de ventas" at bounding box center [66, 132] width 81 height 14
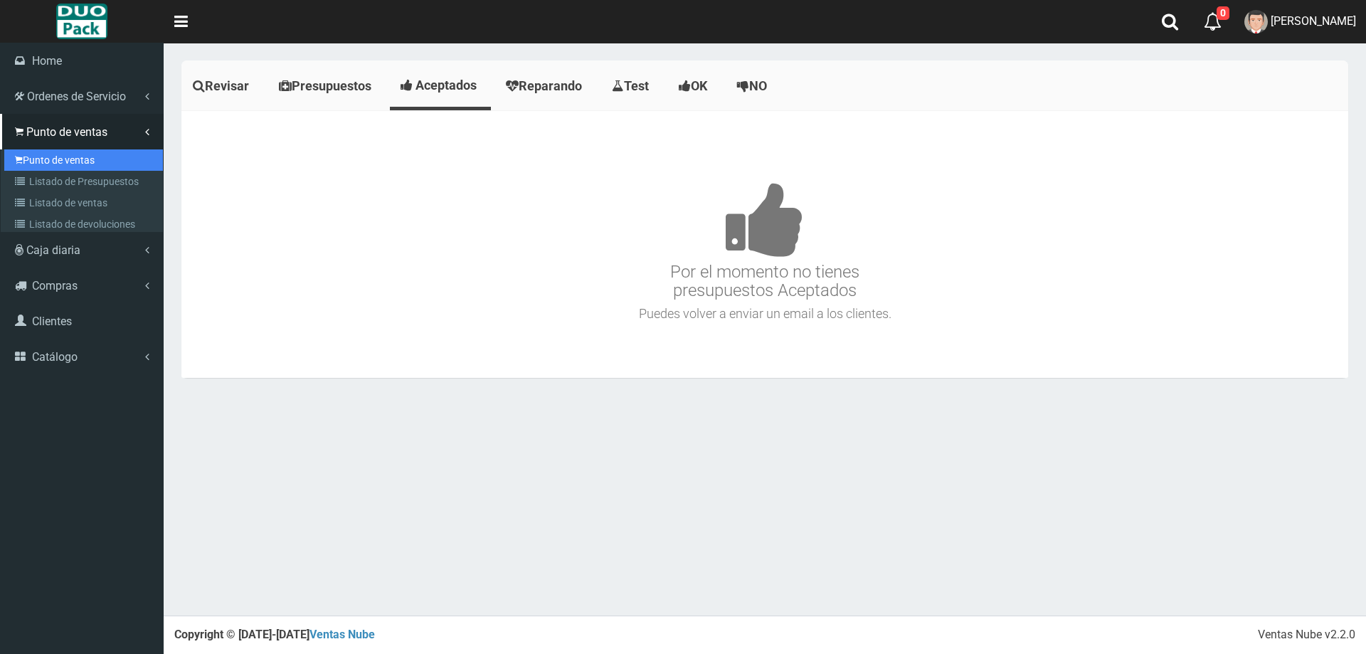
click at [70, 162] on link "Punto de ventas" at bounding box center [83, 159] width 159 height 21
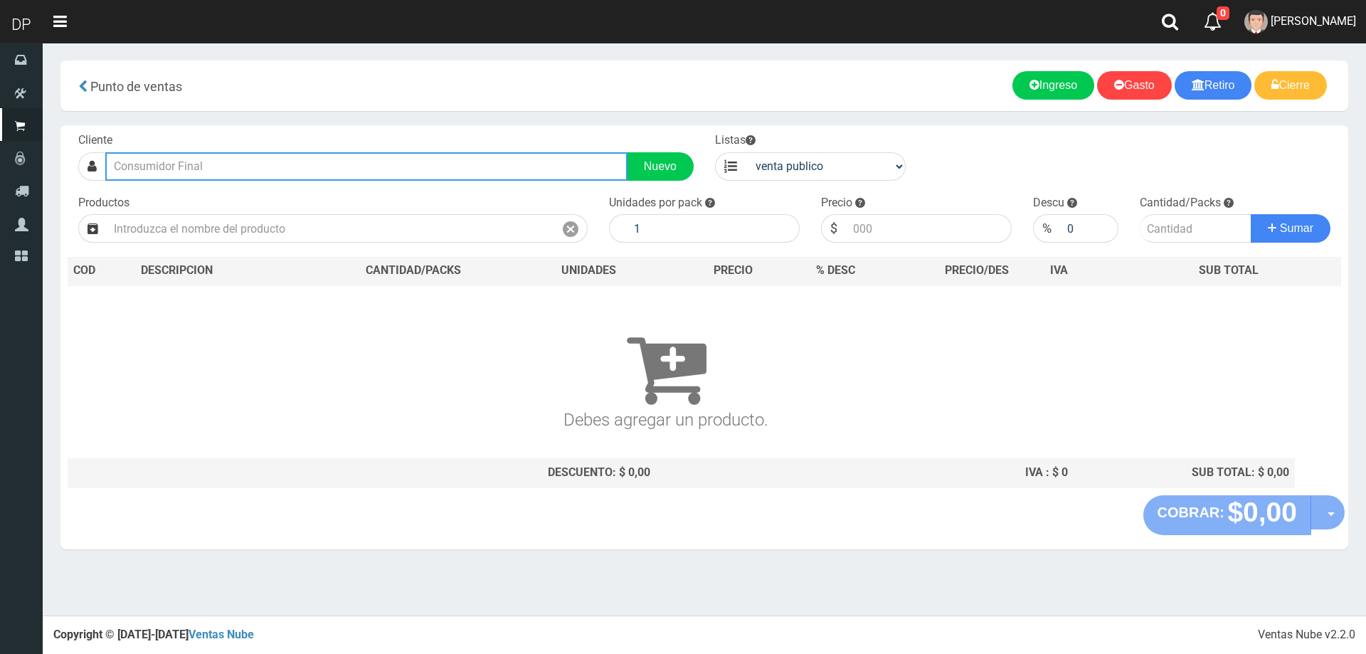
click at [236, 174] on input "text" at bounding box center [366, 166] width 522 height 28
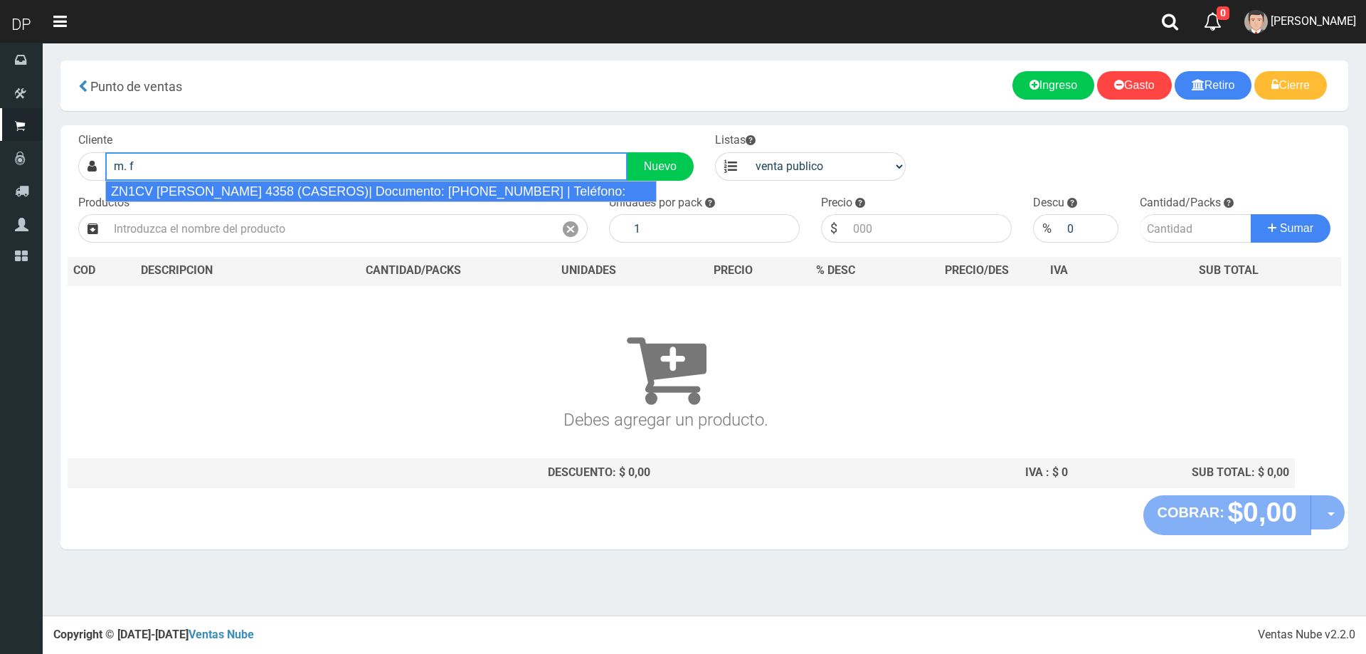
click at [241, 193] on div "ZN1CV M. FERNANDEEZ DE OLIVEIRA 4358 (CASEROS)| Documento: 6588855 | Teléfono:" at bounding box center [381, 191] width 552 height 21
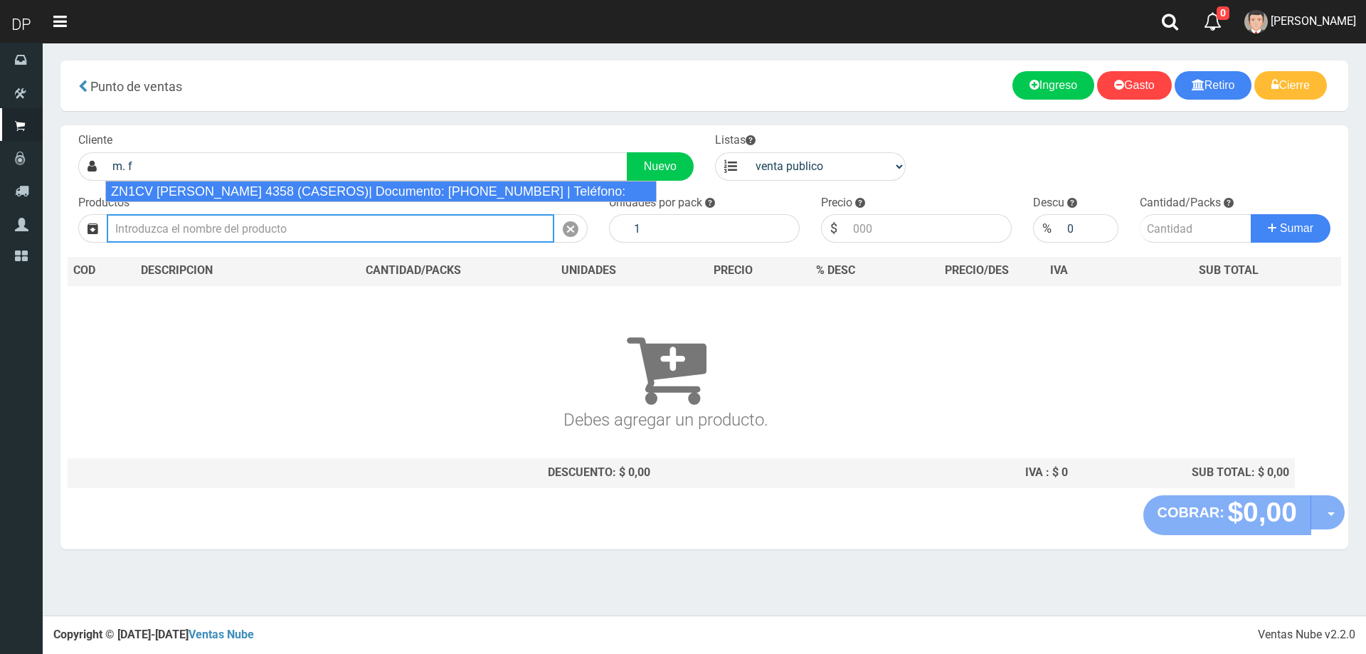
type input "ZN1CV M. FERNANDEEZ DE OLIVEIRA 4358 (CASEROS)| Documento: 6588855 | Teléfono:"
select select "2"
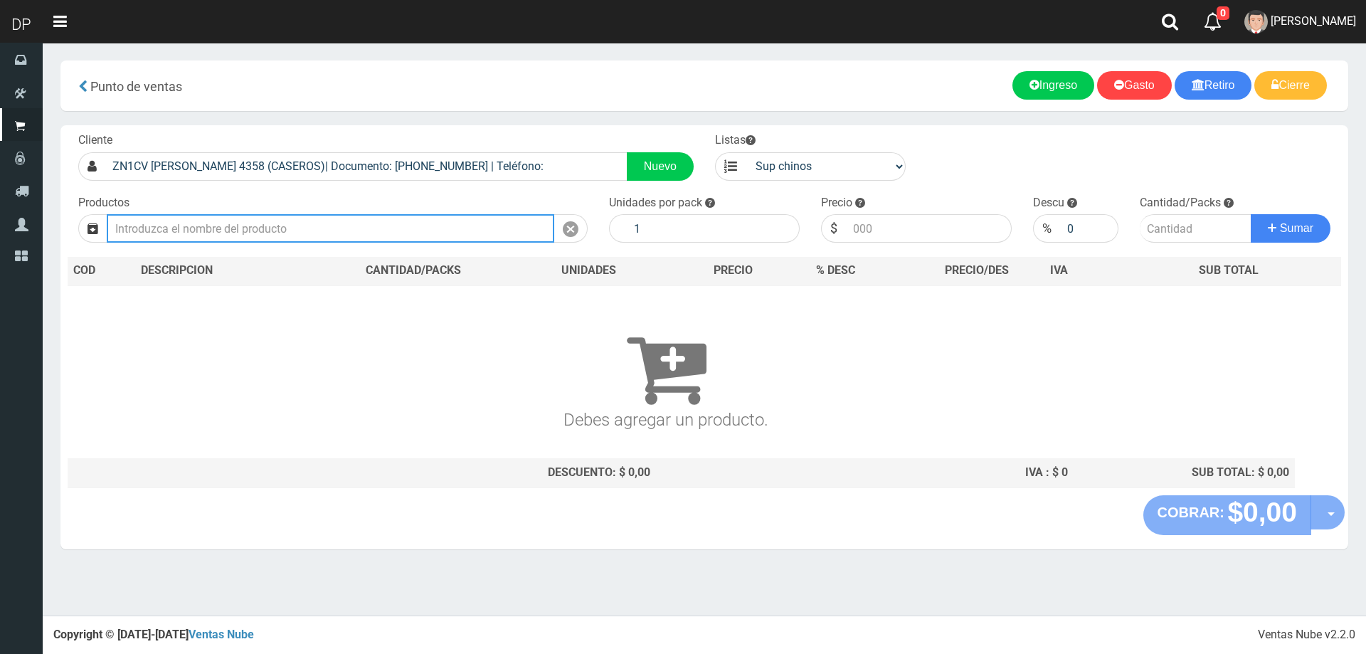
click at [252, 228] on input "text" at bounding box center [331, 228] width 448 height 28
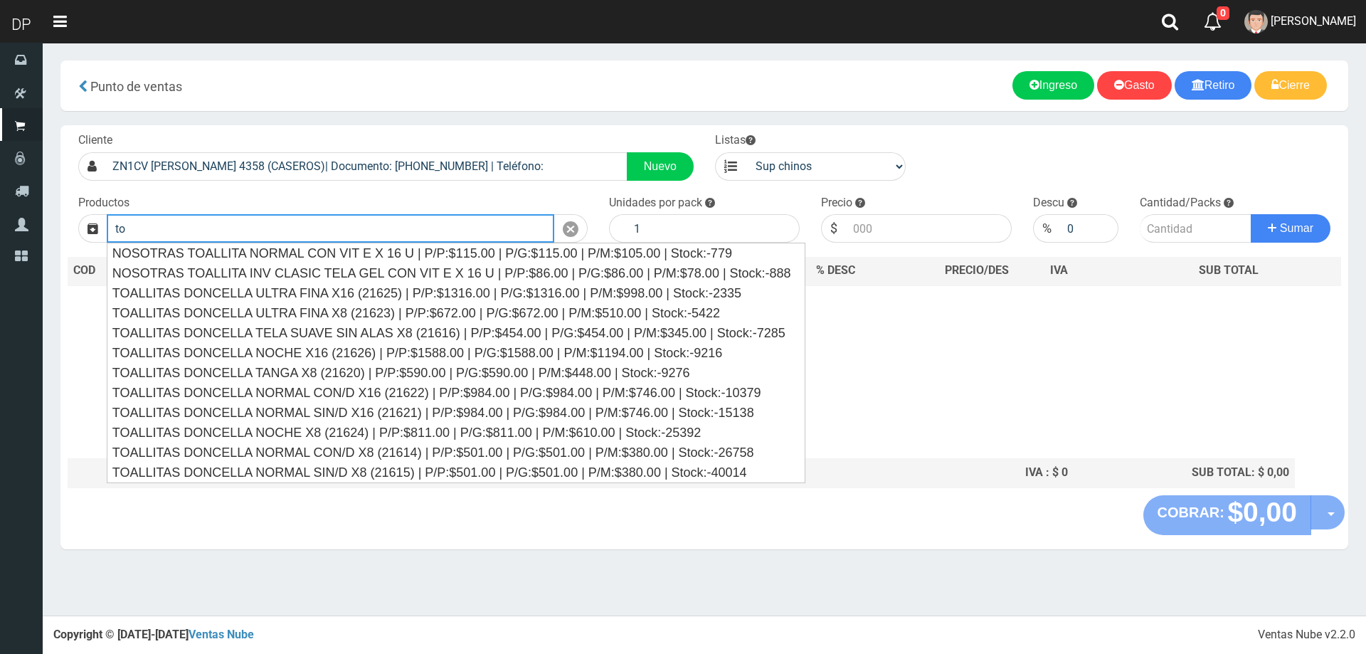
type input "t"
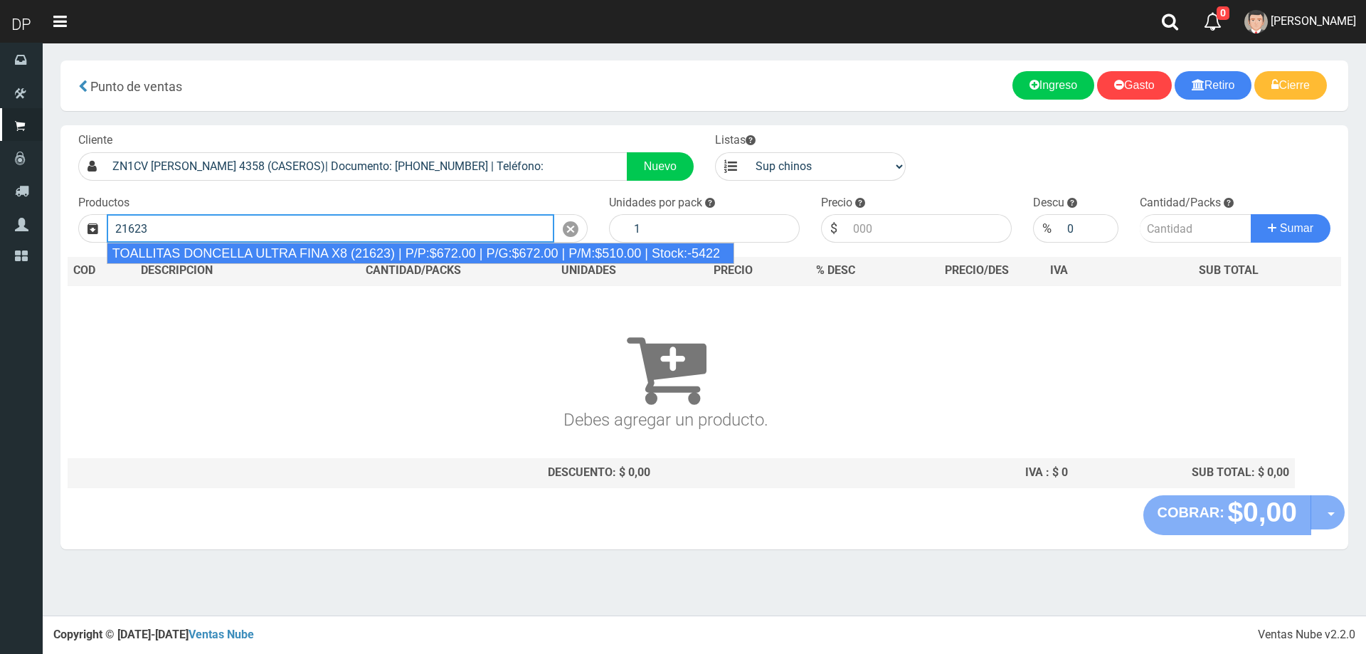
click at [263, 257] on div "TOALLITAS DONCELLA ULTRA FINA X8 (21623) | P/P:$672.00 | P/G:$672.00 | P/M:$510…" at bounding box center [421, 253] width 628 height 21
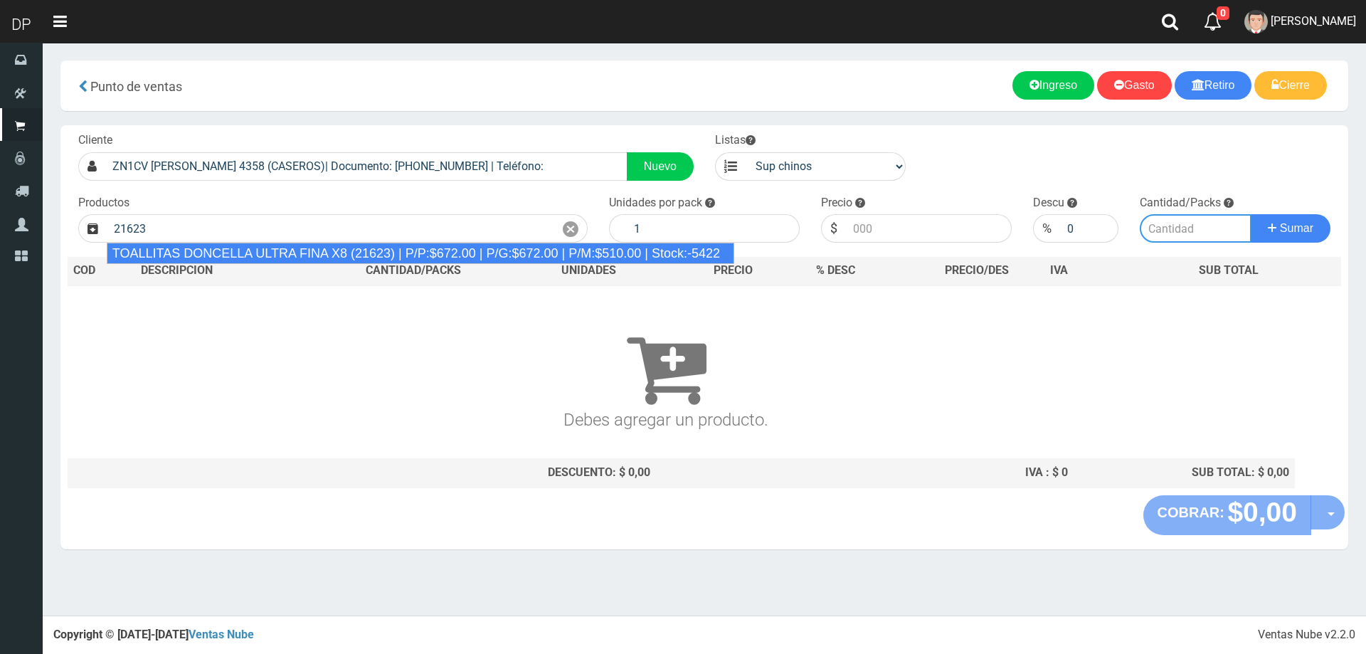
type input "TOALLITAS DONCELLA ULTRA FINA X8 (21623) | P/P:$672.00 | P/G:$672.00 | P/M:$510…"
type input "50"
type input "672.00"
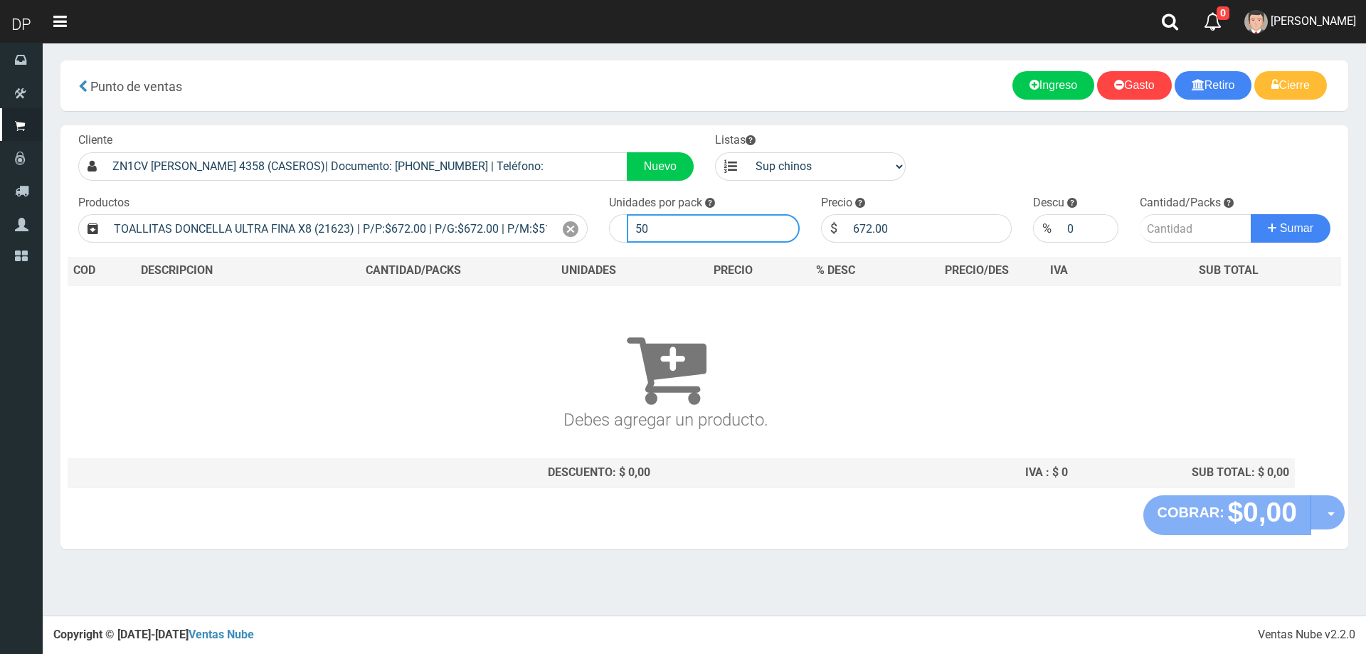
click at [650, 229] on input "50" at bounding box center [713, 228] width 173 height 28
type input "25"
type input "1"
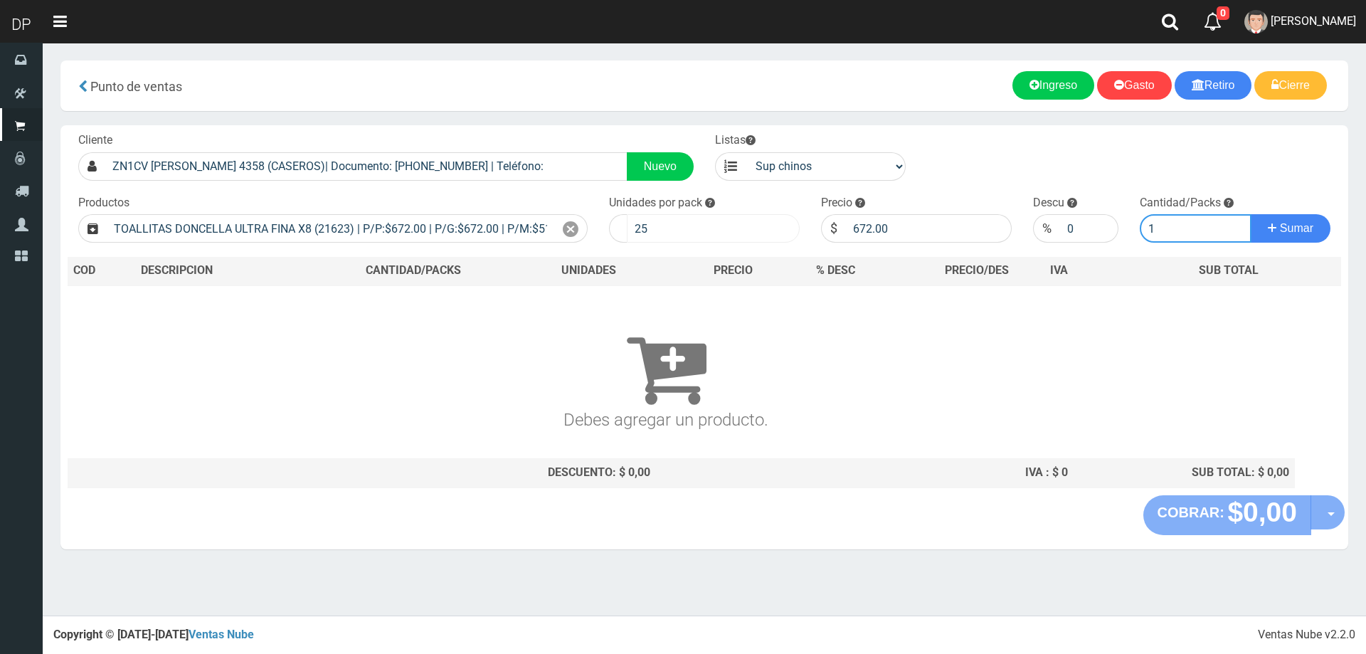
click at [1251, 214] on button "Sumar" at bounding box center [1291, 228] width 80 height 28
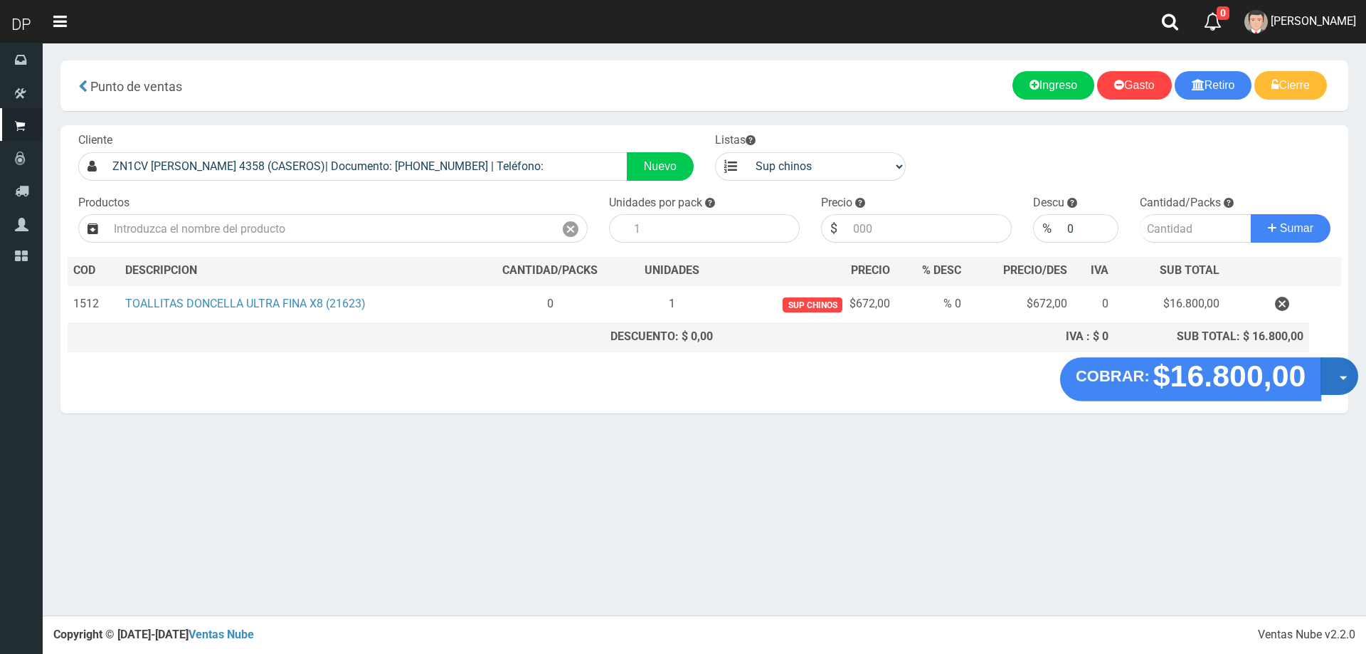
click at [1331, 374] on button "Opciones" at bounding box center [1340, 376] width 38 height 38
click at [1335, 384] on link "Hacer Devolucion" at bounding box center [1293, 380] width 127 height 33
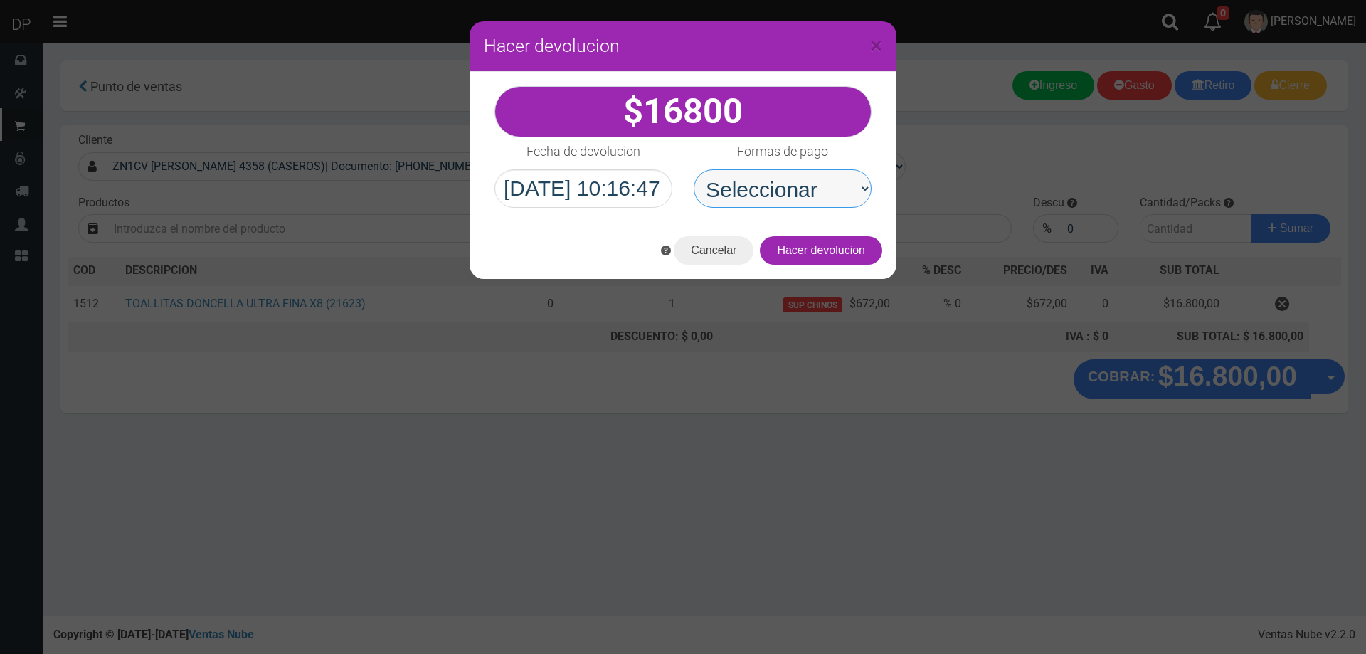
click at [815, 194] on select "Seleccionar Efectivo Tarjeta de Crédito Depósito Débito" at bounding box center [783, 188] width 178 height 38
select select "Efectivo"
click at [694, 169] on select "Seleccionar Efectivo Tarjeta de Crédito Depósito Débito" at bounding box center [783, 188] width 178 height 38
click at [829, 251] on button "Hacer devolucion" at bounding box center [821, 250] width 122 height 28
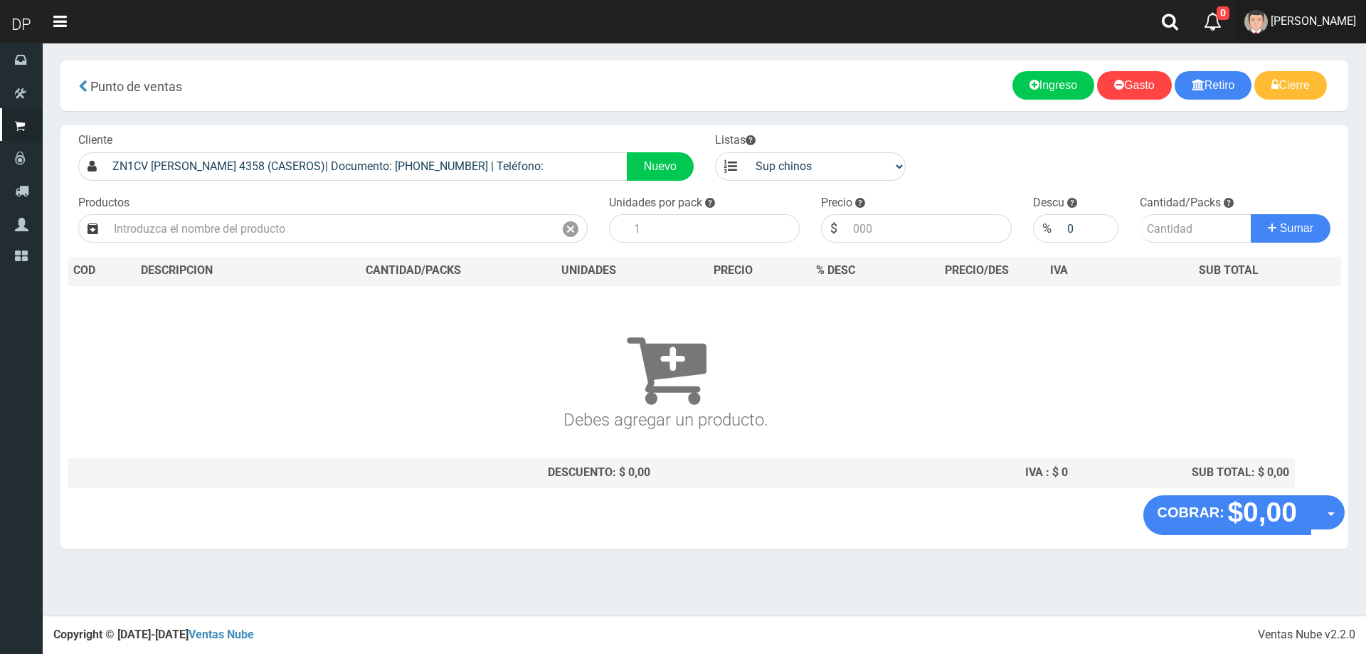
click at [1329, 24] on span "AXELL MOYA" at bounding box center [1313, 21] width 85 height 14
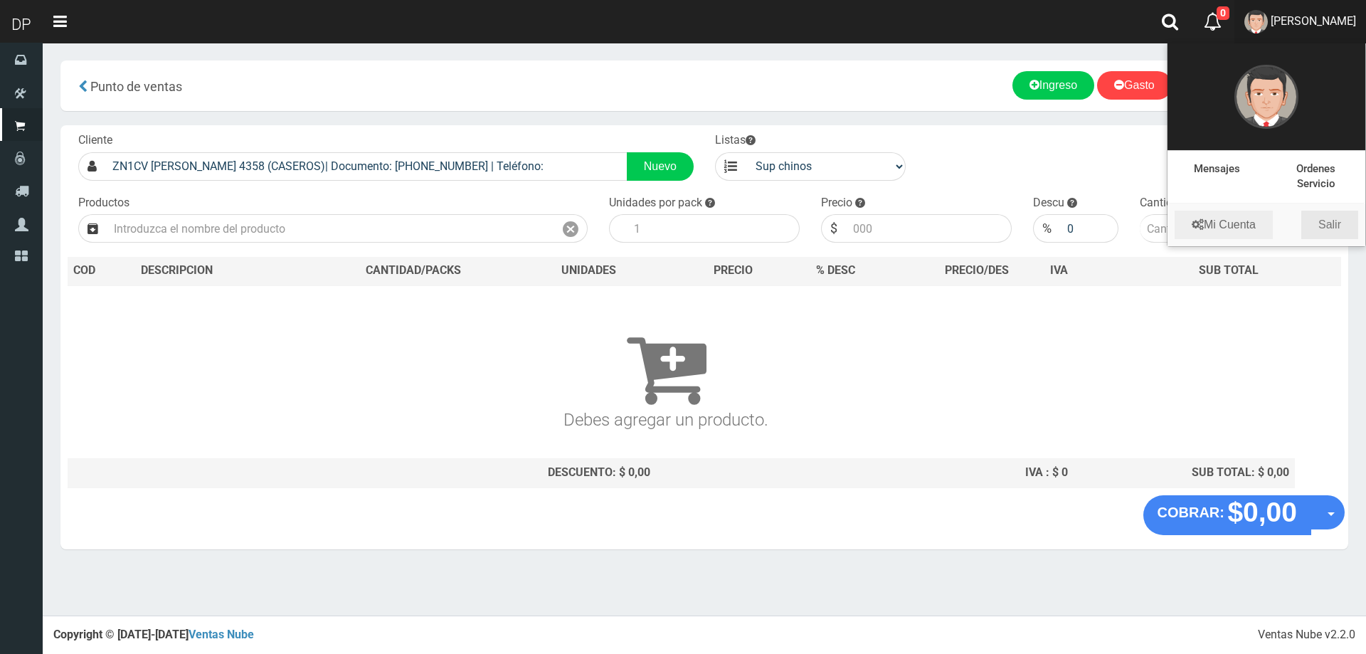
click at [1347, 226] on link "Salir" at bounding box center [1329, 225] width 57 height 28
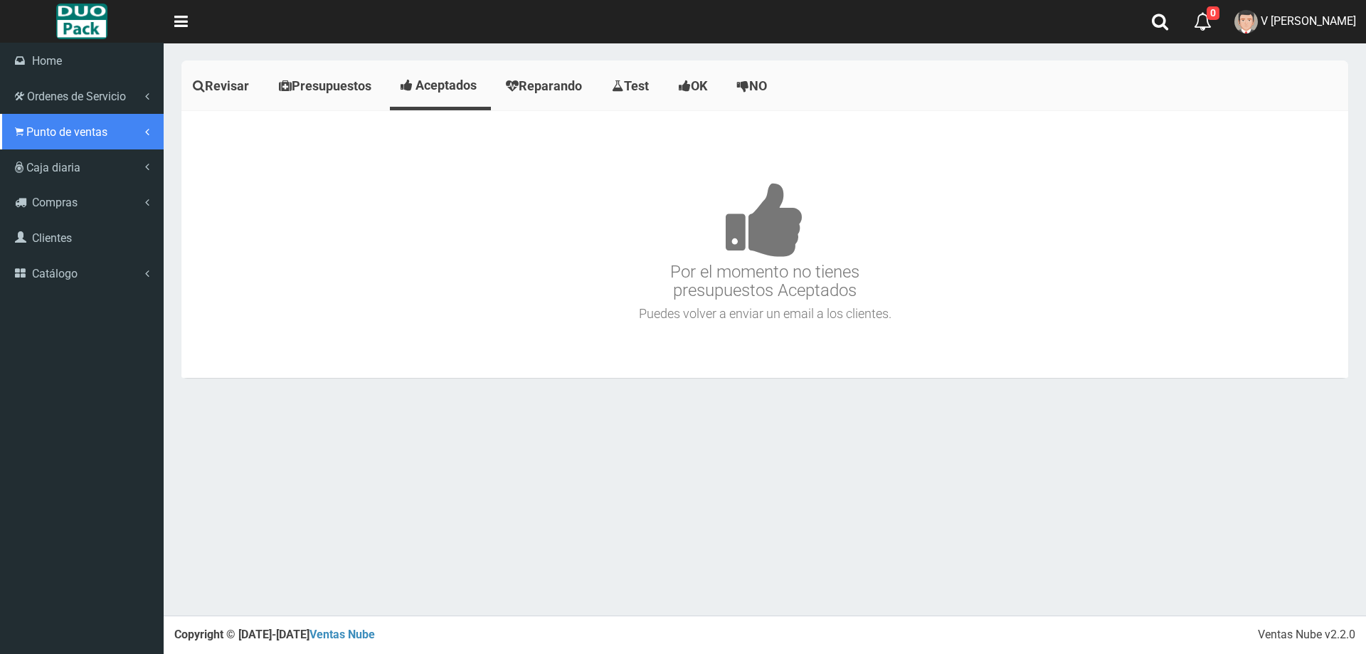
click at [24, 131] on link "Punto de ventas" at bounding box center [82, 132] width 164 height 36
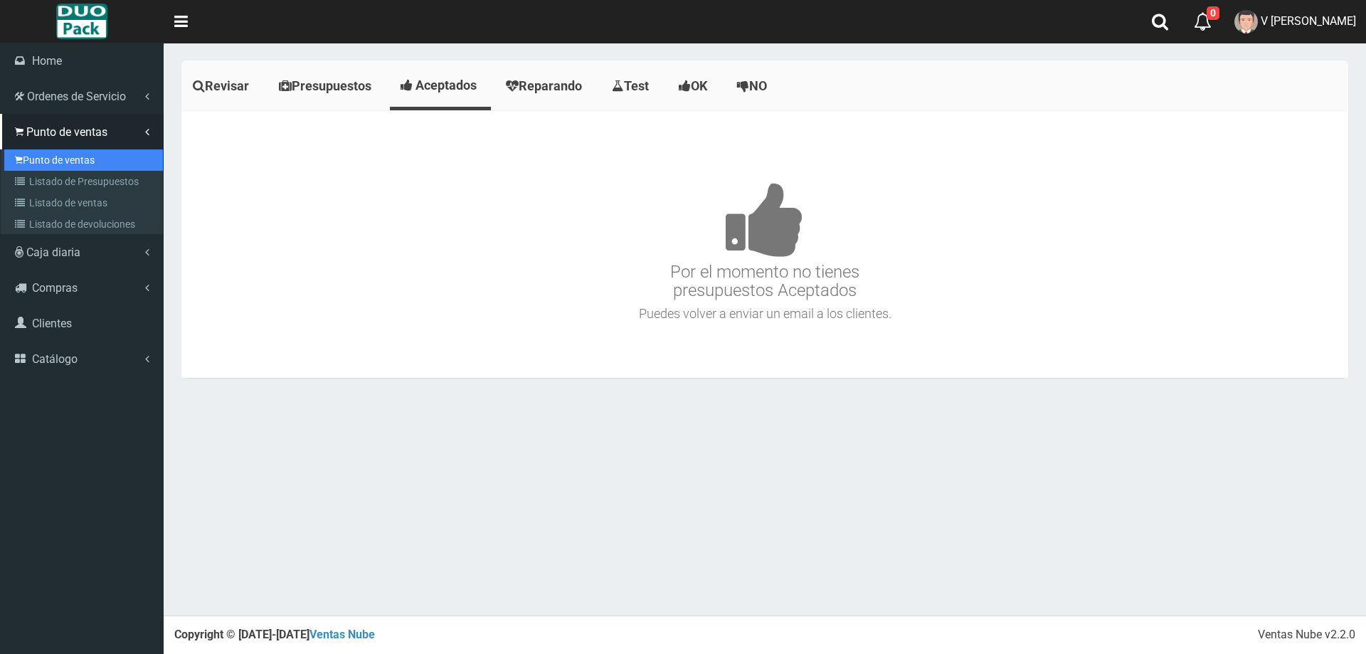
click at [94, 156] on link "Punto de ventas" at bounding box center [83, 159] width 159 height 21
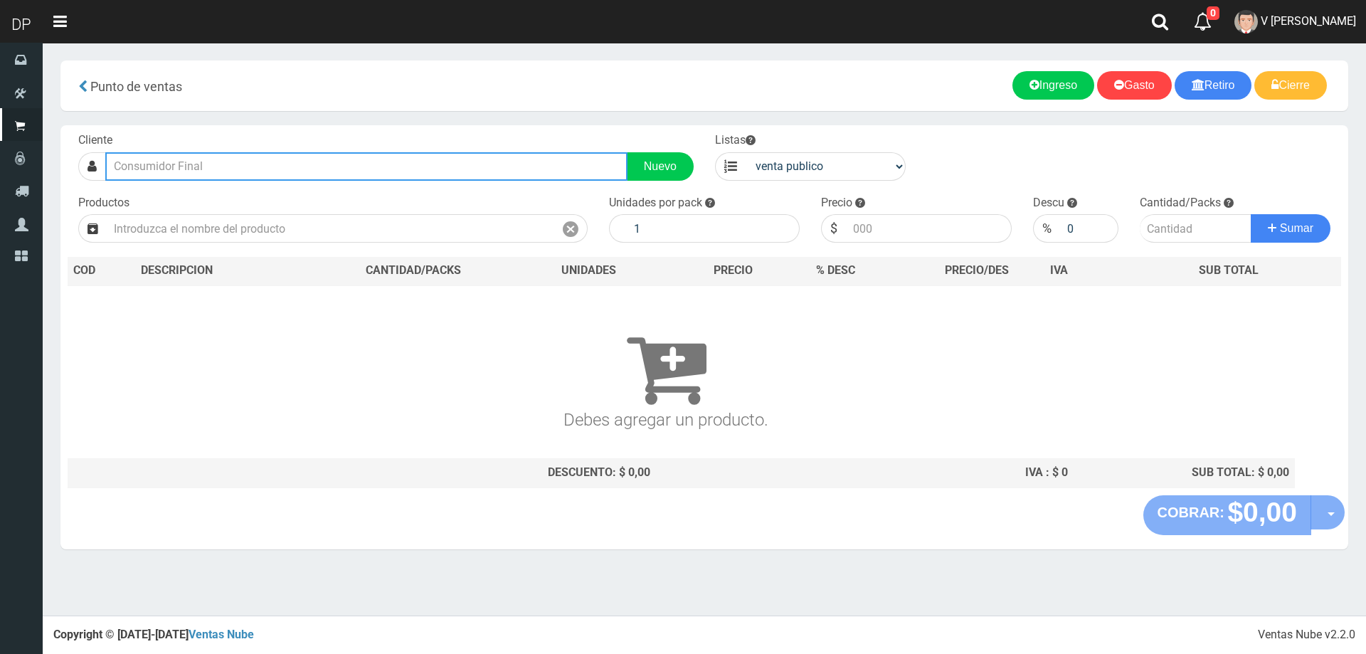
click at [218, 169] on input "text" at bounding box center [366, 166] width 522 height 28
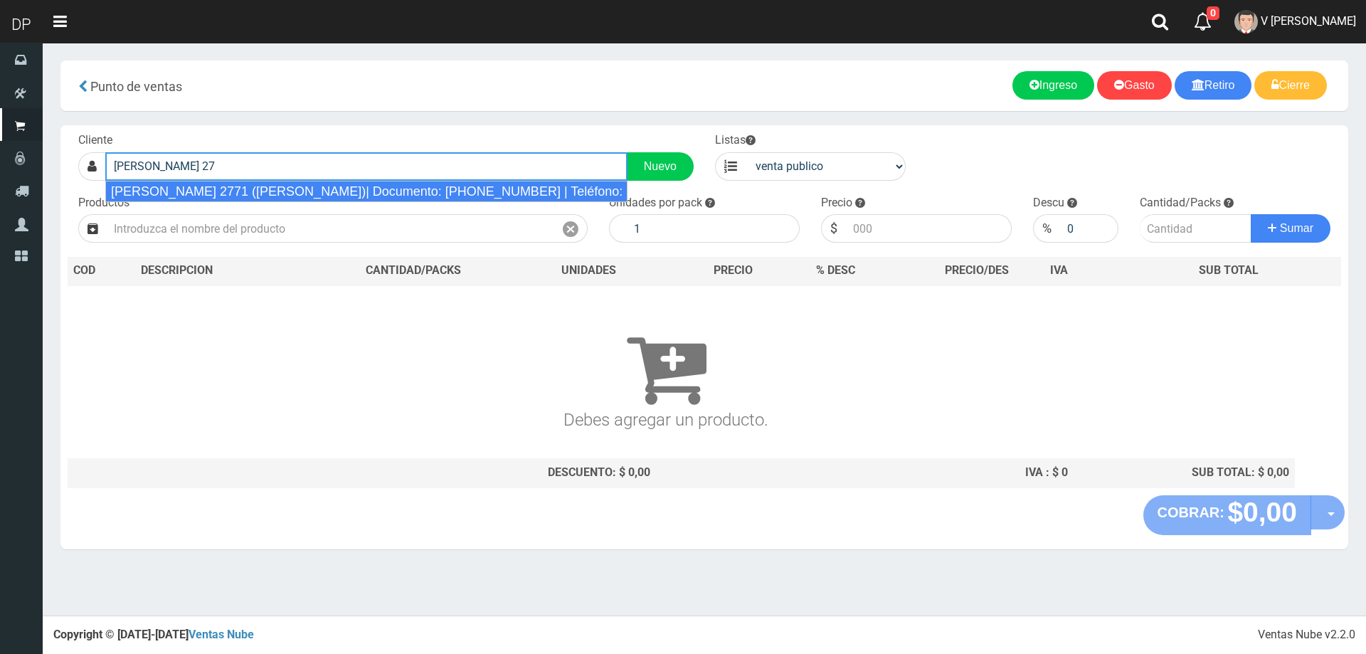
click at [239, 189] on div "[PERSON_NAME] 2771 ([PERSON_NAME])| Documento: [PHONE_NUMBER] | Teléfono:" at bounding box center [366, 191] width 522 height 21
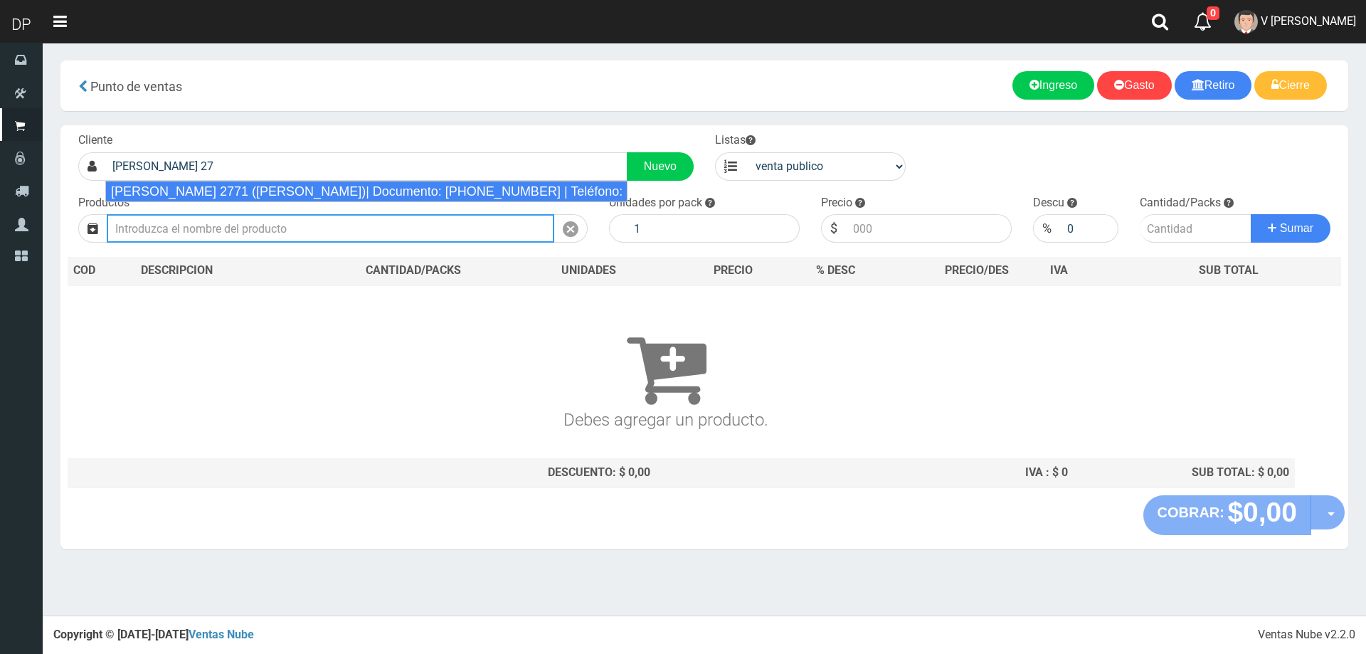
type input "[PERSON_NAME] 2771 ([PERSON_NAME])| Documento: [PHONE_NUMBER] | Teléfono:"
select select "2"
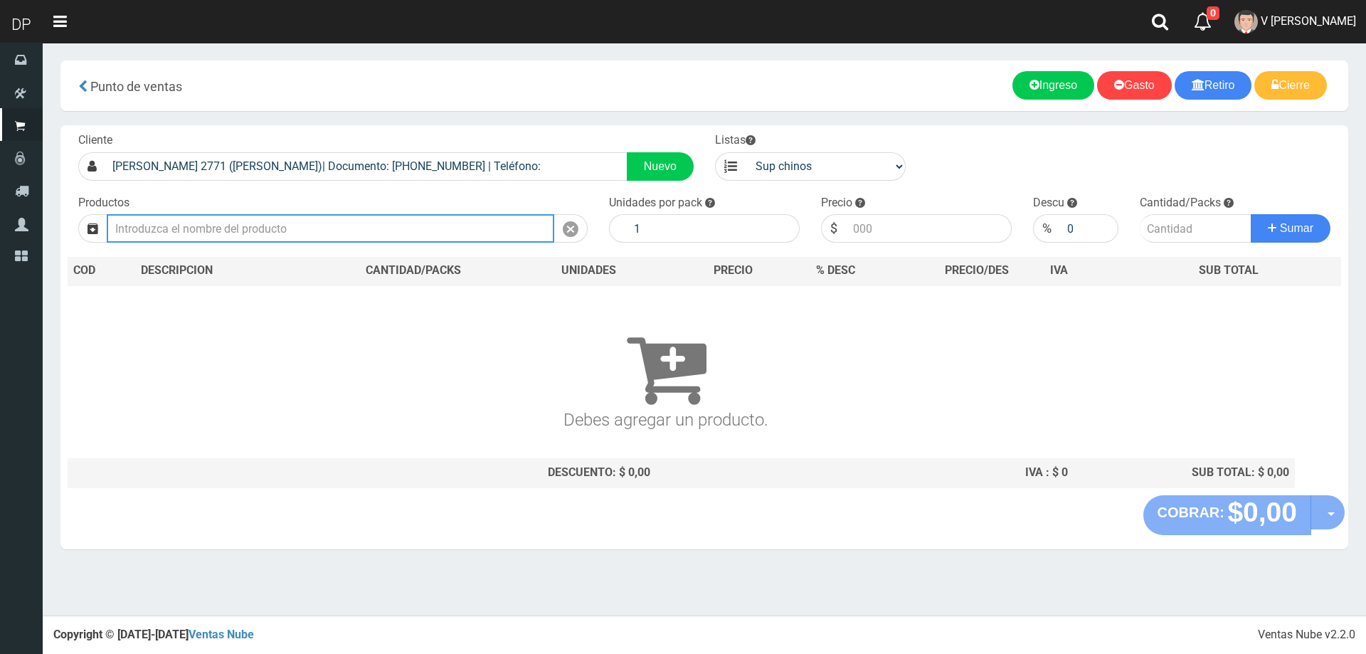
click at [240, 229] on input "text" at bounding box center [331, 228] width 448 height 28
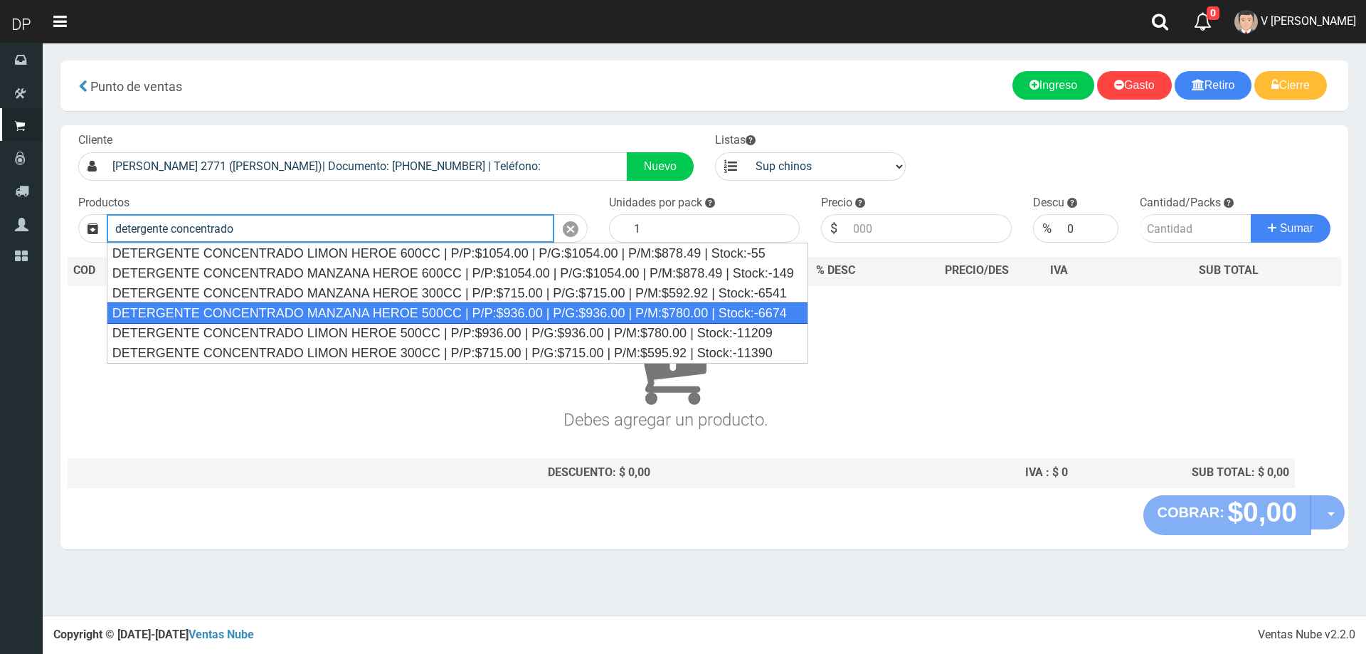
click at [408, 317] on div "DETERGENTE CONCENTRADO MANZANA HEROE 500CC | P/P:$936.00 | P/G:$936.00 | P/M:$7…" at bounding box center [458, 312] width 702 height 21
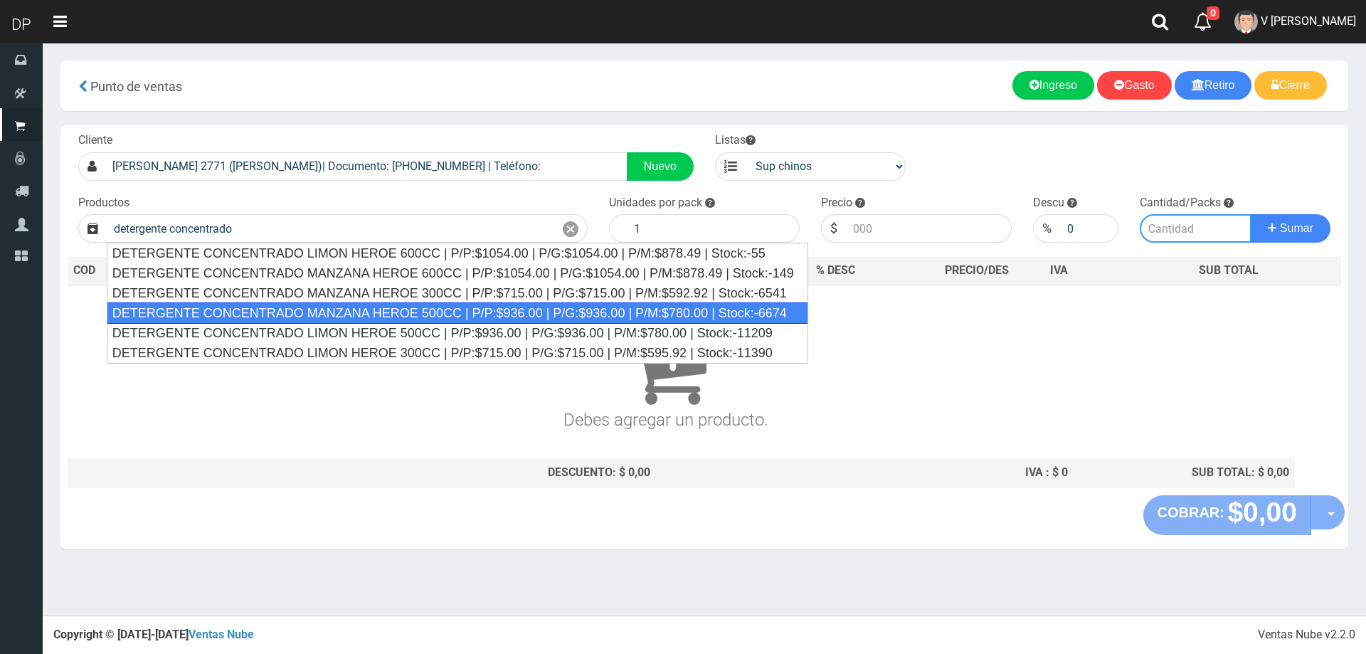
type input "DETERGENTE CONCENTRADO MANZANA HEROE 500CC | P/P:$936.00 | P/G:$936.00 | P/M:$7…"
type input "12"
type input "936.00"
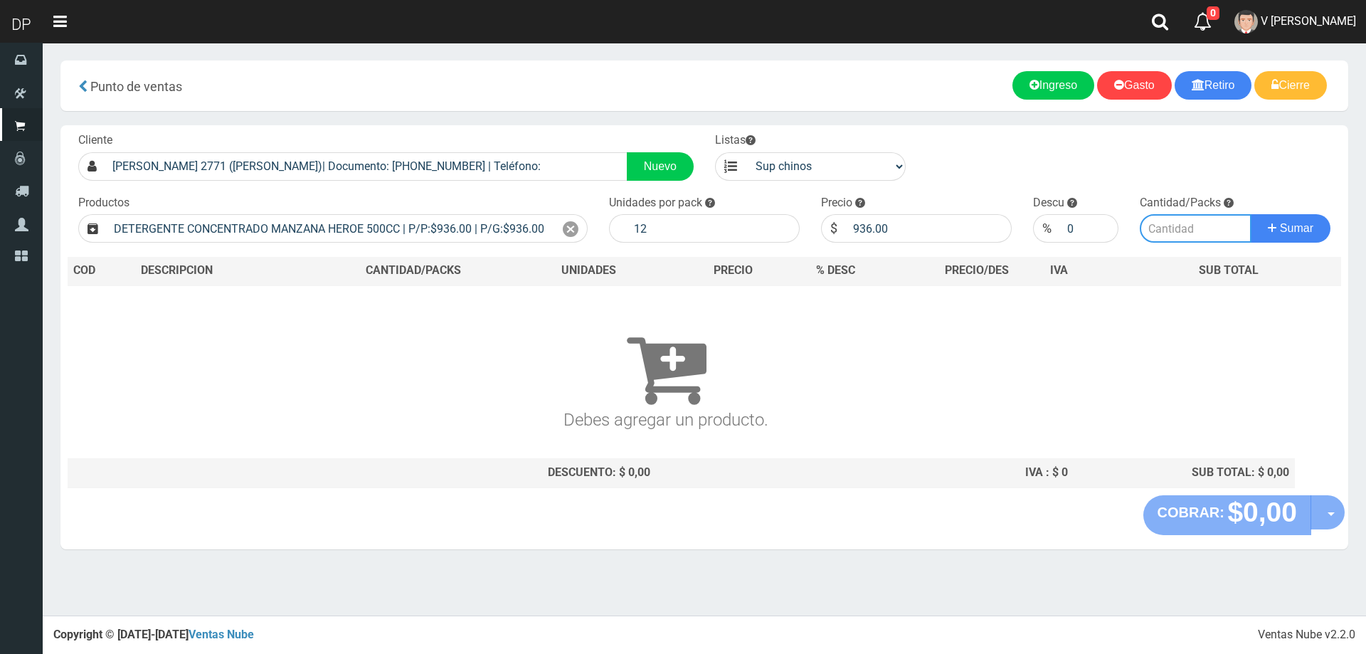
click at [1188, 235] on input "number" at bounding box center [1196, 228] width 112 height 28
type input "1"
click at [1251, 214] on button "Sumar" at bounding box center [1291, 228] width 80 height 28
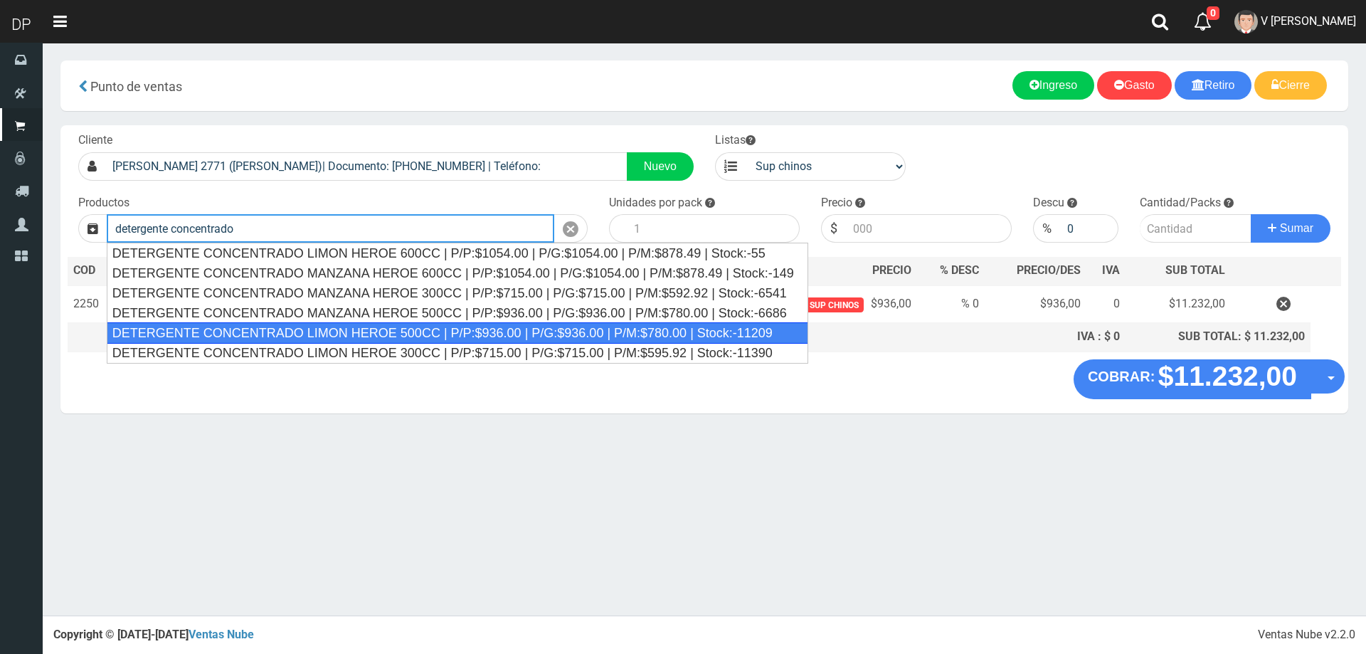
click at [340, 323] on div "DETERGENTE CONCENTRADO LIMON HEROE 500CC | P/P:$936.00 | P/G:$936.00 | P/M:$780…" at bounding box center [458, 332] width 702 height 21
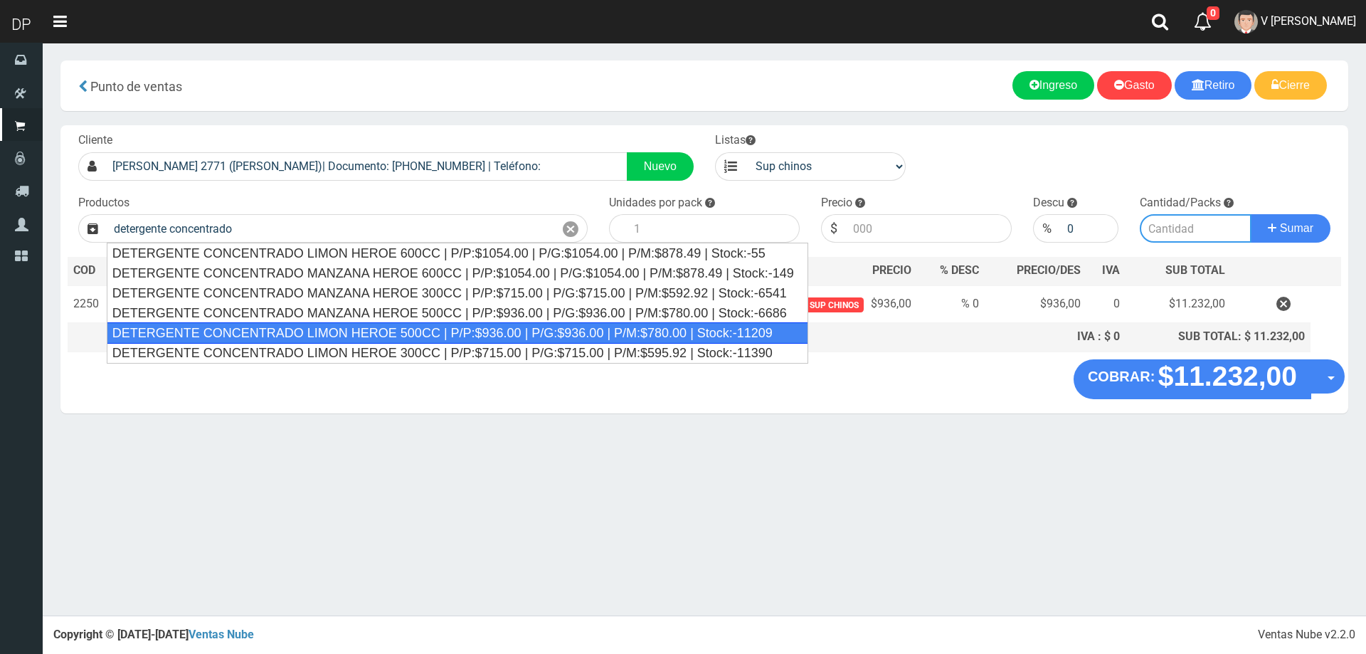
type input "DETERGENTE CONCENTRADO LIMON HEROE 500CC | P/P:$936.00 | P/G:$936.00 | P/M:$780…"
type input "12"
type input "936.00"
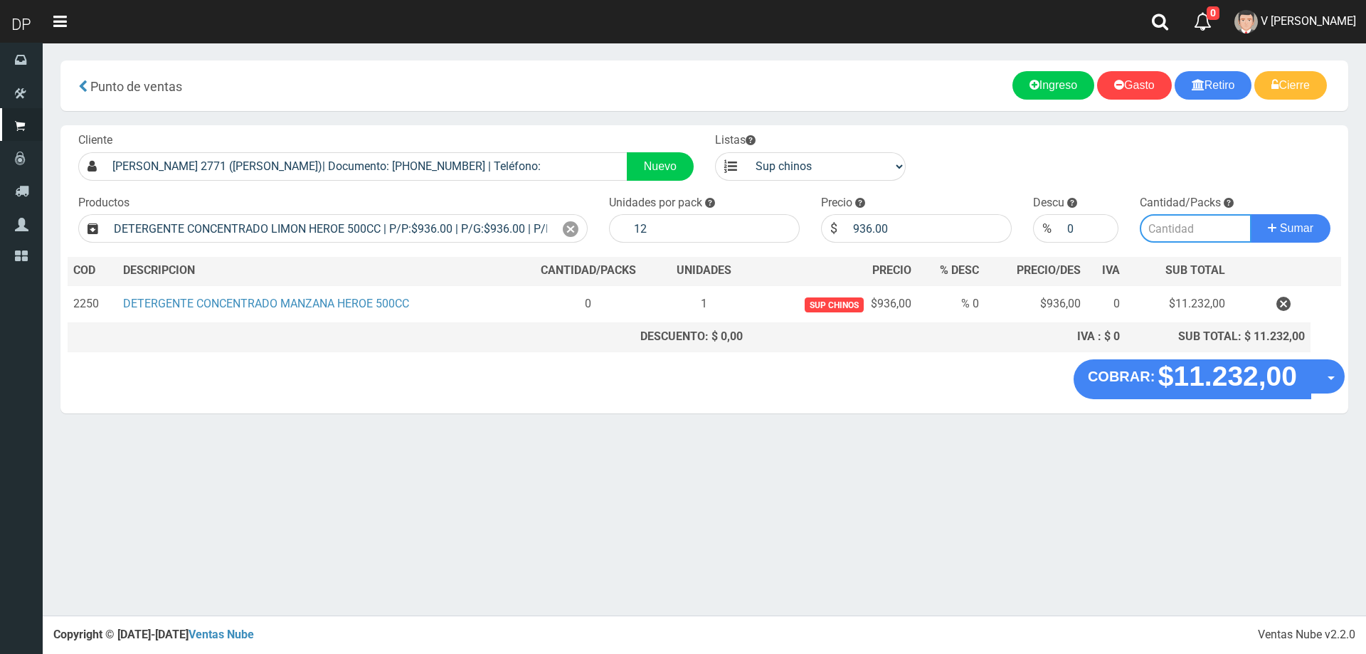
click at [1150, 226] on input "number" at bounding box center [1196, 228] width 112 height 28
type input "1"
click at [1251, 214] on button "Sumar" at bounding box center [1291, 228] width 80 height 28
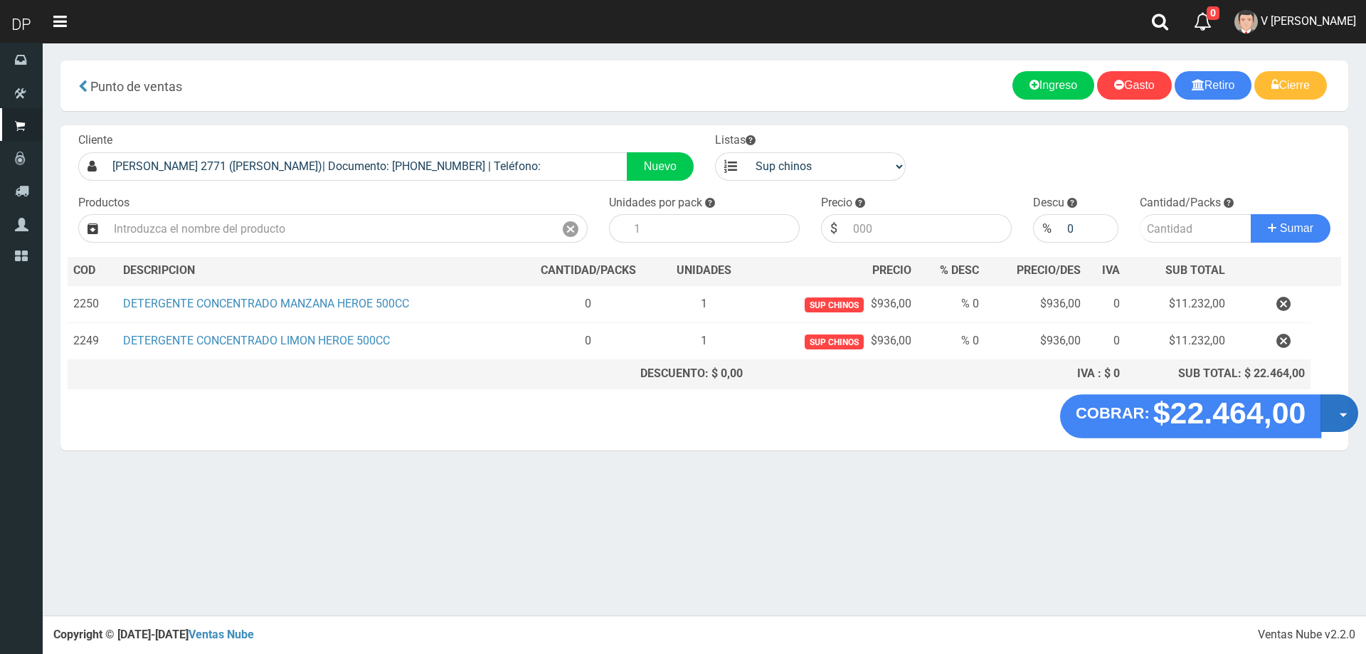
click at [1326, 426] on button "Opciones" at bounding box center [1340, 413] width 38 height 38
click at [1288, 418] on link "Hacer Devolucion" at bounding box center [1293, 417] width 127 height 33
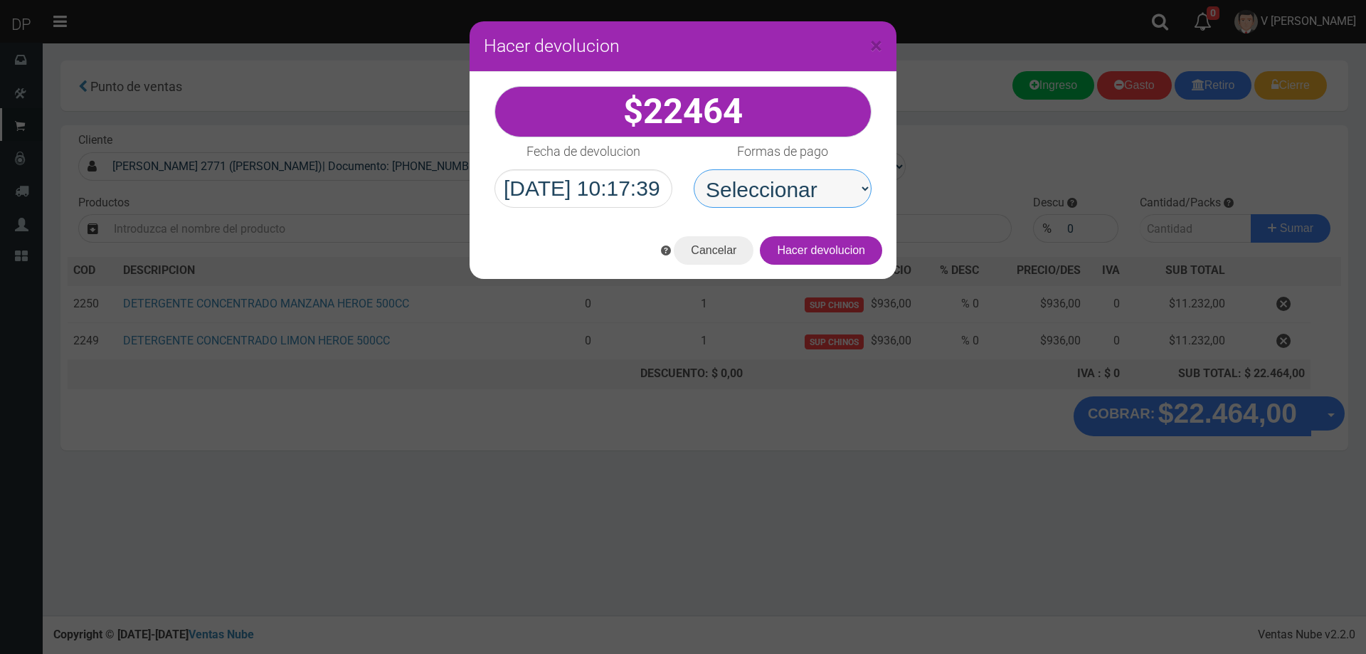
click at [722, 171] on select "Seleccionar Efectivo Tarjeta de Crédito Depósito Débito" at bounding box center [783, 188] width 178 height 38
select select "Efectivo"
click at [694, 169] on select "Seleccionar Efectivo Tarjeta de Crédito Depósito Débito" at bounding box center [783, 188] width 178 height 38
click at [821, 250] on button "Hacer devolucion" at bounding box center [821, 250] width 122 height 28
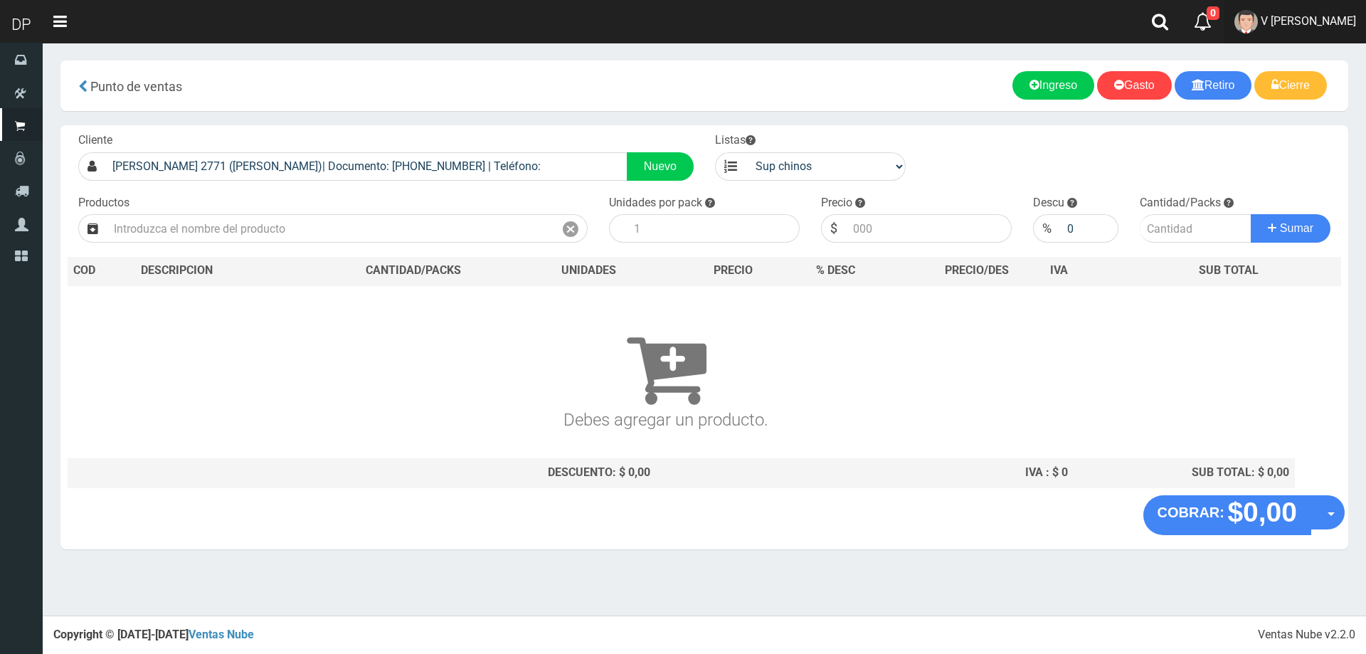
drag, startPoint x: 1325, startPoint y: 21, endPoint x: 1324, endPoint y: 88, distance: 67.6
click at [1326, 20] on span "V [PERSON_NAME]" at bounding box center [1308, 21] width 95 height 14
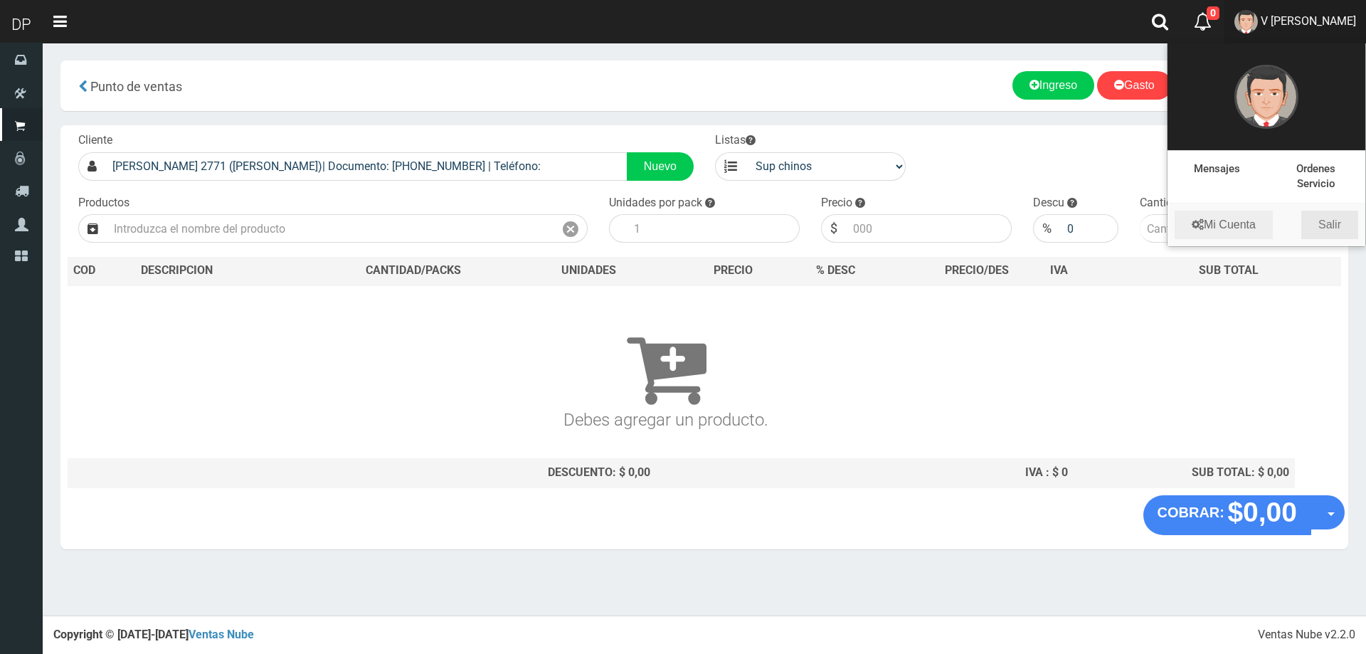
click at [1341, 223] on link "Salir" at bounding box center [1329, 225] width 57 height 28
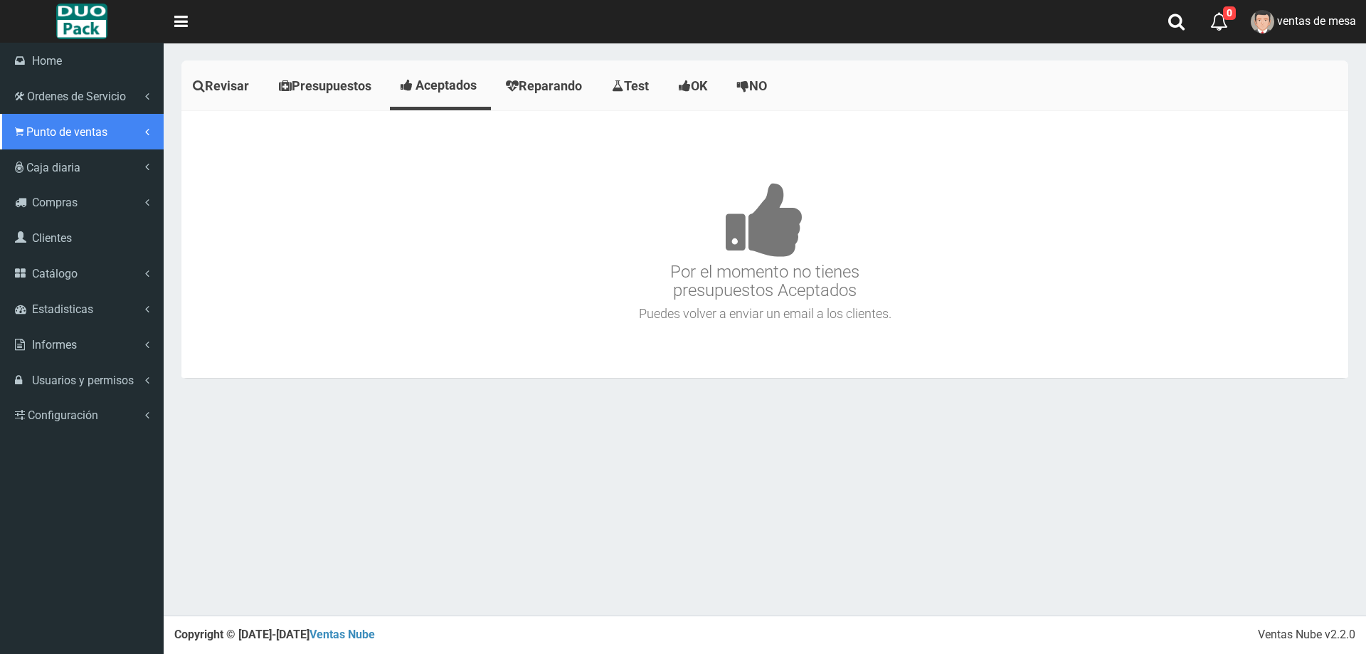
click at [33, 122] on link "Punto de ventas" at bounding box center [82, 132] width 164 height 36
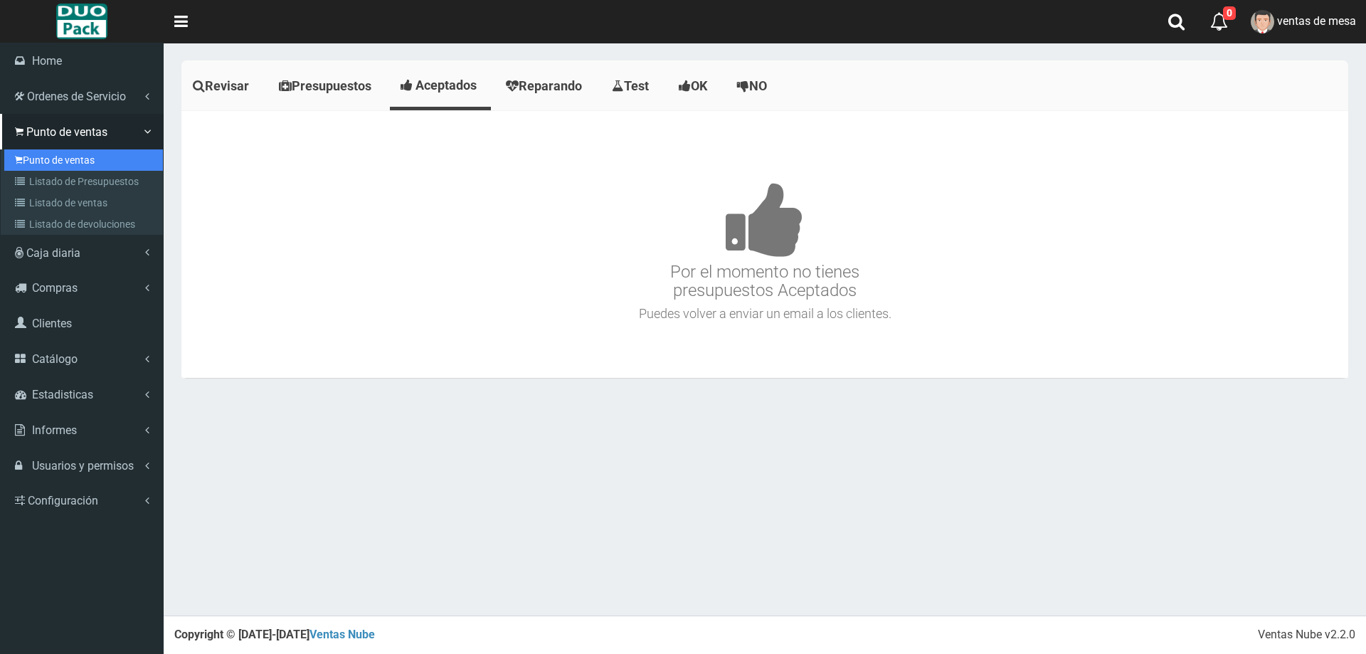
click at [63, 152] on link "Punto de ventas" at bounding box center [83, 159] width 159 height 21
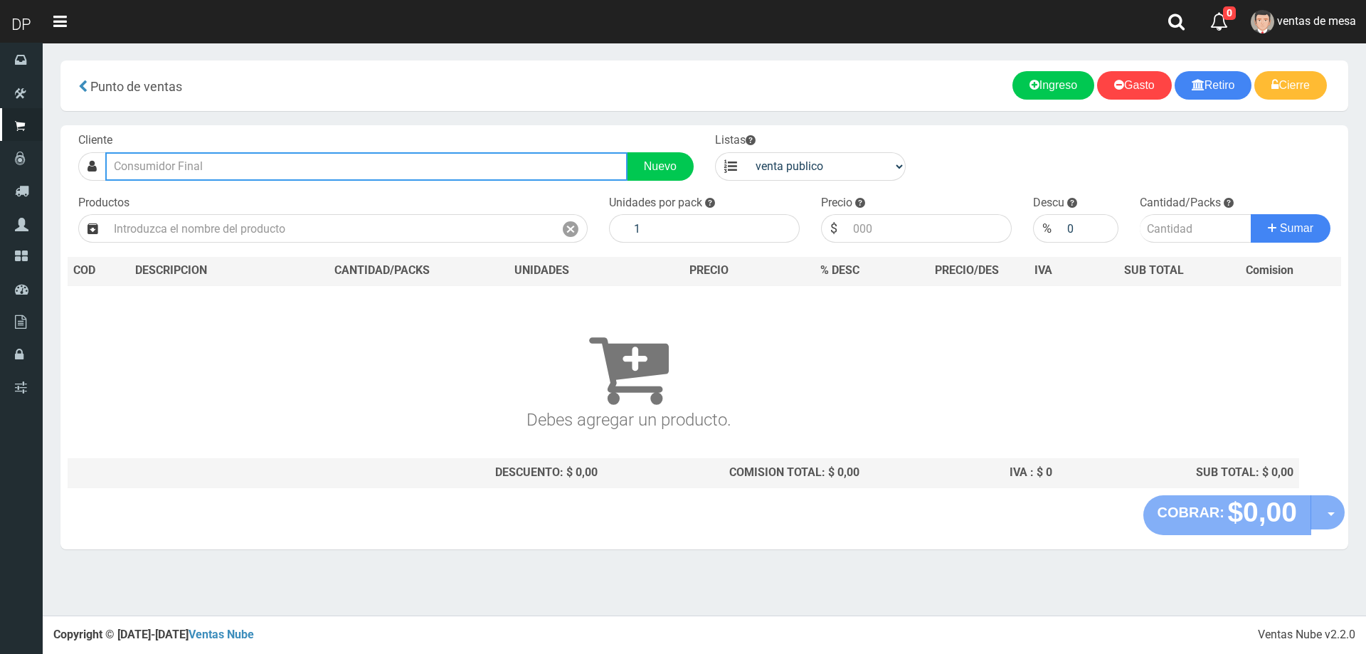
click at [204, 166] on input "text" at bounding box center [366, 166] width 522 height 28
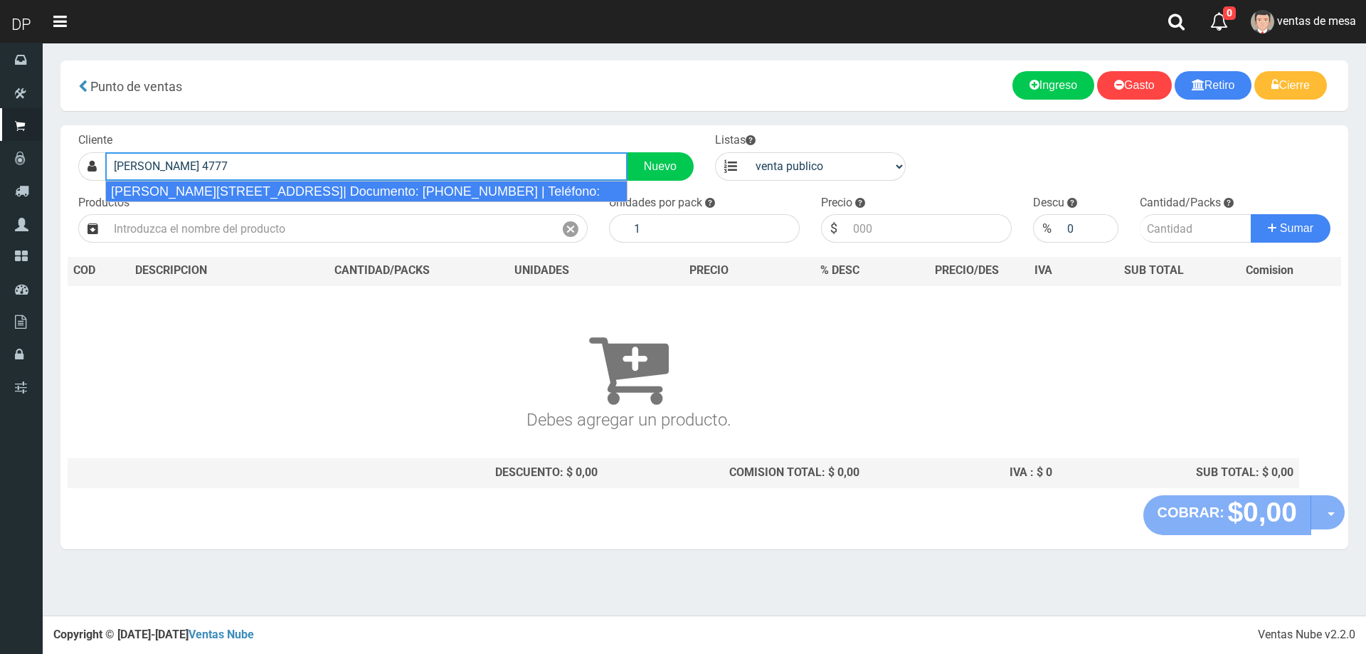
click at [226, 193] on div "[PERSON_NAME][STREET_ADDRESS]| Documento: [PHONE_NUMBER] | Teléfono:" at bounding box center [366, 191] width 522 height 21
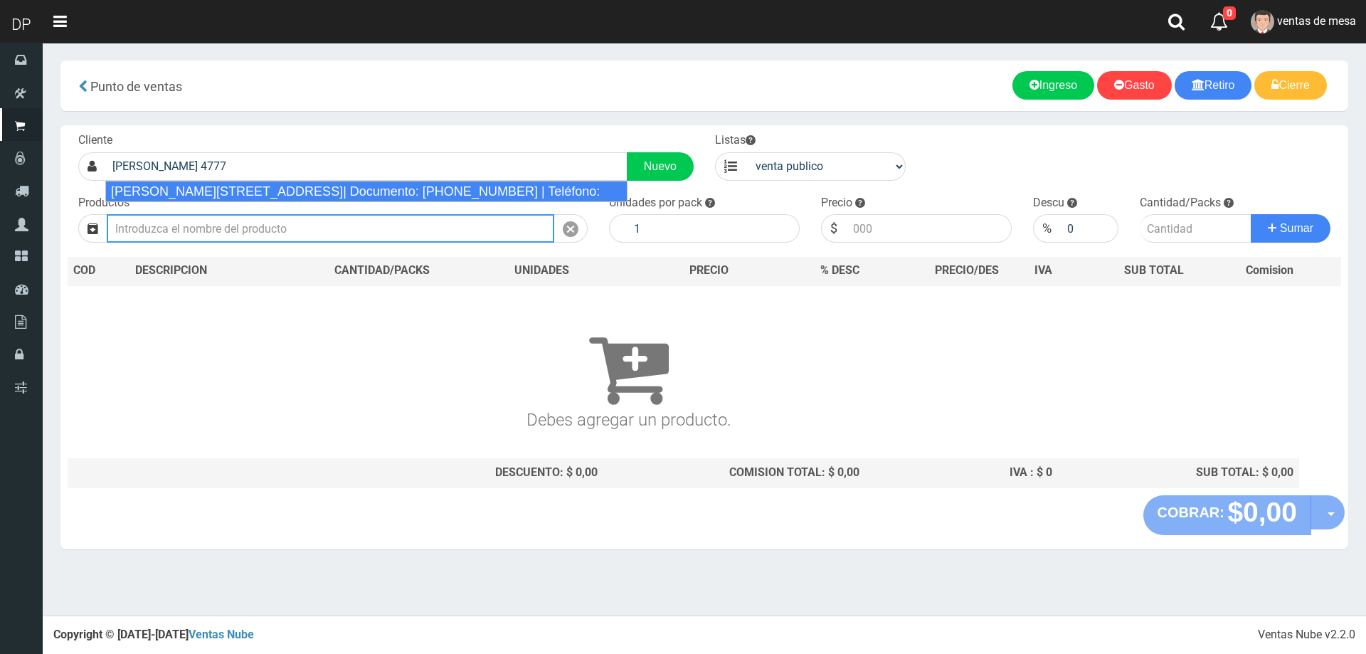
type input "[PERSON_NAME][STREET_ADDRESS]| Documento: [PHONE_NUMBER] | Teléfono:"
select select "2"
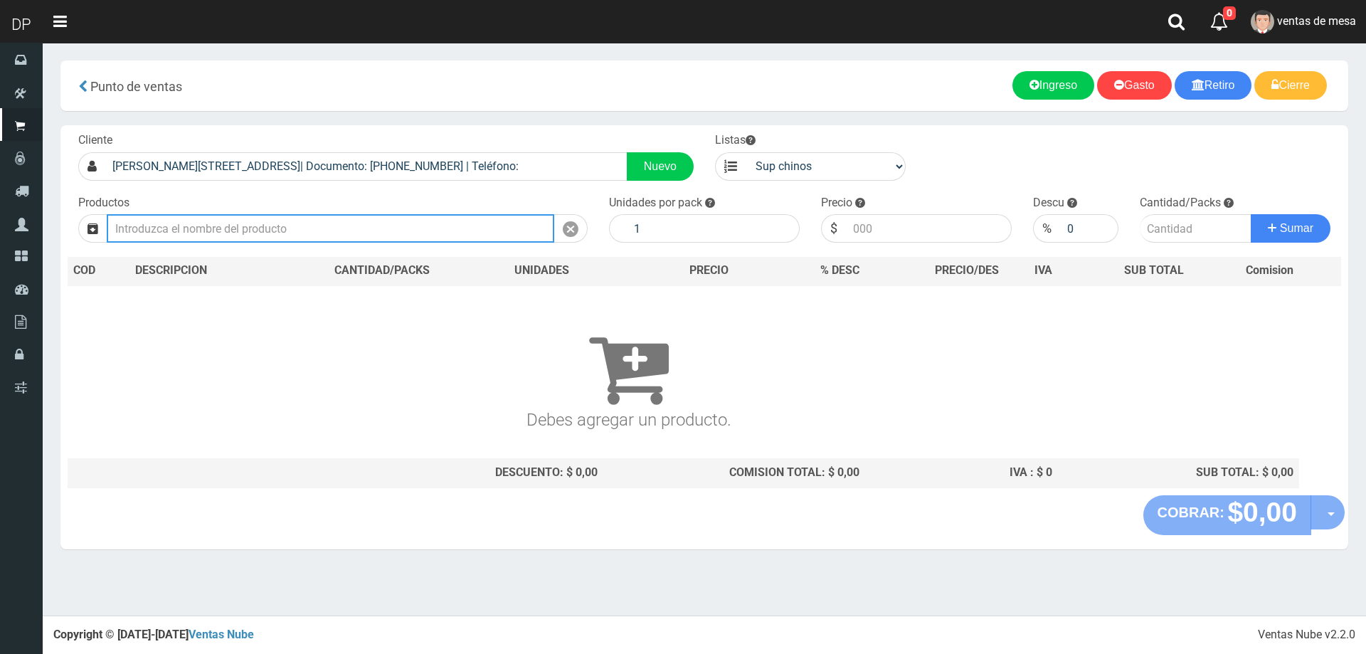
click at [231, 229] on input "text" at bounding box center [331, 228] width 448 height 28
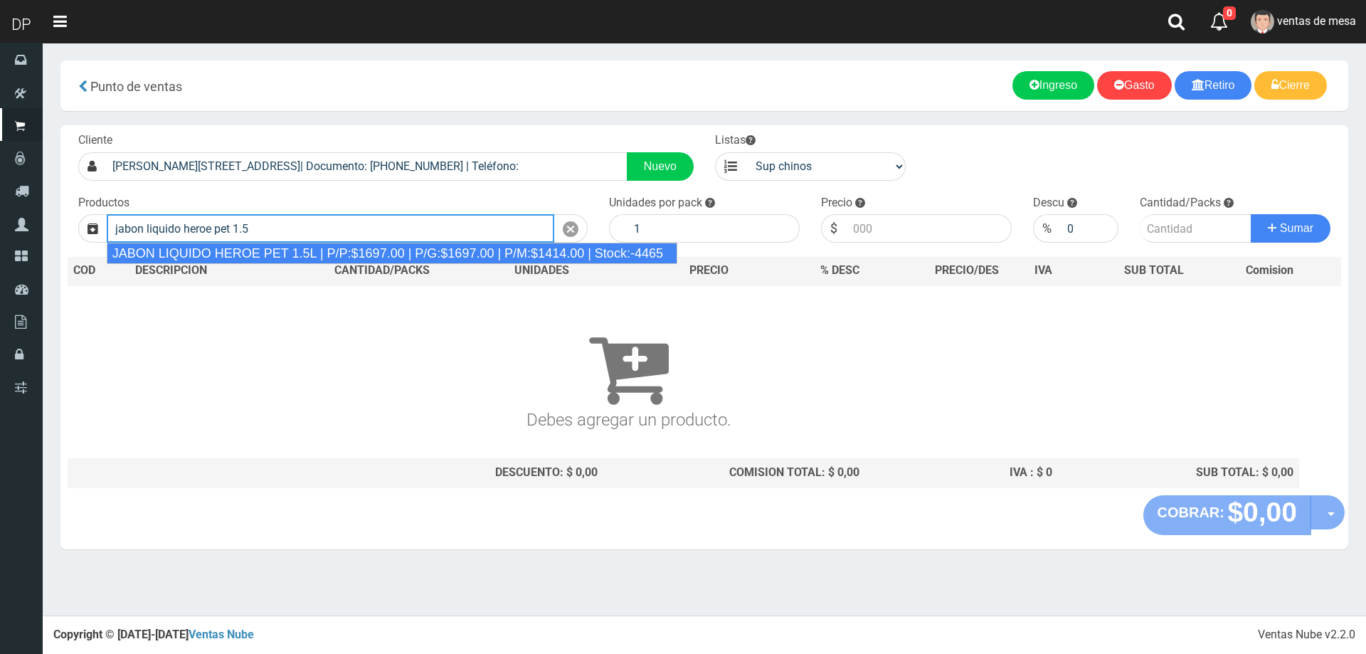
click at [326, 246] on div "JABON LIQUIDO HEROE PET 1.5L | P/P:$1697.00 | P/G:$1697.00 | P/M:$1414.00 | Sto…" at bounding box center [392, 253] width 571 height 21
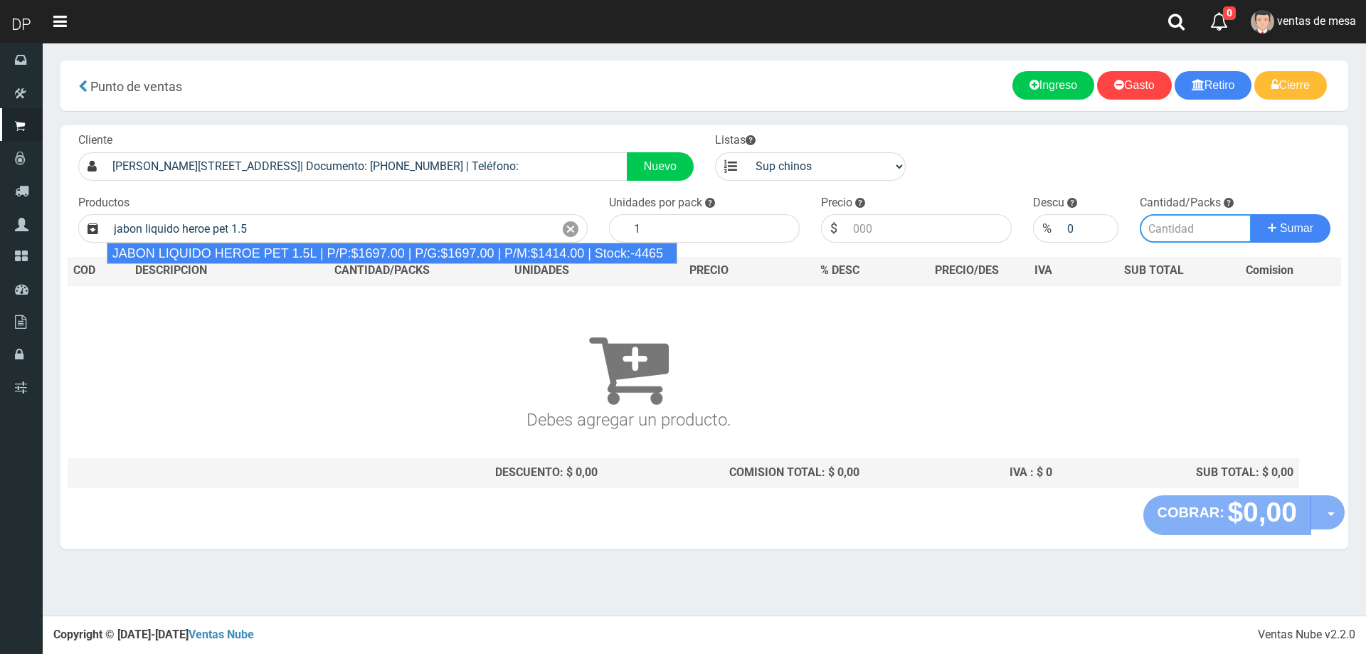
type input "JABON LIQUIDO HEROE PET 1.5L | P/P:$1697.00 | P/G:$1697.00 | P/M:$1414.00 | Sto…"
type input "6"
type input "1697.00"
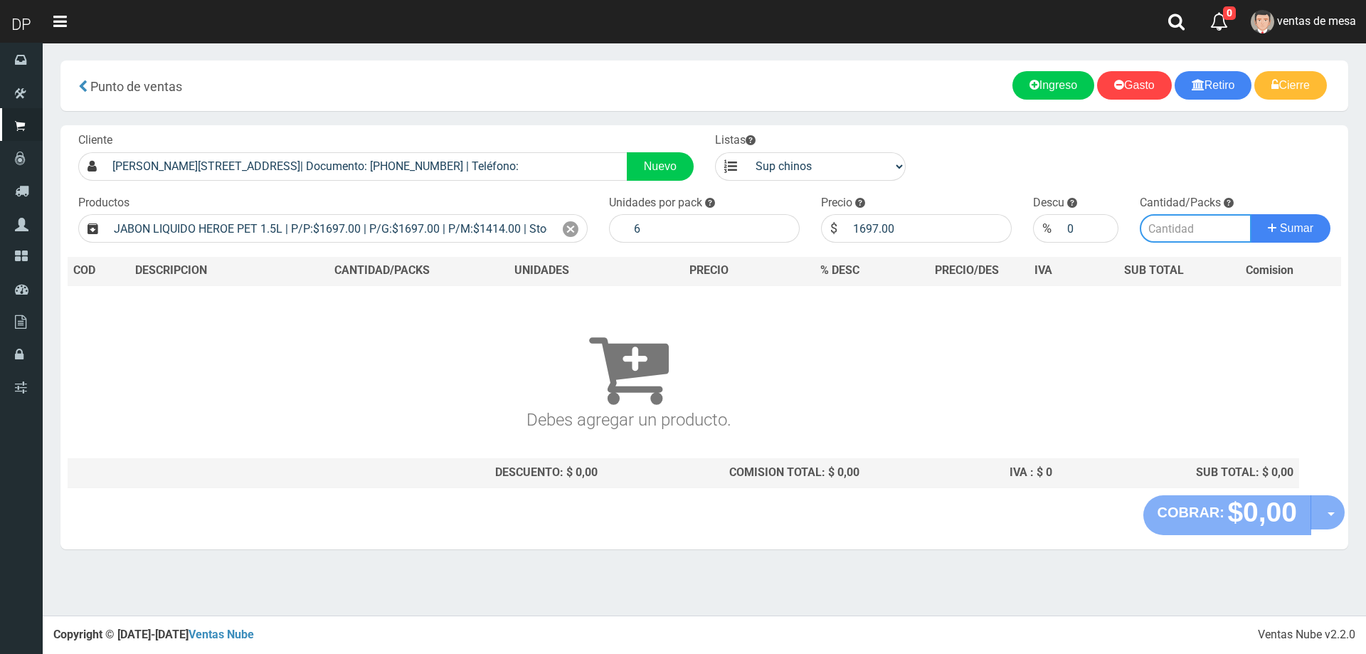
click at [1160, 231] on input "number" at bounding box center [1196, 228] width 112 height 28
type input "1"
click at [1251, 214] on button "Sumar" at bounding box center [1291, 228] width 80 height 28
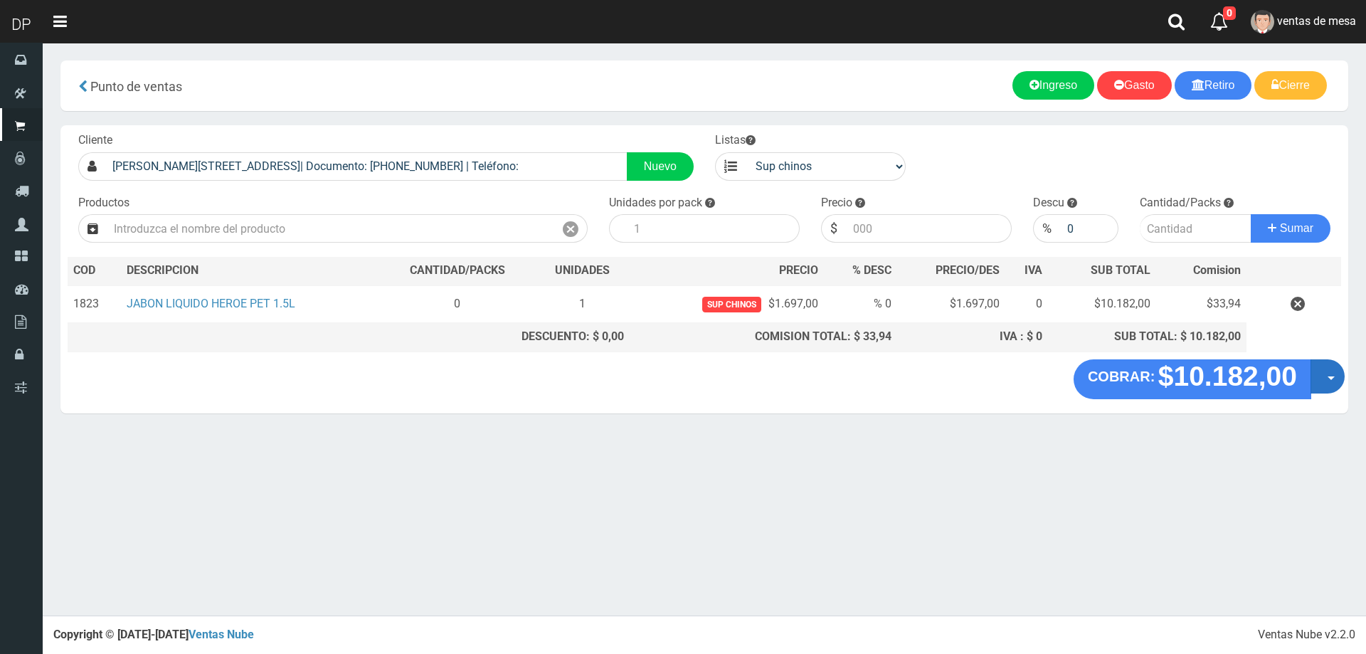
click at [1339, 368] on button "Opciones" at bounding box center [1328, 376] width 34 height 34
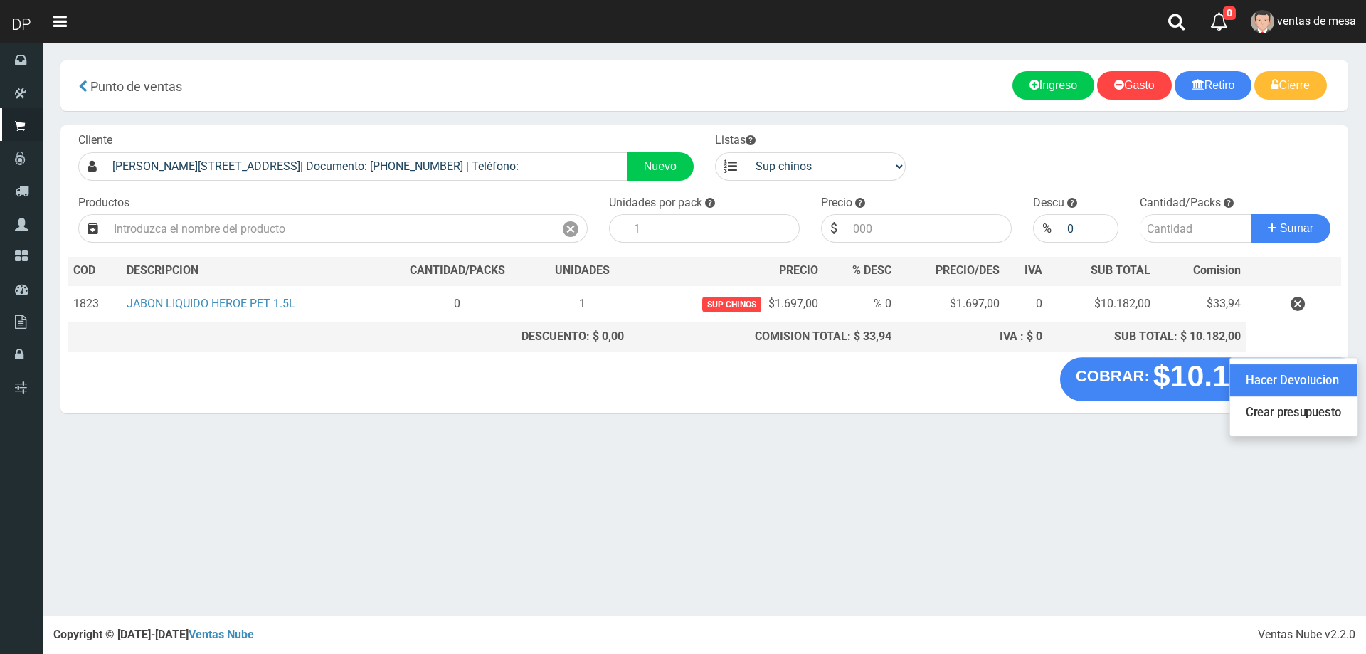
click at [1335, 374] on link "Hacer Devolucion" at bounding box center [1293, 380] width 127 height 33
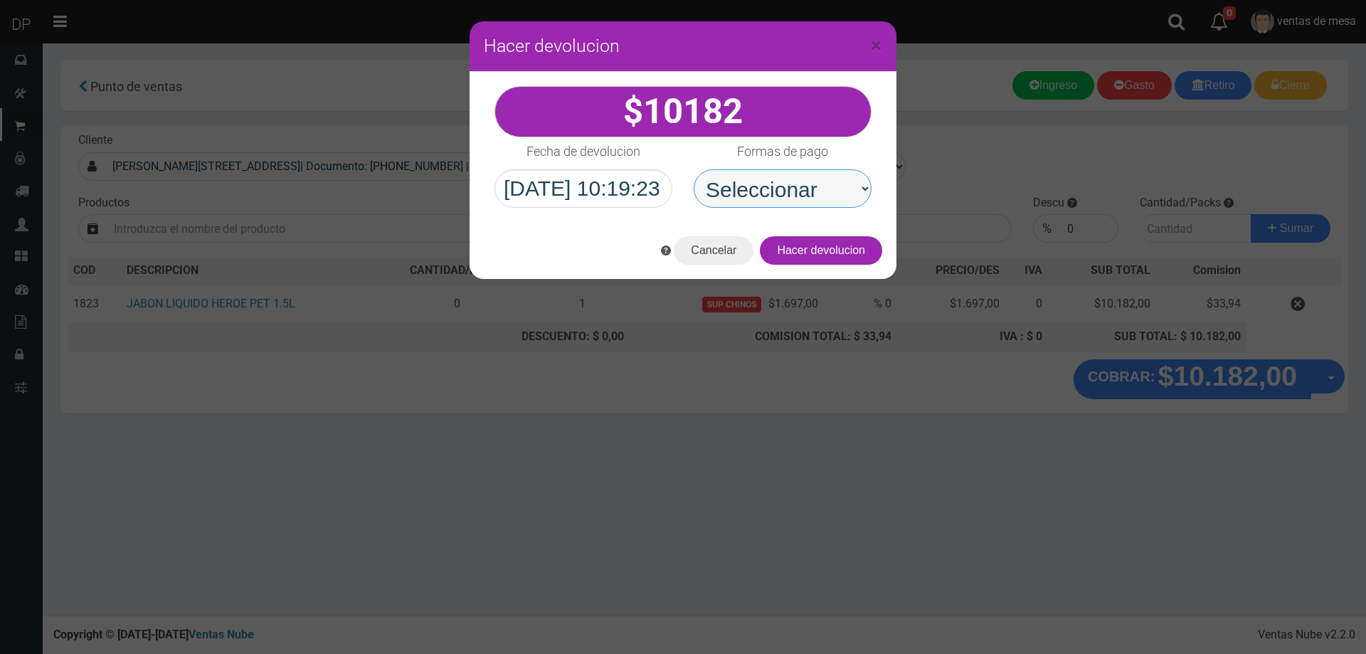
drag, startPoint x: 802, startPoint y: 190, endPoint x: 804, endPoint y: 205, distance: 15.1
click at [802, 190] on select "Seleccionar Efectivo Tarjeta de Crédito Depósito Débito" at bounding box center [783, 188] width 178 height 38
select select "Efectivo"
click at [694, 169] on select "Seleccionar Efectivo Tarjeta de Crédito Depósito Débito" at bounding box center [783, 188] width 178 height 38
click at [829, 255] on button "Hacer devolucion" at bounding box center [821, 250] width 122 height 28
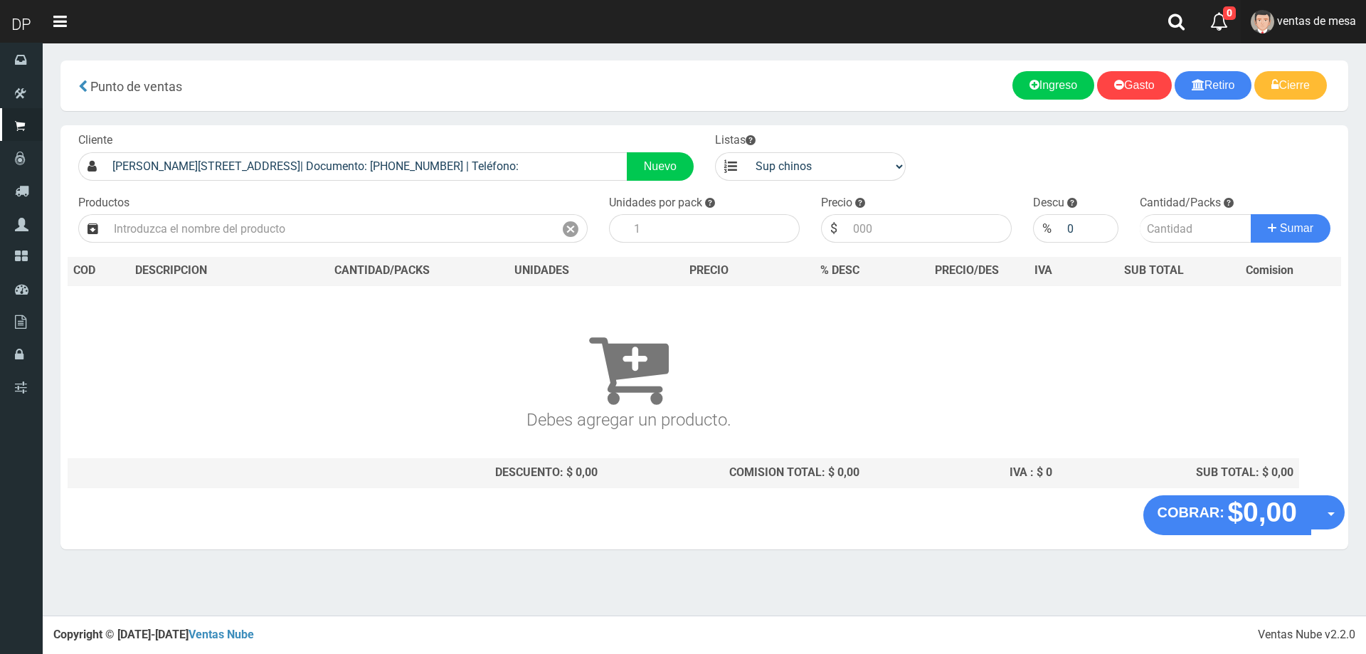
click at [1300, 18] on span "ventas de mesa" at bounding box center [1316, 21] width 79 height 14
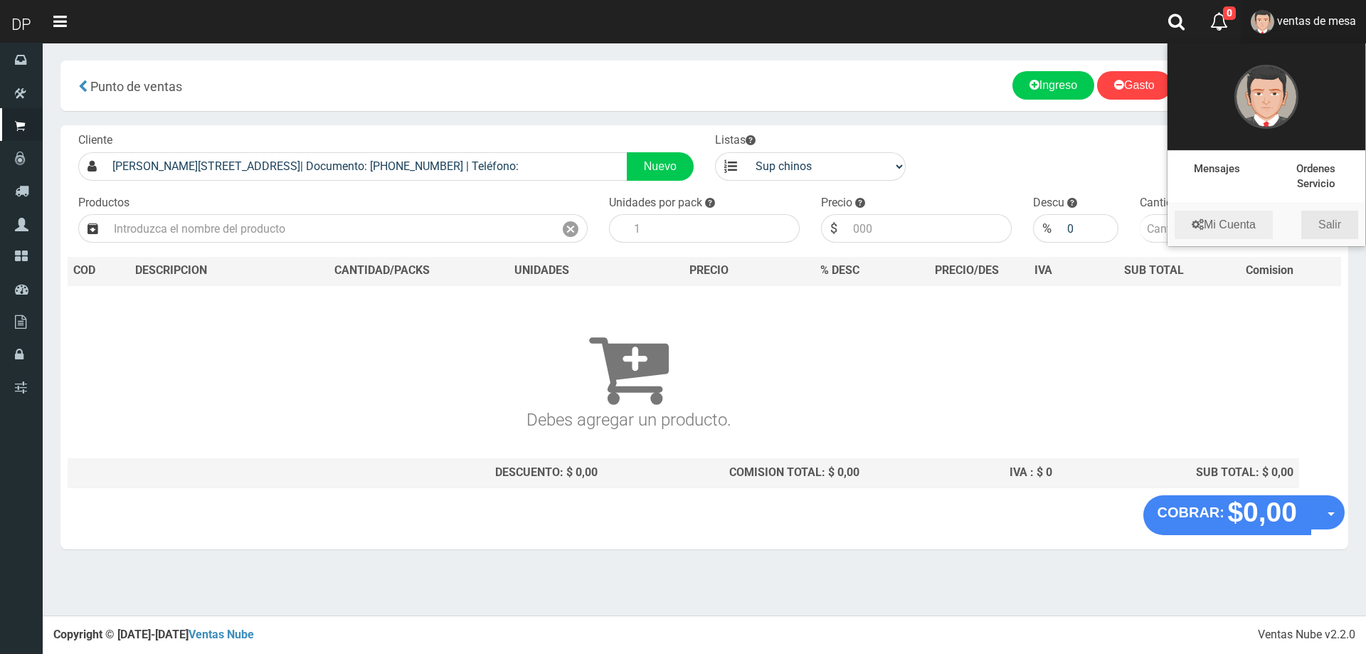
click at [1328, 211] on link "Salir" at bounding box center [1329, 225] width 57 height 28
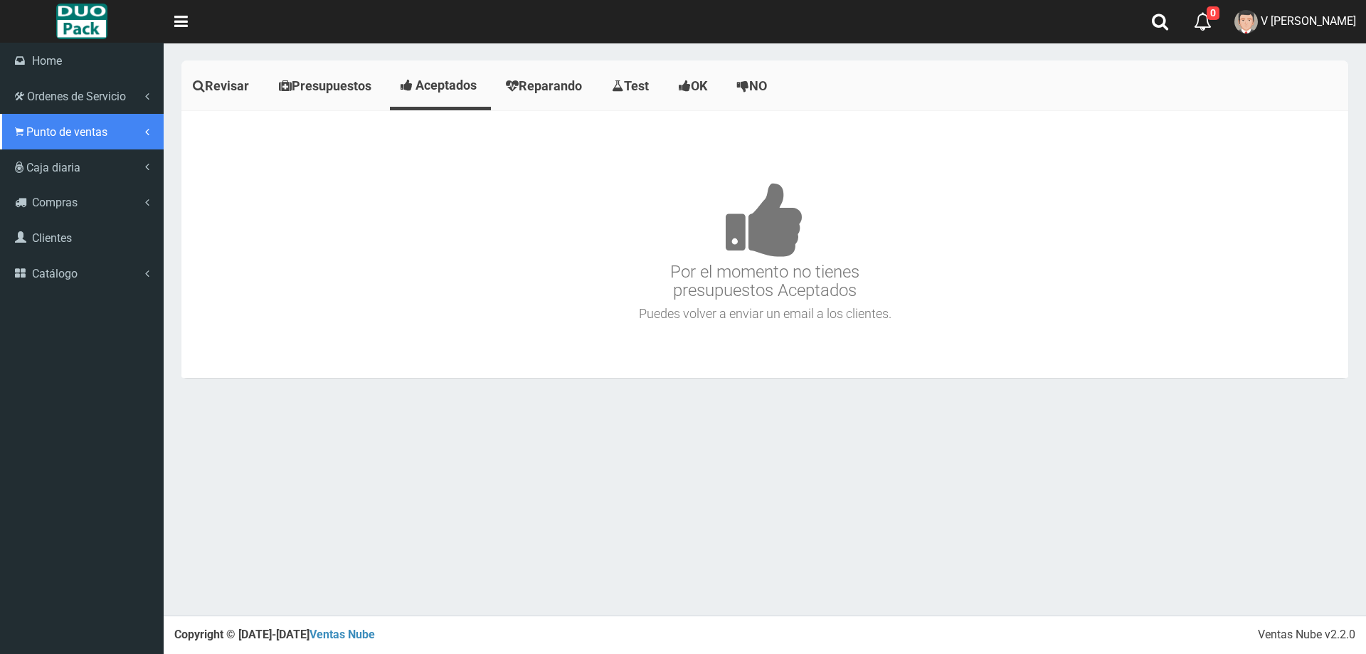
click at [44, 130] on span "Punto de ventas" at bounding box center [66, 132] width 81 height 14
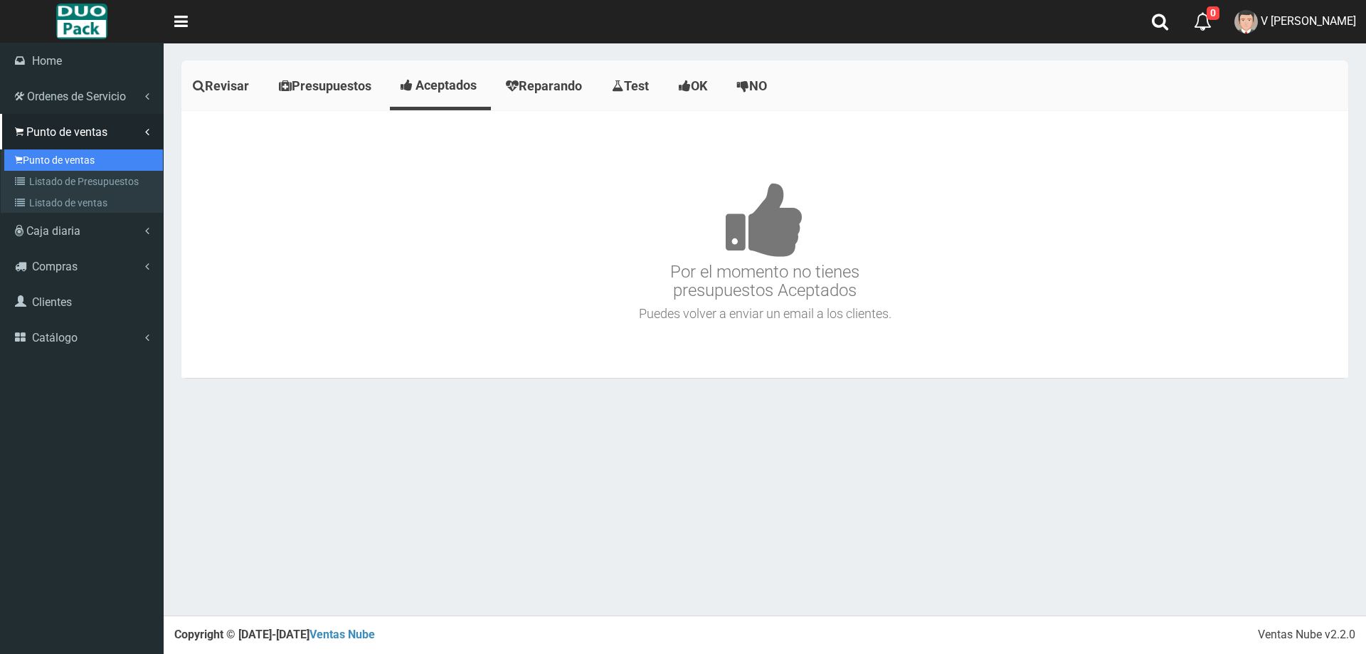
click at [61, 150] on link "Punto de ventas" at bounding box center [83, 159] width 159 height 21
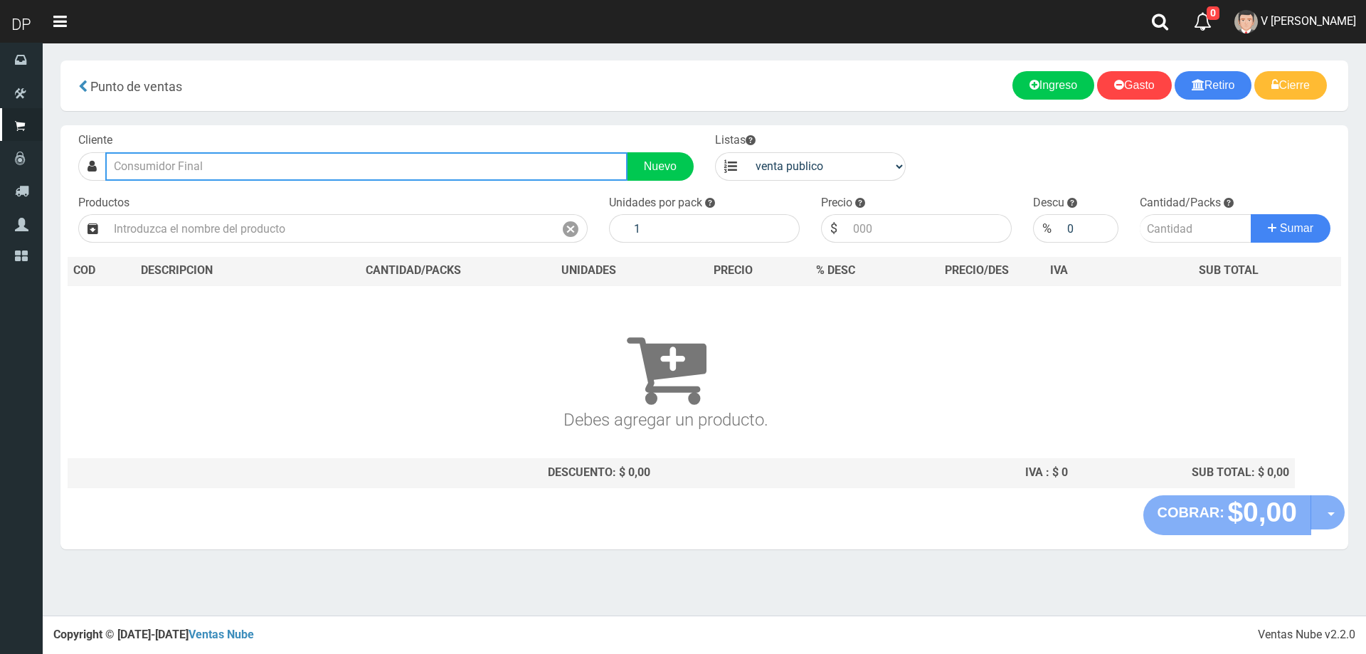
click at [201, 164] on input "text" at bounding box center [366, 166] width 522 height 28
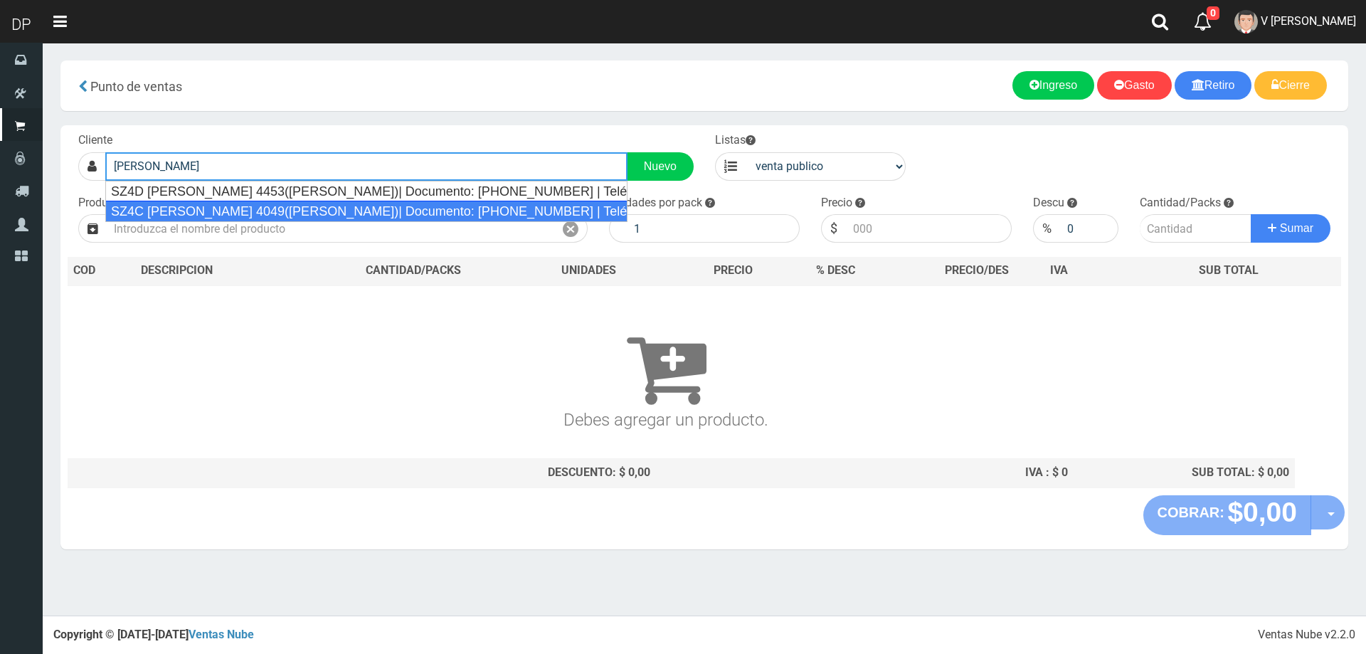
click at [231, 213] on div "SZ4C [PERSON_NAME] 4049([PERSON_NAME])| Documento: [PHONE_NUMBER] | Teléfono:" at bounding box center [366, 211] width 522 height 21
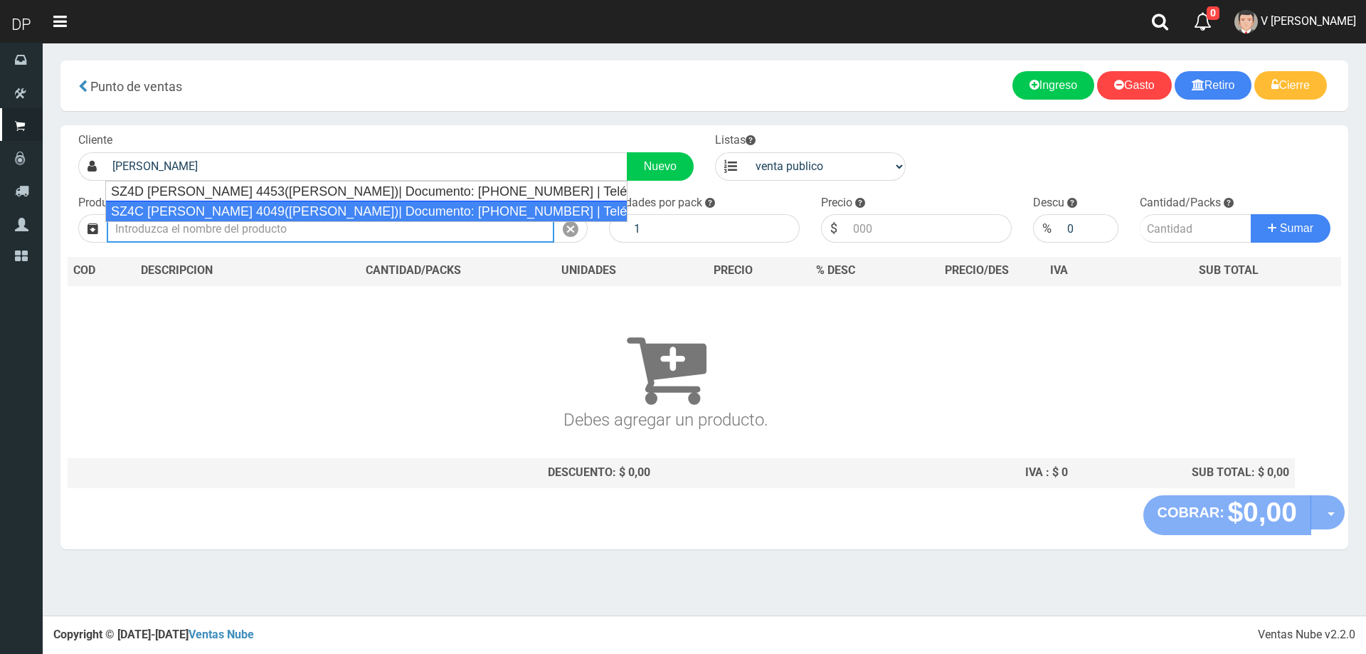
type input "SZ4C [PERSON_NAME] 4049([PERSON_NAME])| Documento: [PHONE_NUMBER] | Teléfono:"
select select "2"
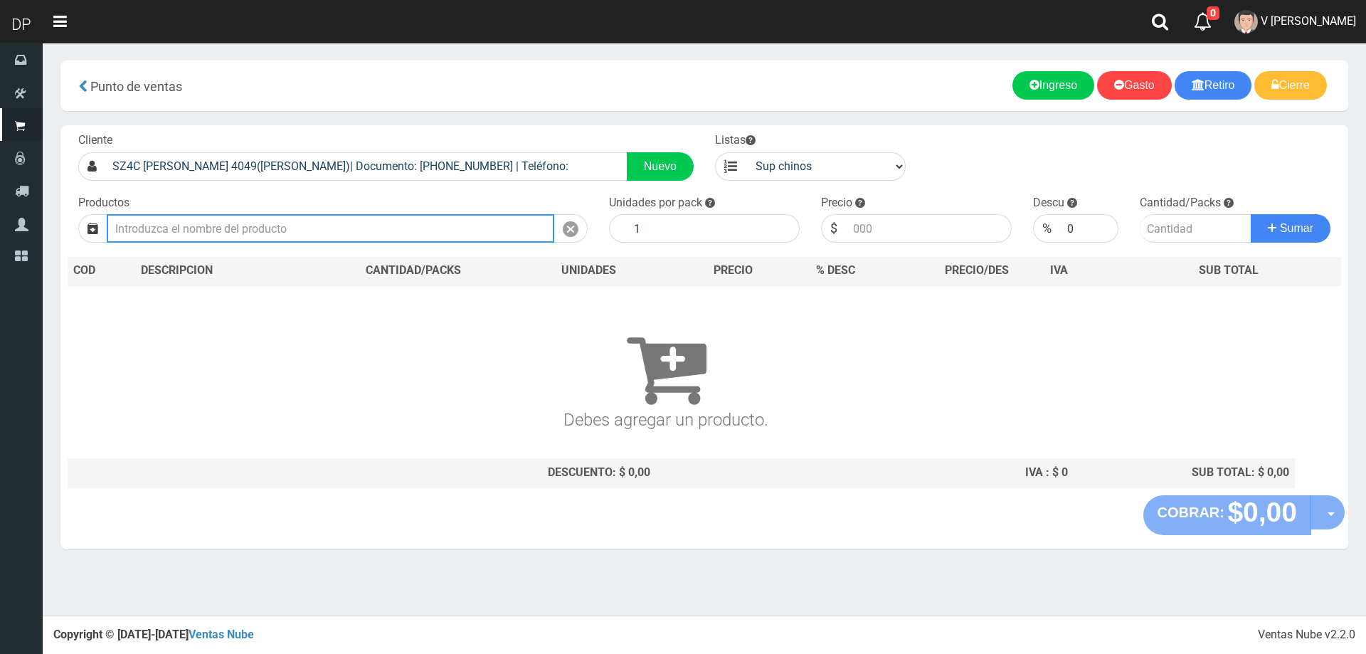
click at [241, 226] on input "text" at bounding box center [331, 228] width 448 height 28
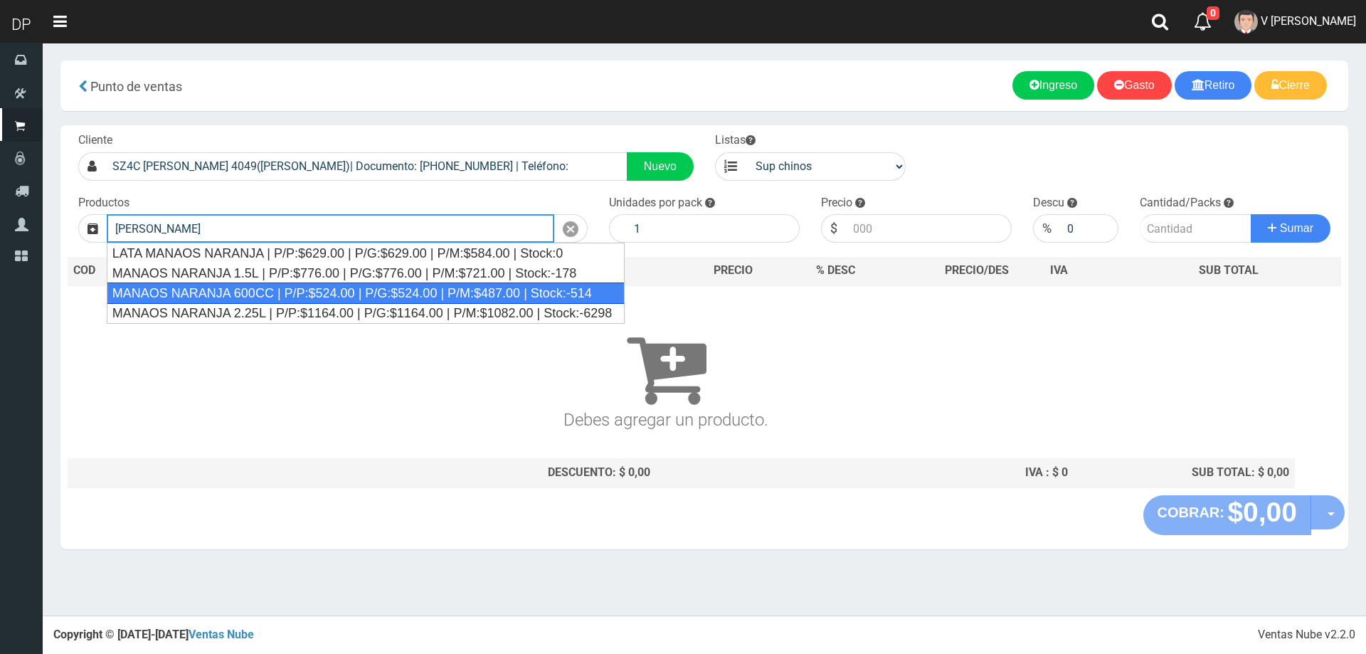
click at [252, 291] on div "MANAOS NARANJA 600CC | P/P:$524.00 | P/G:$524.00 | P/M:$487.00 | Stock:-514" at bounding box center [366, 292] width 518 height 21
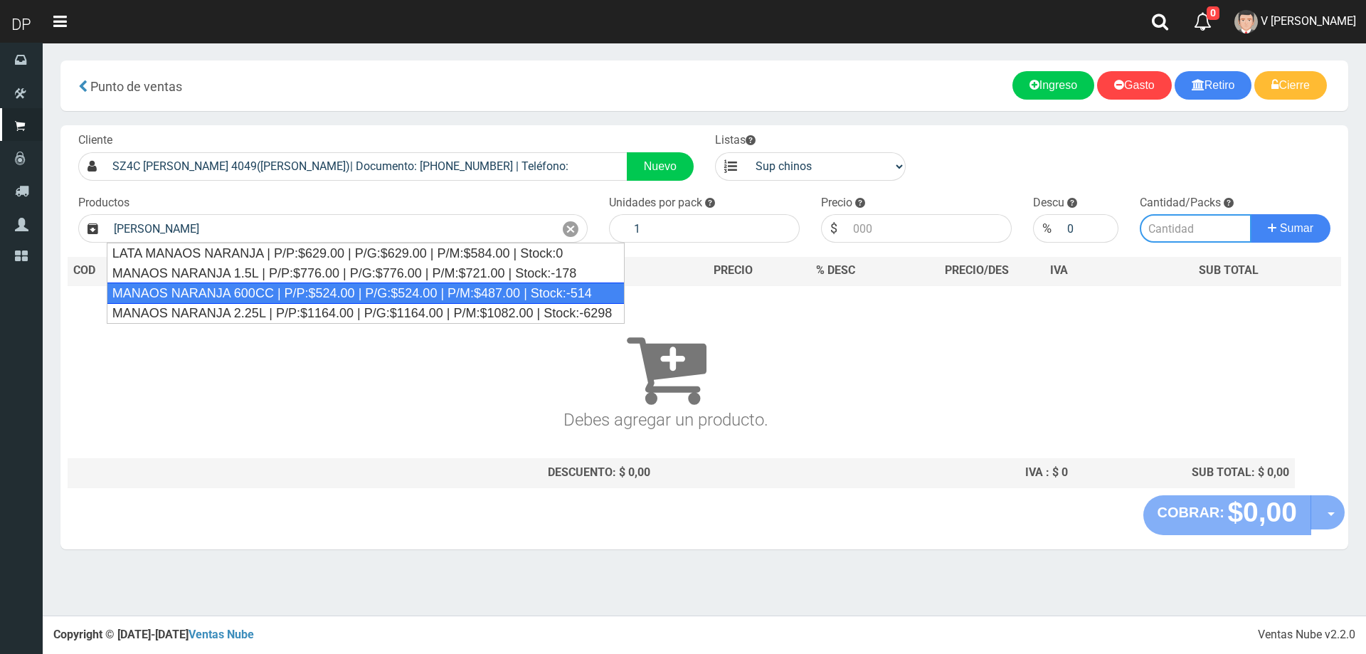
type input "MANAOS NARANJA 600CC | P/P:$524.00 | P/G:$524.00 | P/M:$487.00 | Stock:-514"
type input "12"
type input "524.00"
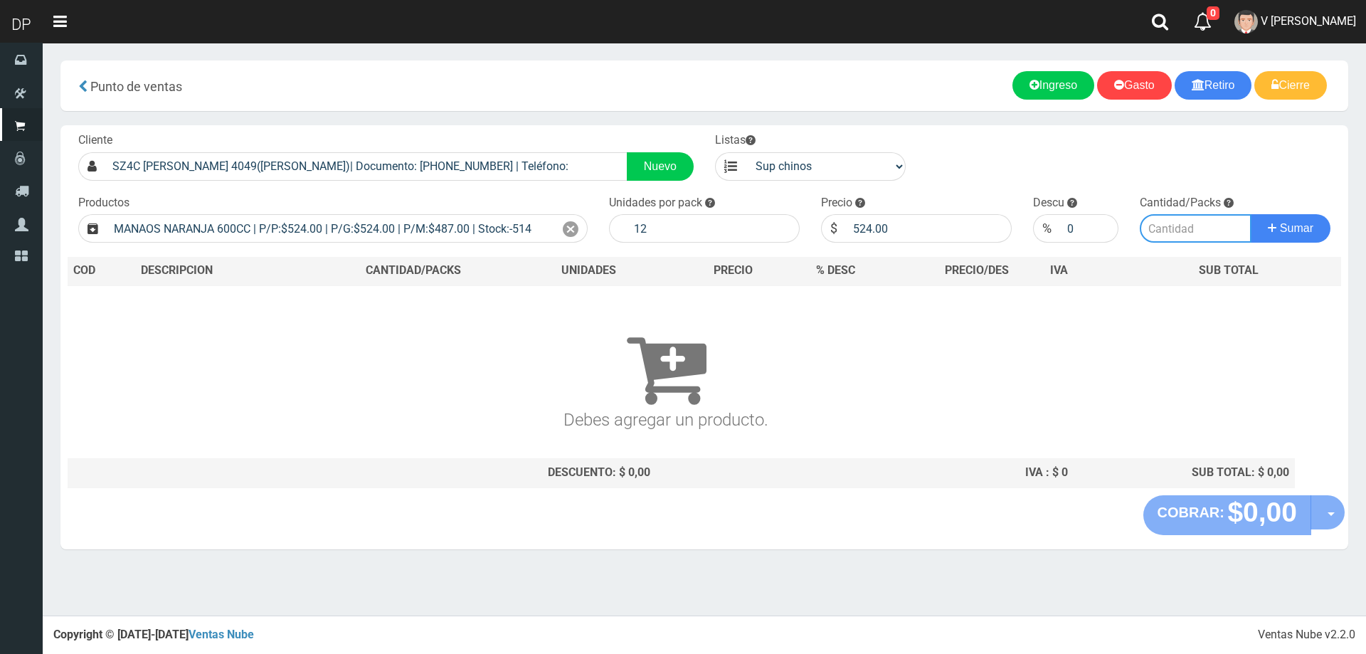
click at [1194, 231] on input "number" at bounding box center [1196, 228] width 112 height 28
type input "1"
click at [1251, 214] on button "Sumar" at bounding box center [1291, 228] width 80 height 28
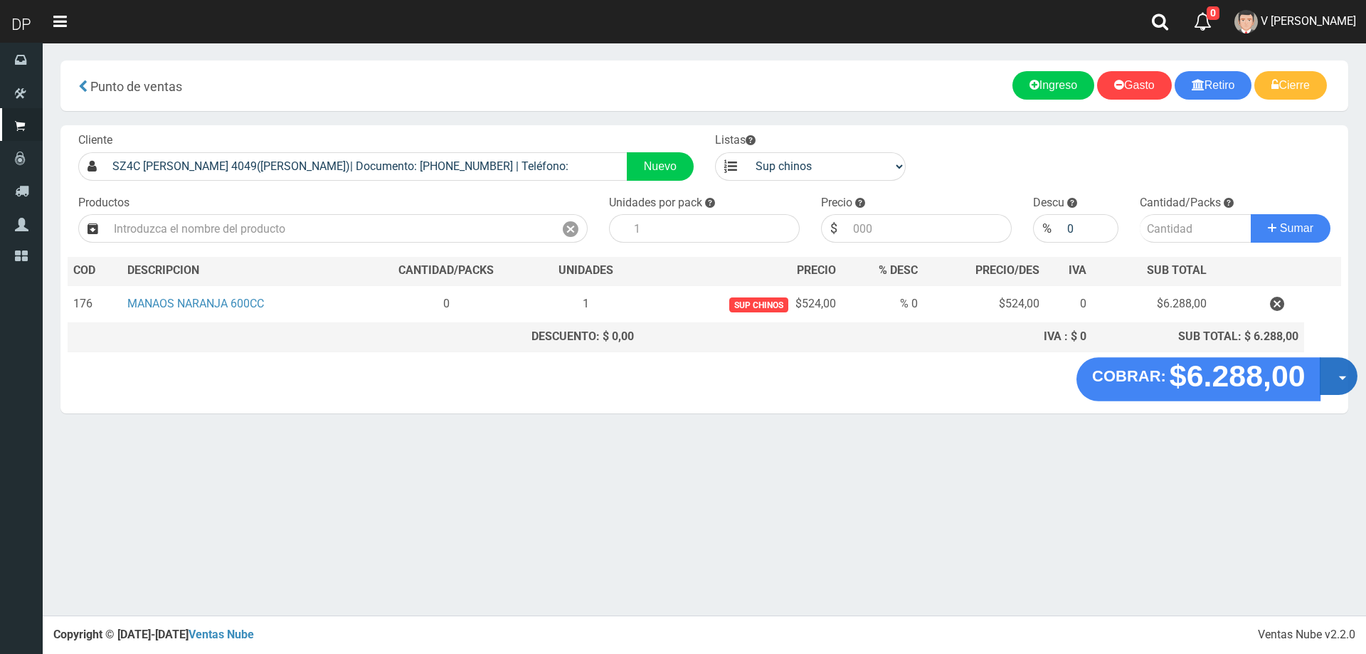
click at [1336, 373] on button "Opciones" at bounding box center [1339, 376] width 38 height 38
click at [1339, 376] on link "Hacer Devolucion" at bounding box center [1293, 380] width 127 height 33
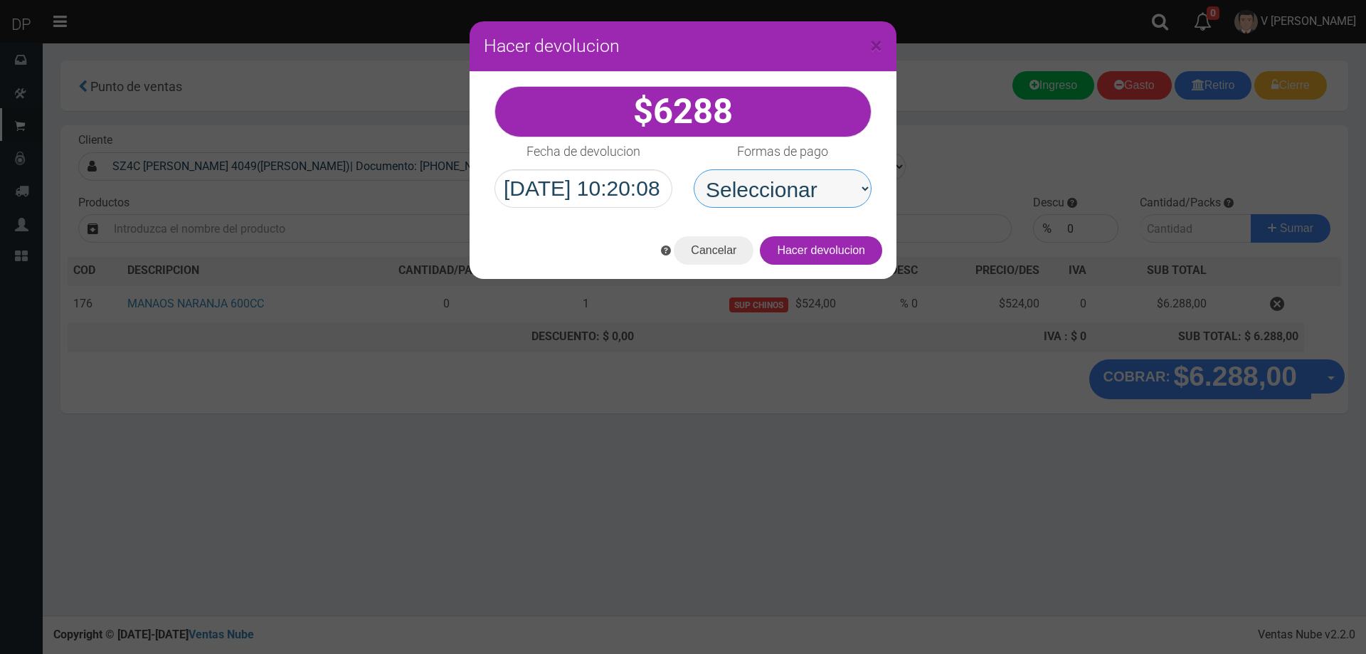
drag, startPoint x: 850, startPoint y: 188, endPoint x: 847, endPoint y: 206, distance: 18.7
click at [850, 188] on select "Seleccionar Efectivo Tarjeta de Crédito Depósito Débito" at bounding box center [783, 188] width 178 height 38
select select "Efectivo"
click at [694, 169] on select "Seleccionar Efectivo Tarjeta de Crédito Depósito Débito" at bounding box center [783, 188] width 178 height 38
click at [828, 248] on button "Hacer devolucion" at bounding box center [821, 250] width 122 height 28
